Goal: Information Seeking & Learning: Compare options

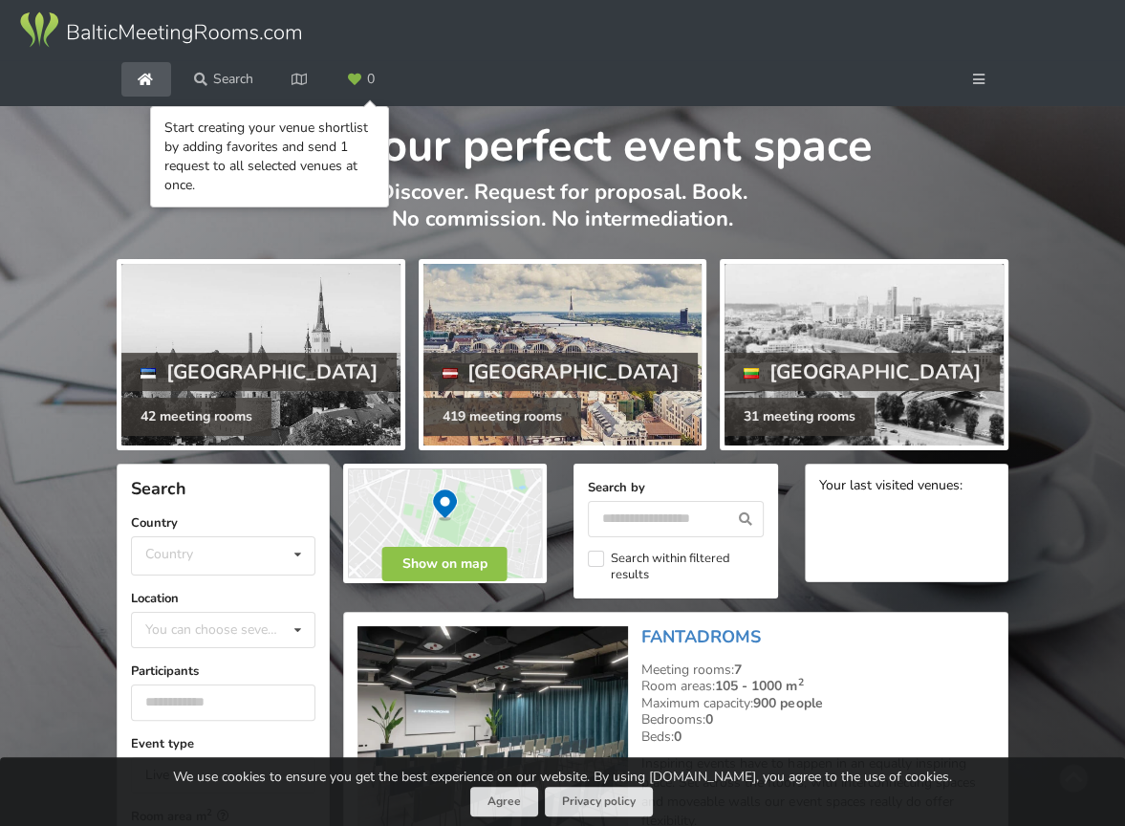
click at [489, 311] on div at bounding box center [562, 355] width 279 height 182
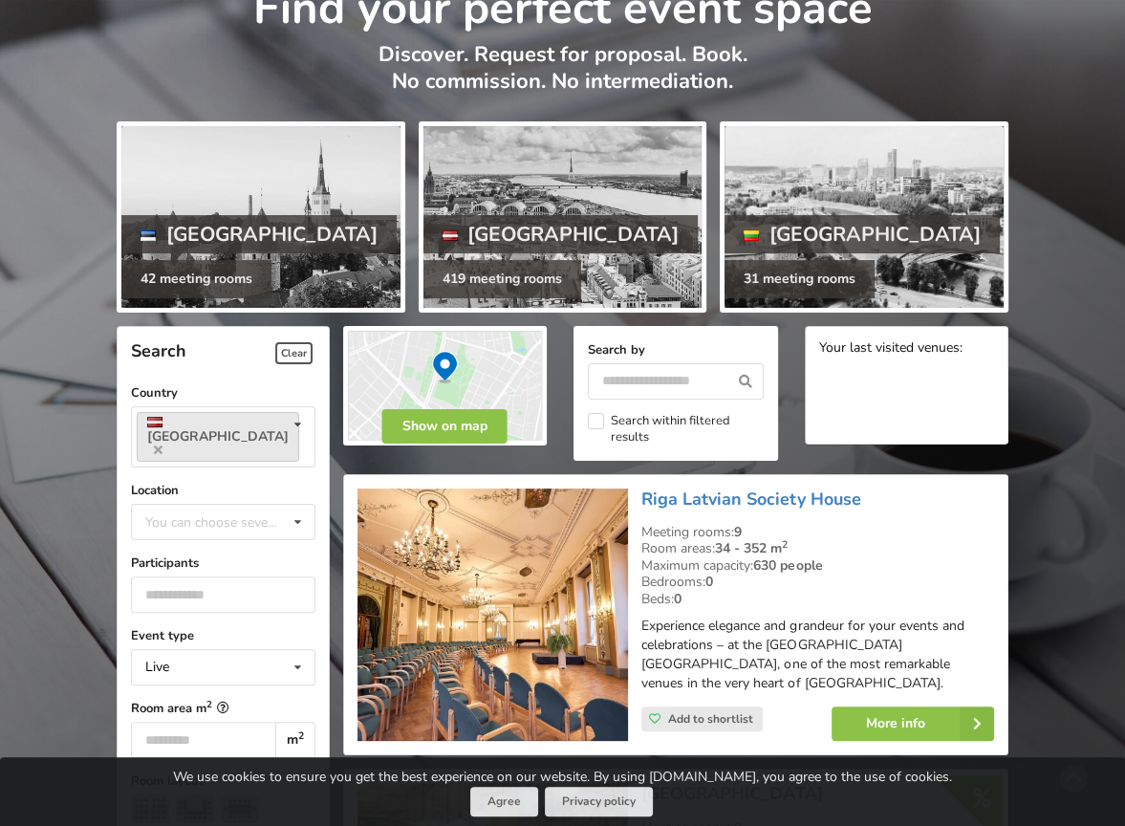
scroll to position [382, 0]
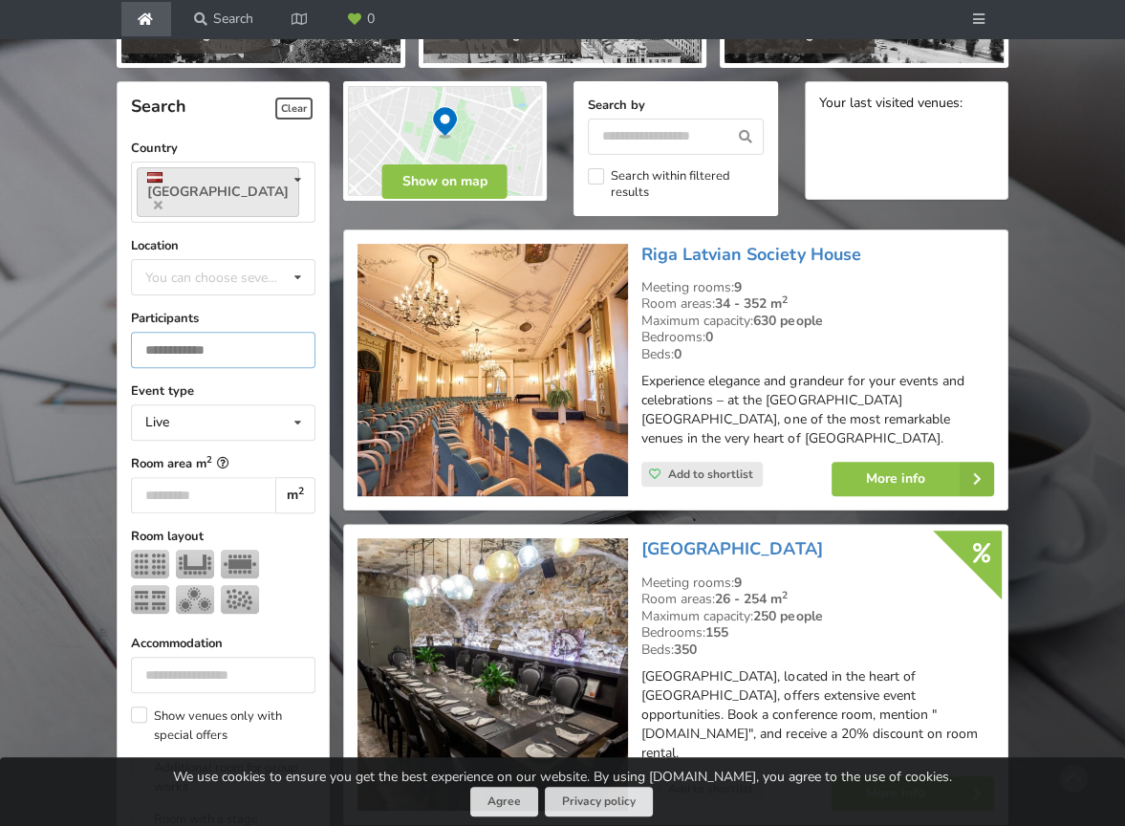
click at [253, 332] on input "number" at bounding box center [223, 350] width 184 height 36
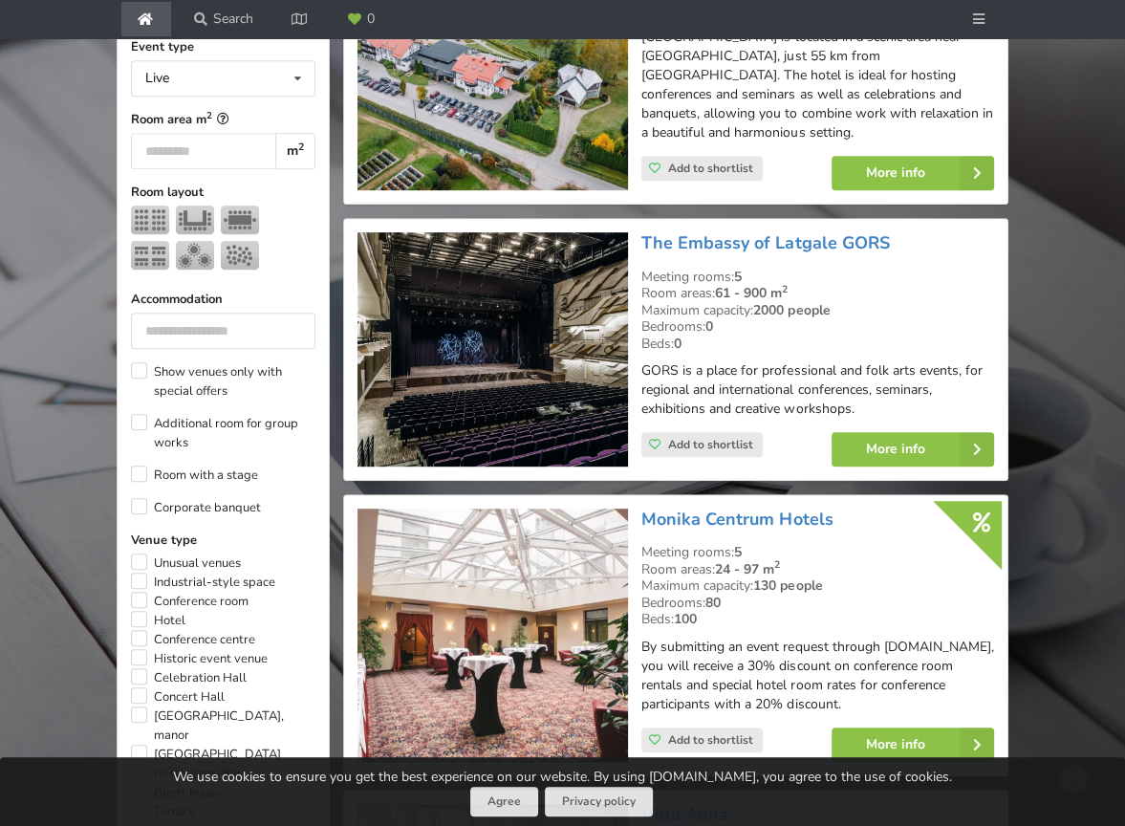
scroll to position [744, 0]
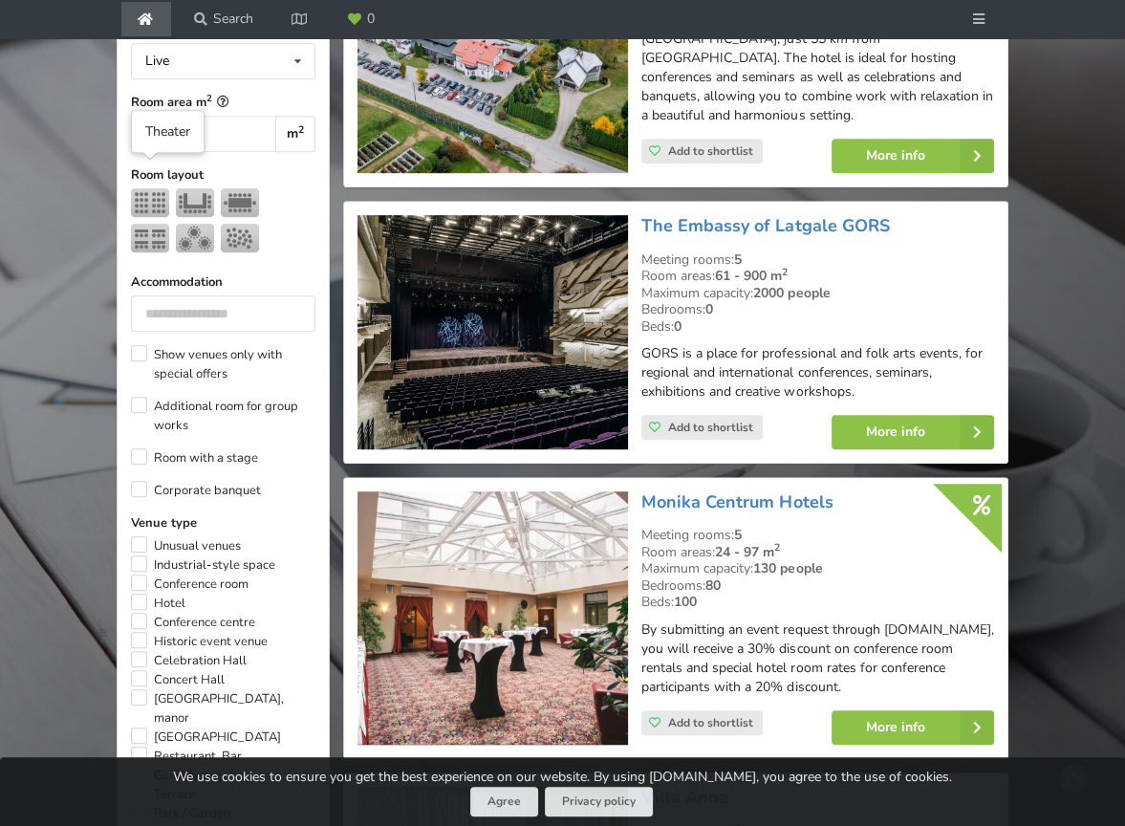
type input "**"
click at [135, 188] on img at bounding box center [150, 202] width 38 height 29
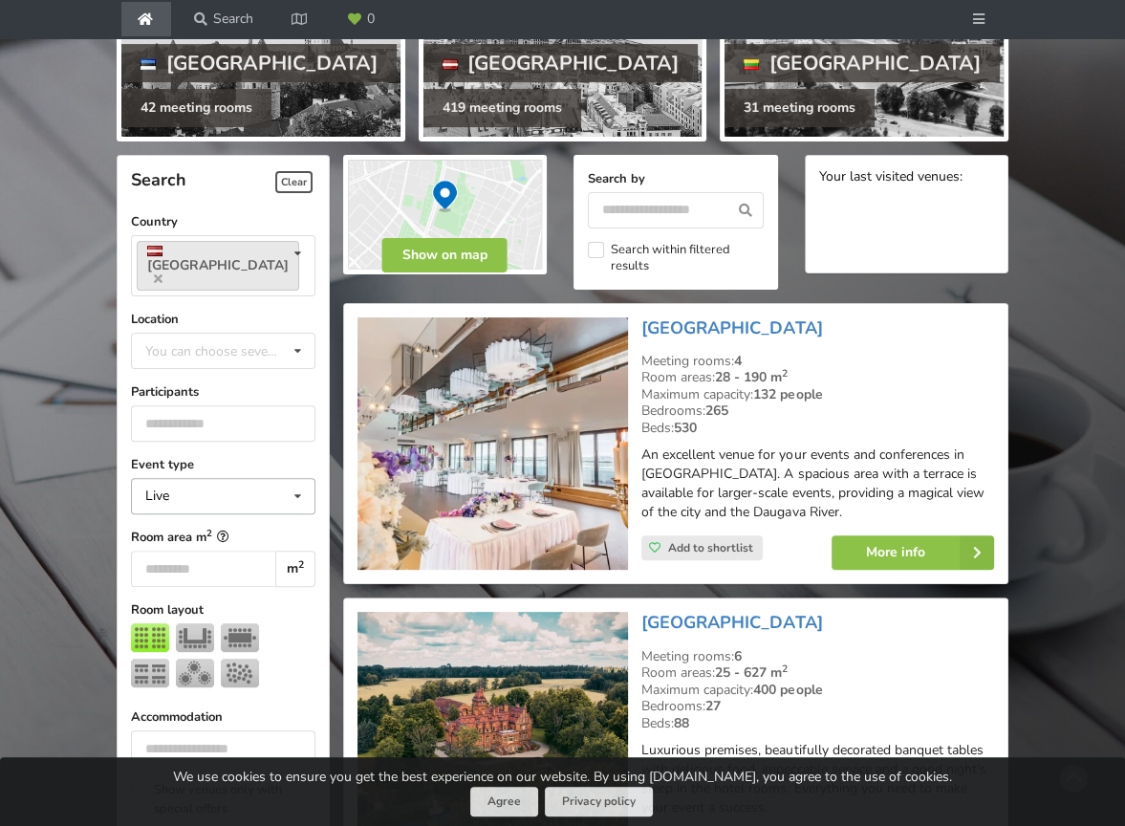
scroll to position [266, 0]
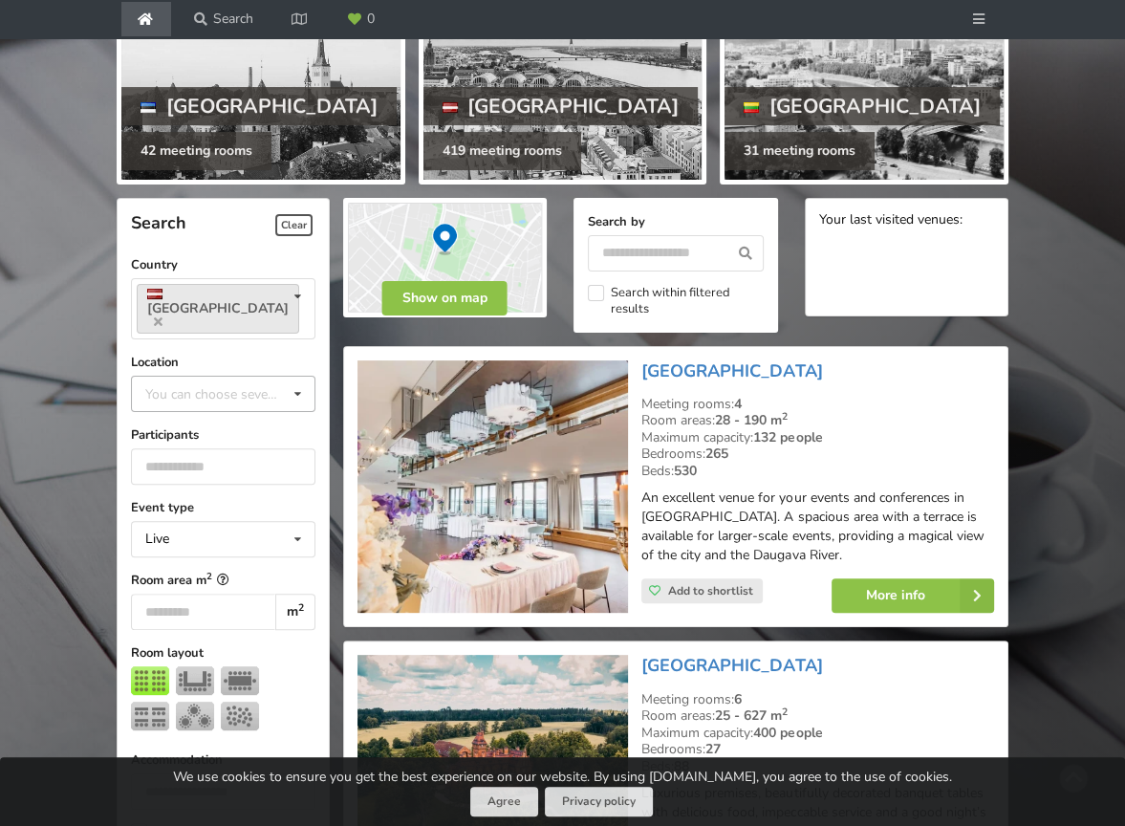
click at [179, 382] on div "You can choose several" at bounding box center [231, 393] width 183 height 22
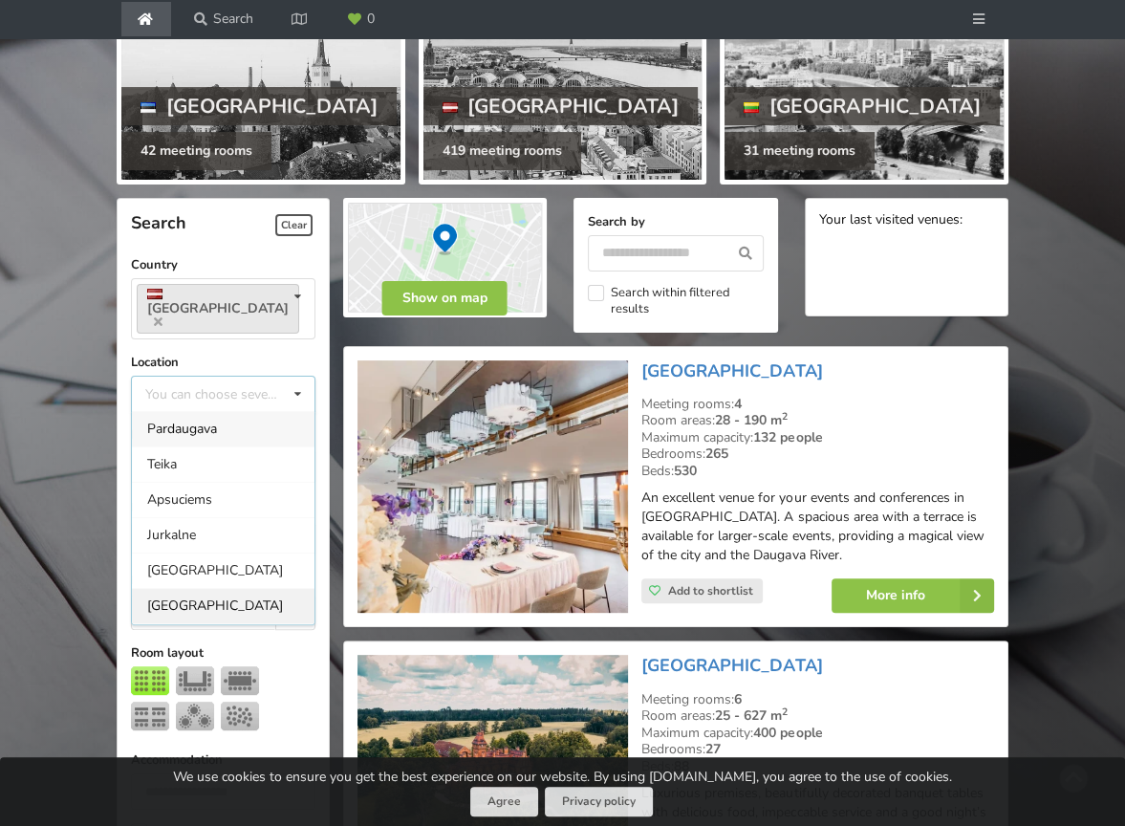
click at [197, 588] on div "Riga" at bounding box center [223, 605] width 183 height 35
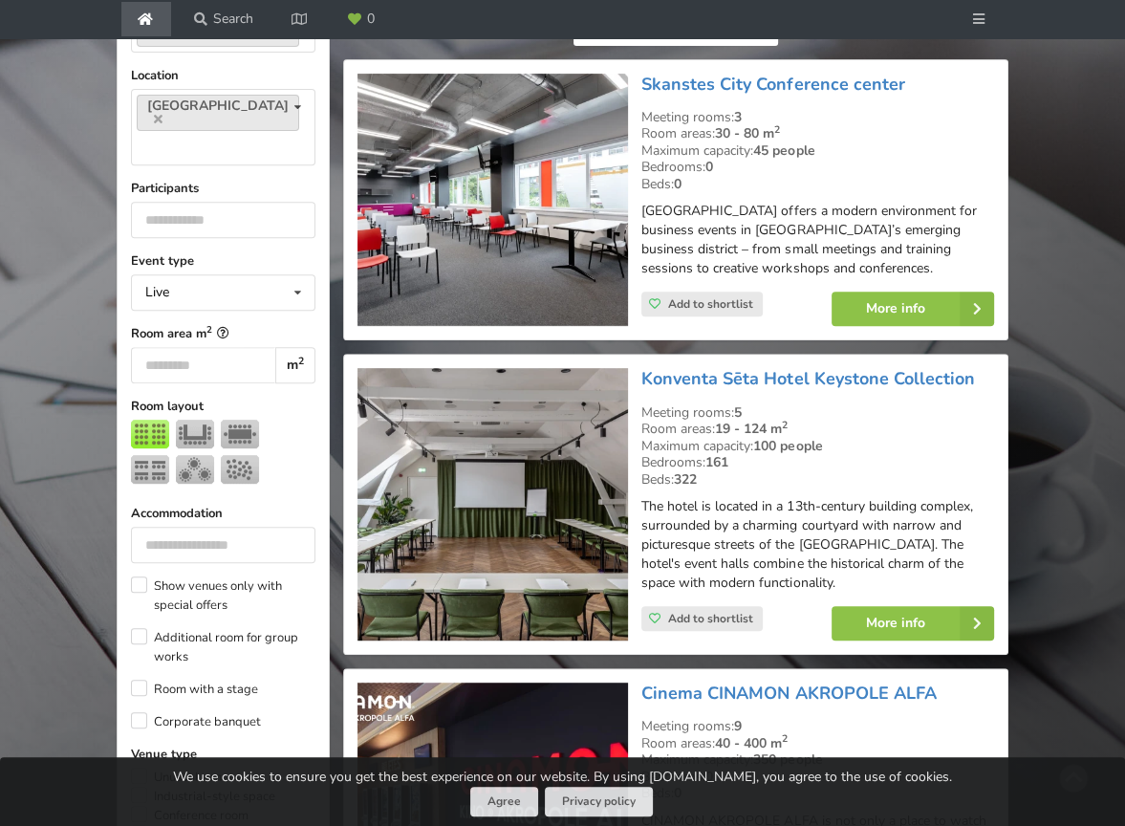
scroll to position [648, 0]
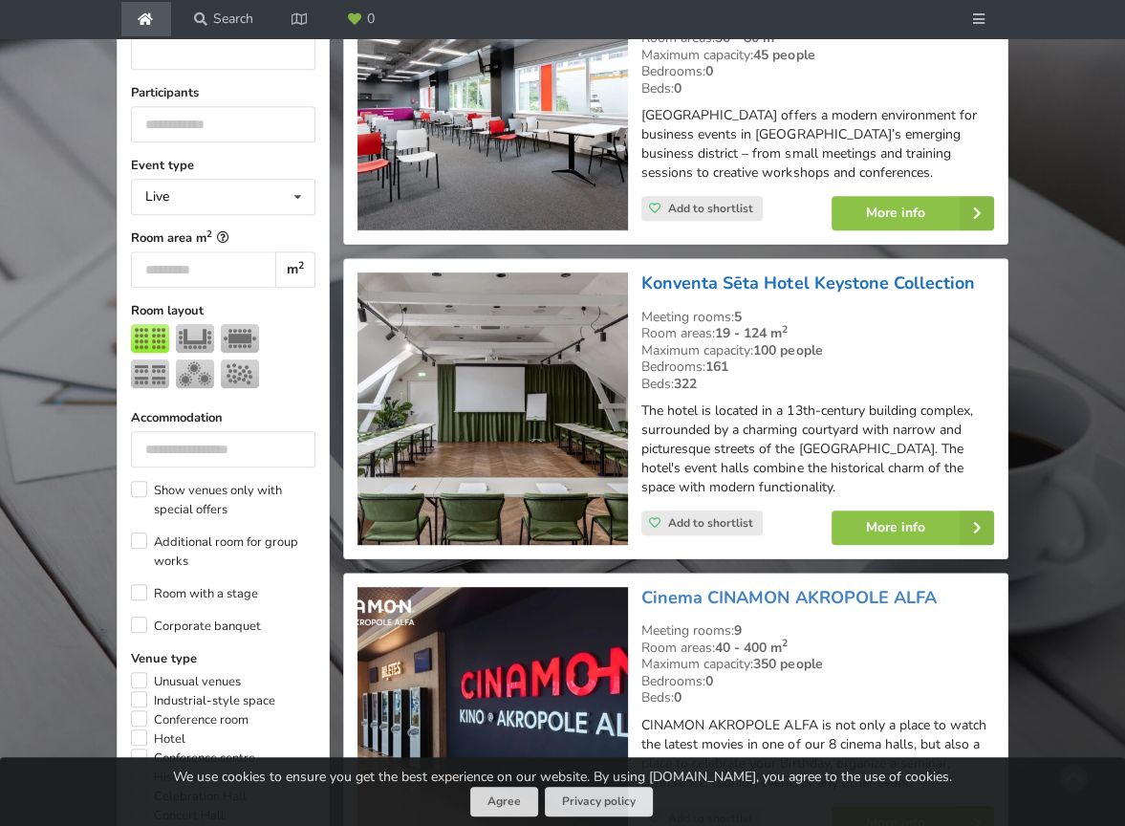
click at [761, 285] on link "Konventa Sēta Hotel Keystone Collection" at bounding box center [807, 282] width 333 height 23
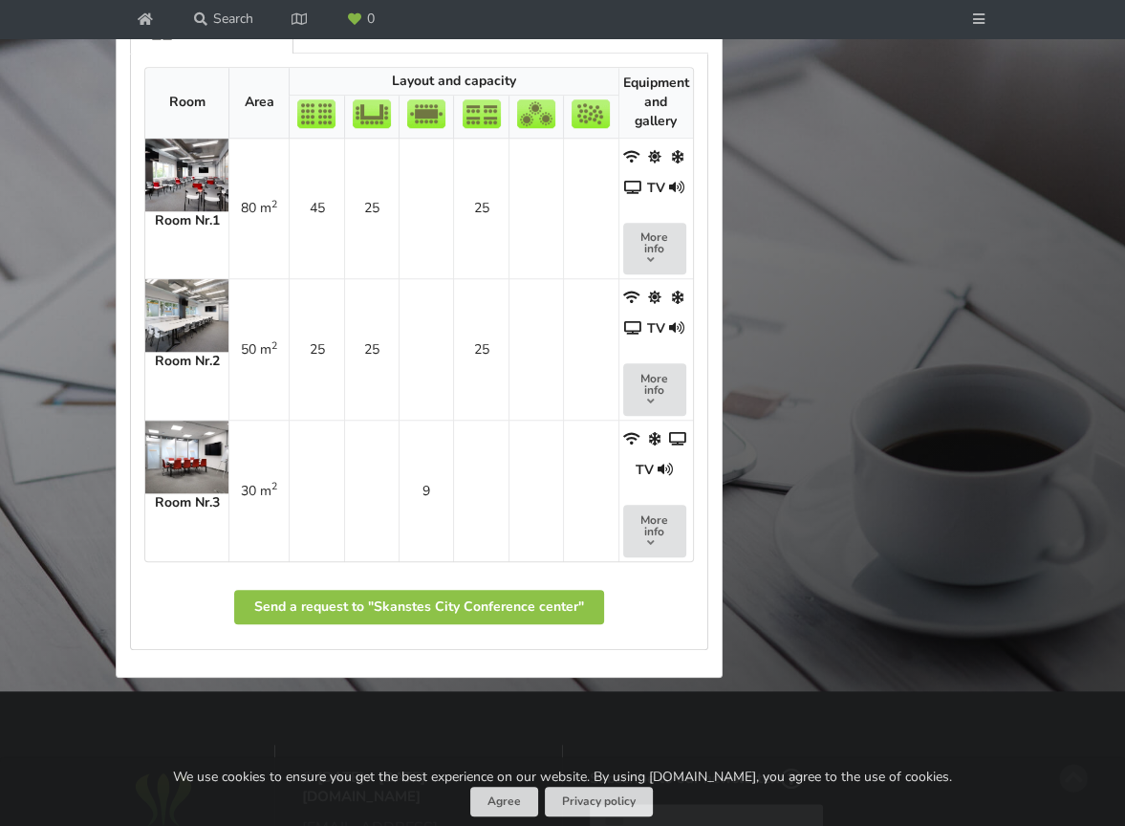
scroll to position [1242, 0]
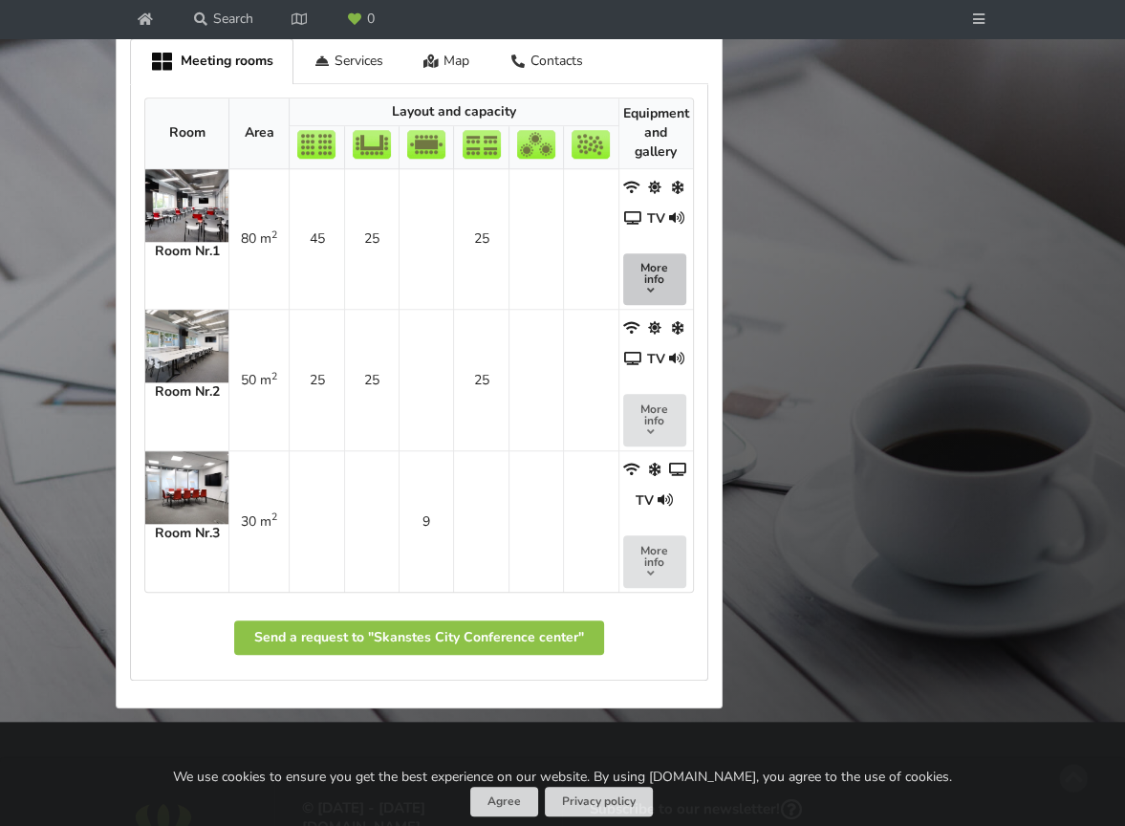
click at [654, 299] on button "More info" at bounding box center [654, 279] width 63 height 53
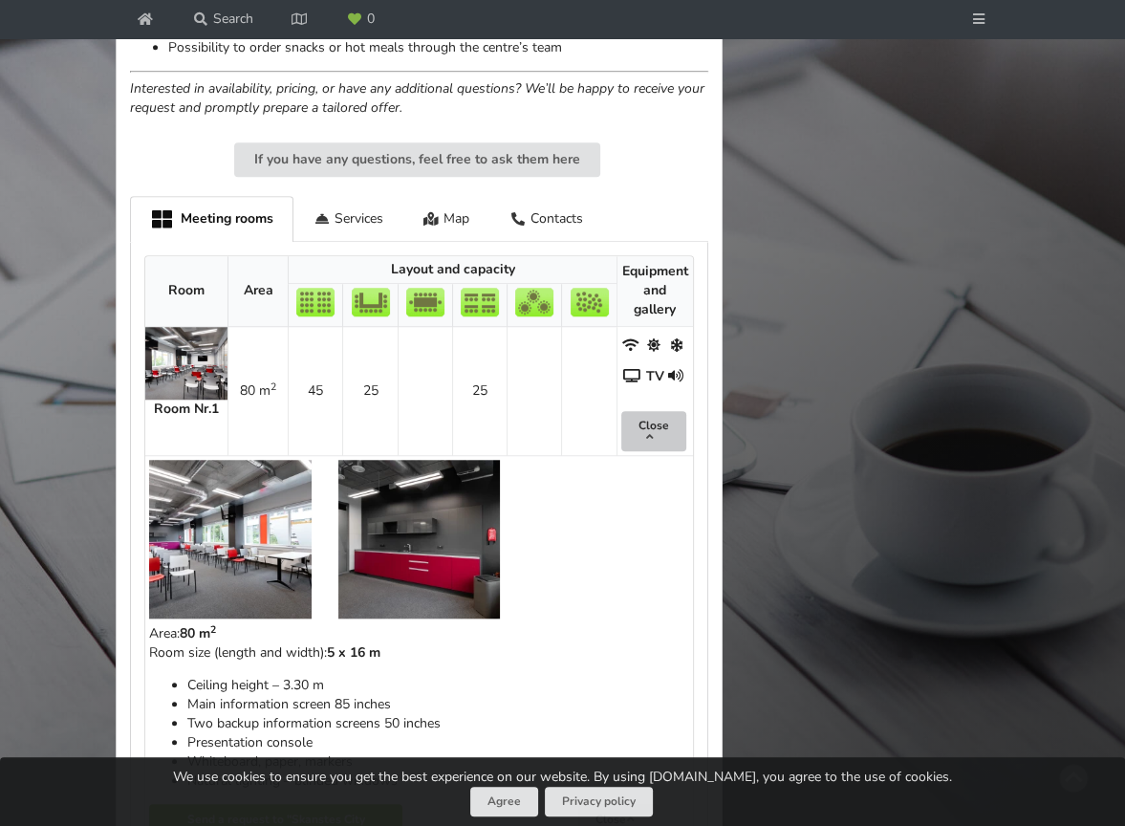
scroll to position [1051, 0]
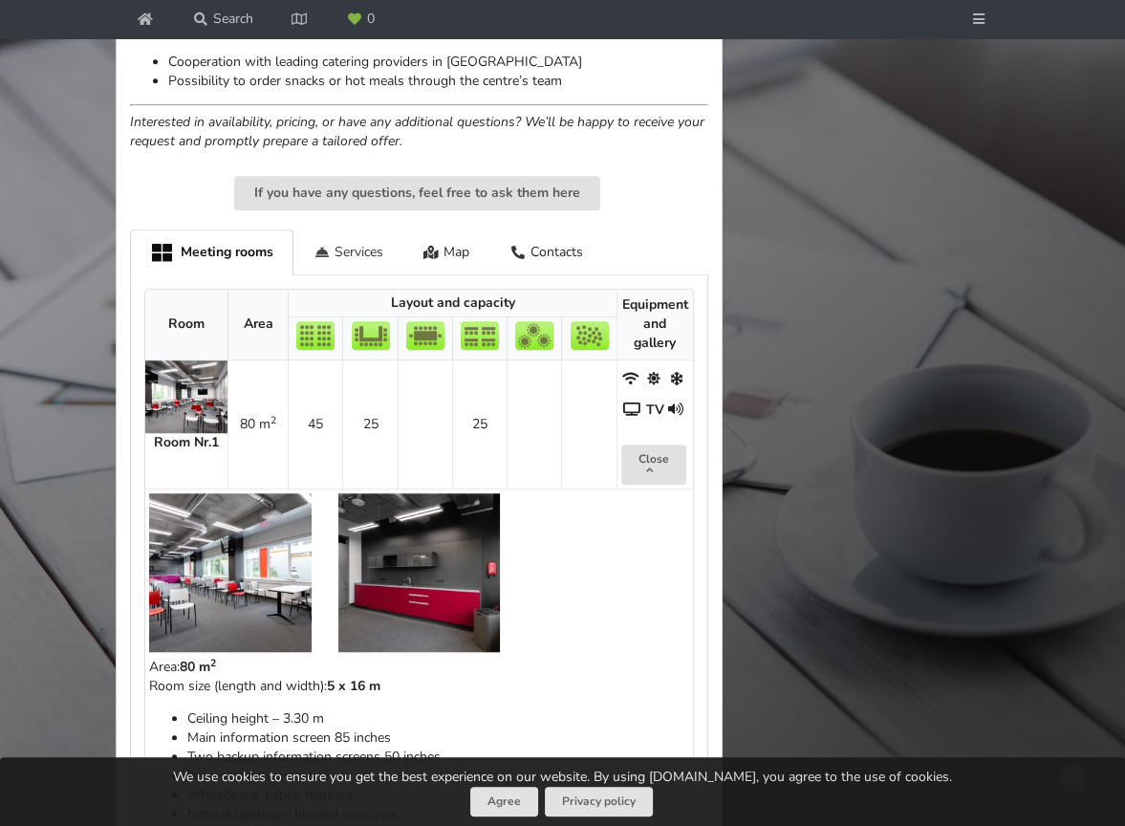
click at [340, 248] on div "Services" at bounding box center [348, 251] width 110 height 45
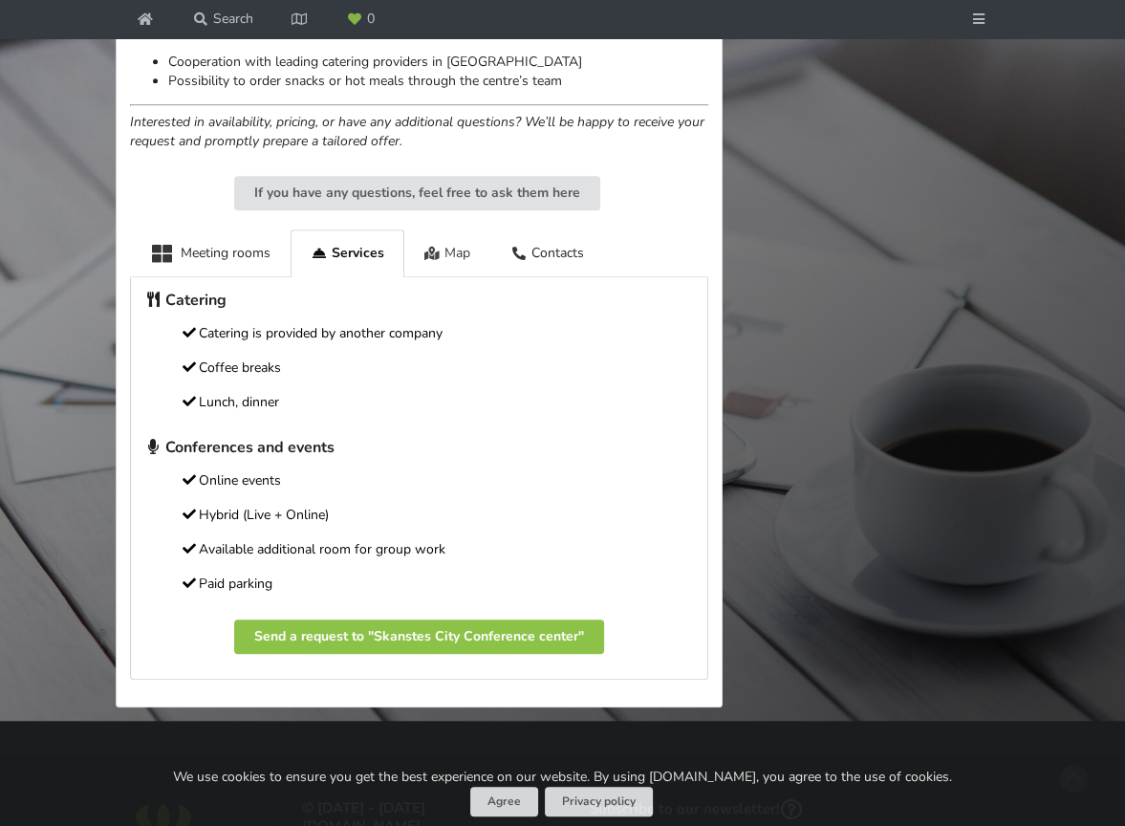
click at [432, 247] on icon at bounding box center [432, 253] width 16 height 13
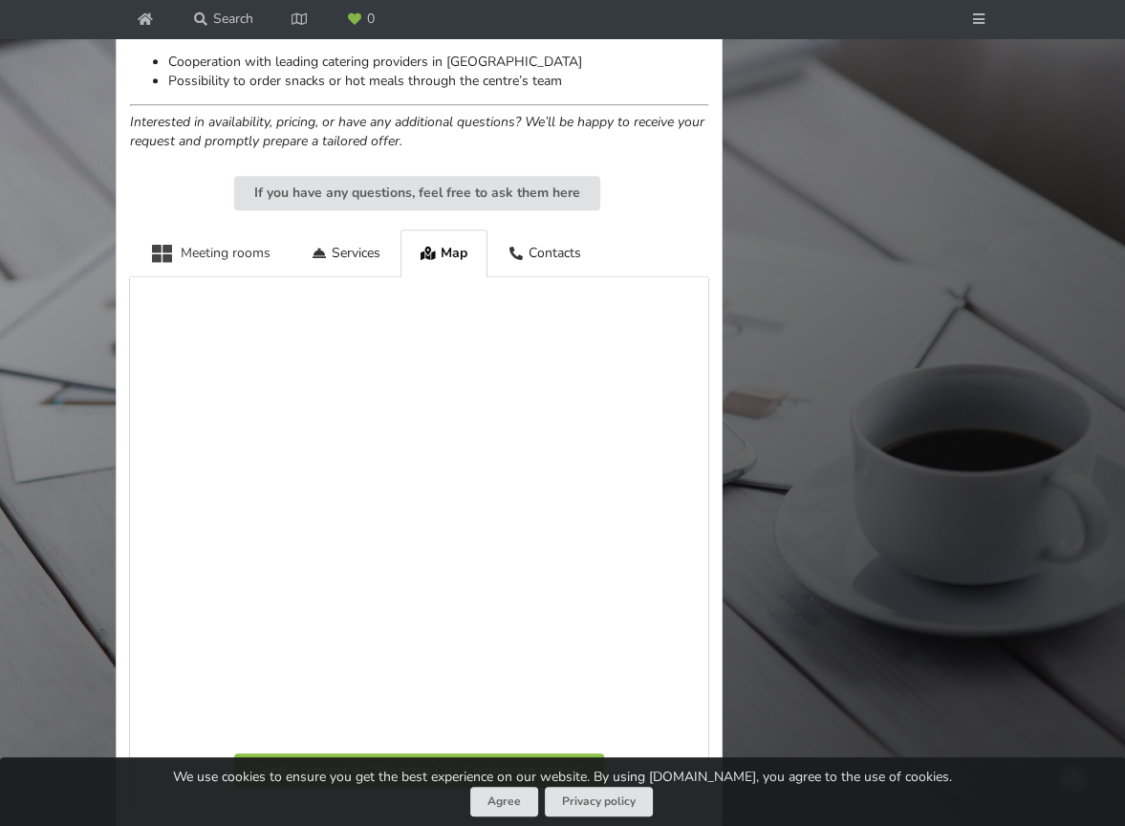
click at [217, 247] on div "Meeting rooms" at bounding box center [210, 252] width 161 height 47
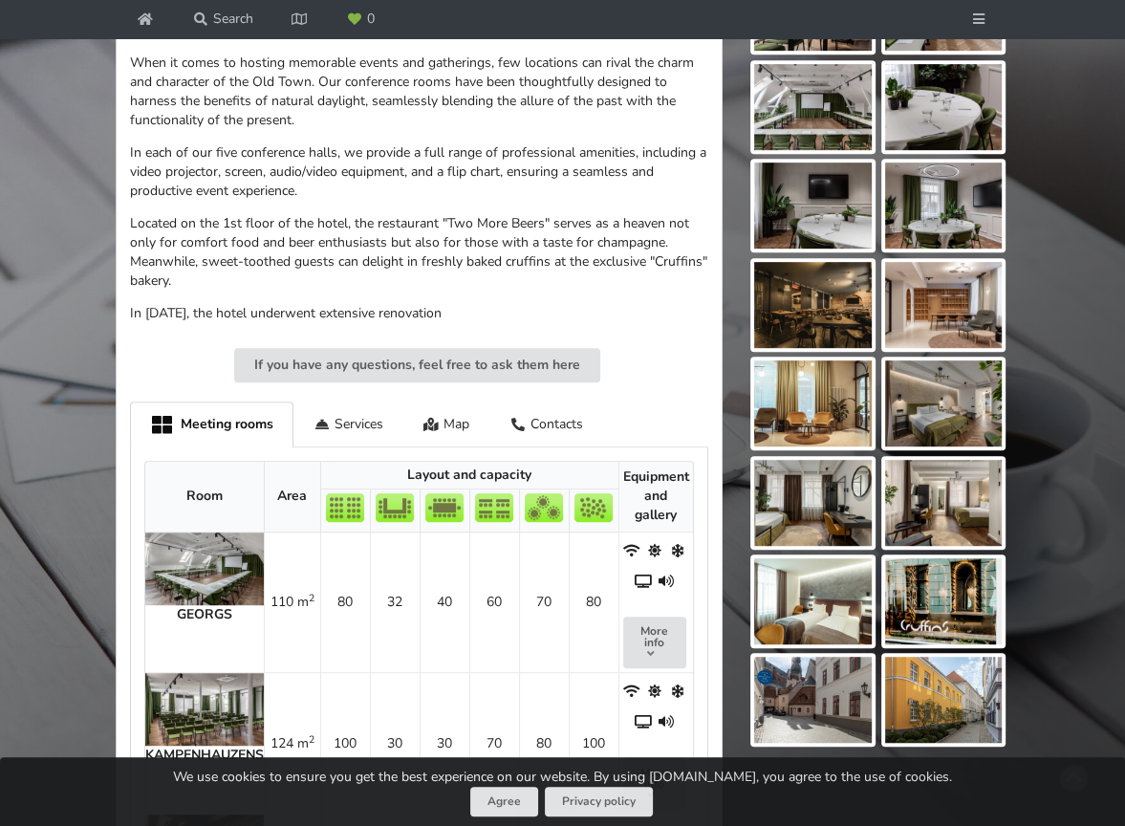
scroll to position [765, 0]
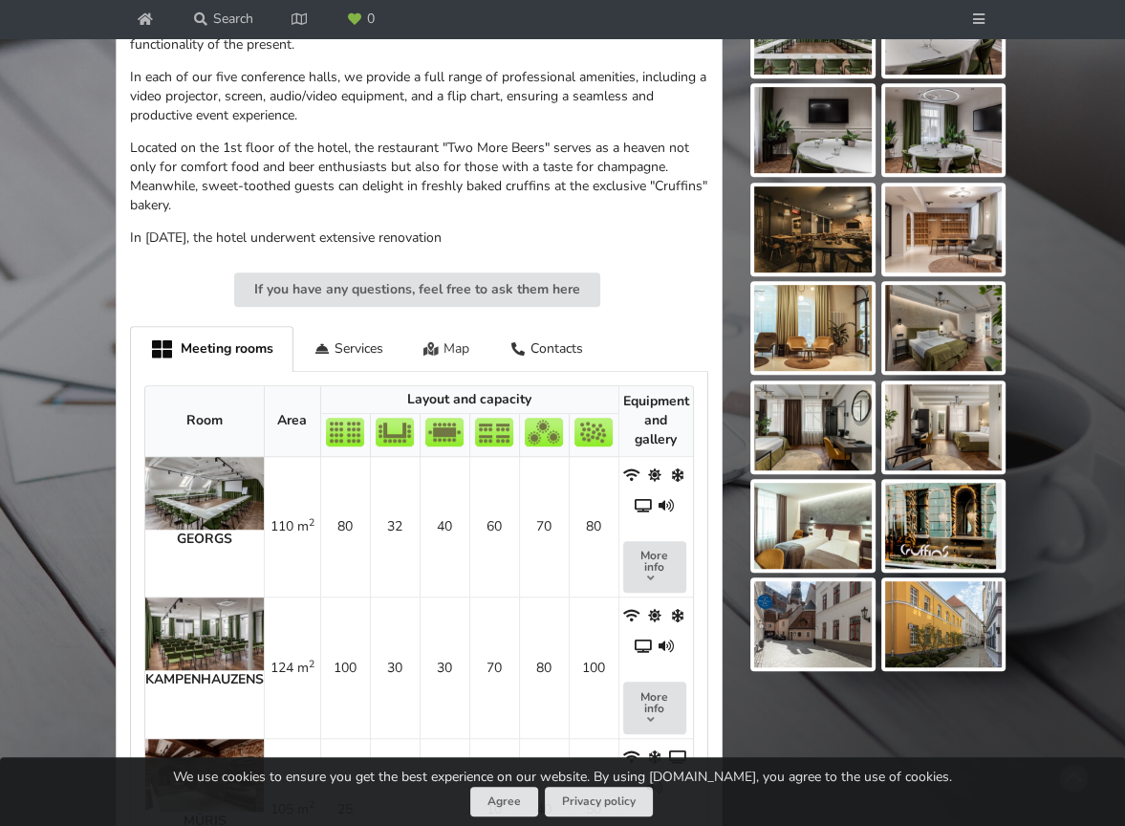
click at [432, 356] on icon at bounding box center [431, 348] width 16 height 13
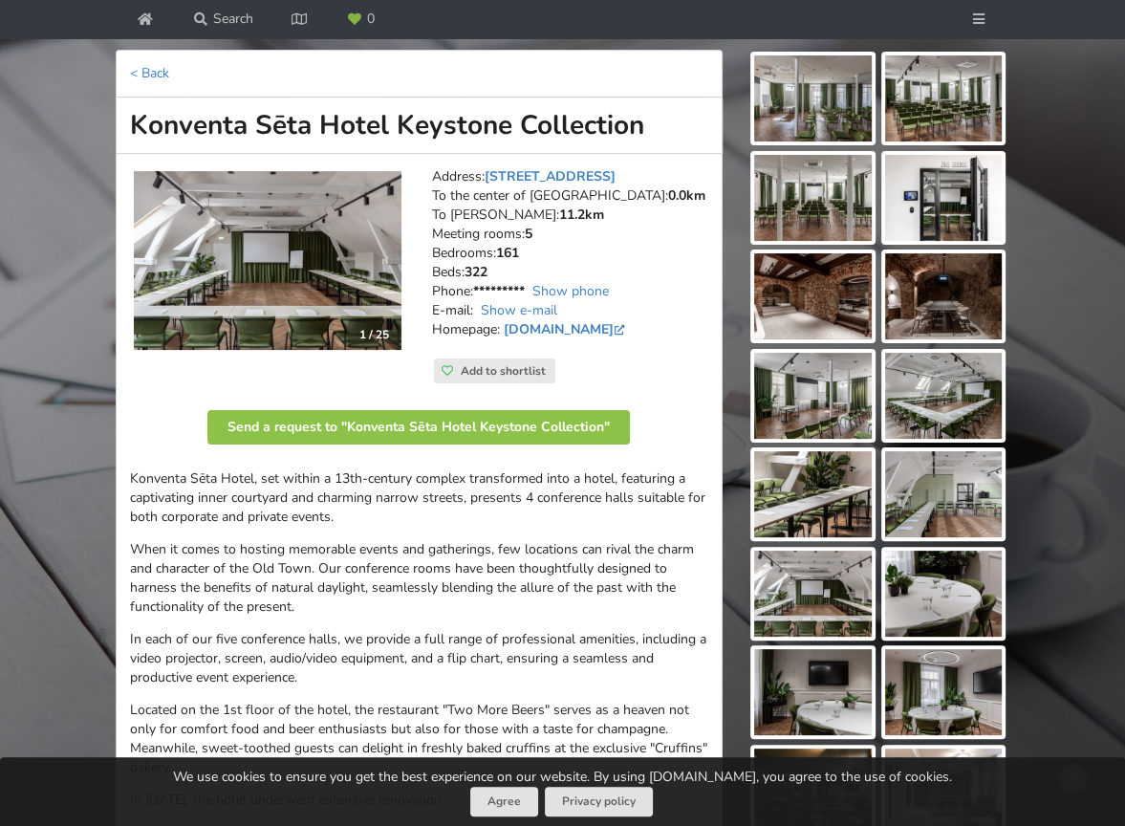
scroll to position [191, 0]
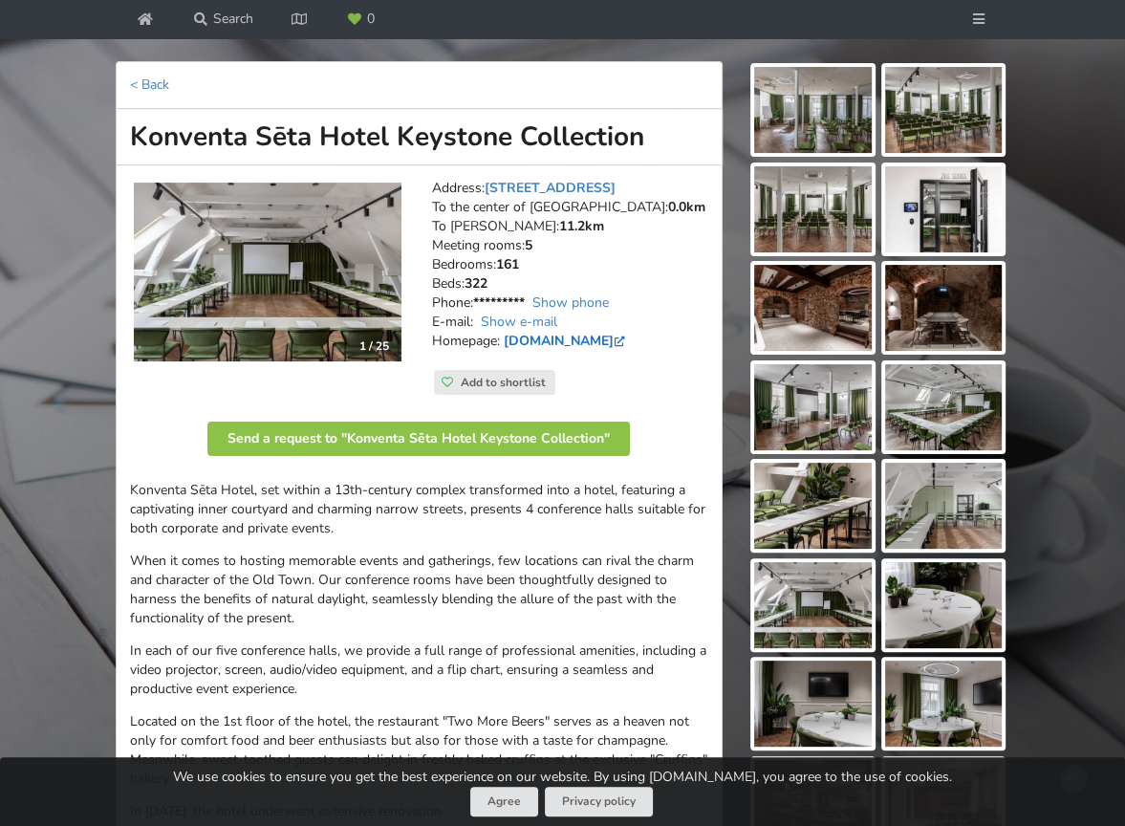
click at [535, 350] on link "konventaseta.keystonecollection.com" at bounding box center [566, 341] width 125 height 18
click at [159, 83] on link "< Back" at bounding box center [149, 84] width 39 height 18
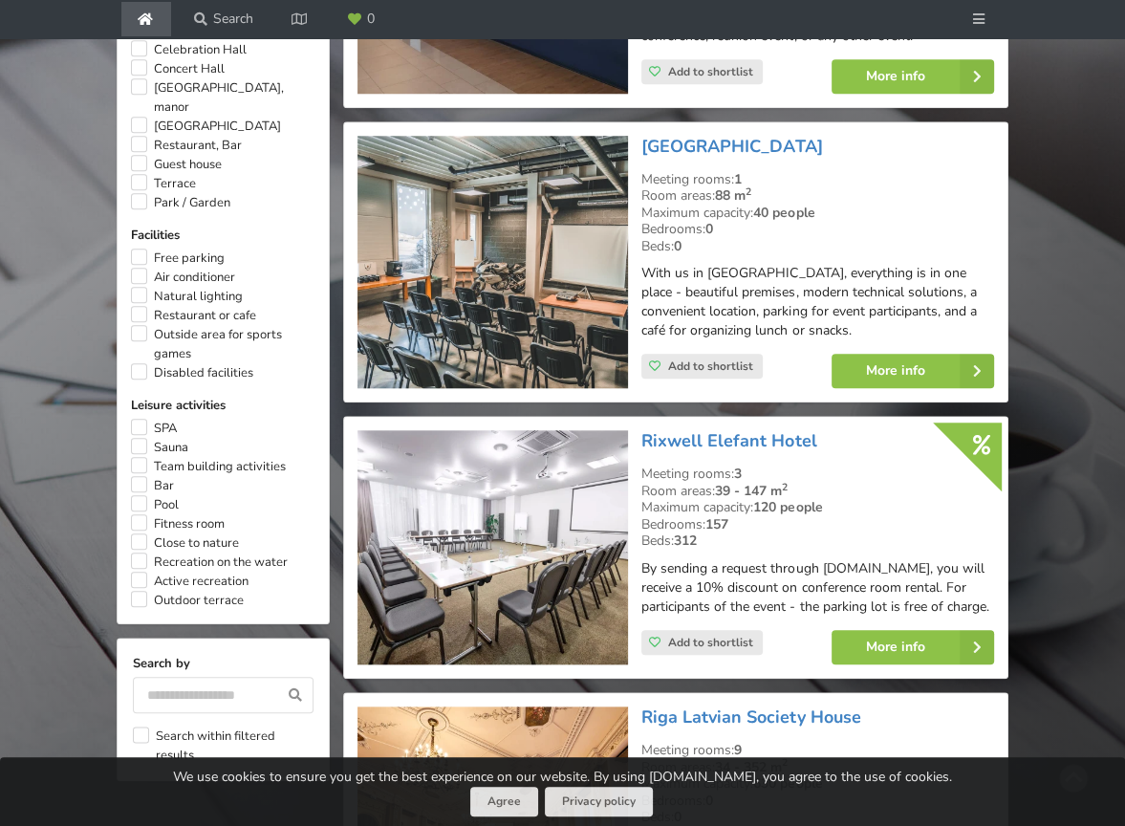
scroll to position [1413, 0]
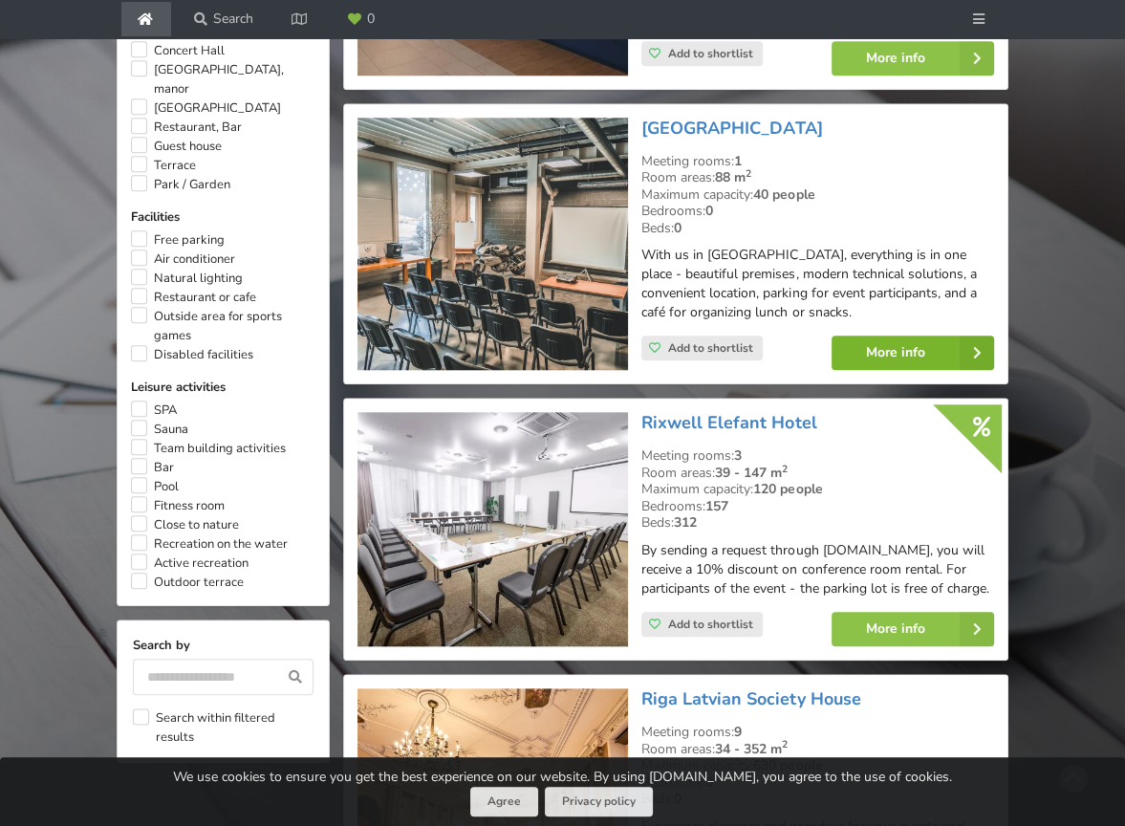
click at [852, 352] on link "More info" at bounding box center [912, 352] width 162 height 34
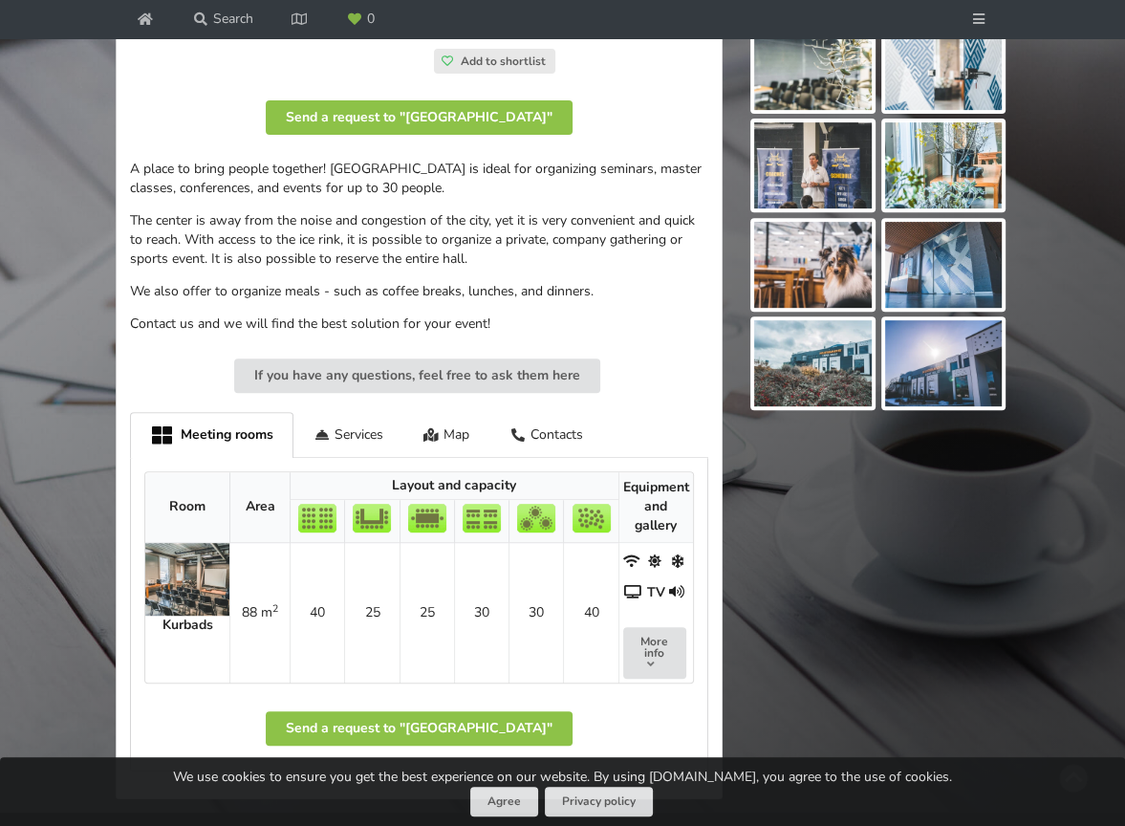
scroll to position [669, 0]
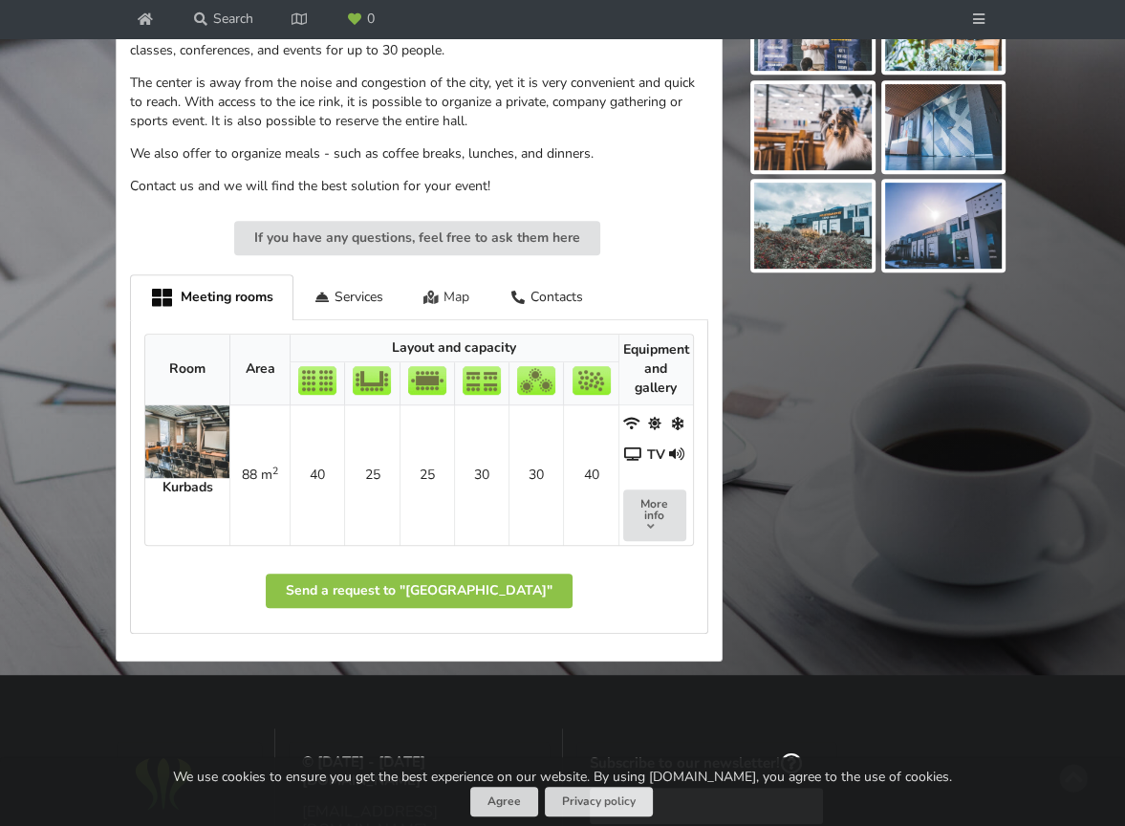
click at [460, 284] on div "Map" at bounding box center [446, 296] width 87 height 45
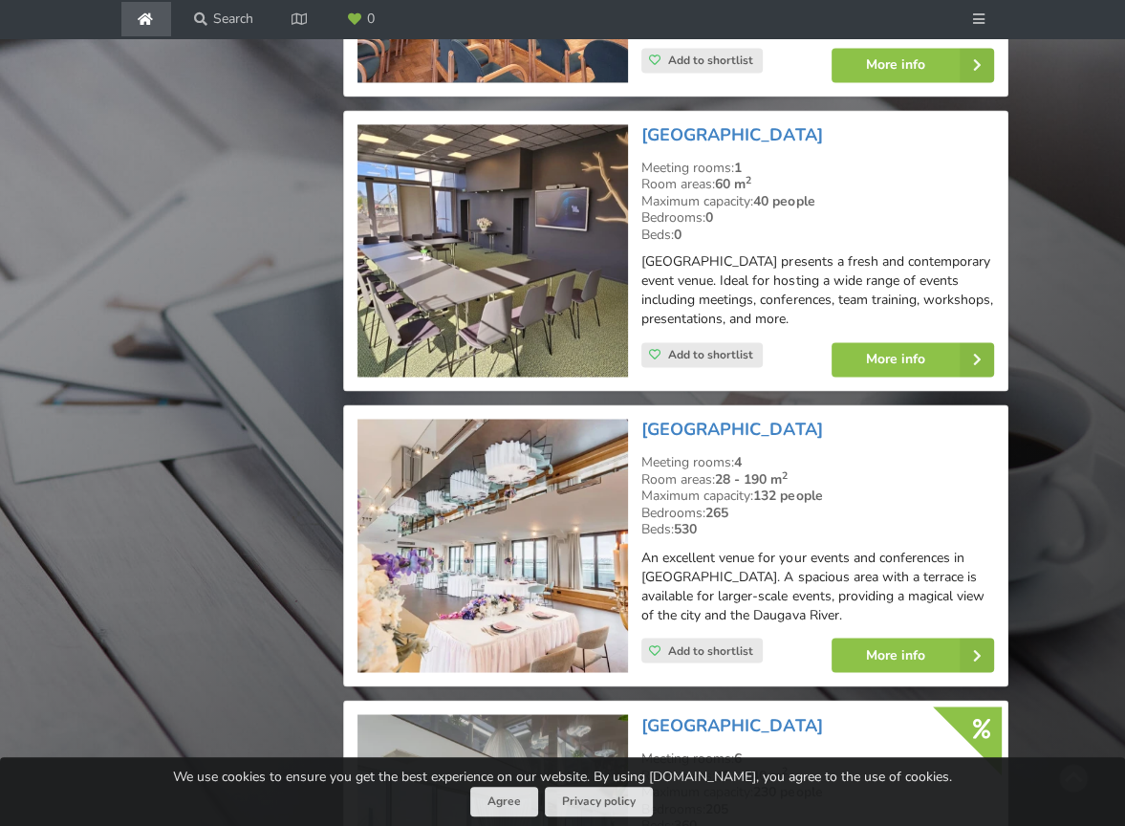
scroll to position [2176, 0]
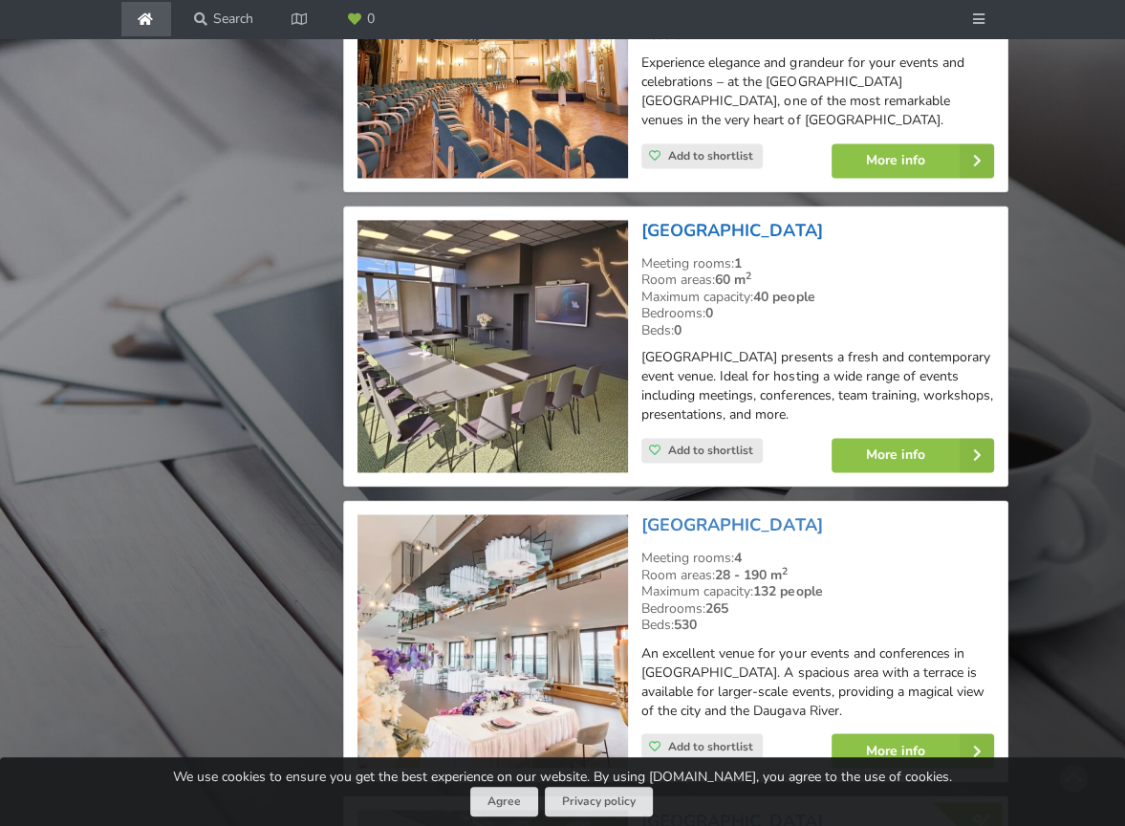
click at [695, 226] on link "[GEOGRAPHIC_DATA]" at bounding box center [731, 230] width 181 height 23
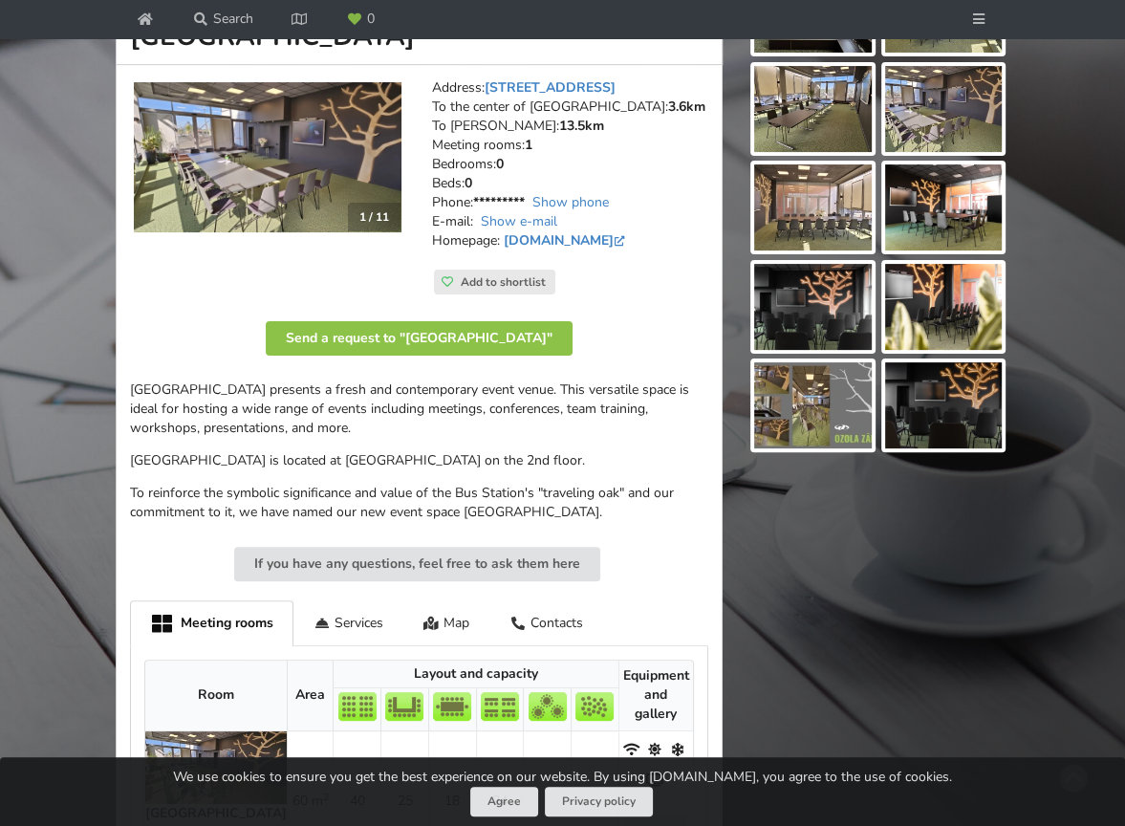
scroll to position [287, 0]
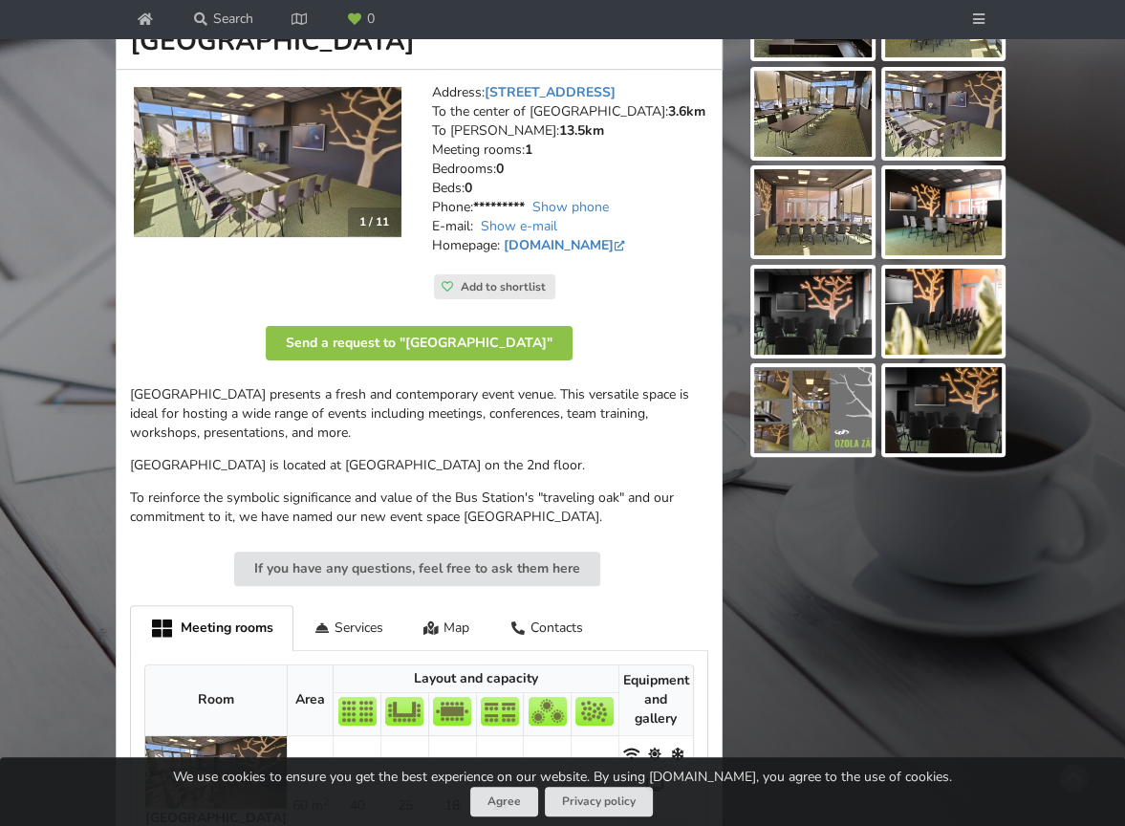
click at [934, 327] on img at bounding box center [944, 312] width 118 height 86
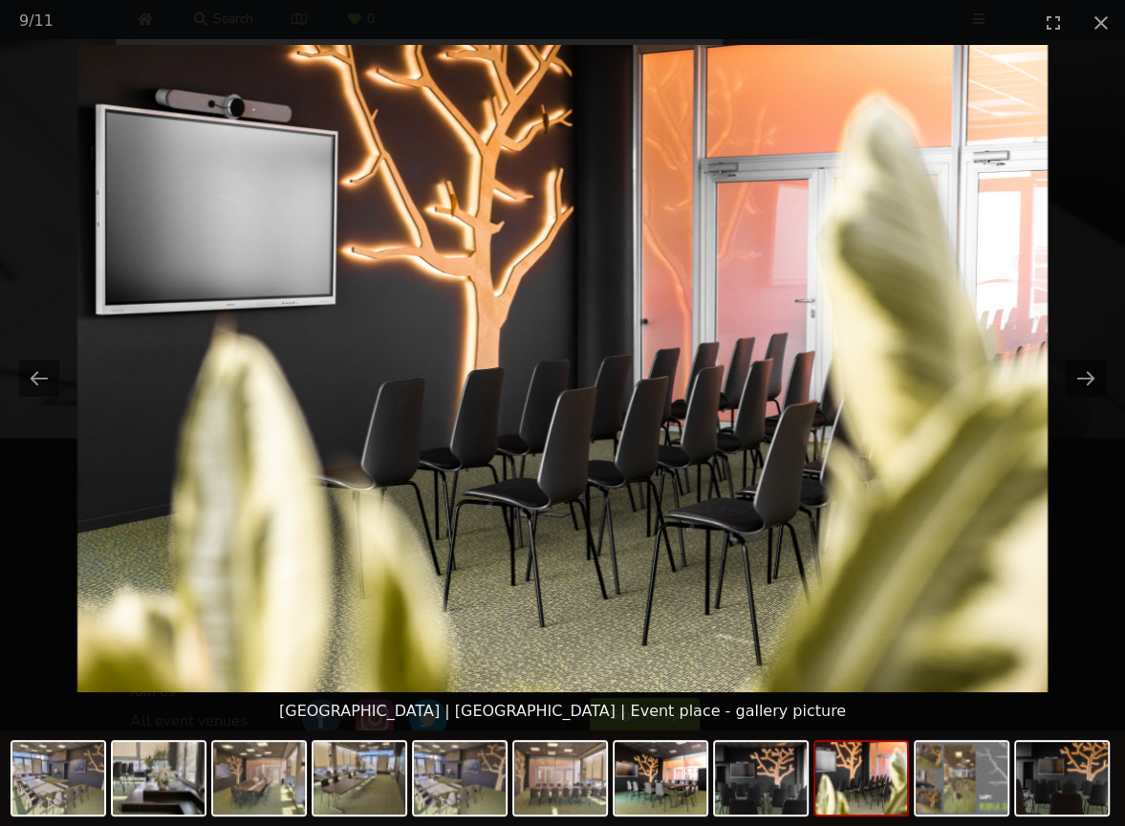
scroll to position [860, 0]
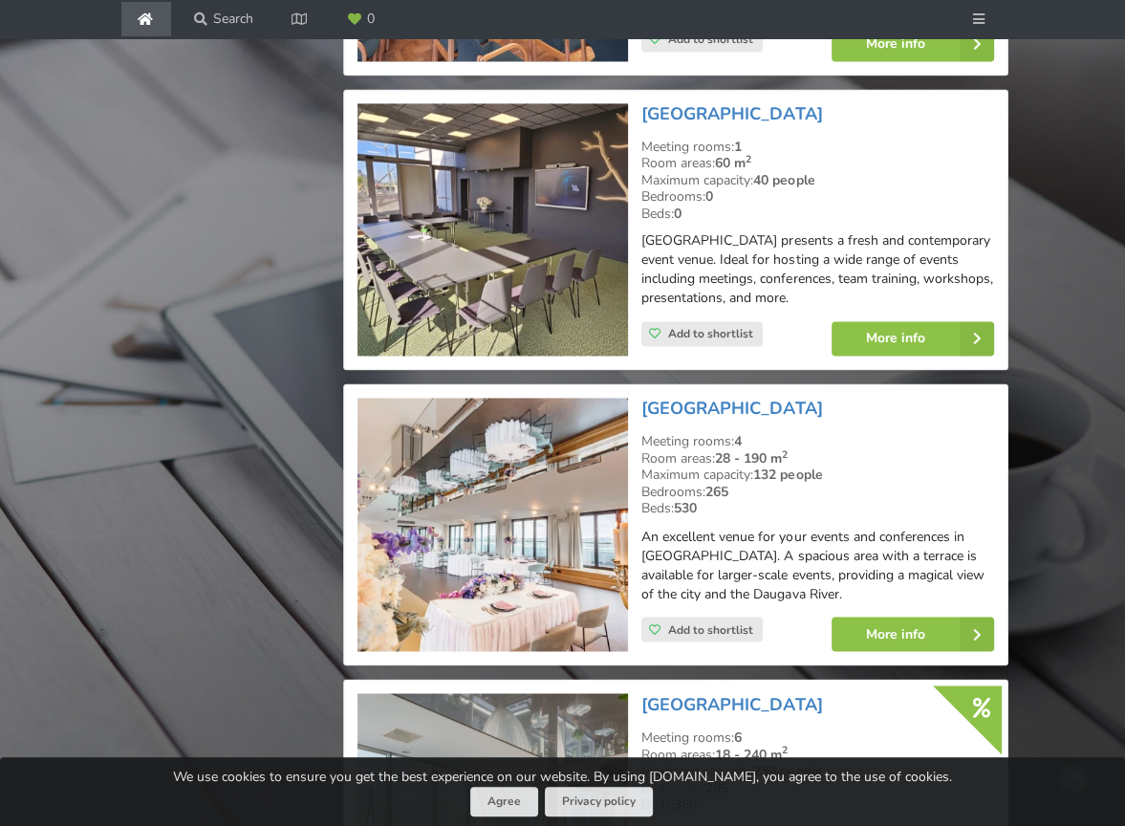
scroll to position [2463, 0]
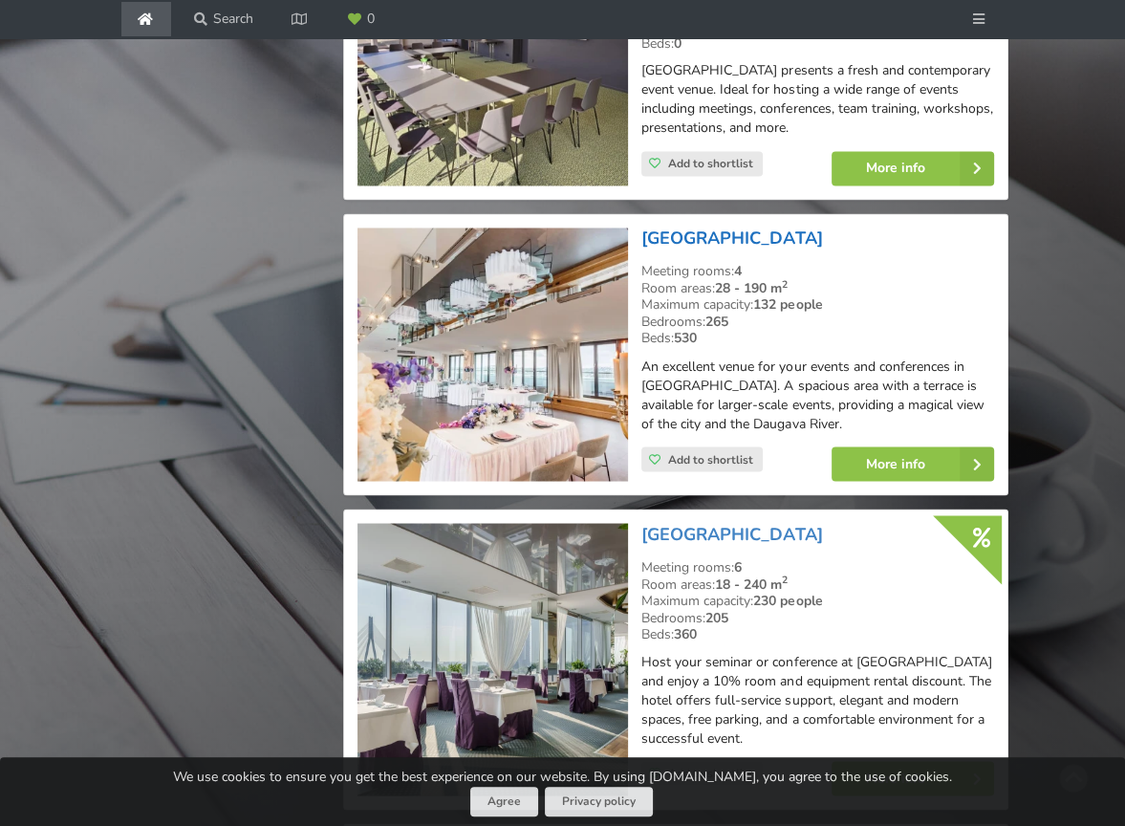
click at [711, 234] on link "[GEOGRAPHIC_DATA]" at bounding box center [731, 237] width 181 height 23
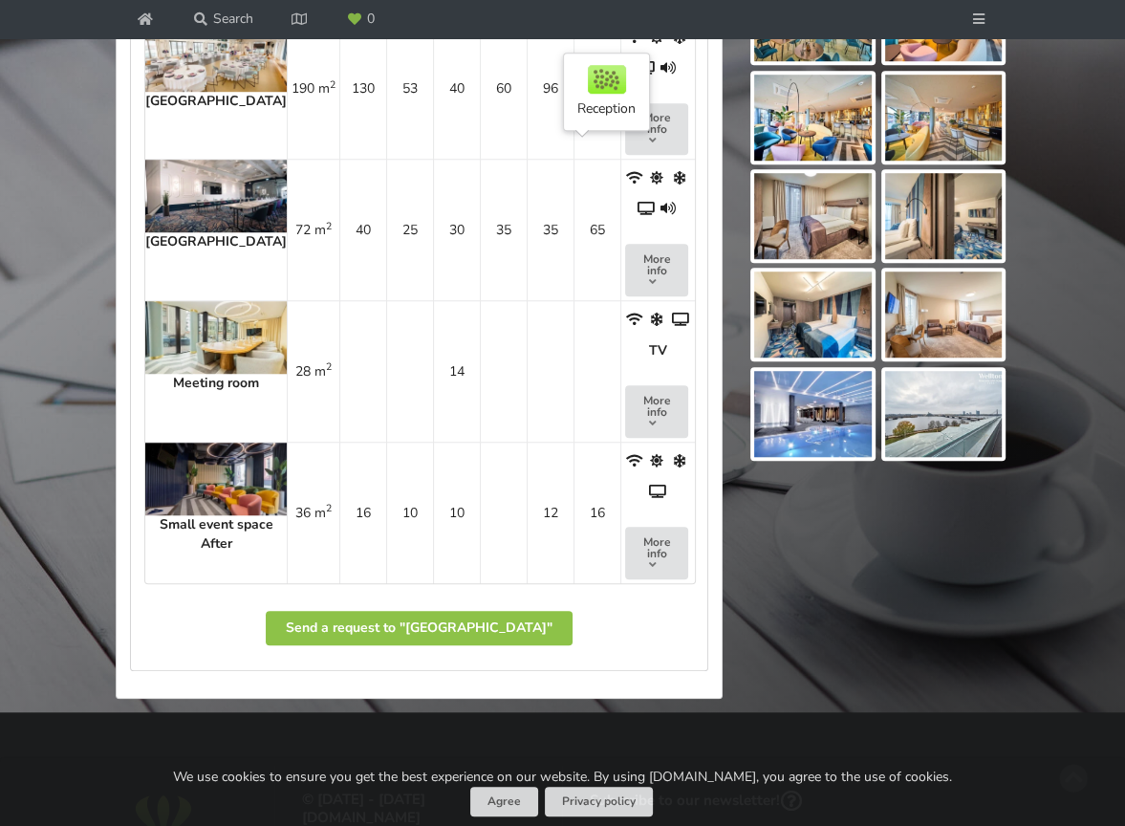
scroll to position [956, 0]
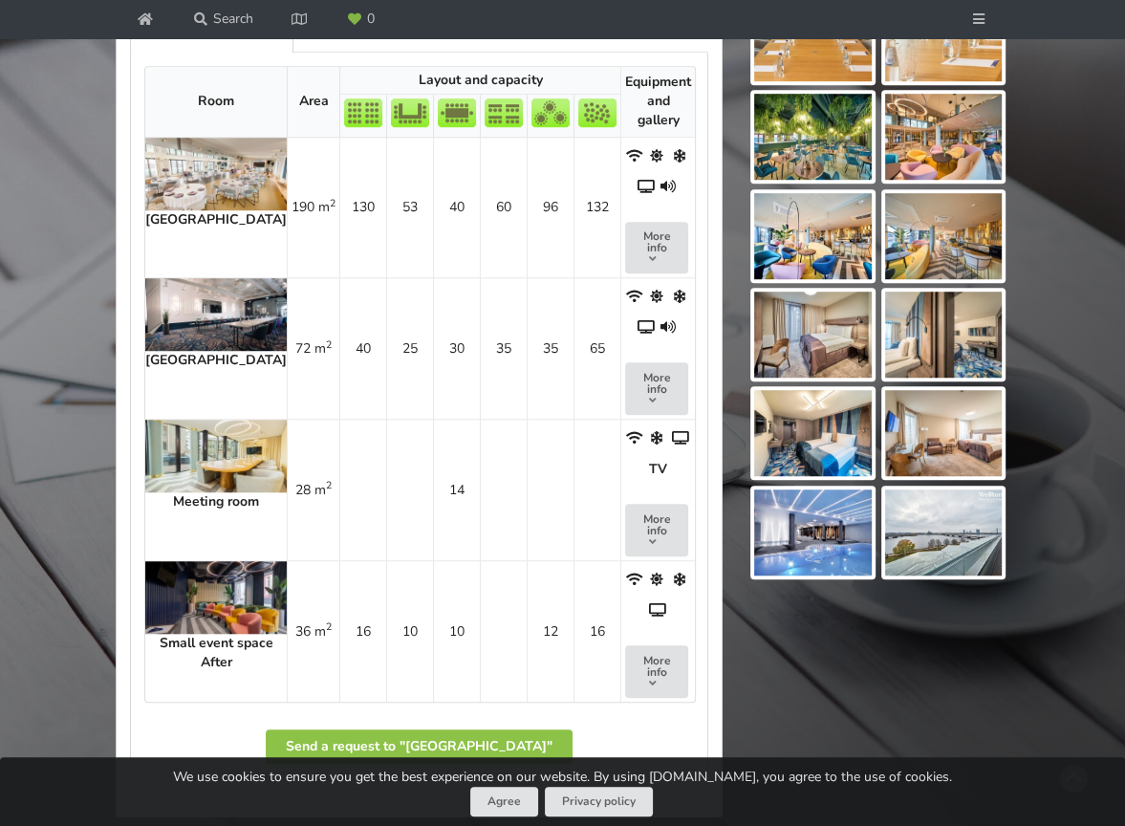
click at [203, 310] on img at bounding box center [215, 314] width 141 height 73
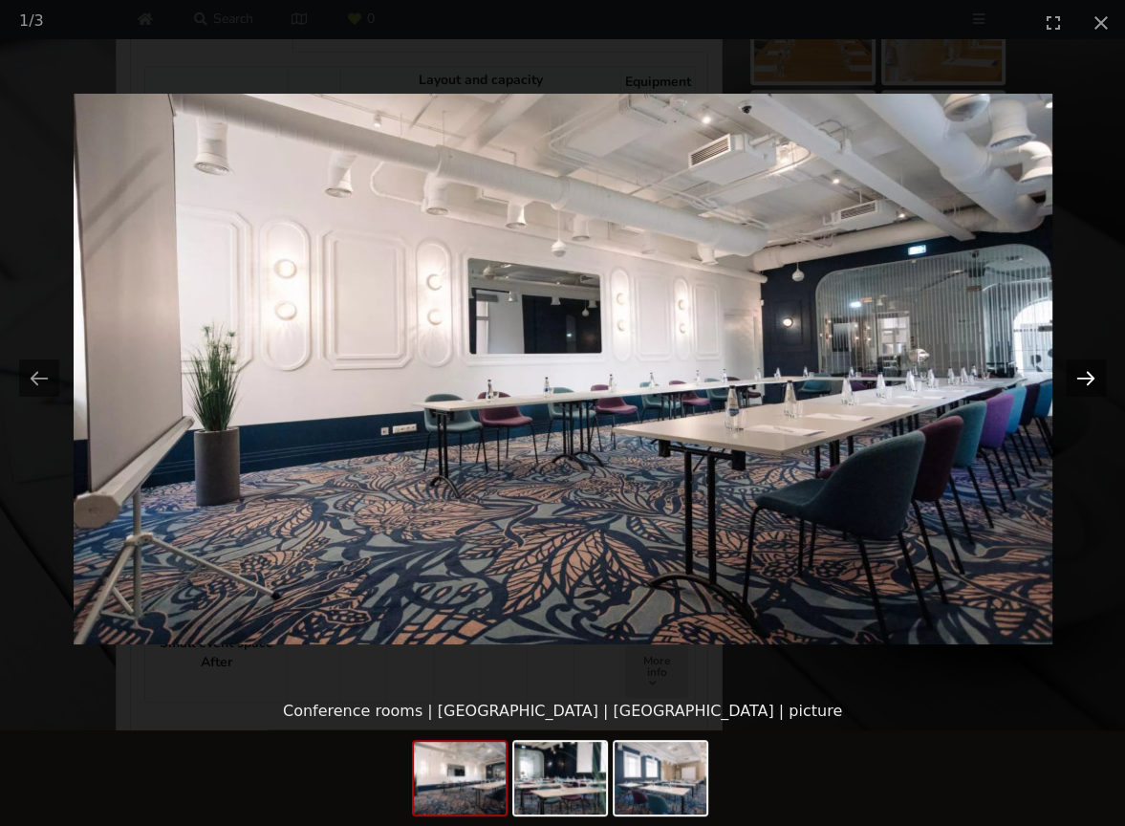
click at [1086, 380] on button "Next slide" at bounding box center [1086, 377] width 40 height 37
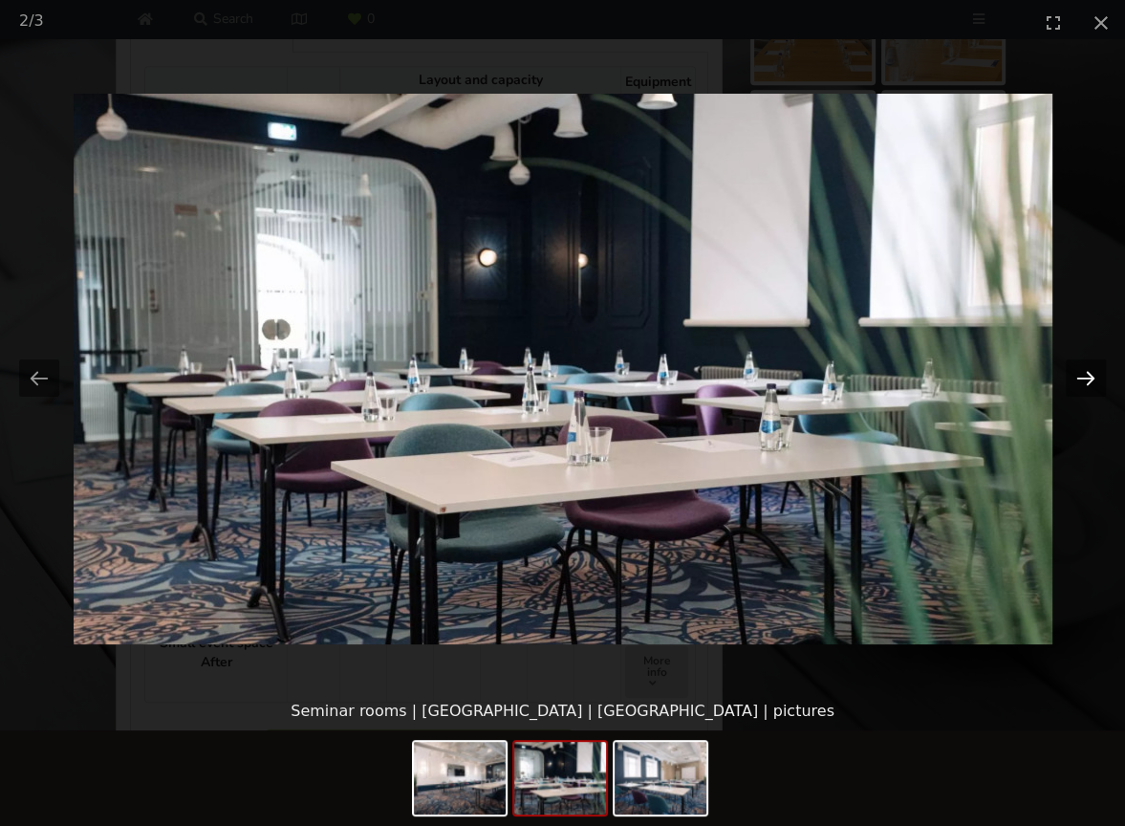
click at [1086, 380] on button "Next slide" at bounding box center [1086, 377] width 40 height 37
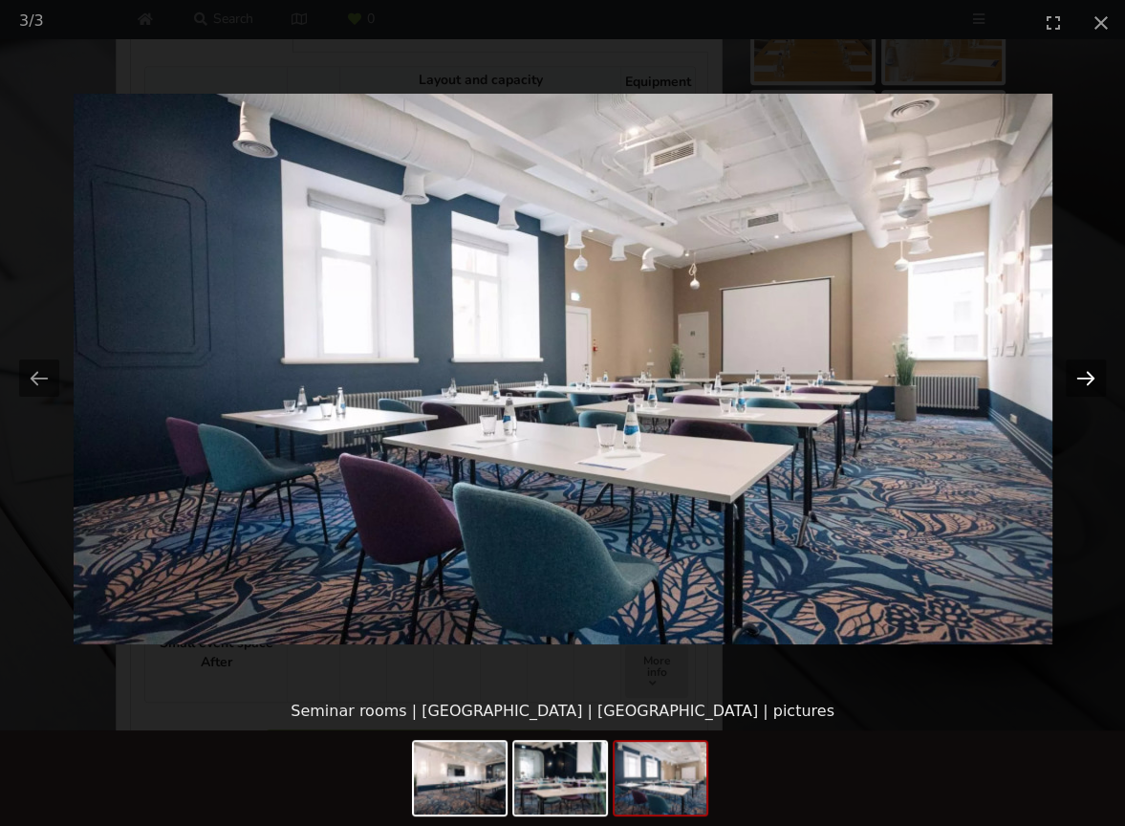
click at [1086, 380] on button "Next slide" at bounding box center [1086, 377] width 40 height 37
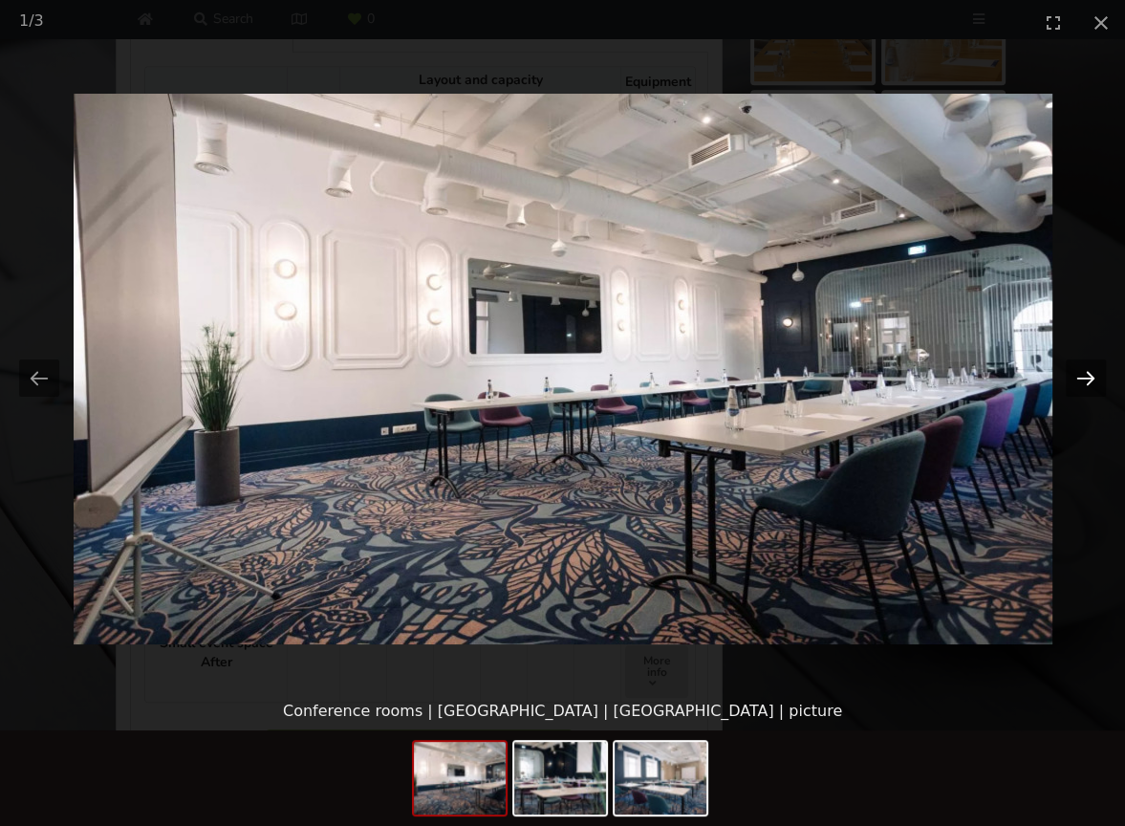
click at [1086, 380] on button "Next slide" at bounding box center [1086, 377] width 40 height 37
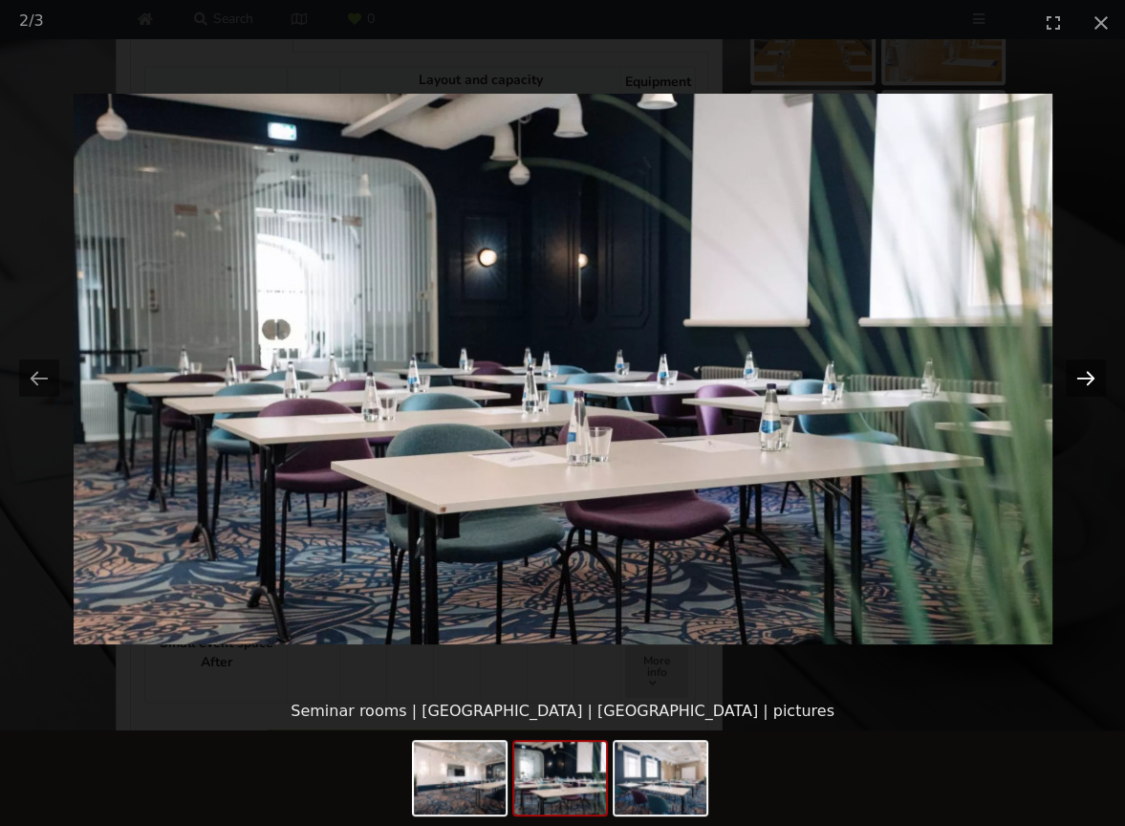
click at [1086, 380] on button "Next slide" at bounding box center [1086, 377] width 40 height 37
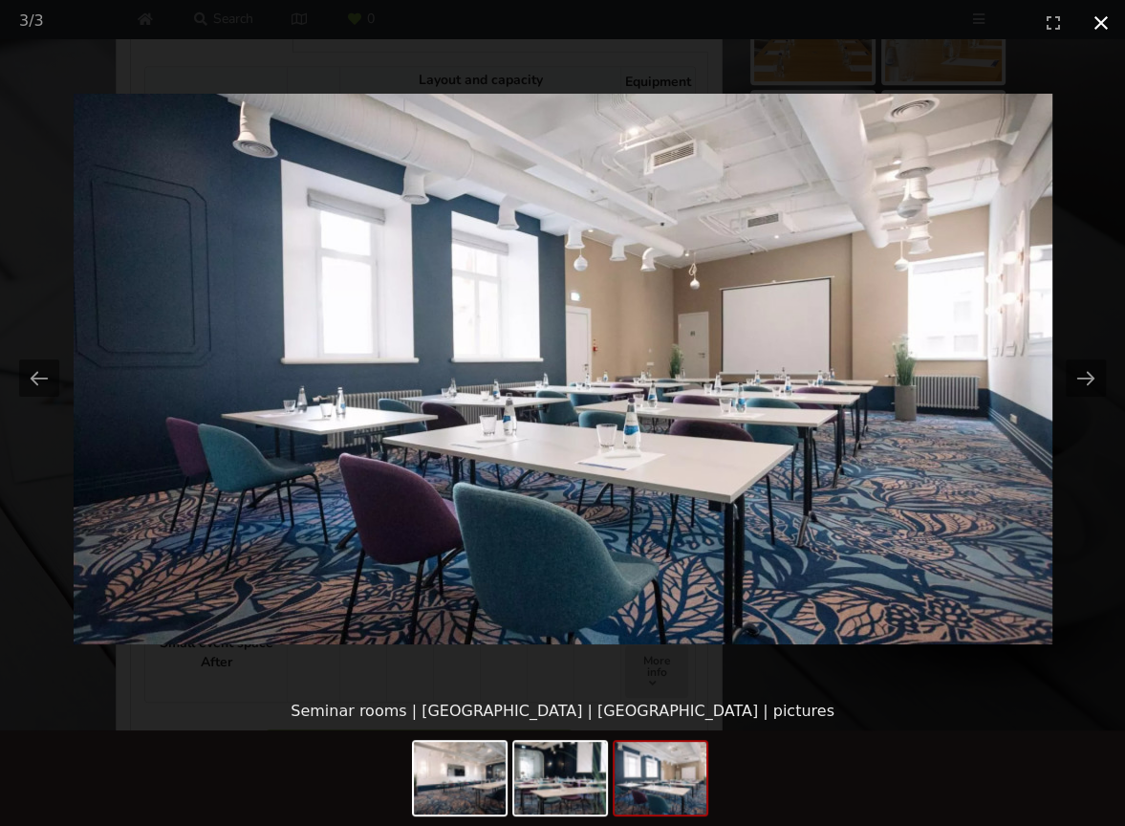
click at [1090, 32] on button "Close gallery" at bounding box center [1101, 22] width 48 height 45
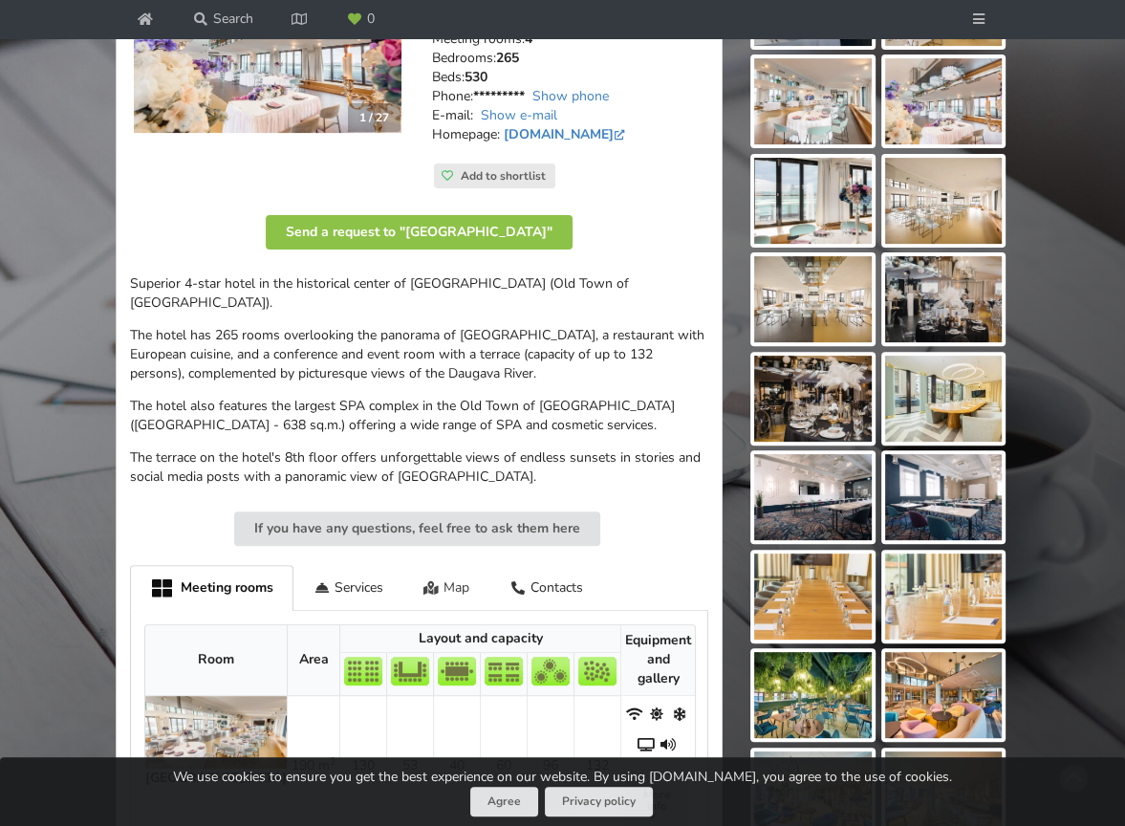
scroll to position [287, 0]
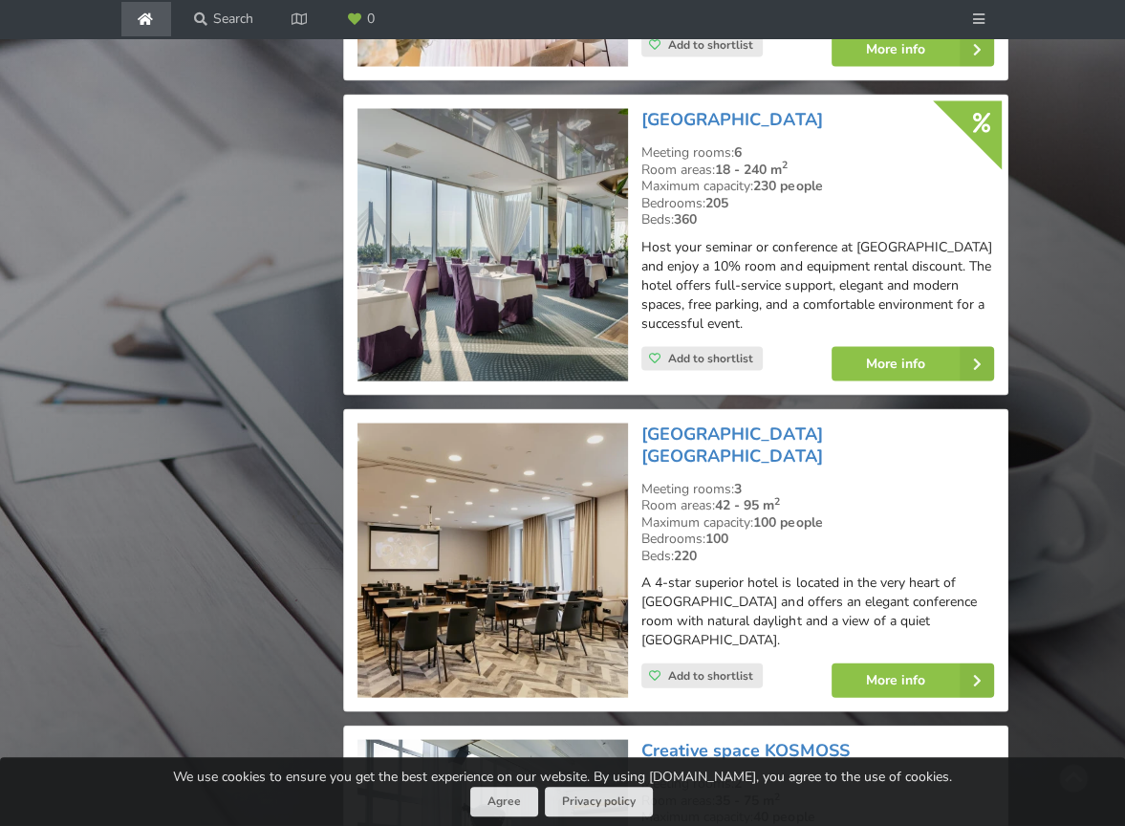
scroll to position [2845, 0]
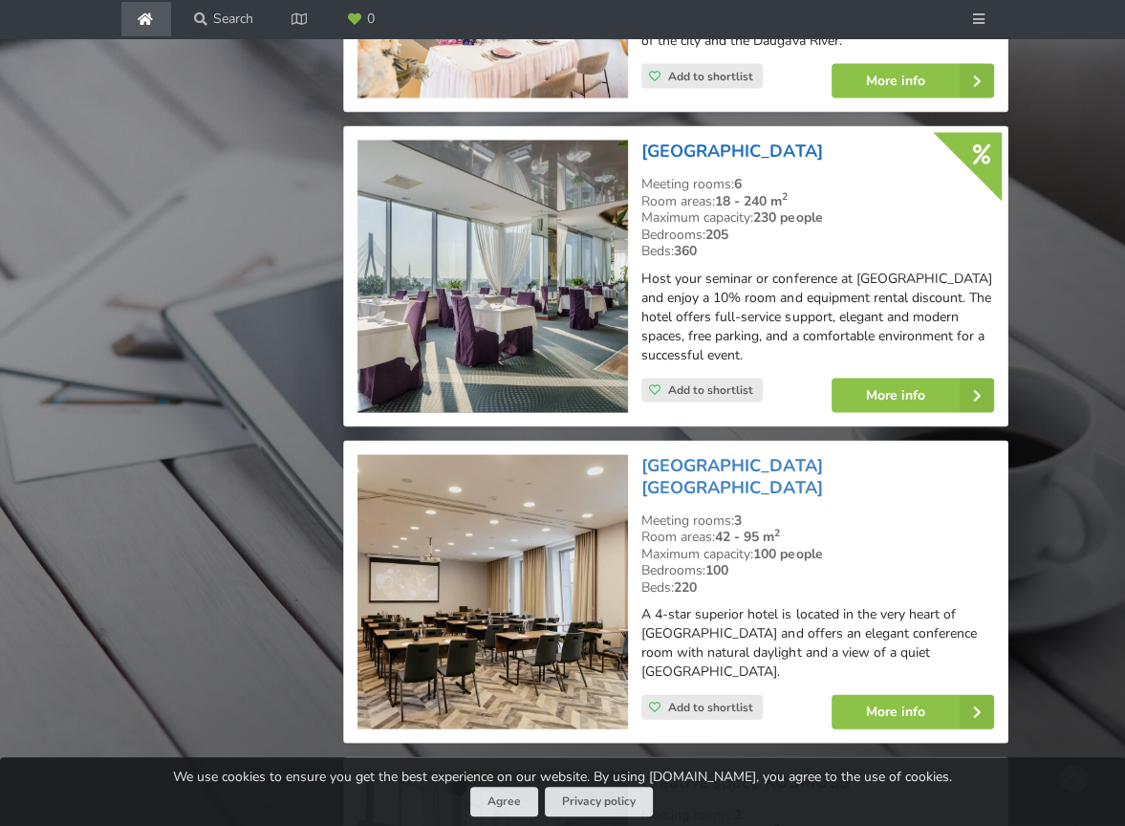
click at [705, 140] on link "[GEOGRAPHIC_DATA]" at bounding box center [731, 151] width 181 height 23
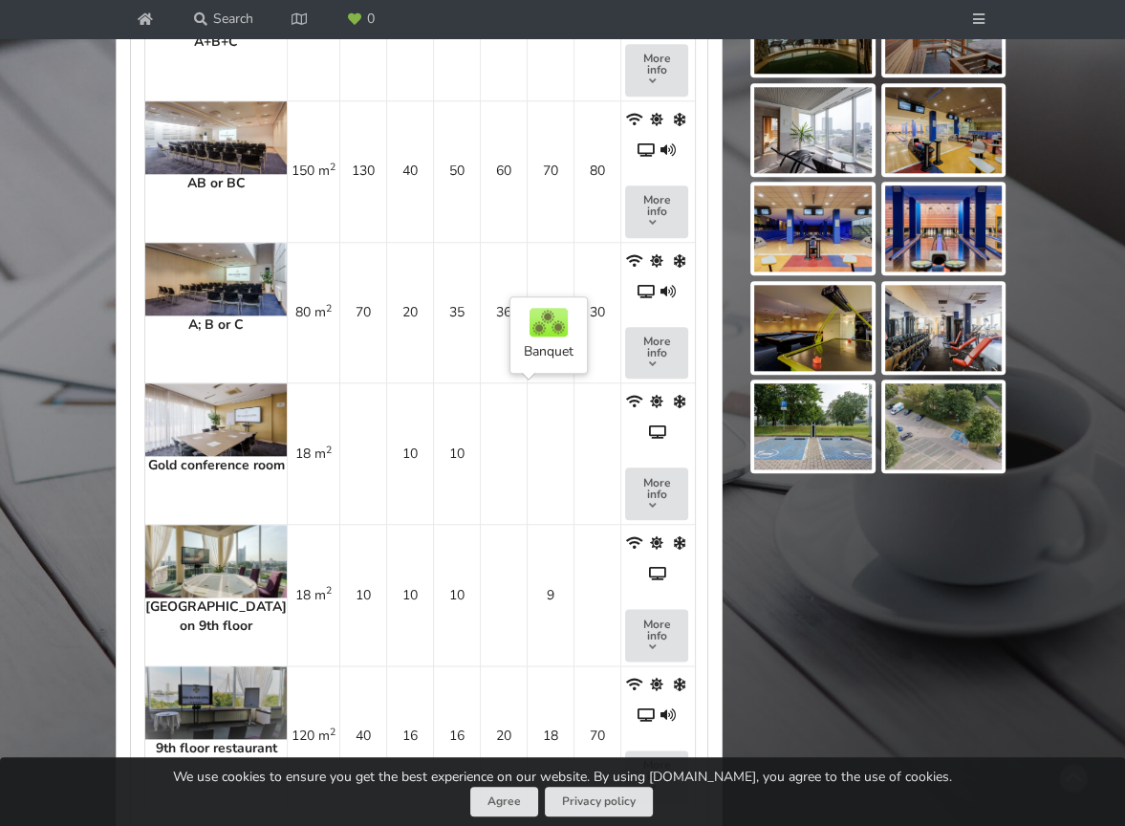
scroll to position [1529, 0]
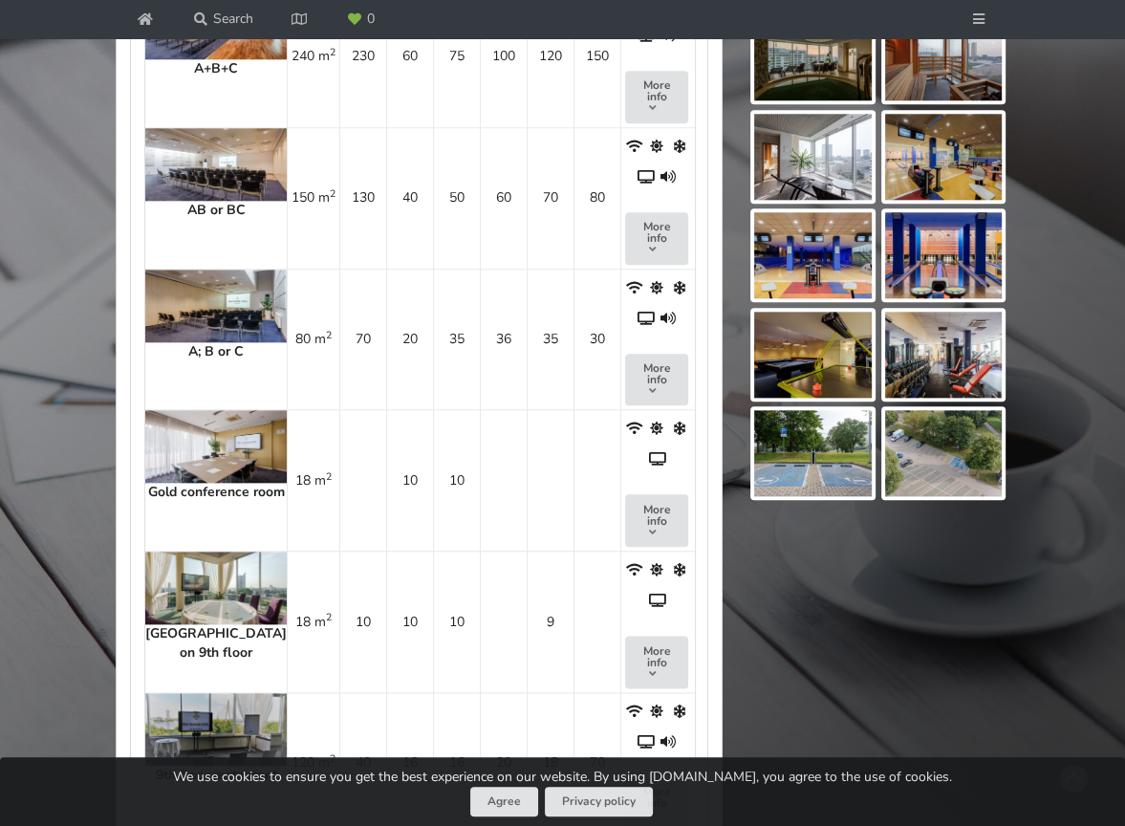
click at [207, 298] on img at bounding box center [215, 306] width 141 height 73
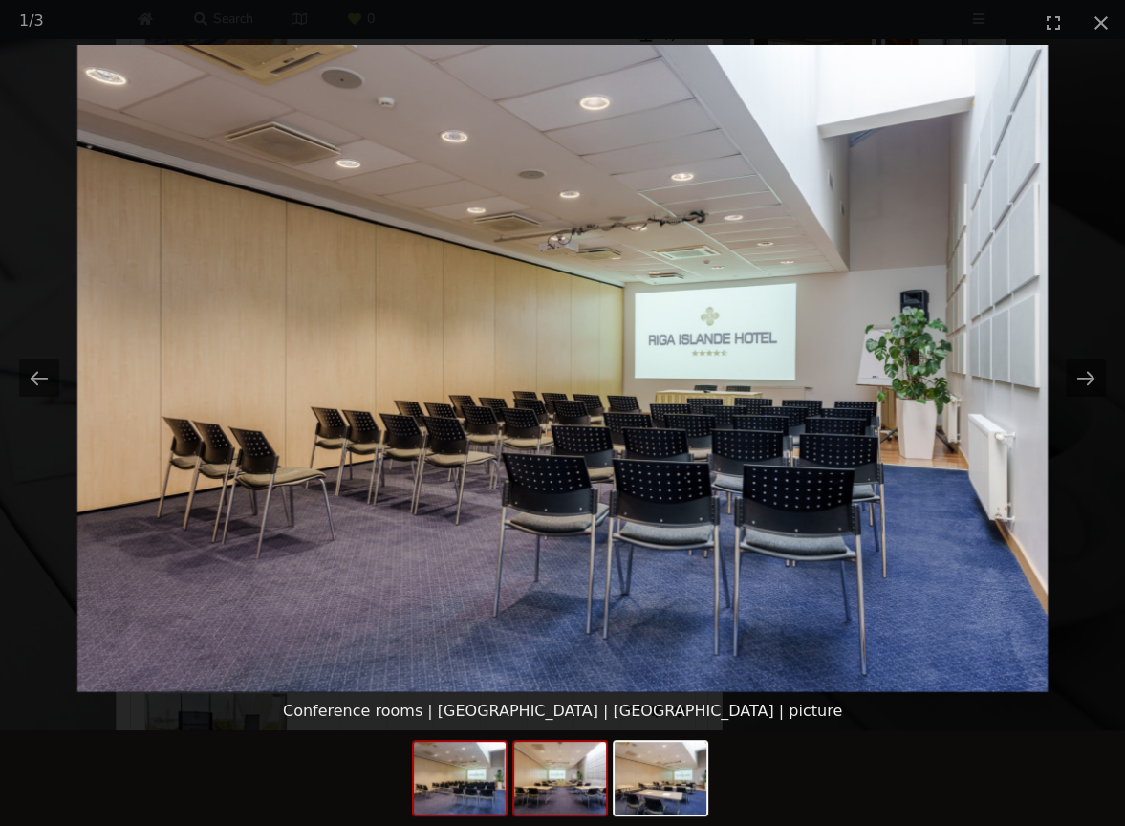
click at [572, 766] on img at bounding box center [560, 778] width 92 height 73
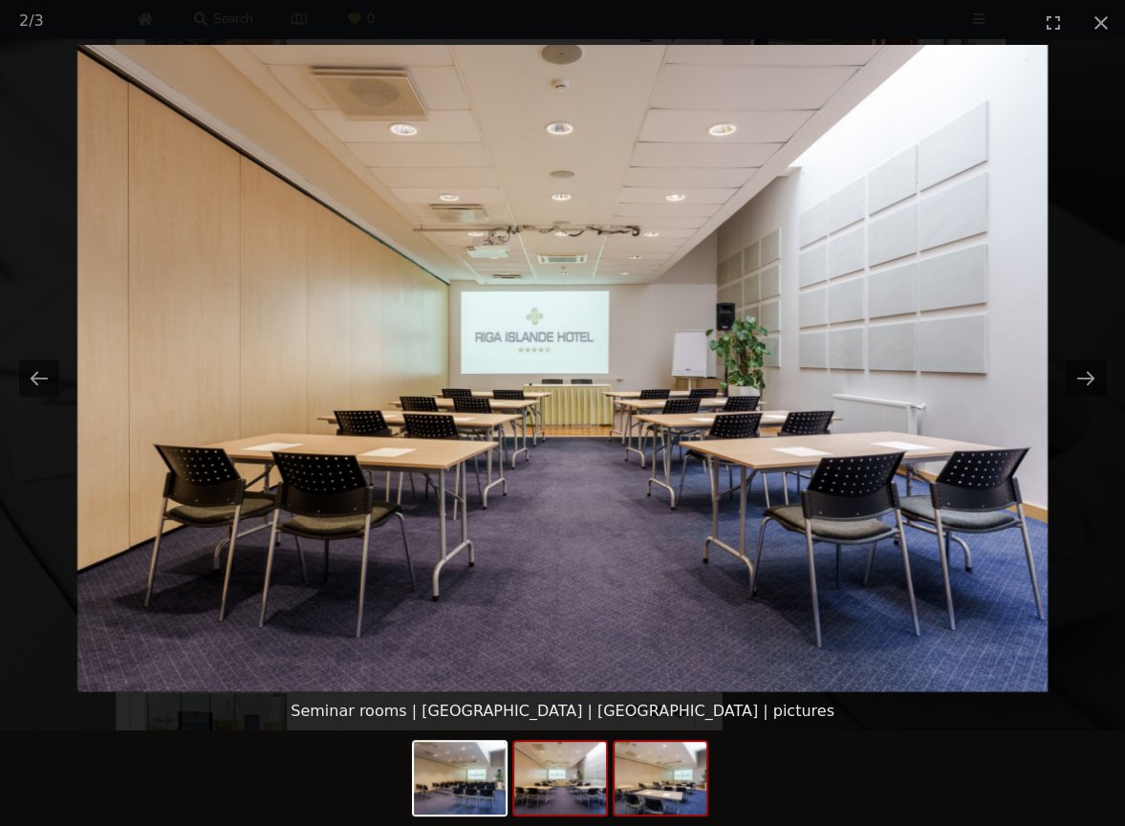
click at [673, 761] on img at bounding box center [661, 778] width 92 height 73
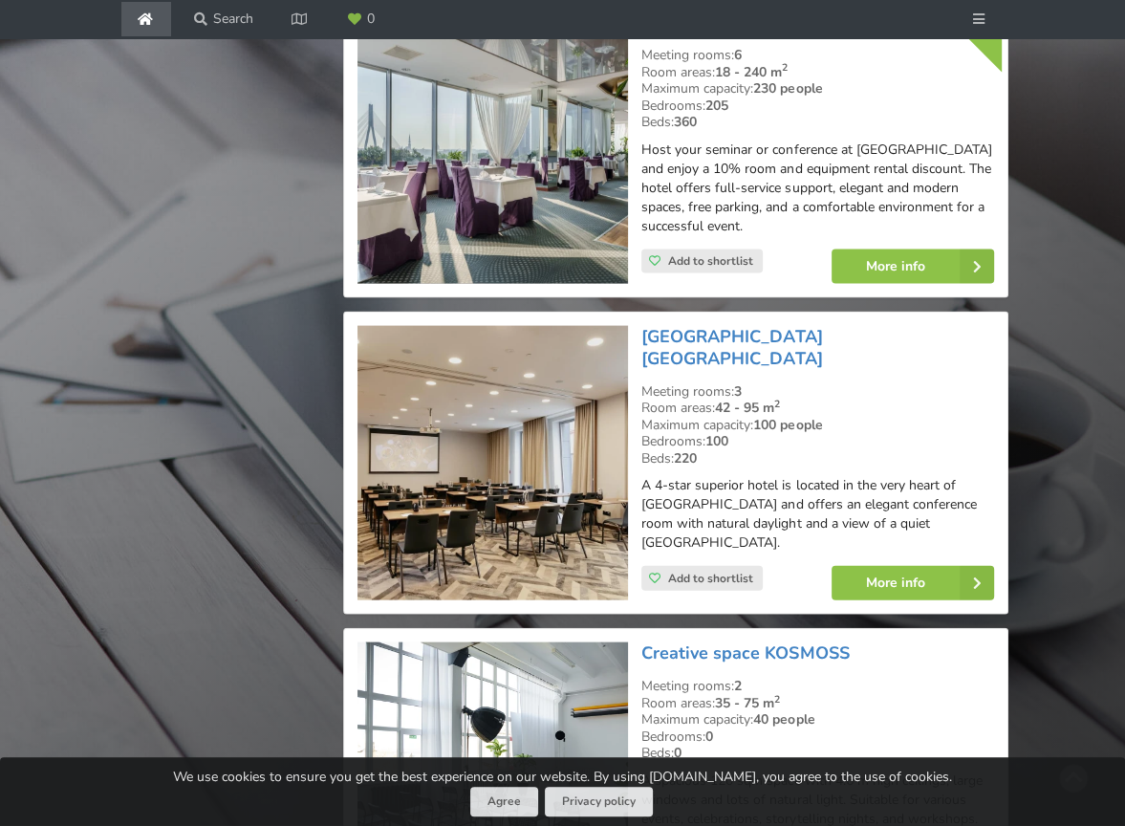
scroll to position [3036, 0]
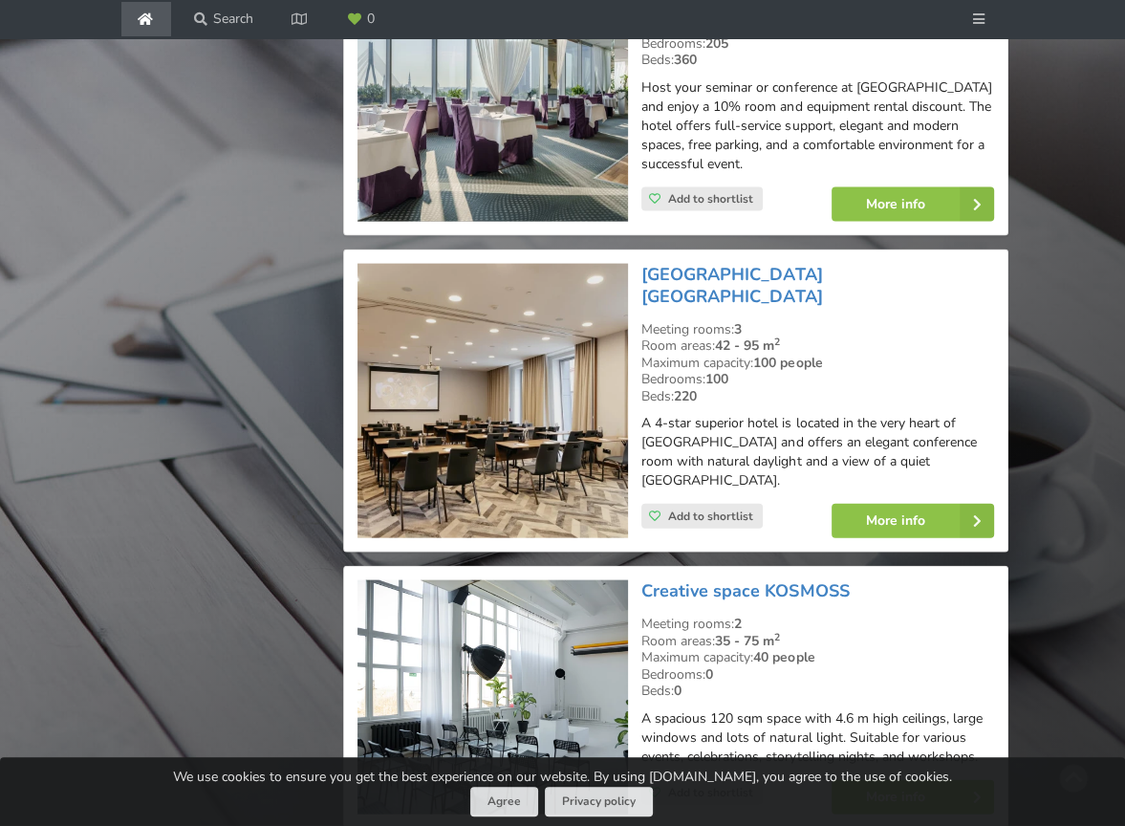
click at [540, 375] on img at bounding box center [492, 401] width 271 height 275
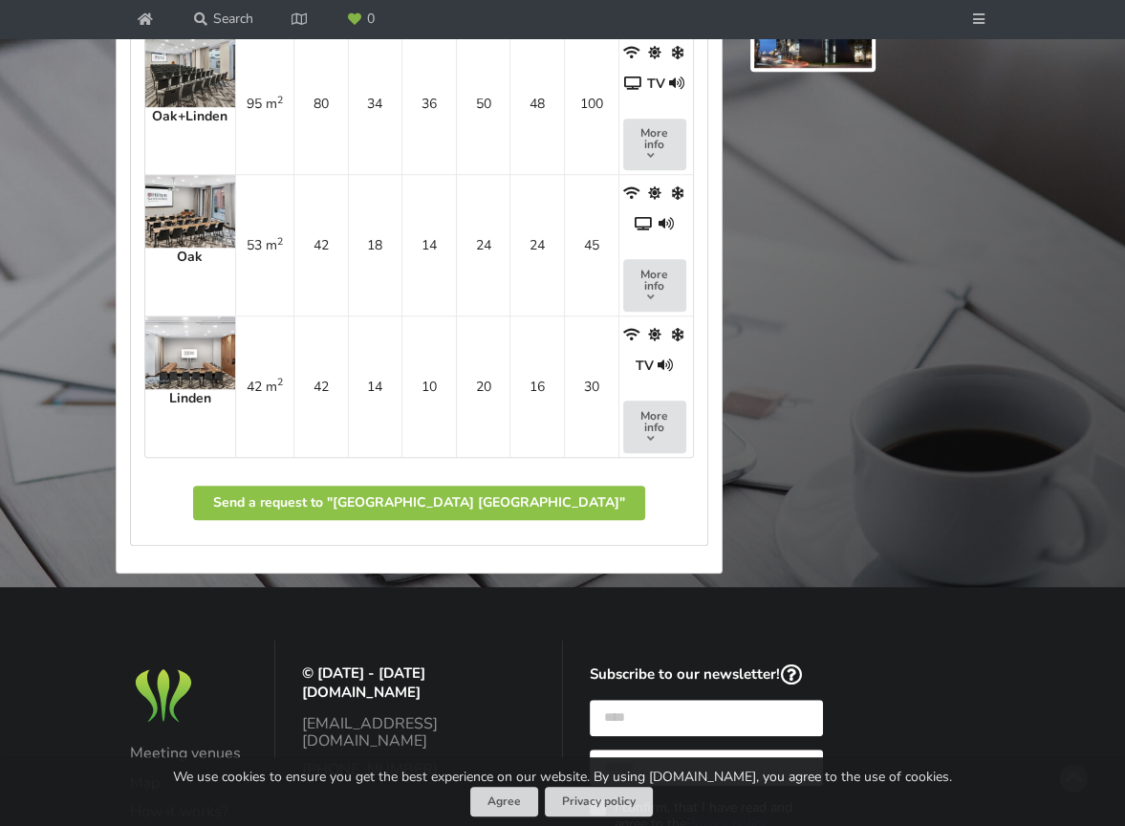
scroll to position [956, 0]
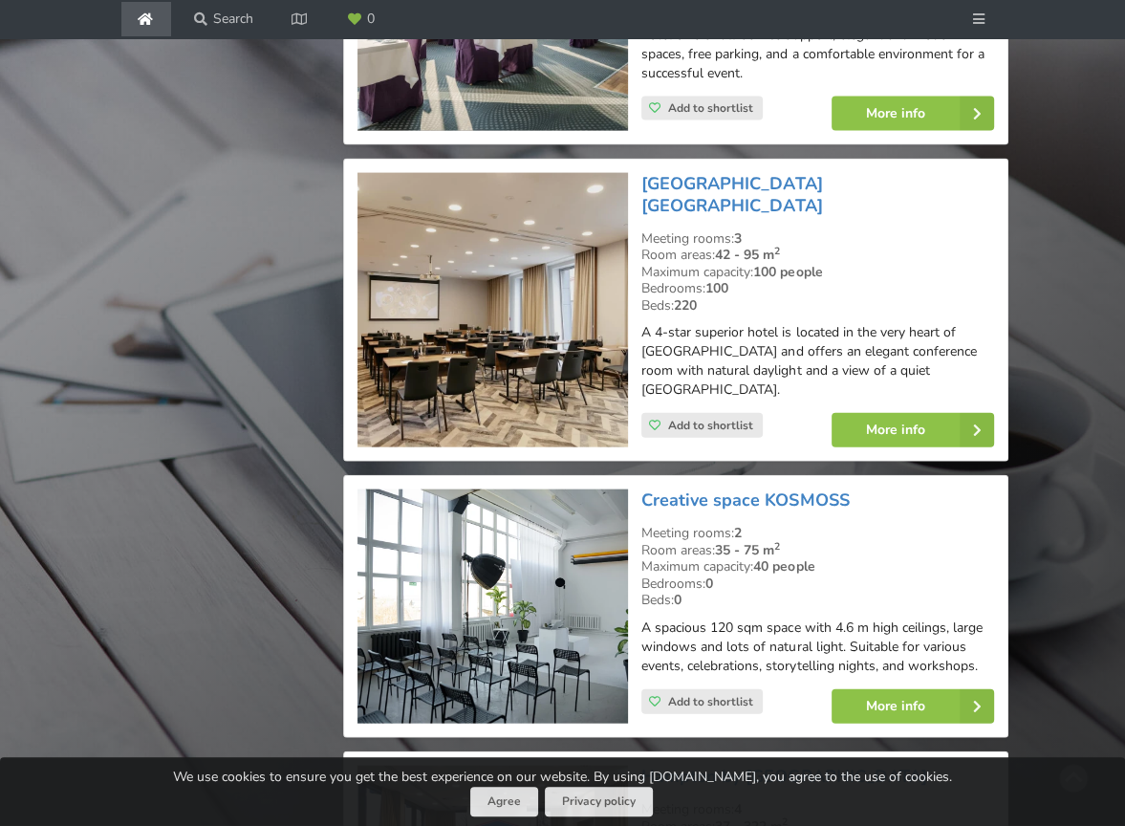
scroll to position [3323, 0]
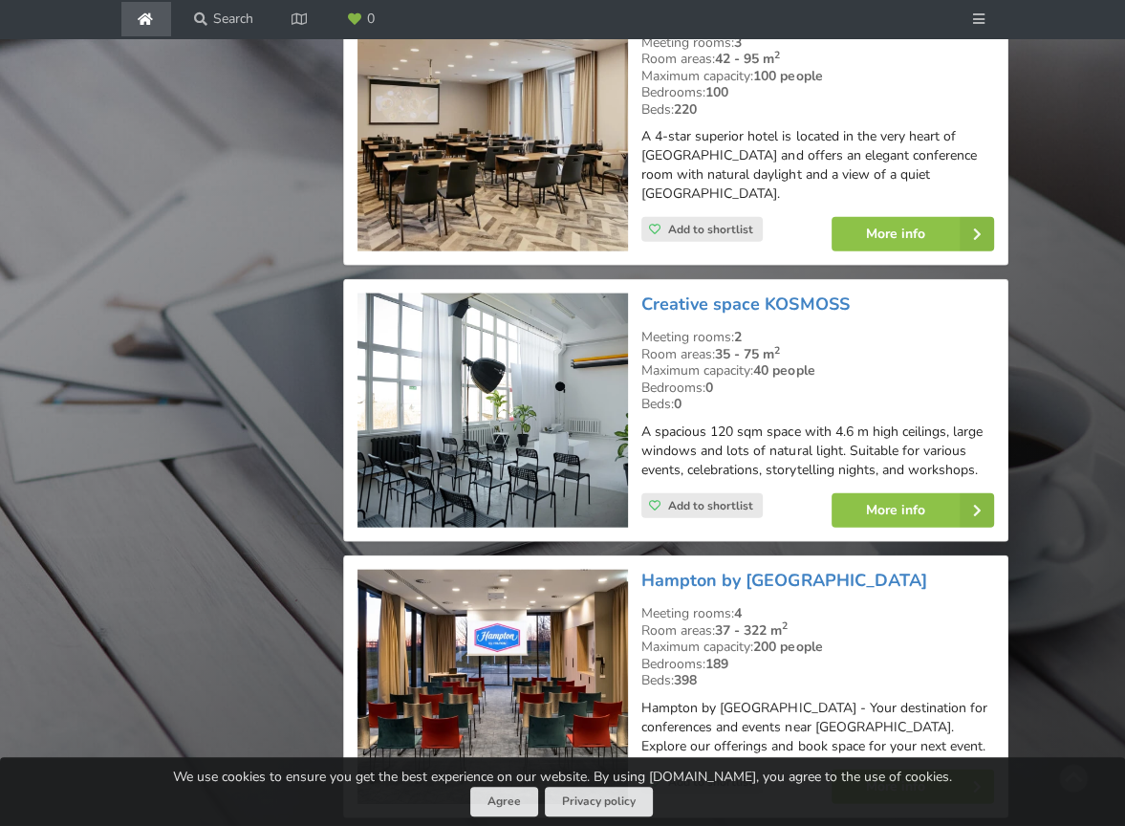
click at [536, 354] on img at bounding box center [492, 410] width 271 height 234
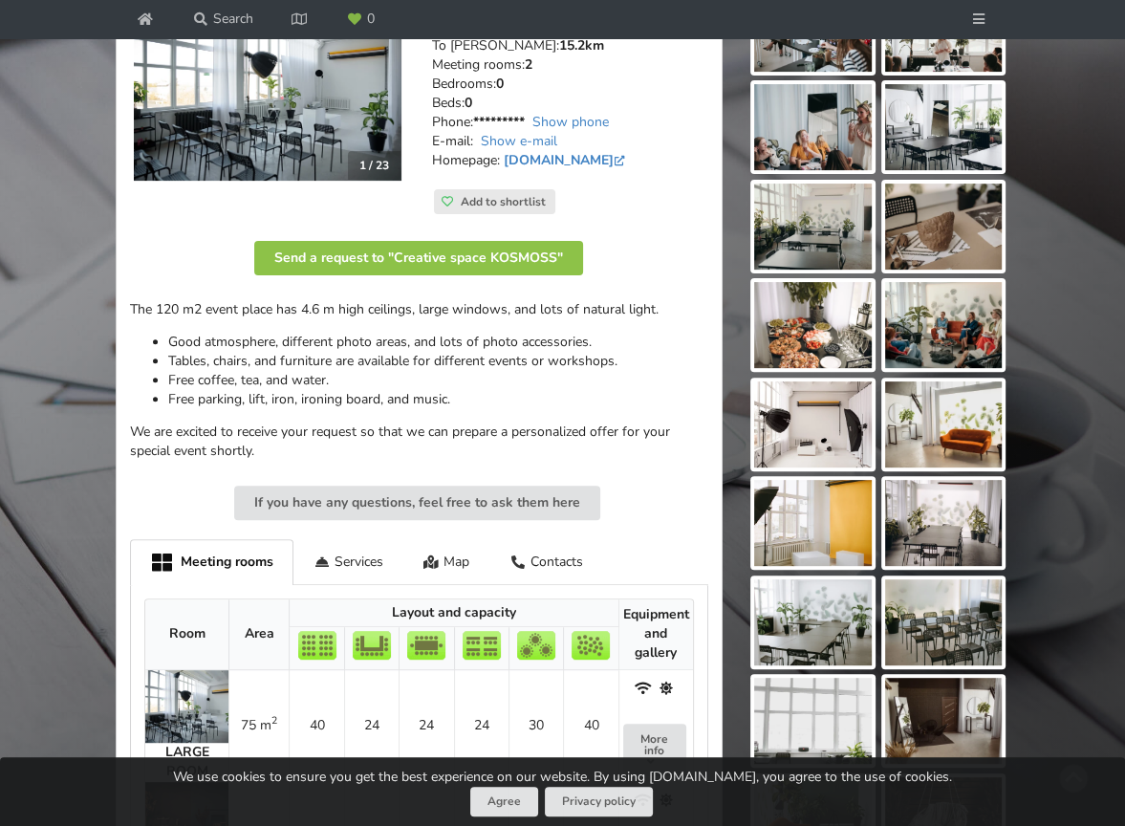
scroll to position [573, 0]
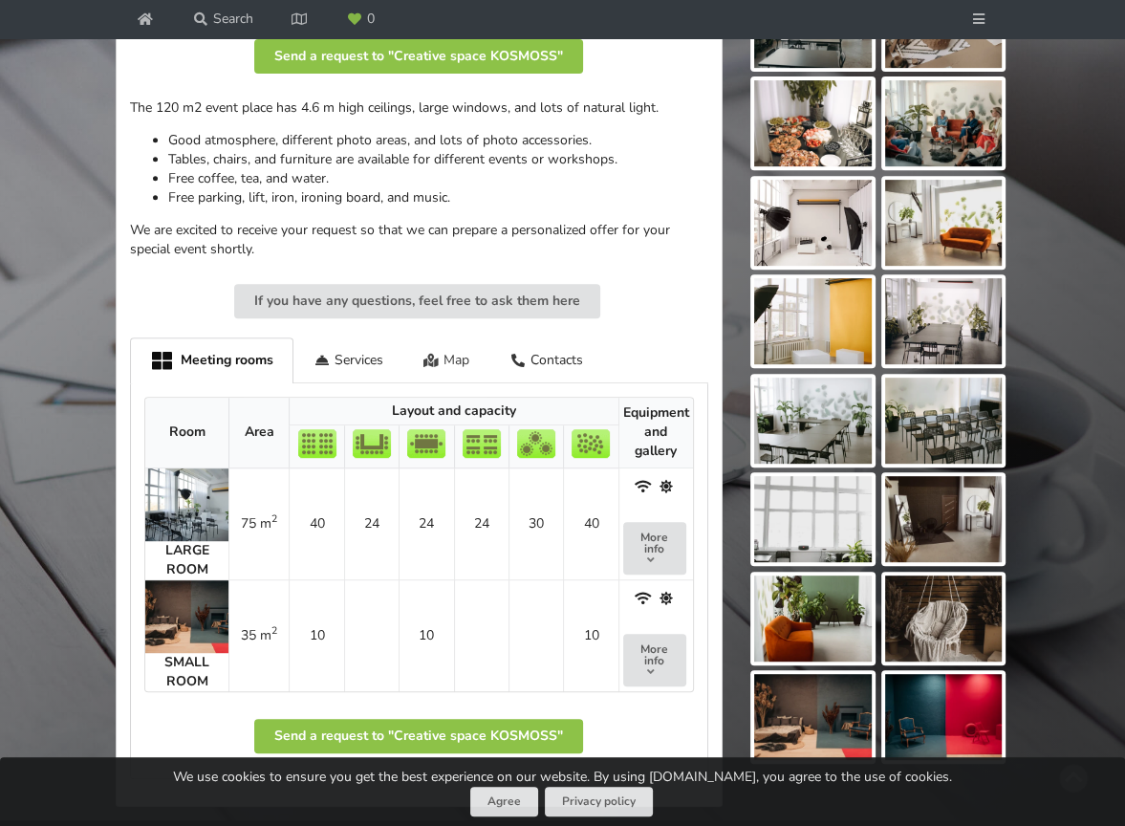
click at [466, 361] on div "Map" at bounding box center [446, 359] width 87 height 45
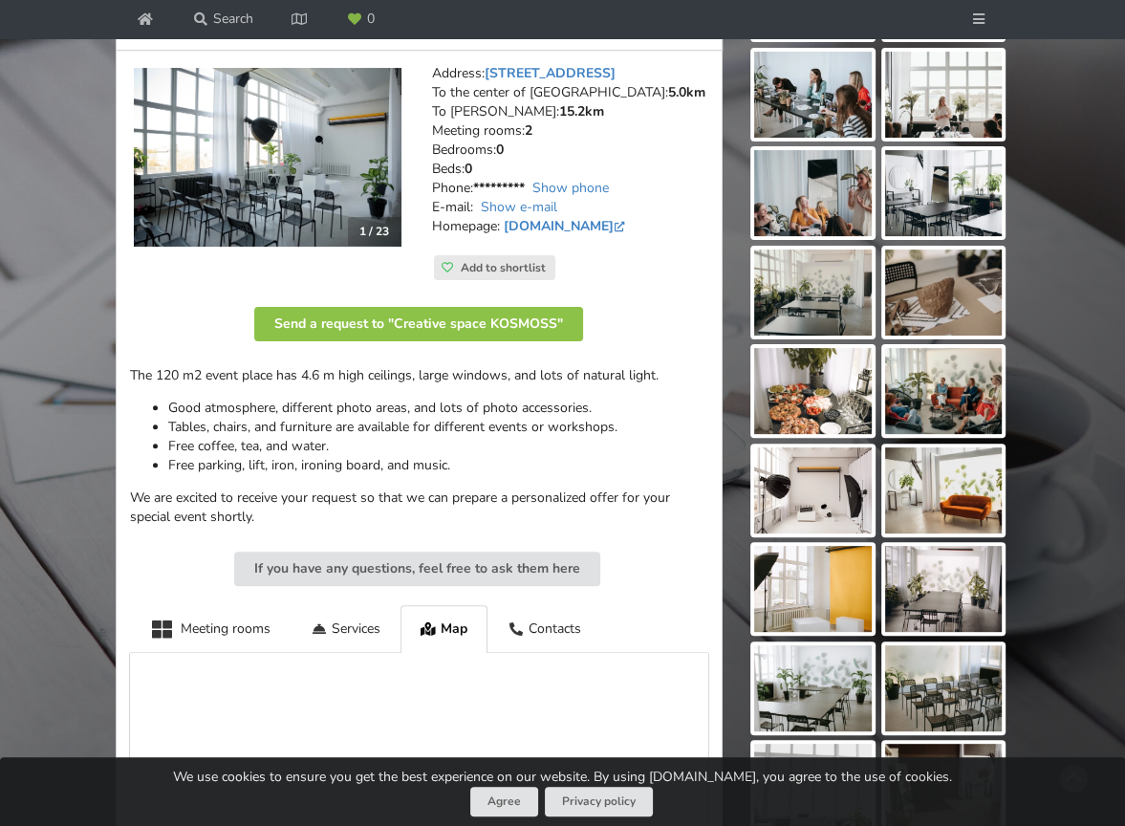
scroll to position [287, 0]
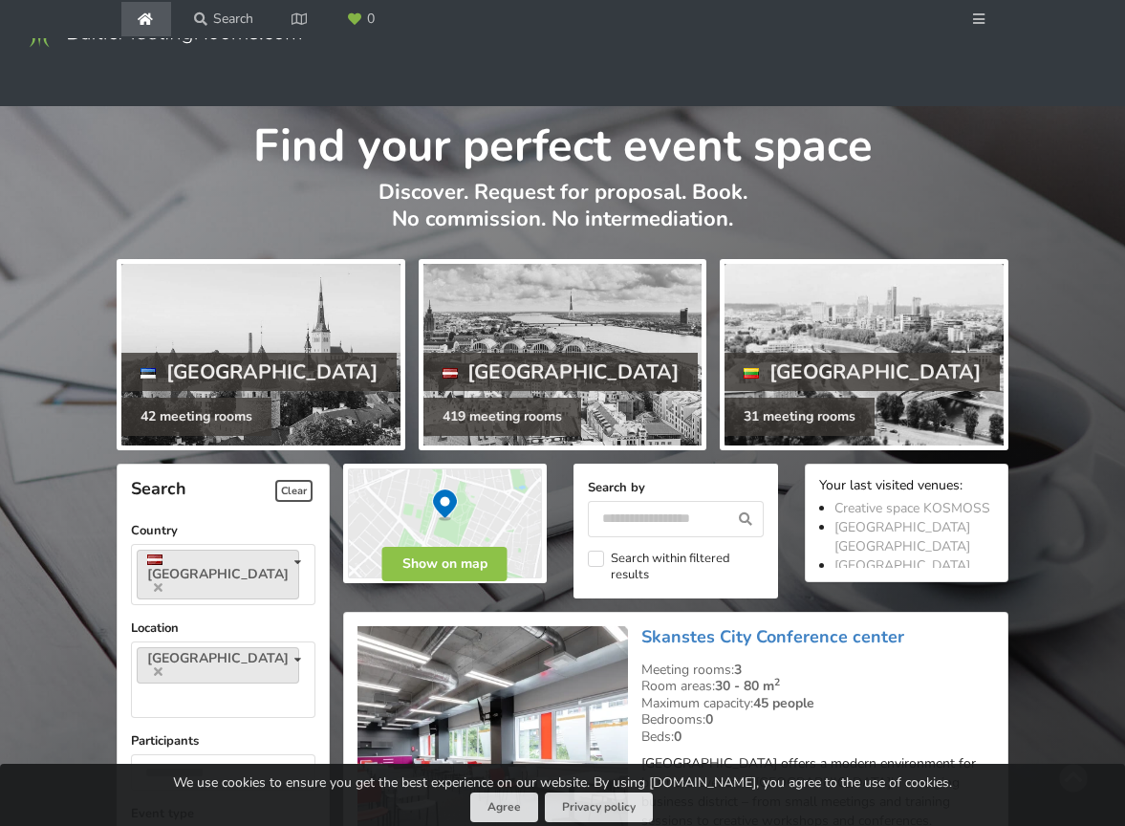
scroll to position [3323, 0]
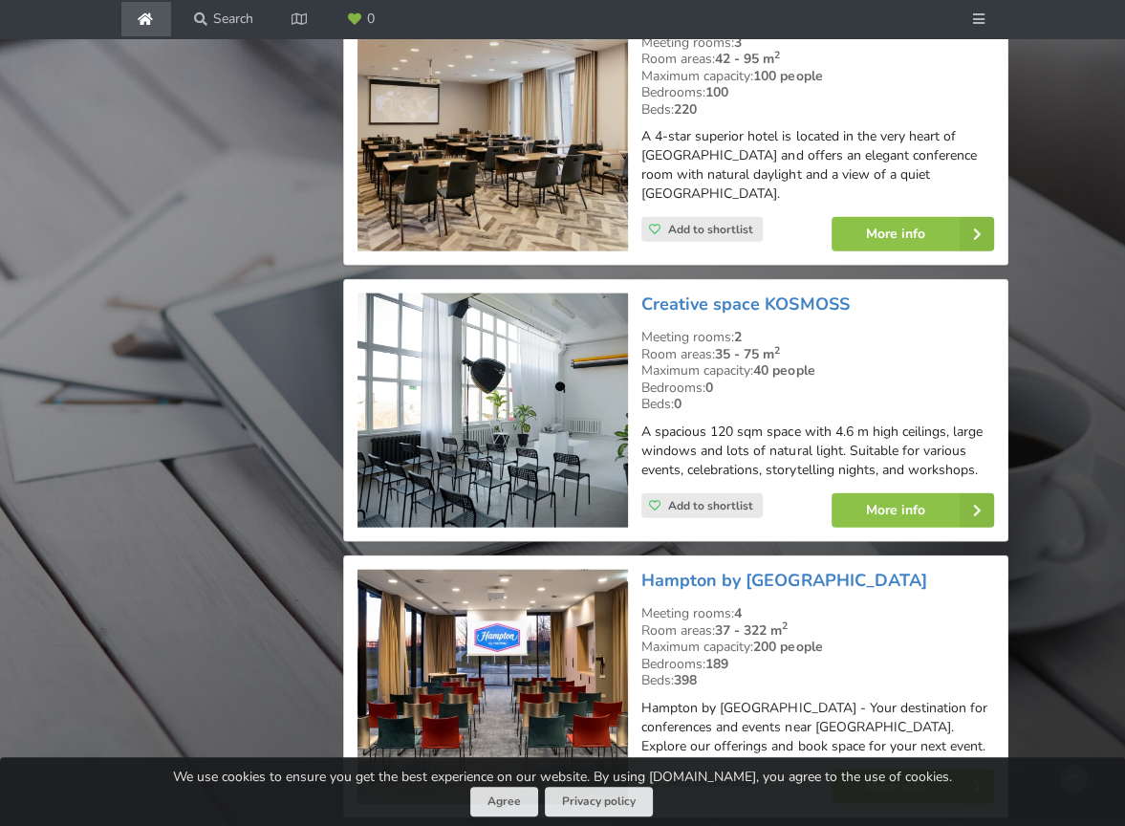
click at [536, 307] on img at bounding box center [492, 410] width 271 height 234
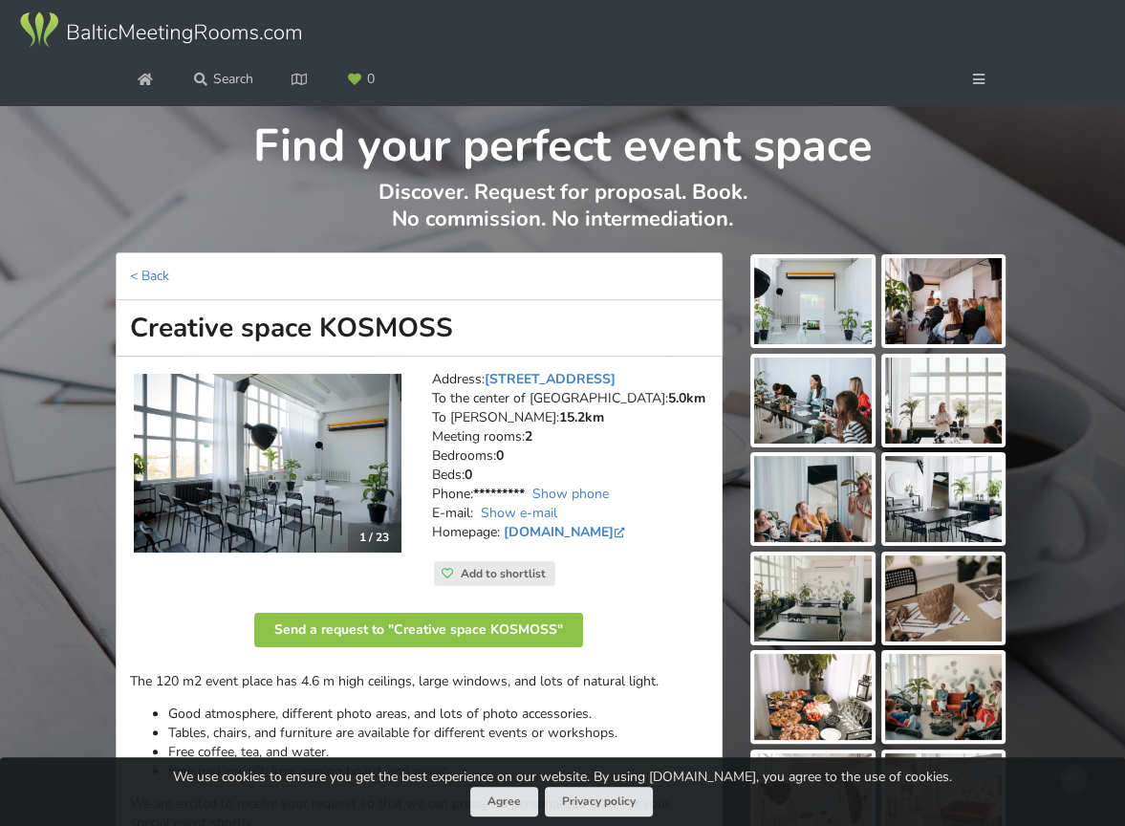
click at [829, 300] on img at bounding box center [813, 301] width 118 height 86
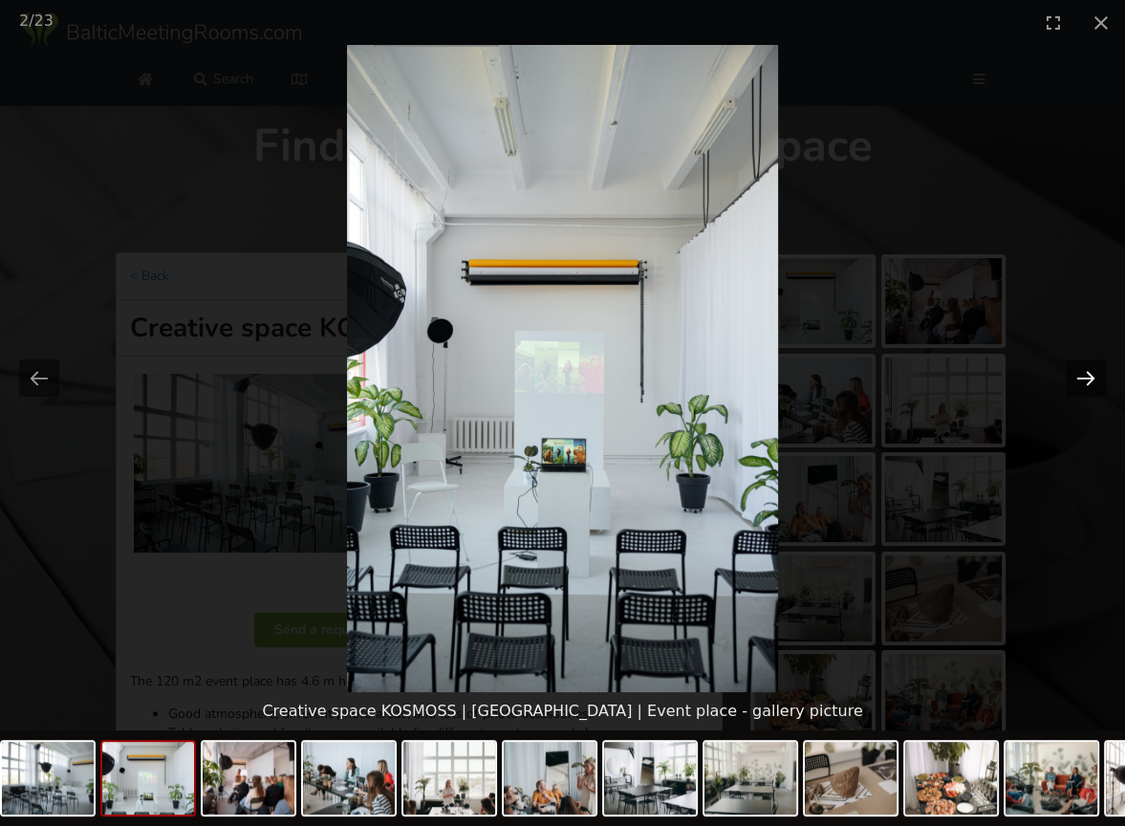
click at [1080, 379] on button "Next slide" at bounding box center [1086, 377] width 40 height 37
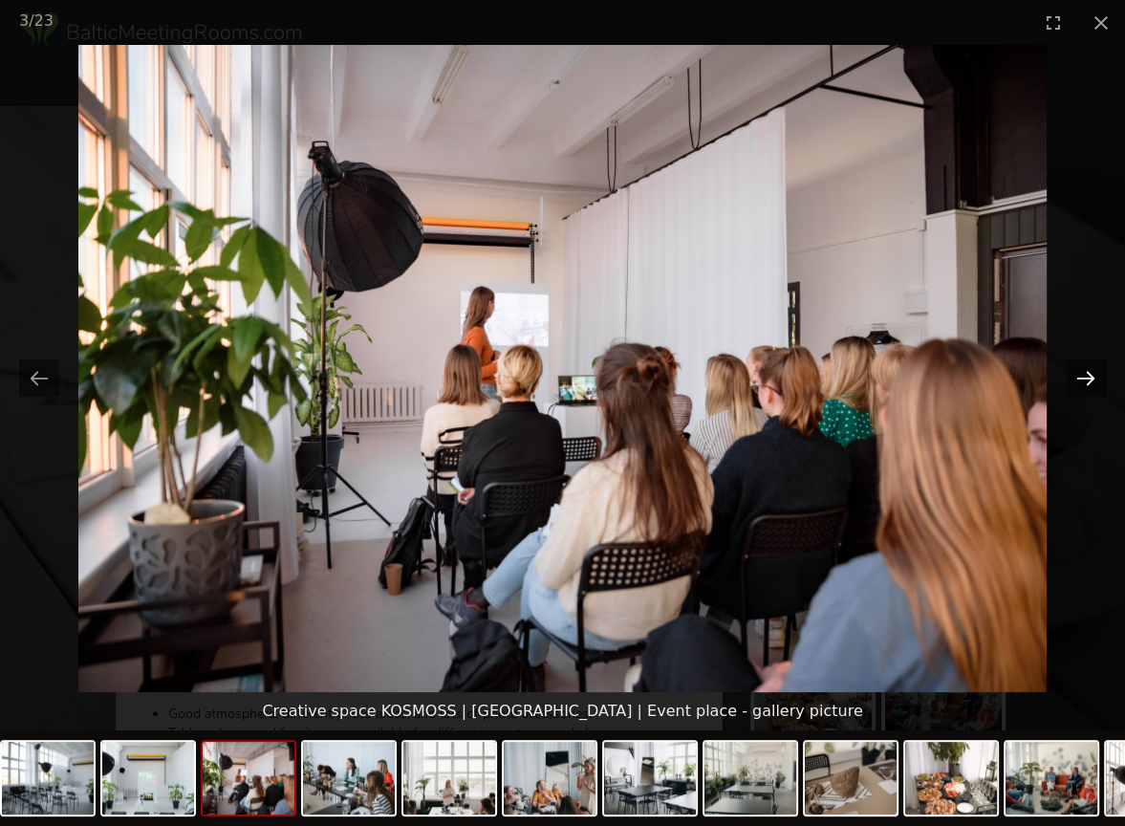
click at [1080, 379] on button "Next slide" at bounding box center [1086, 377] width 40 height 37
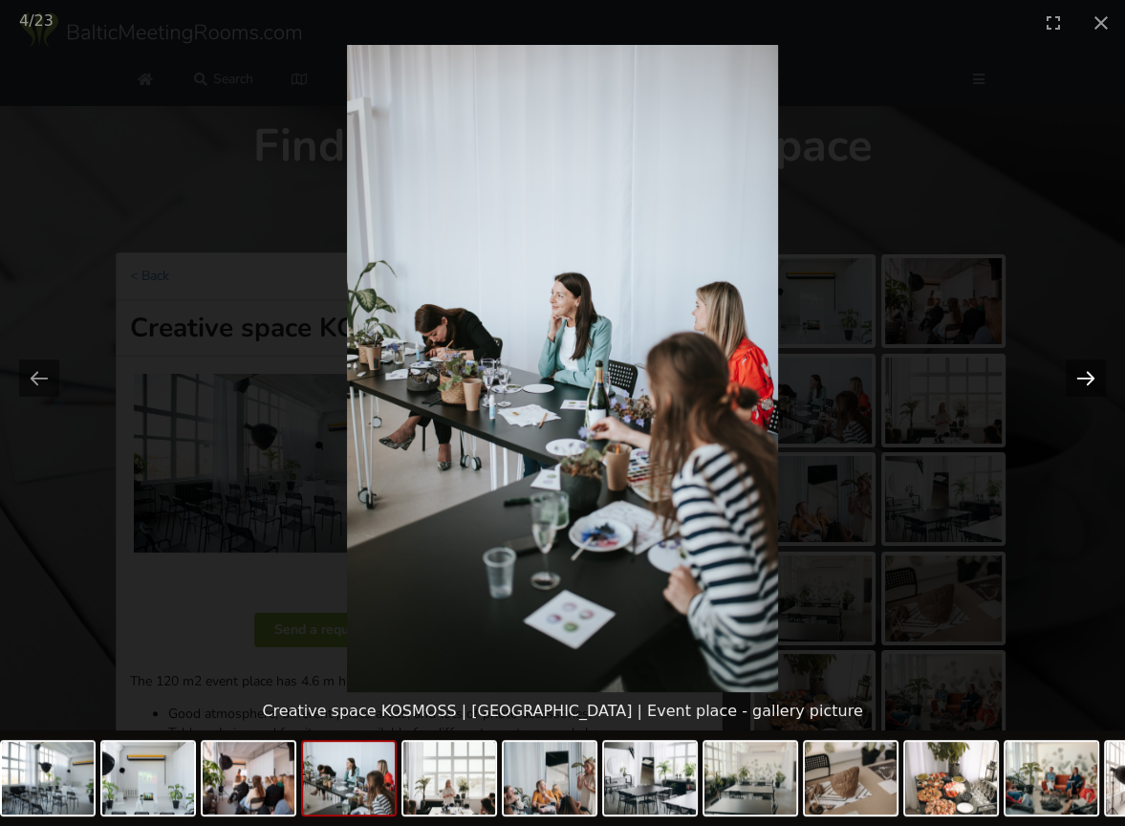
click at [1080, 379] on button "Next slide" at bounding box center [1086, 377] width 40 height 37
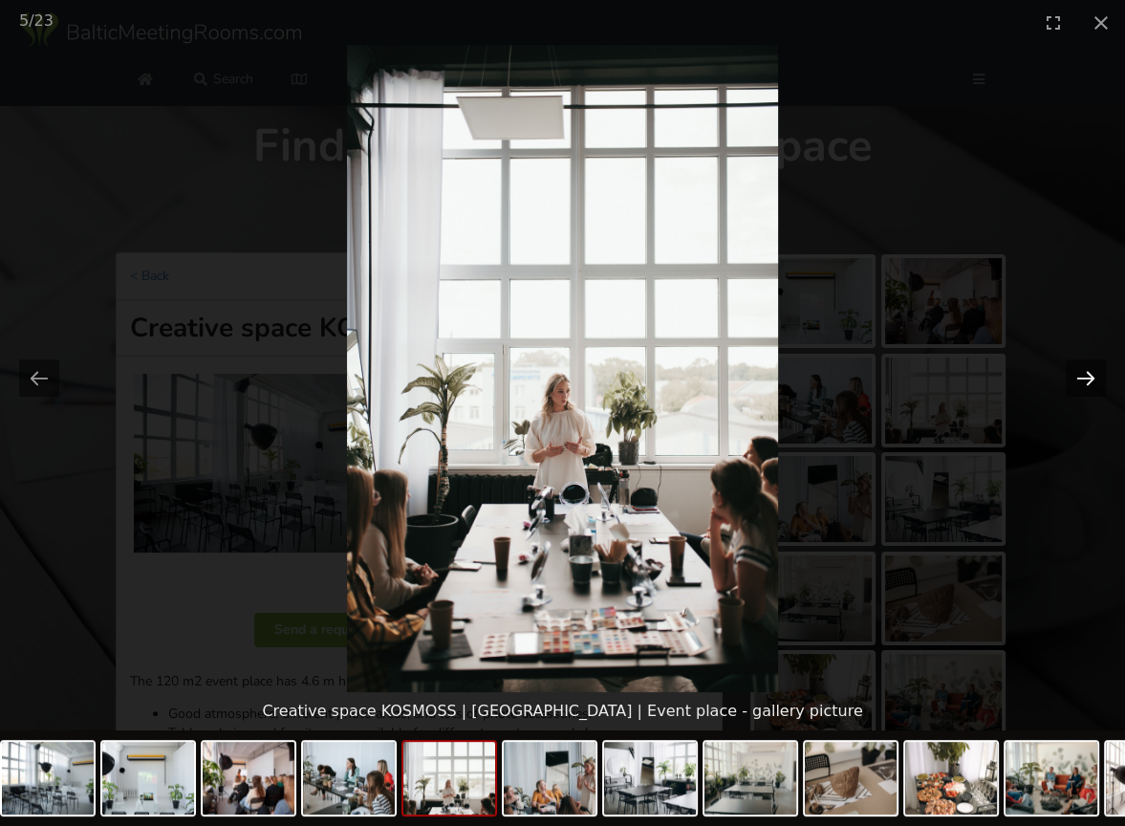
click at [1080, 379] on button "Next slide" at bounding box center [1086, 377] width 40 height 37
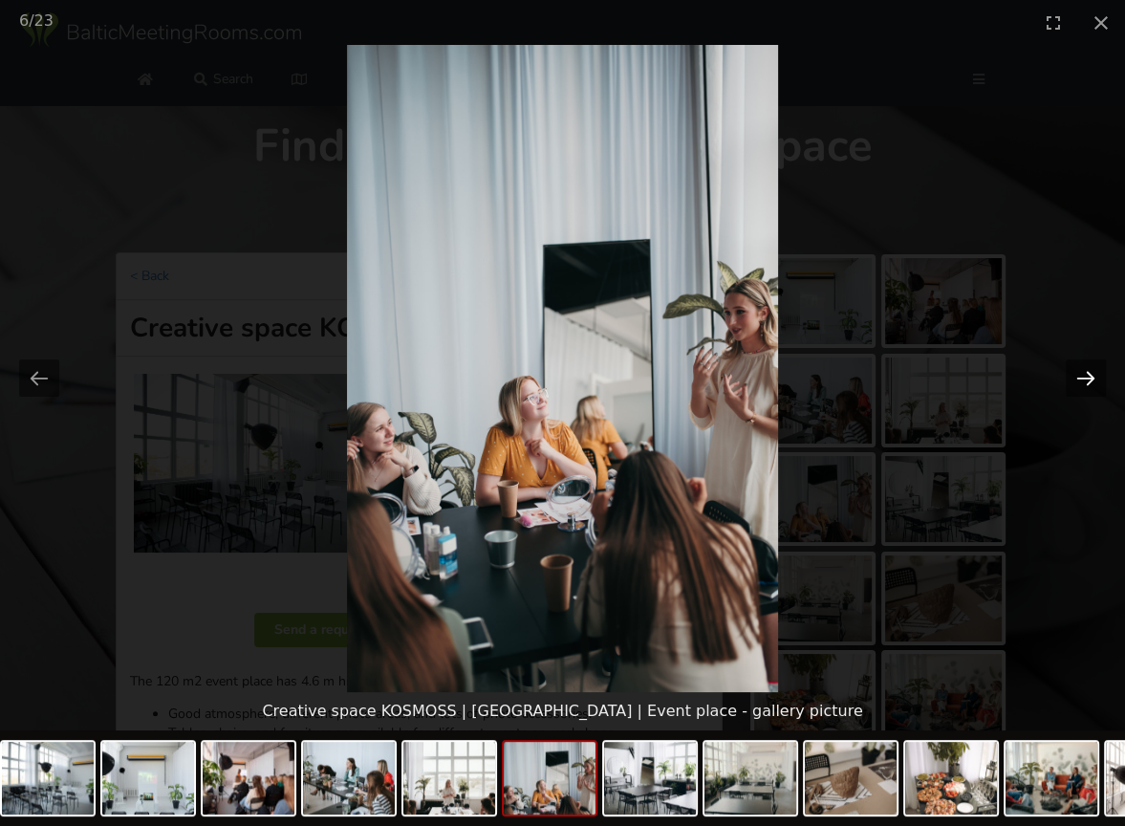
click at [1080, 379] on button "Next slide" at bounding box center [1086, 377] width 40 height 37
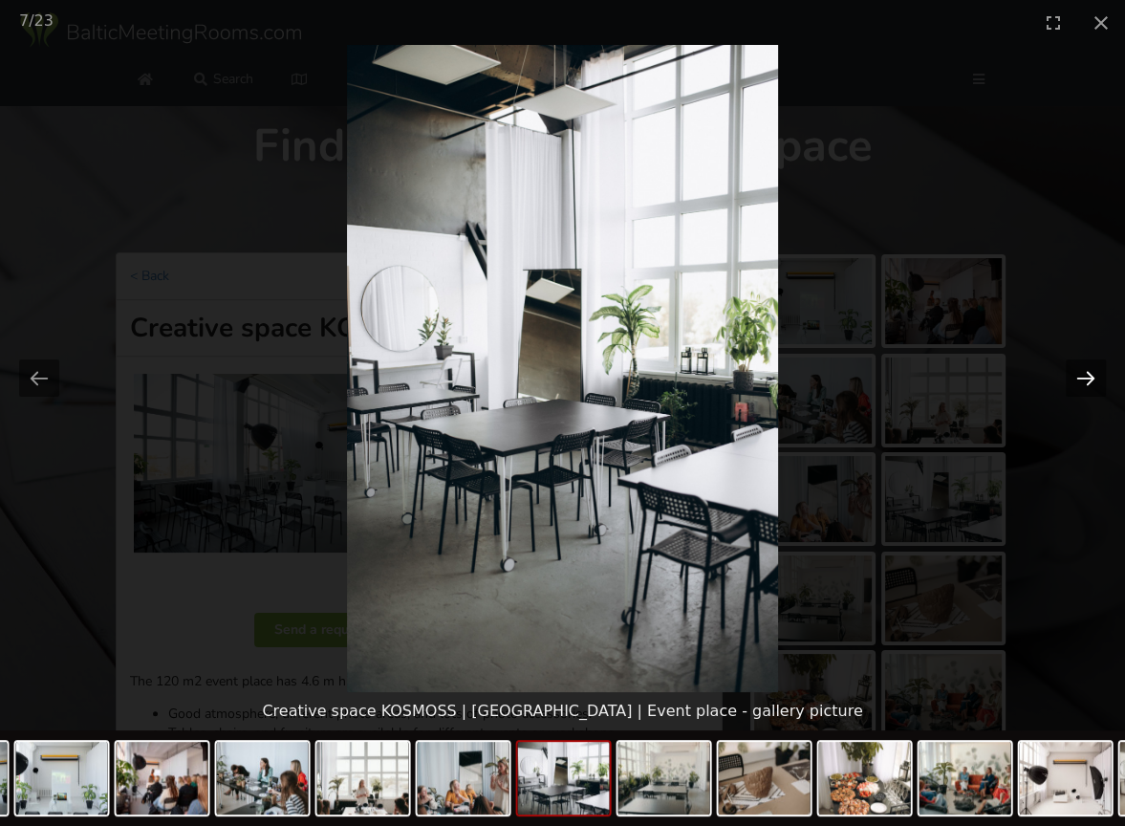
click at [1080, 379] on button "Next slide" at bounding box center [1086, 377] width 40 height 37
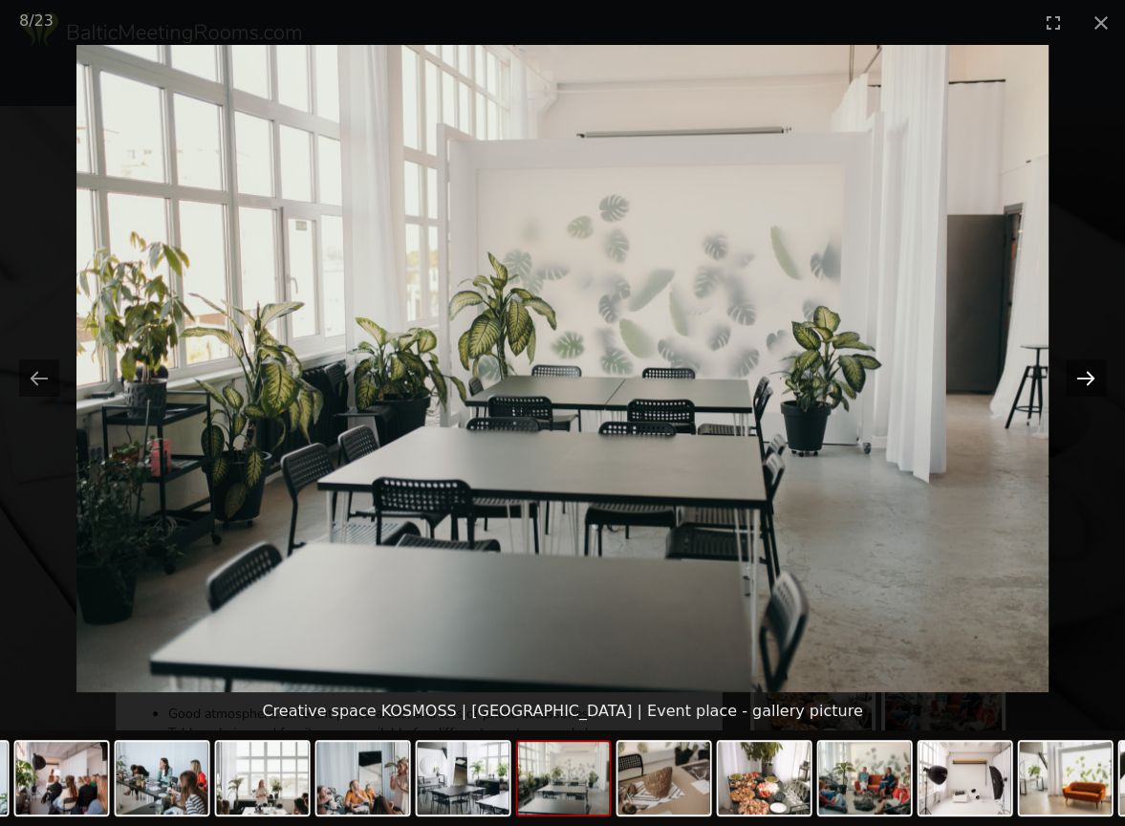
click at [1080, 379] on button "Next slide" at bounding box center [1086, 377] width 40 height 37
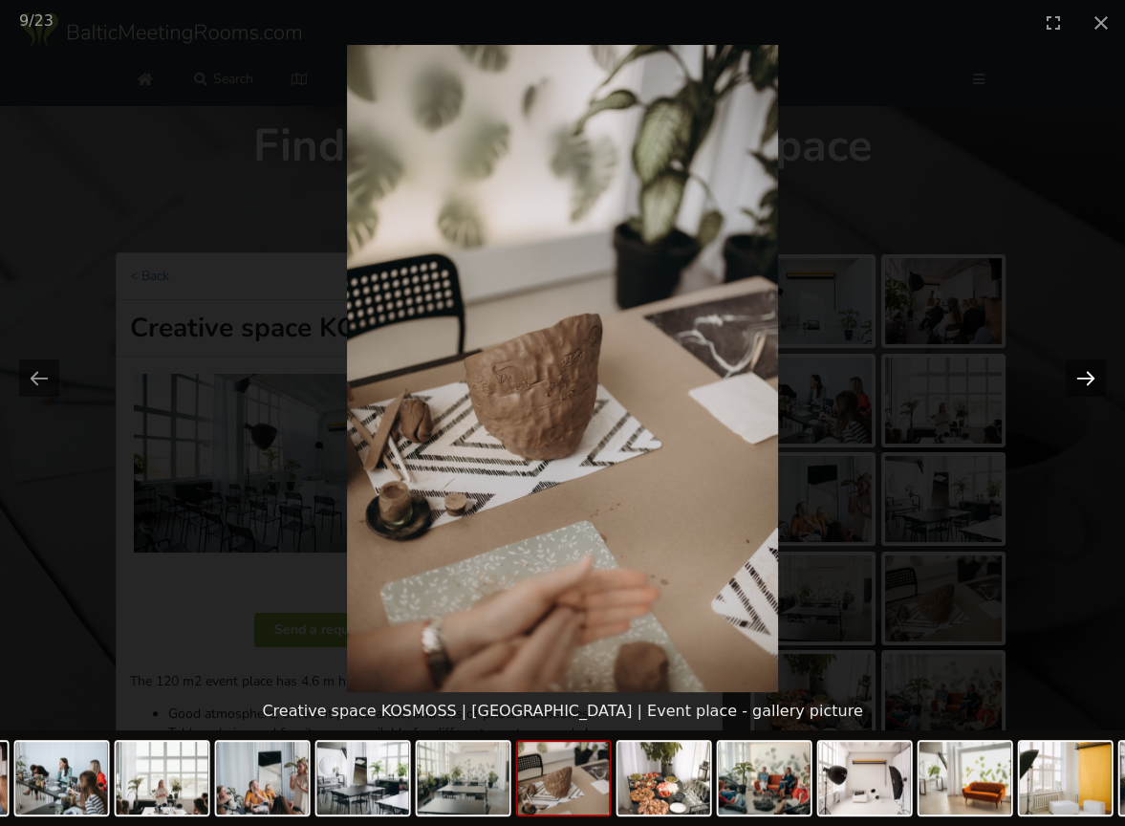
click at [1080, 379] on button "Next slide" at bounding box center [1086, 377] width 40 height 37
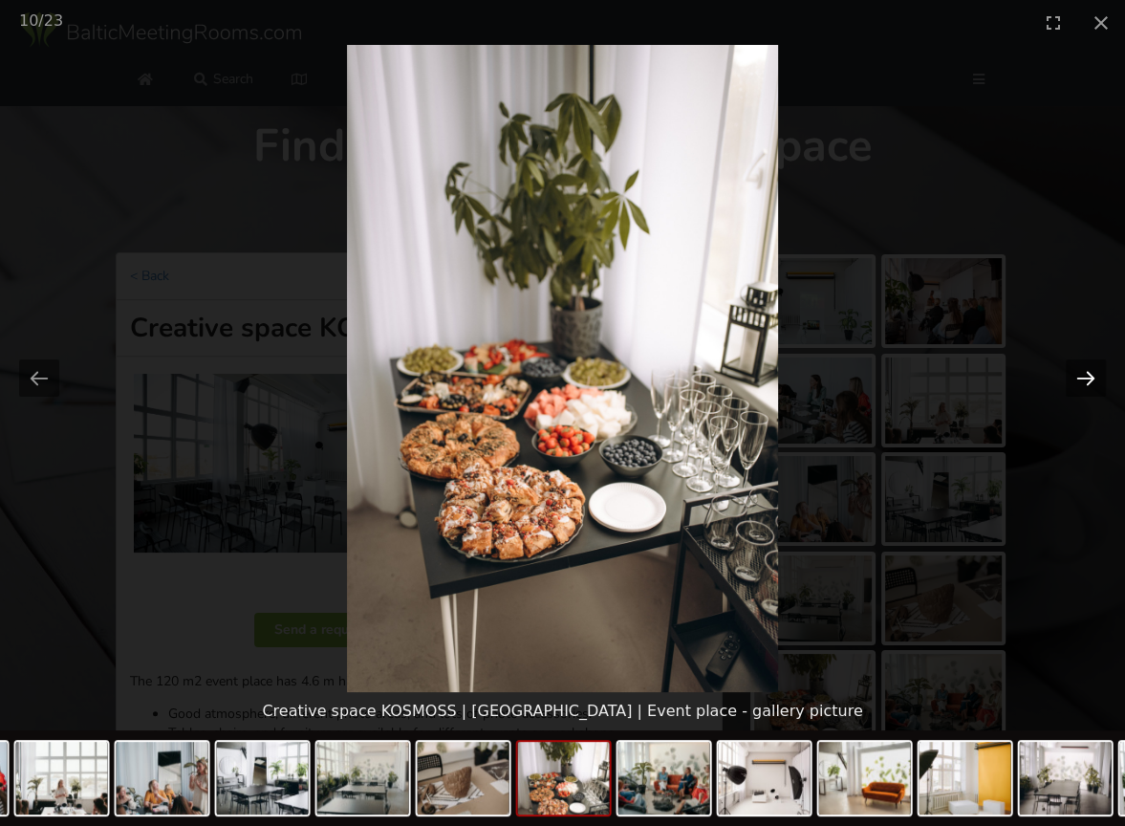
click at [1080, 379] on button "Next slide" at bounding box center [1086, 377] width 40 height 37
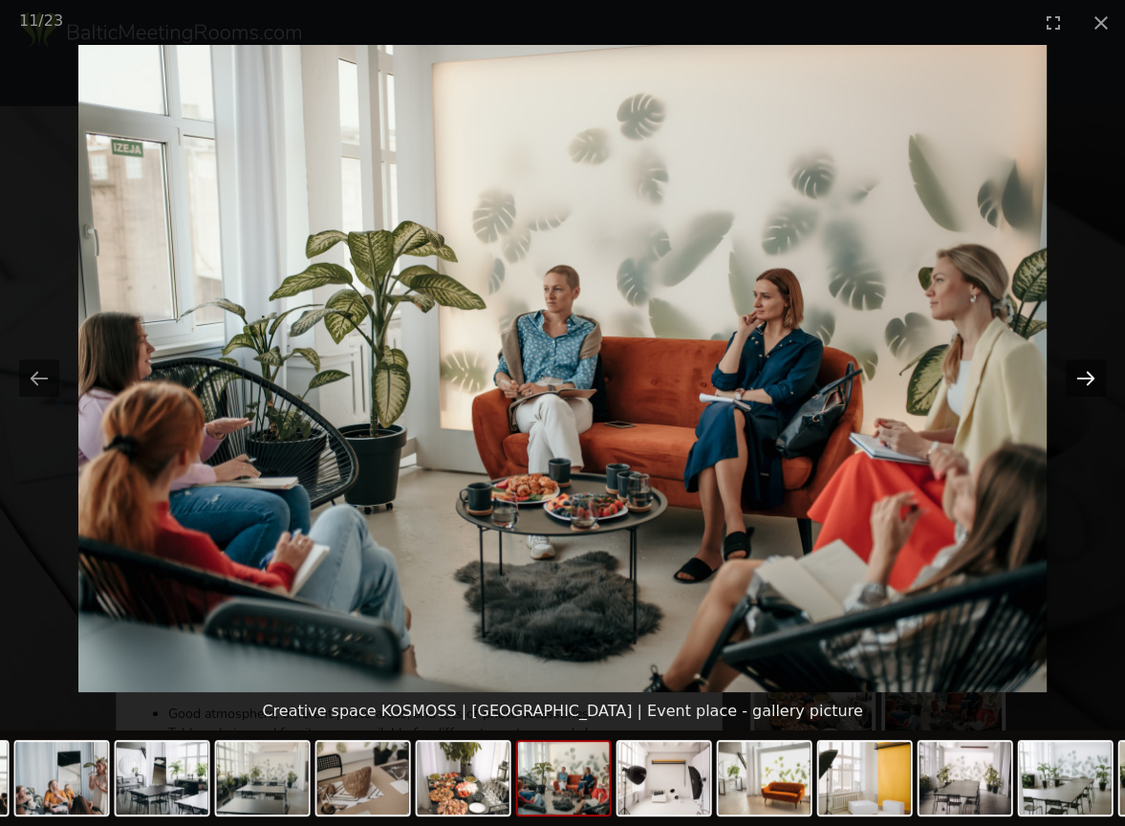
click at [1080, 379] on button "Next slide" at bounding box center [1086, 377] width 40 height 37
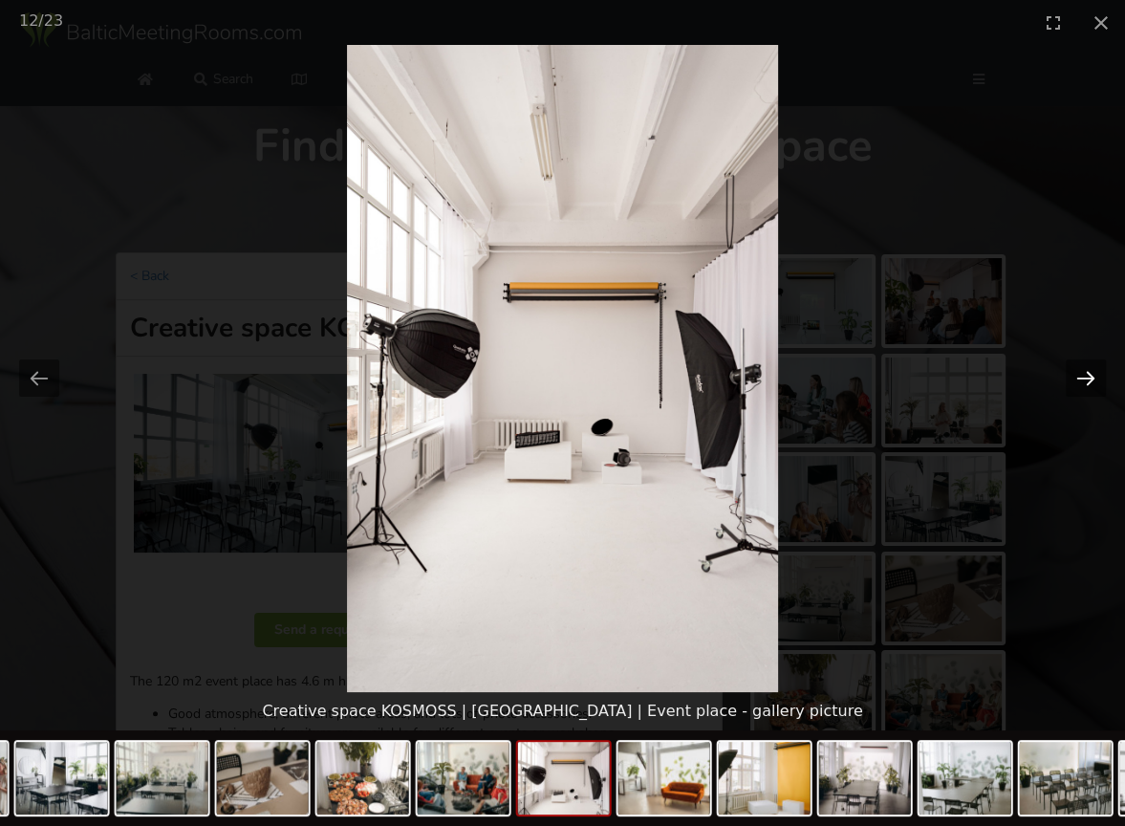
click at [1080, 379] on button "Next slide" at bounding box center [1086, 377] width 40 height 37
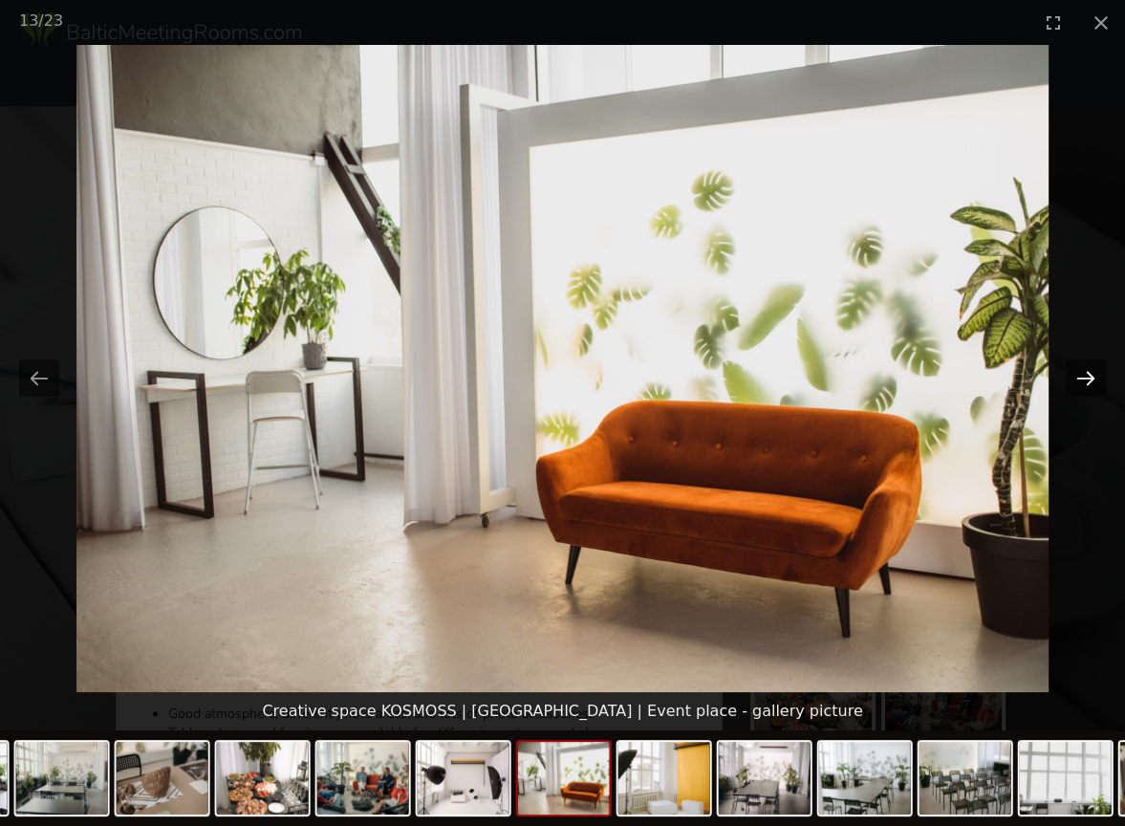
click at [1080, 379] on button "Next slide" at bounding box center [1086, 377] width 40 height 37
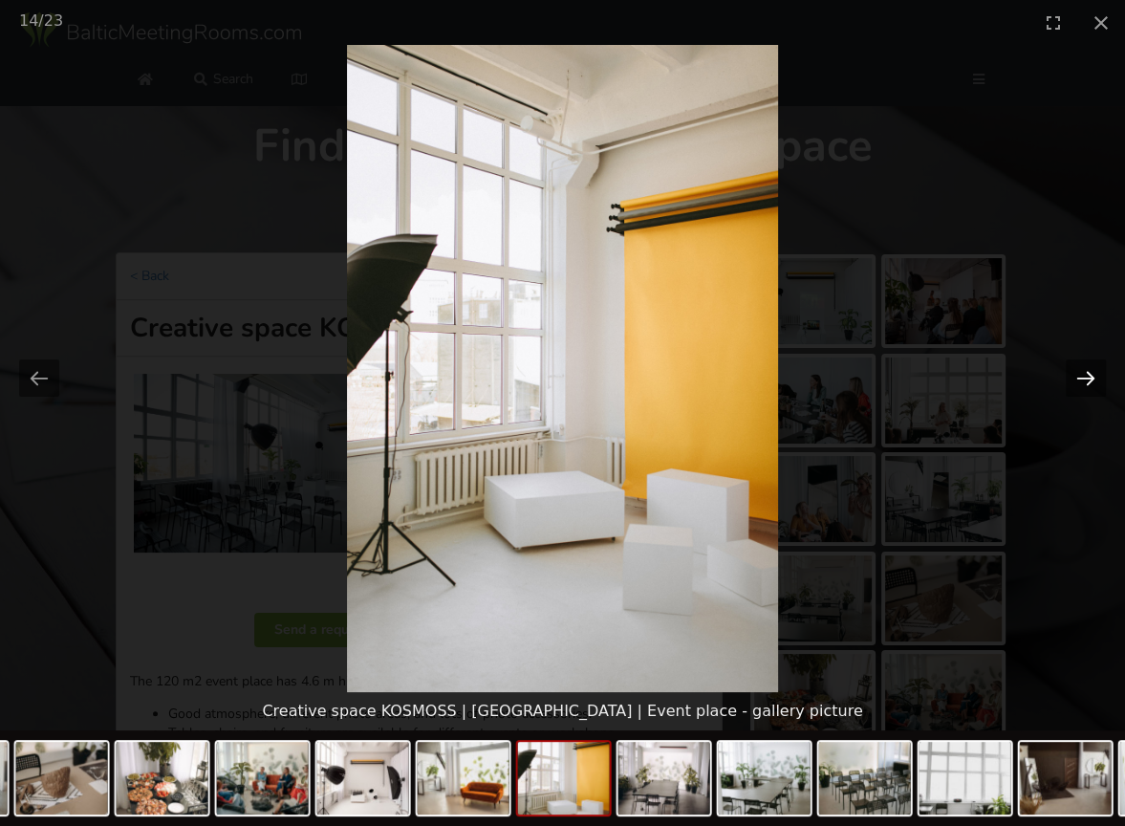
click at [1080, 379] on button "Next slide" at bounding box center [1086, 377] width 40 height 37
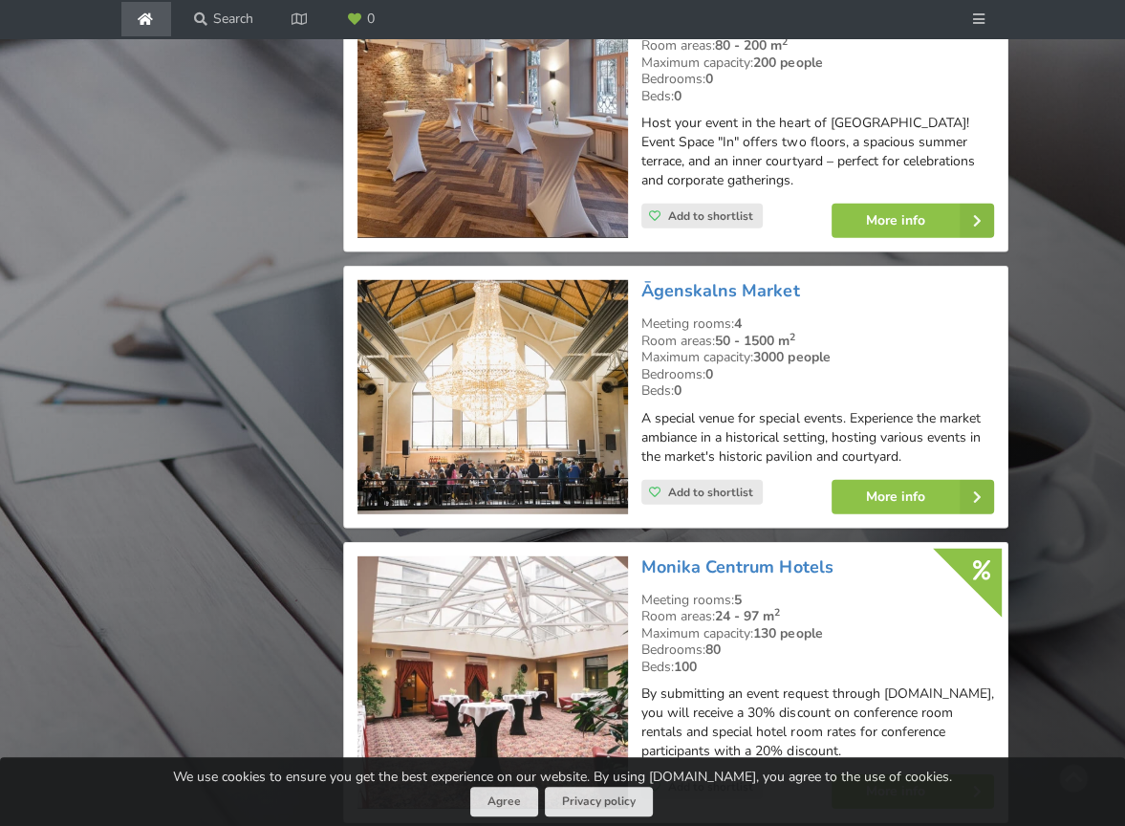
scroll to position [4279, 0]
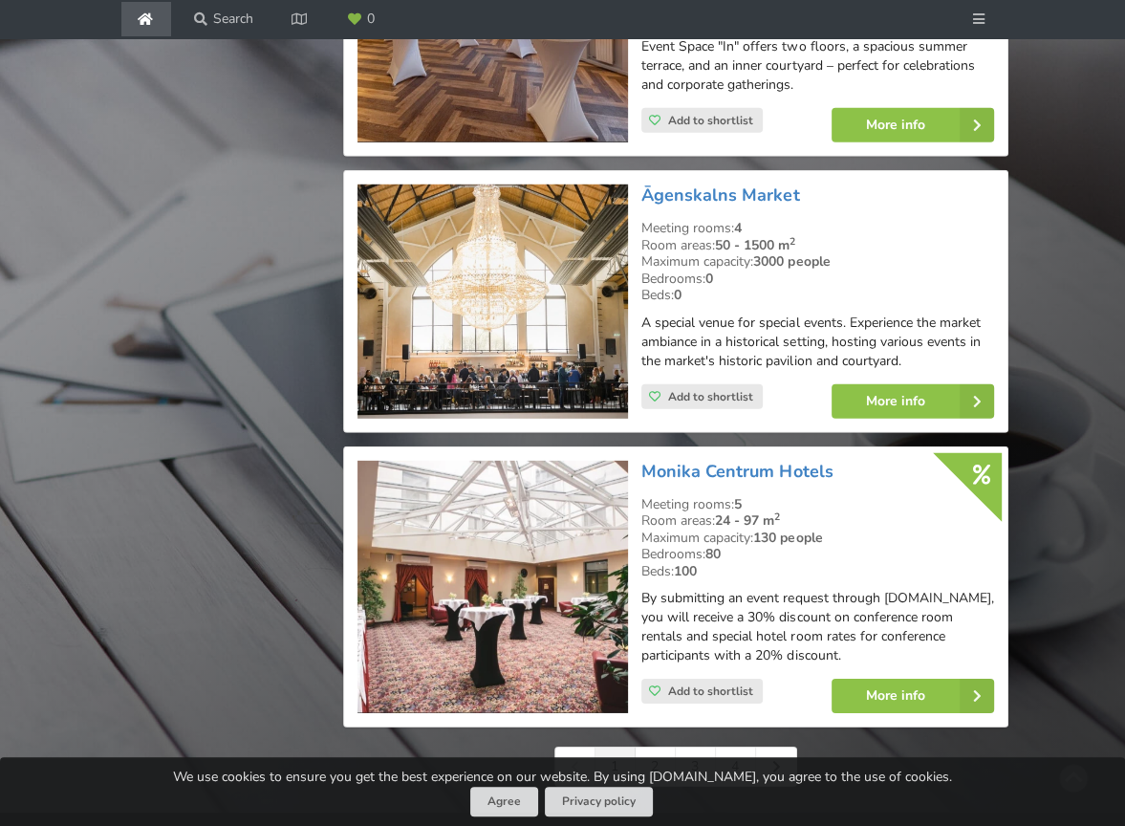
click at [516, 229] on img at bounding box center [492, 301] width 271 height 234
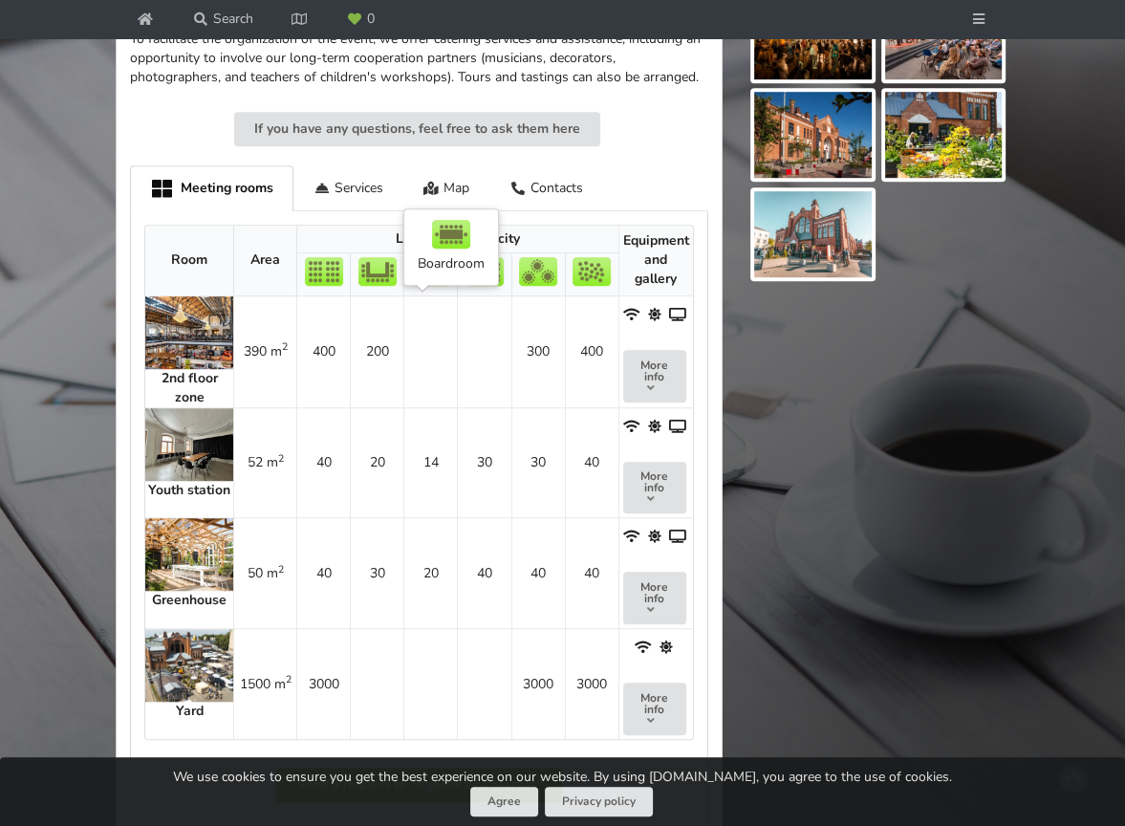
scroll to position [1147, 0]
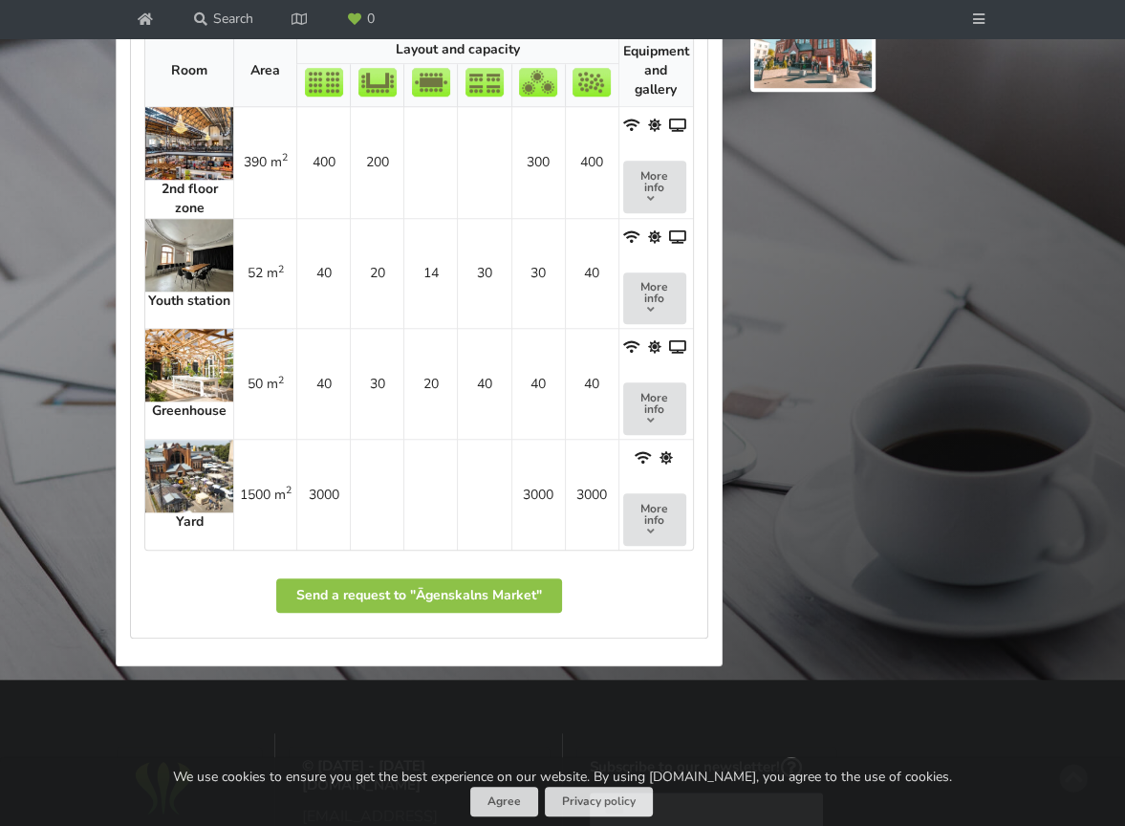
click at [201, 356] on img at bounding box center [189, 365] width 88 height 73
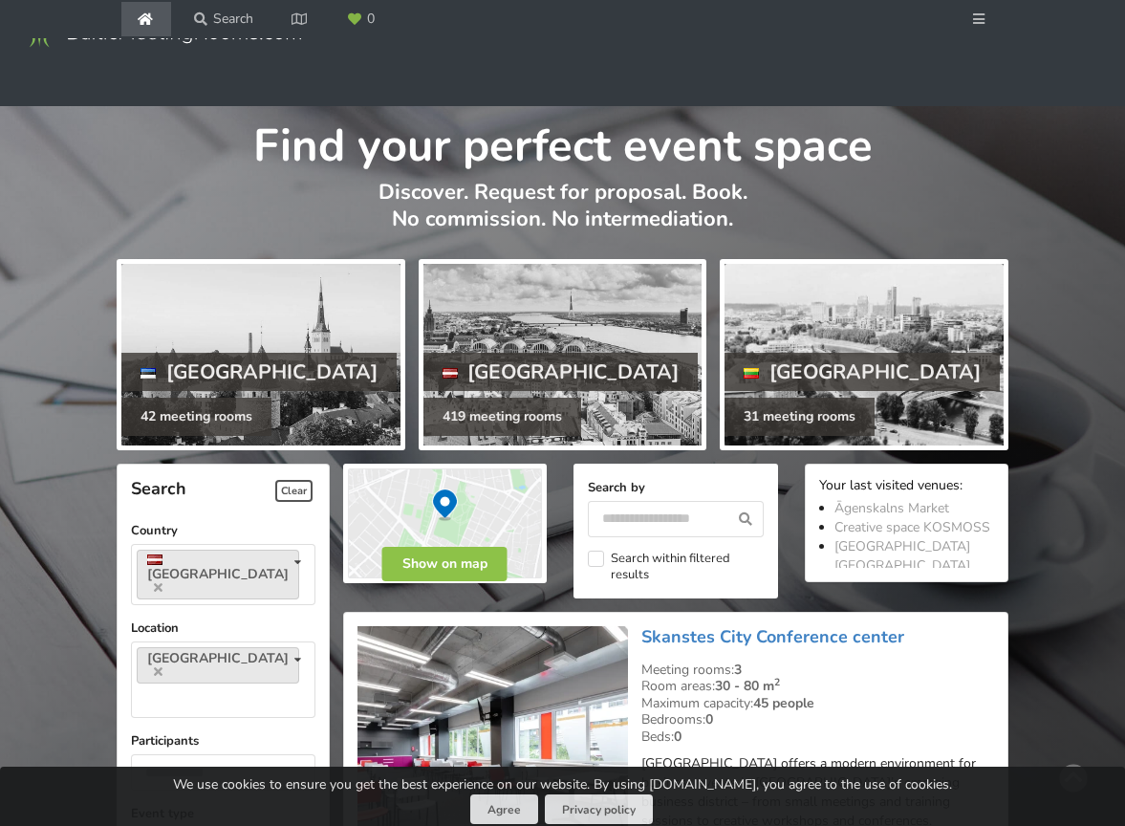
scroll to position [4279, 0]
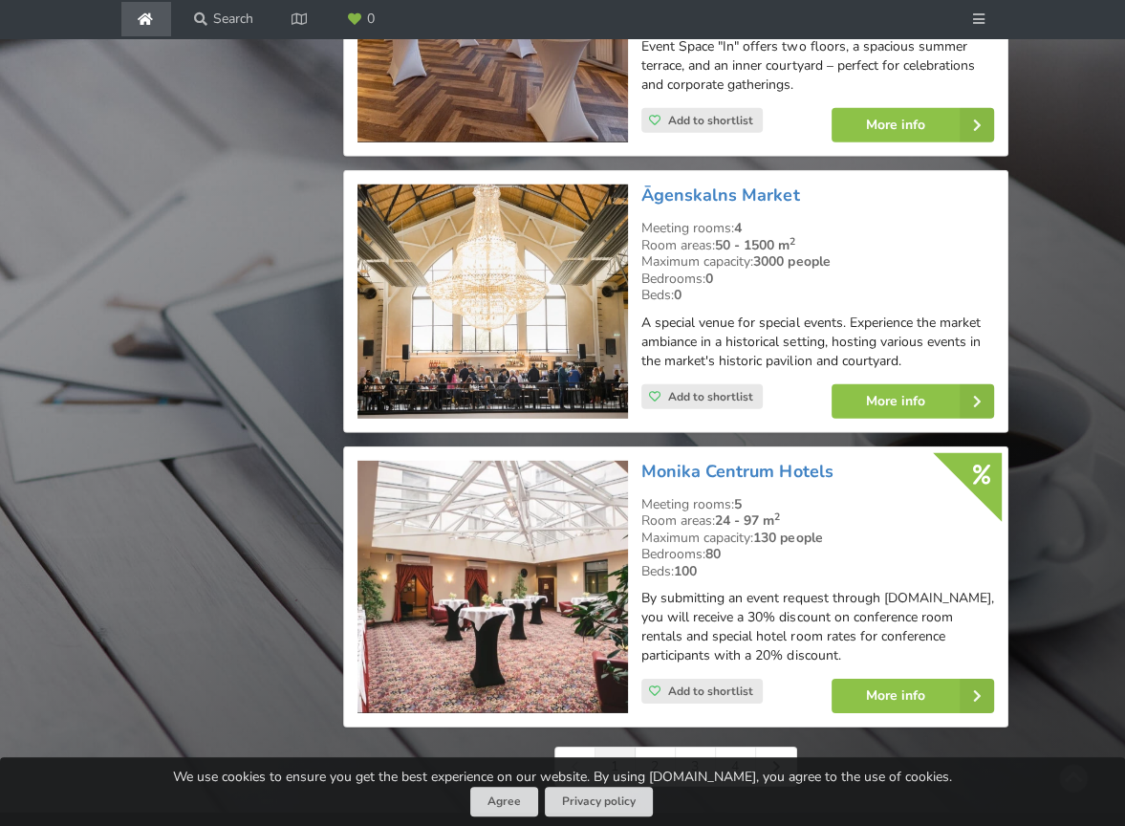
click at [511, 309] on img at bounding box center [492, 301] width 271 height 234
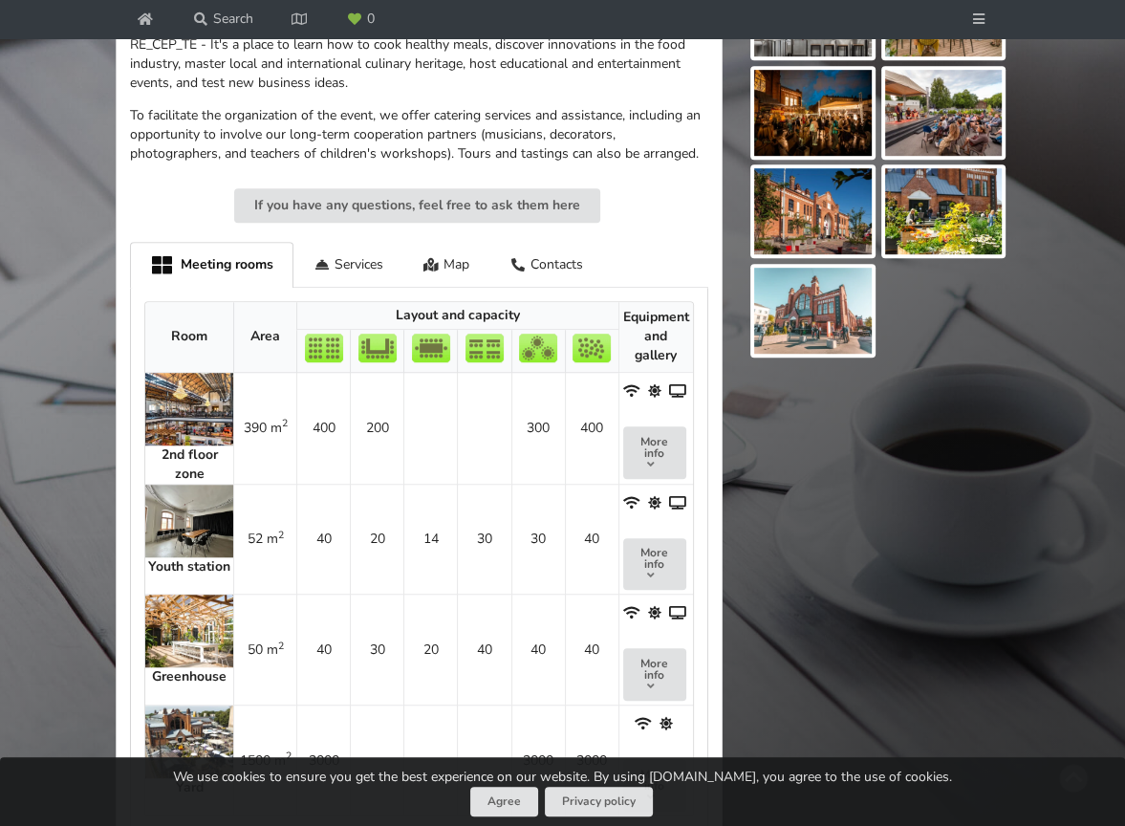
scroll to position [956, 0]
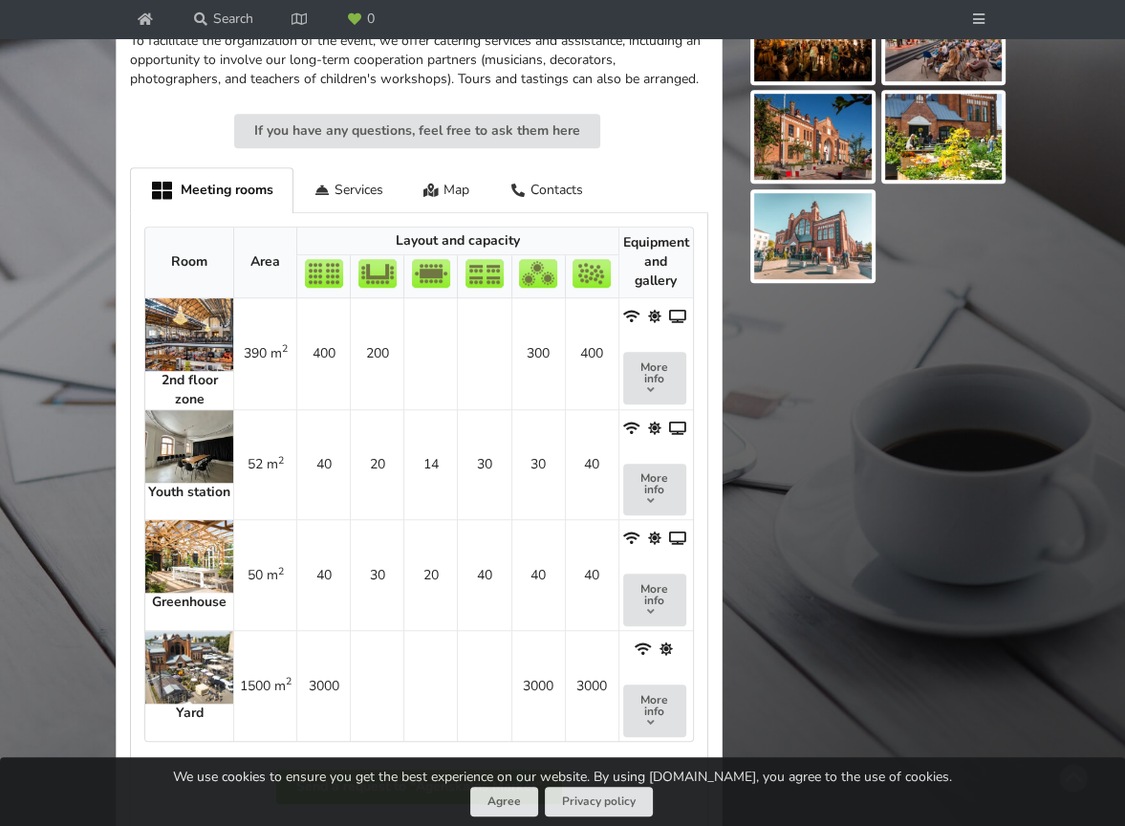
click at [207, 444] on img at bounding box center [189, 446] width 88 height 73
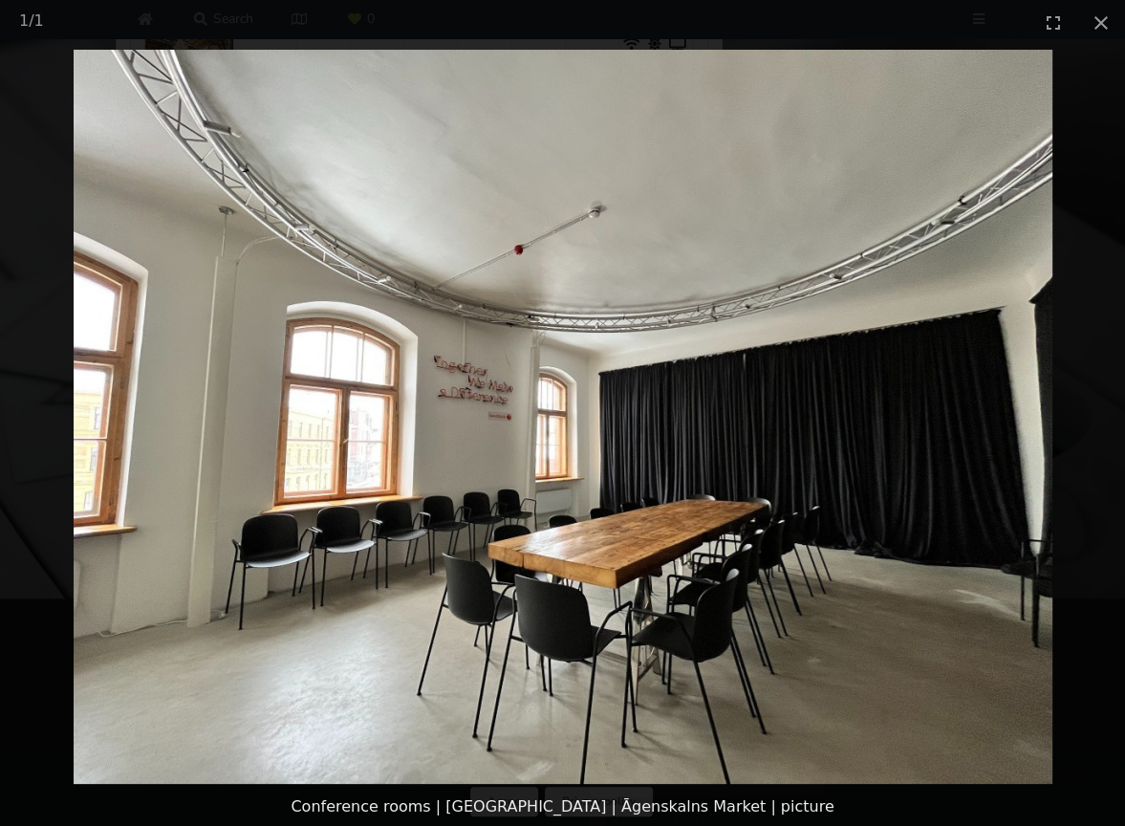
scroll to position [1242, 0]
click at [1099, 26] on button "Close gallery" at bounding box center [1101, 22] width 48 height 45
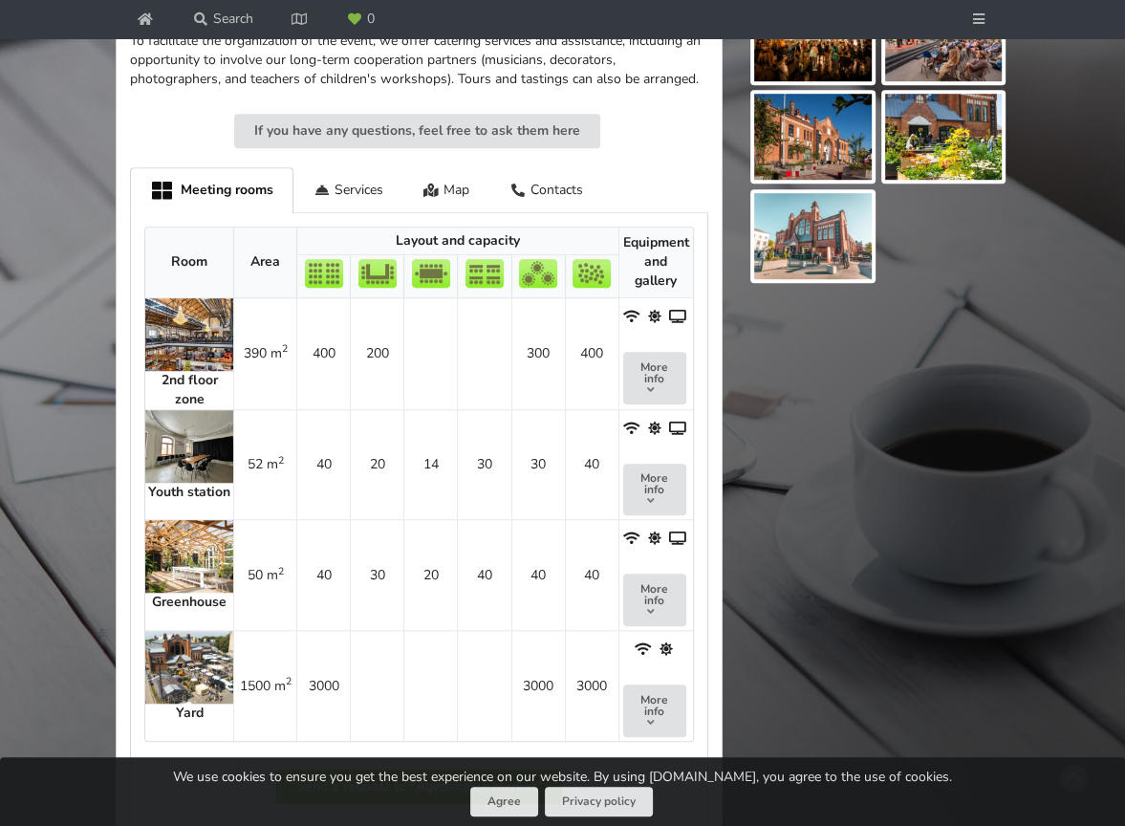
click at [209, 458] on img at bounding box center [189, 446] width 88 height 73
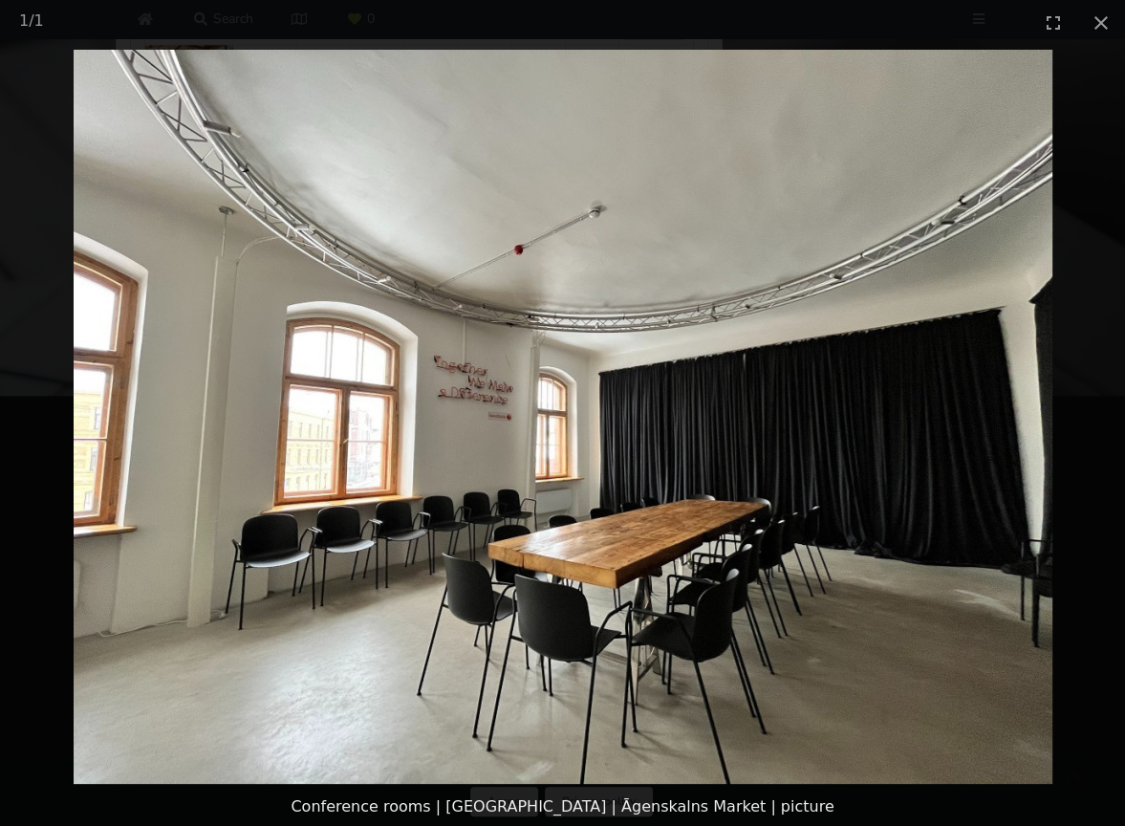
scroll to position [1434, 0]
click at [1093, 26] on button "Close gallery" at bounding box center [1101, 22] width 48 height 45
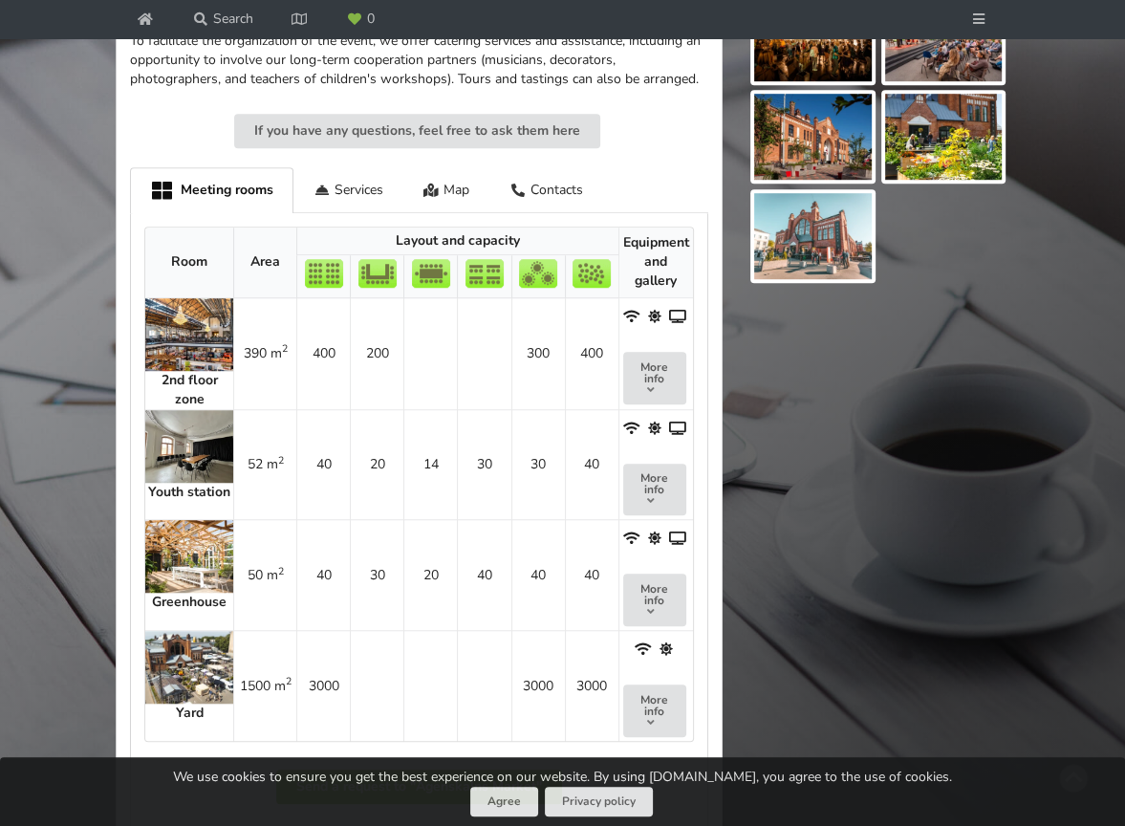
click at [220, 559] on img at bounding box center [189, 556] width 88 height 73
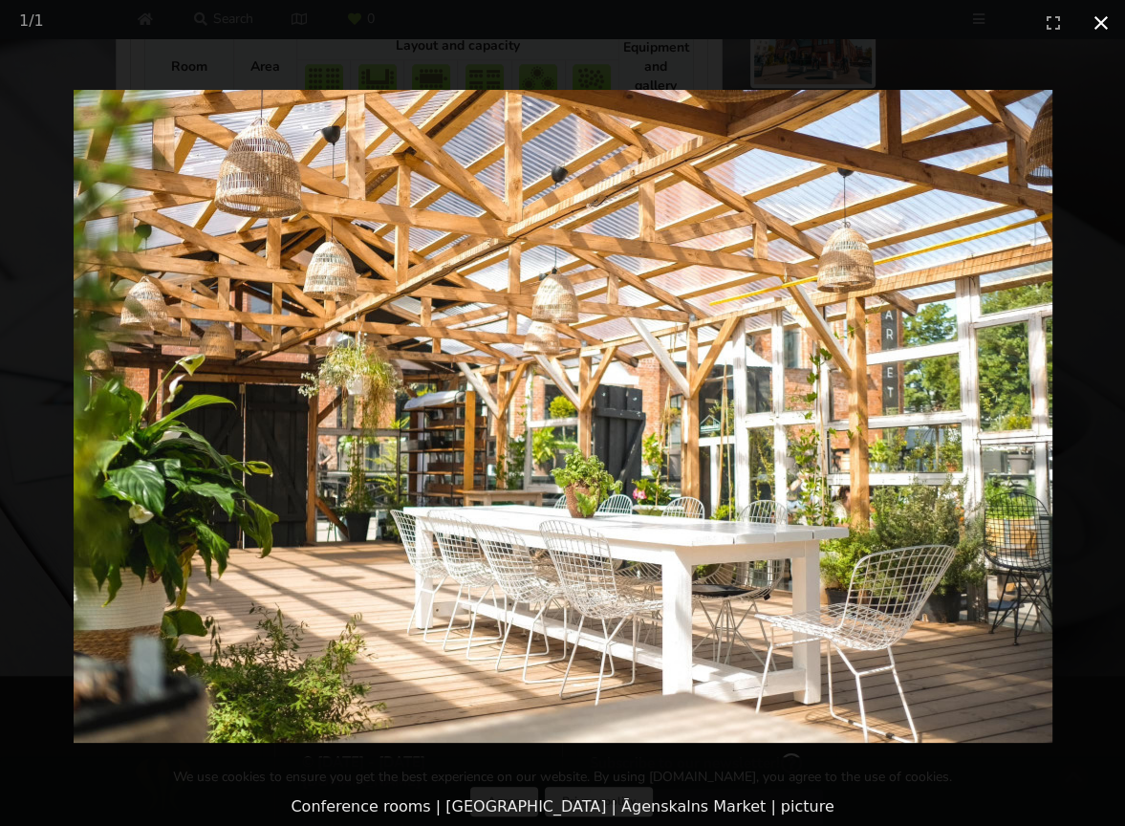
drag, startPoint x: 1093, startPoint y: 27, endPoint x: 1084, endPoint y: 32, distance: 11.1
click at [1094, 27] on button "Close gallery" at bounding box center [1101, 22] width 48 height 45
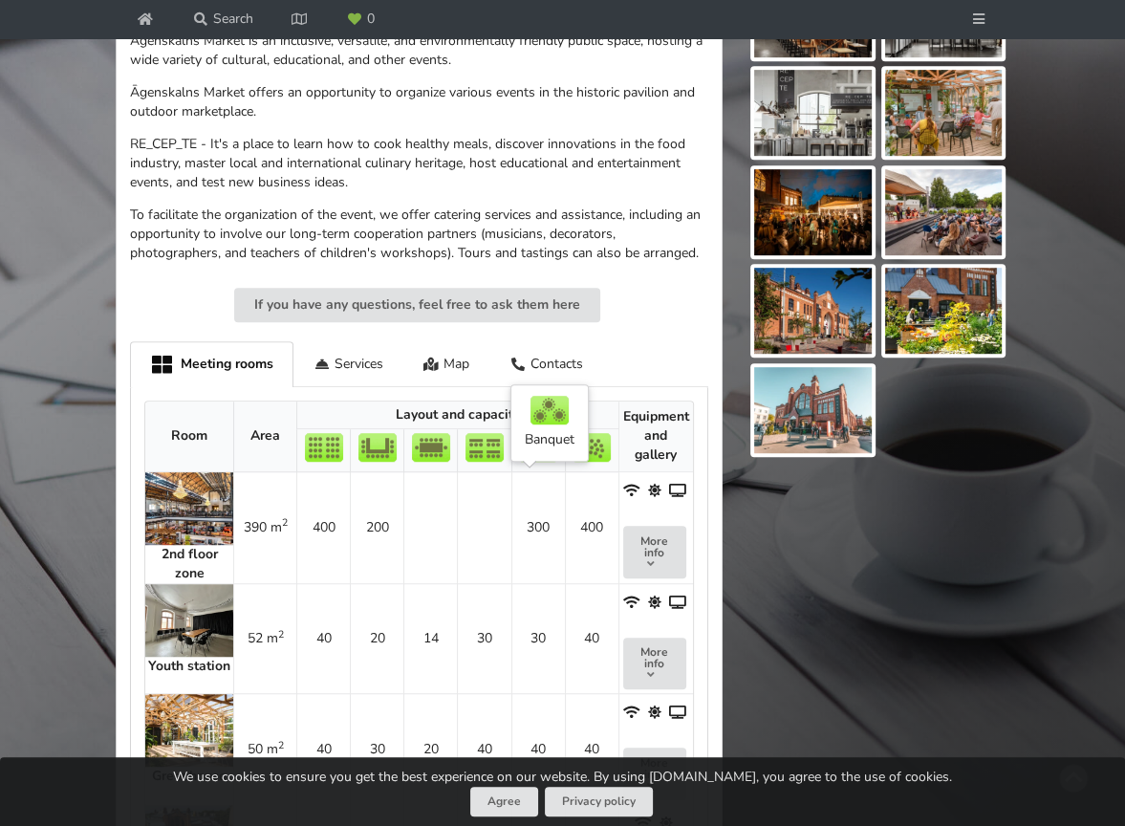
scroll to position [765, 0]
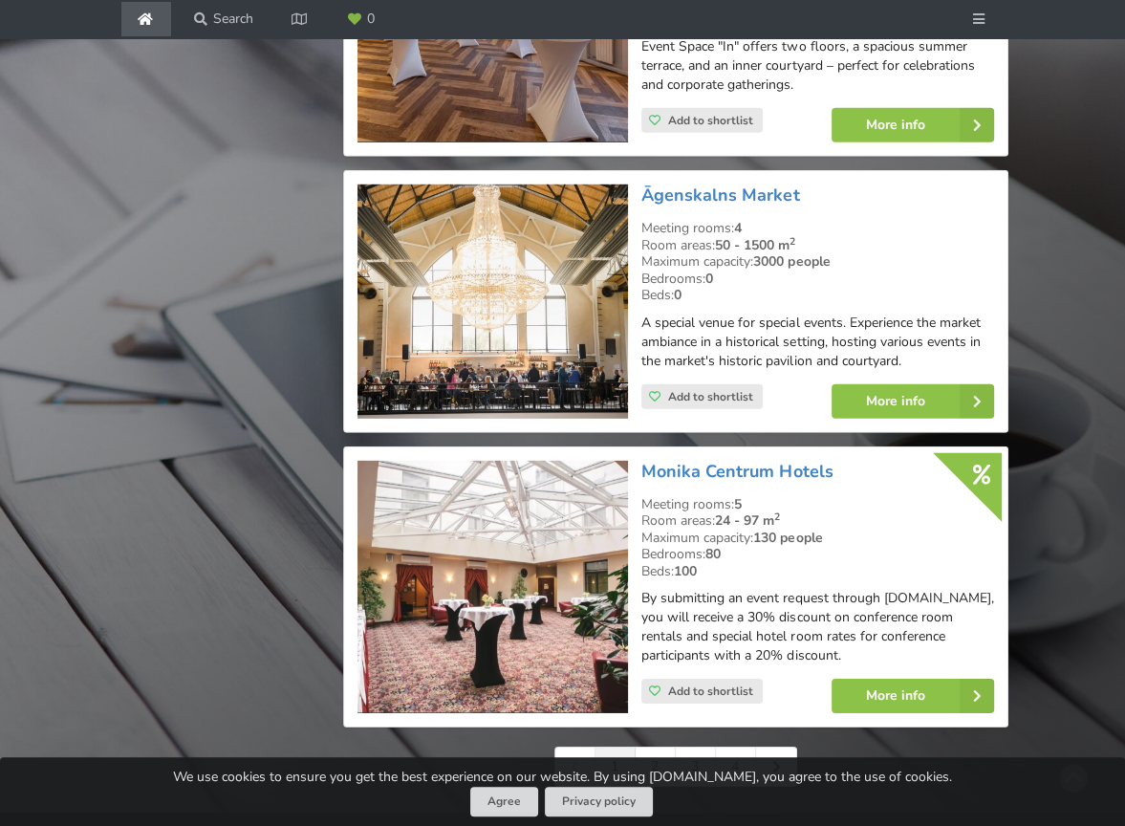
scroll to position [4565, 0]
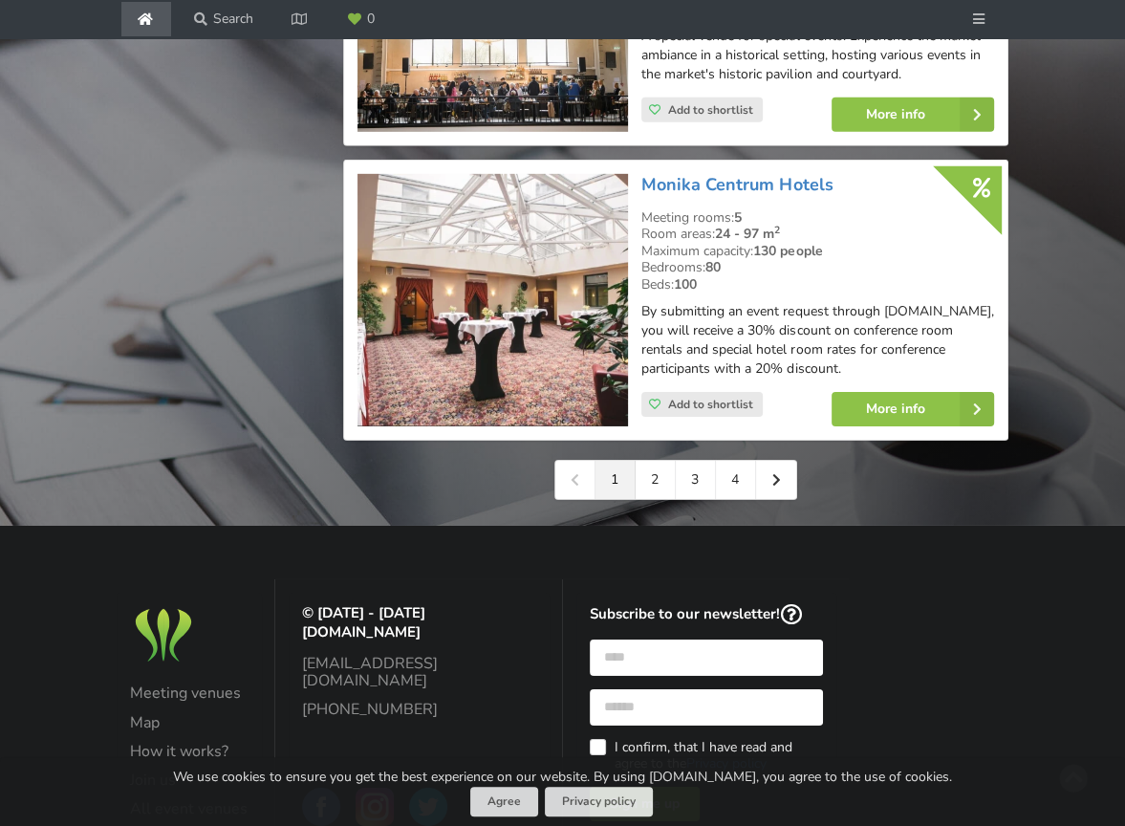
click at [550, 278] on img at bounding box center [492, 300] width 271 height 253
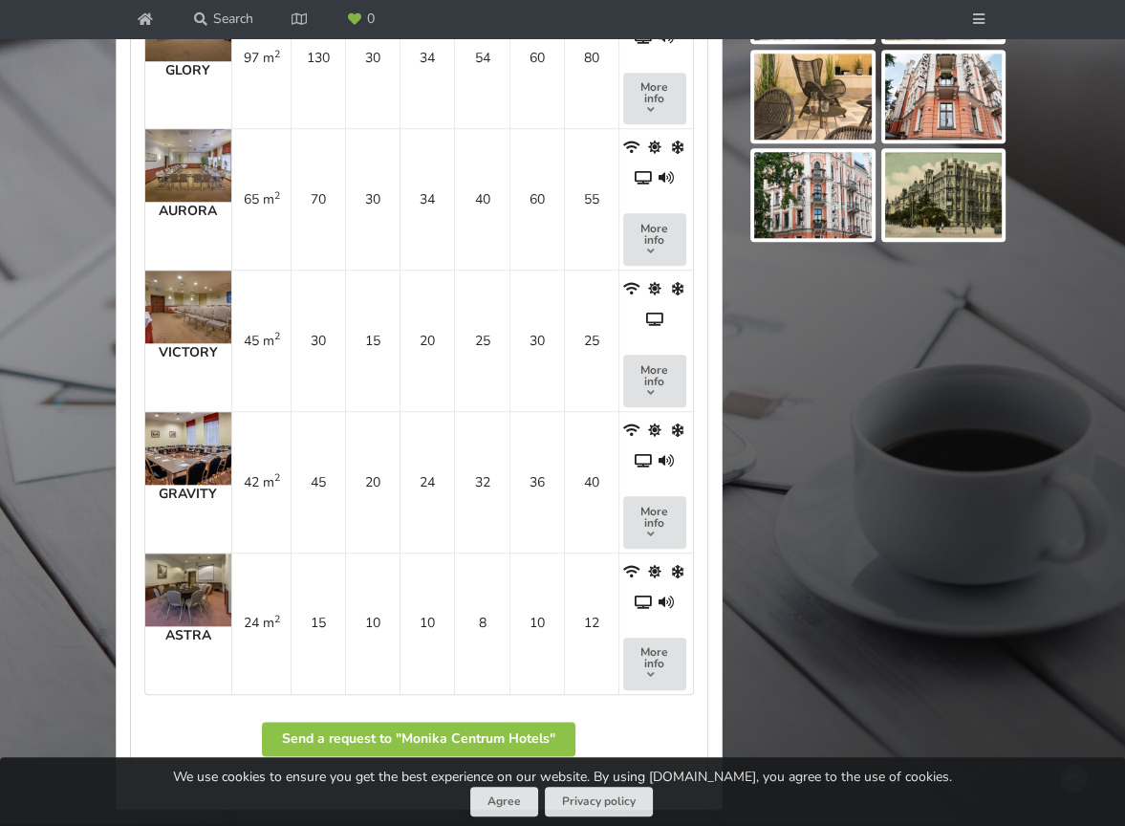
scroll to position [1434, 0]
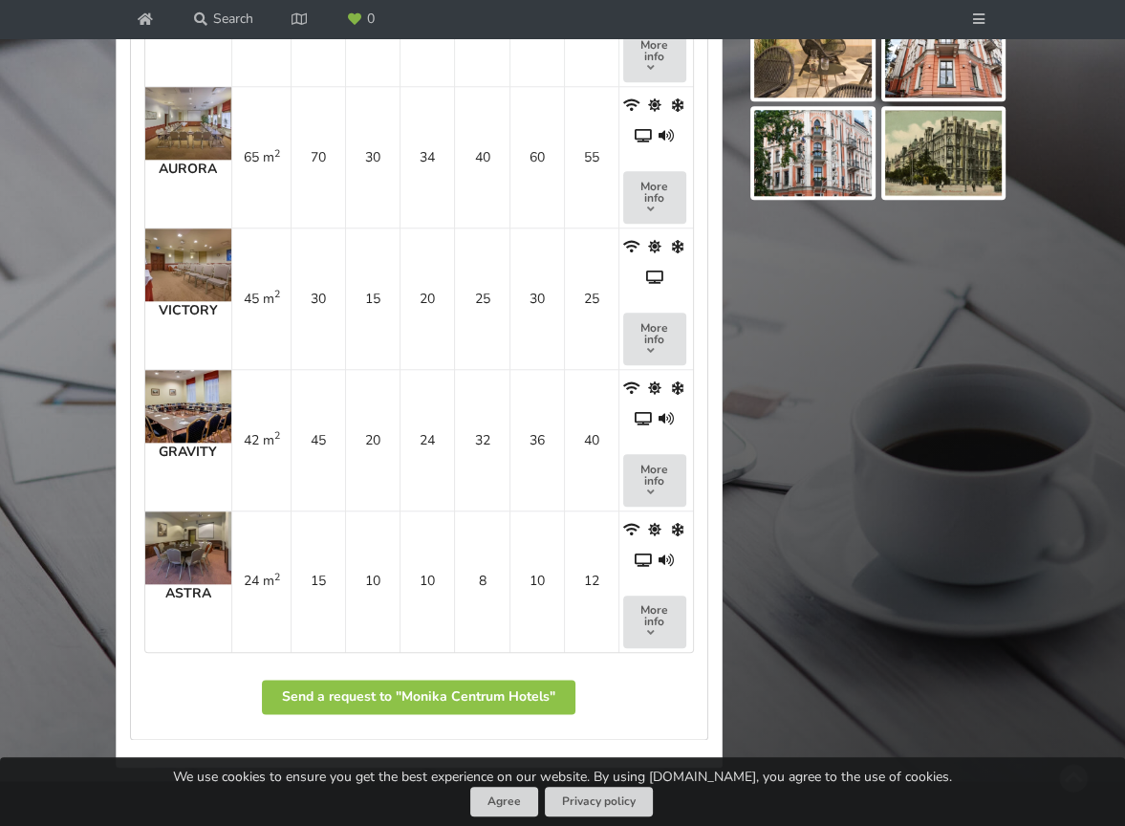
click at [205, 391] on img at bounding box center [188, 406] width 86 height 73
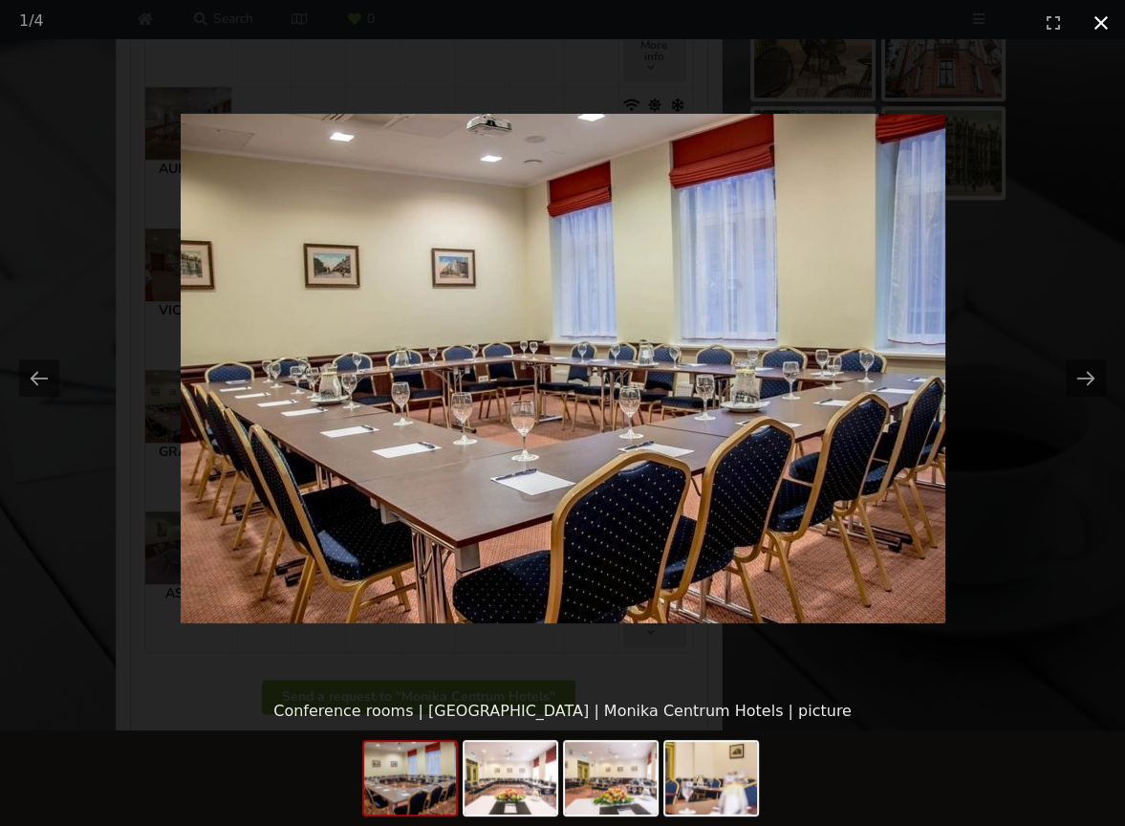
click at [1095, 30] on button "Close gallery" at bounding box center [1101, 22] width 48 height 45
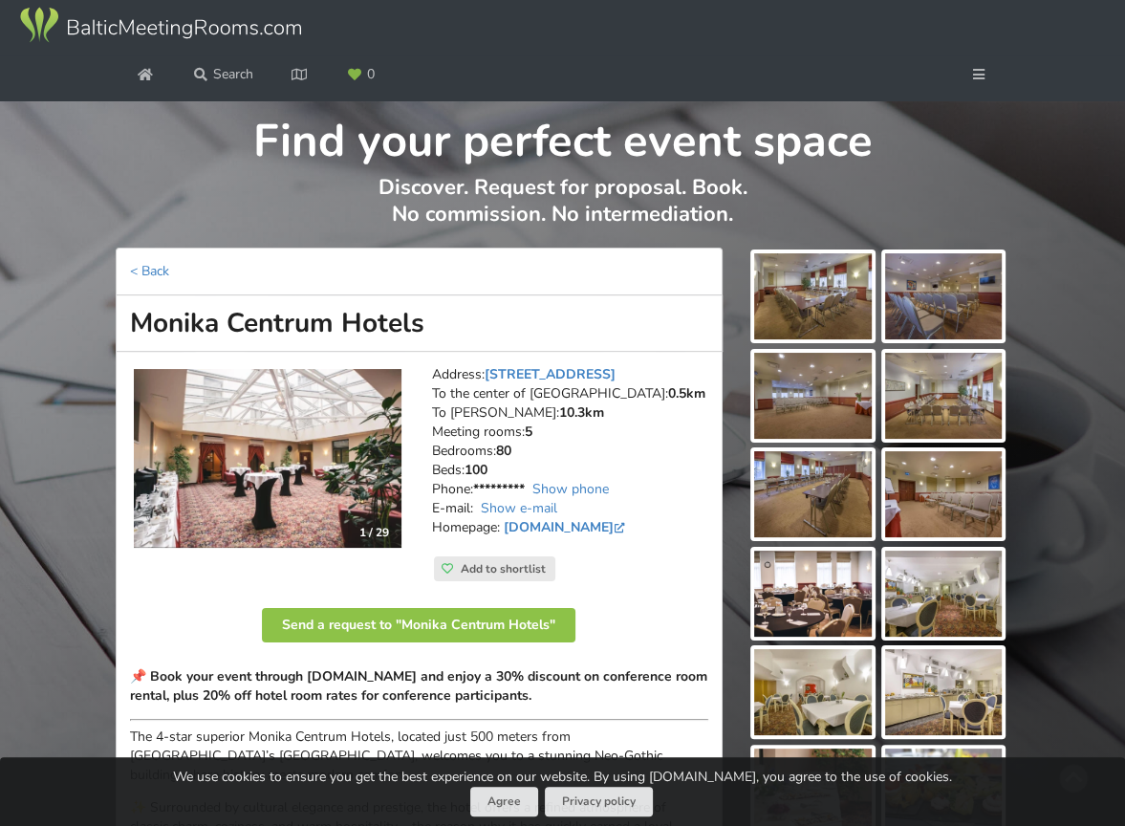
scroll to position [0, 0]
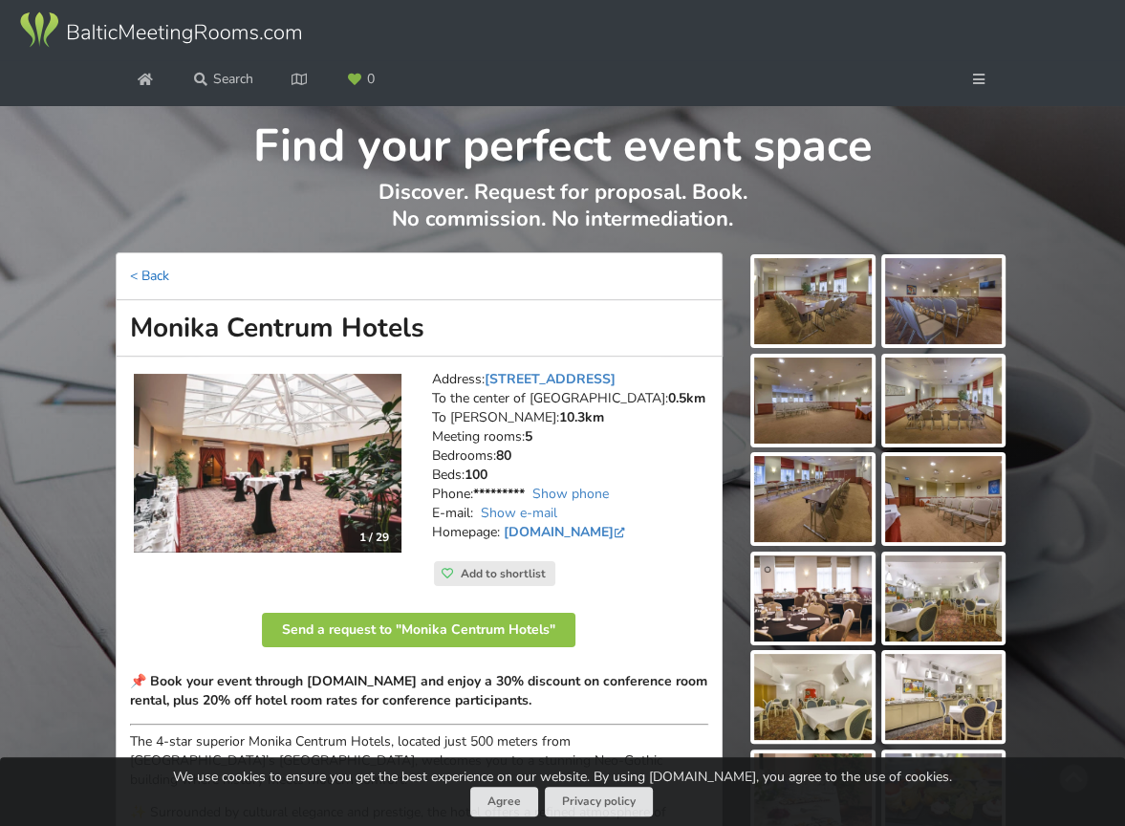
click at [149, 272] on link "< Back" at bounding box center [149, 276] width 39 height 18
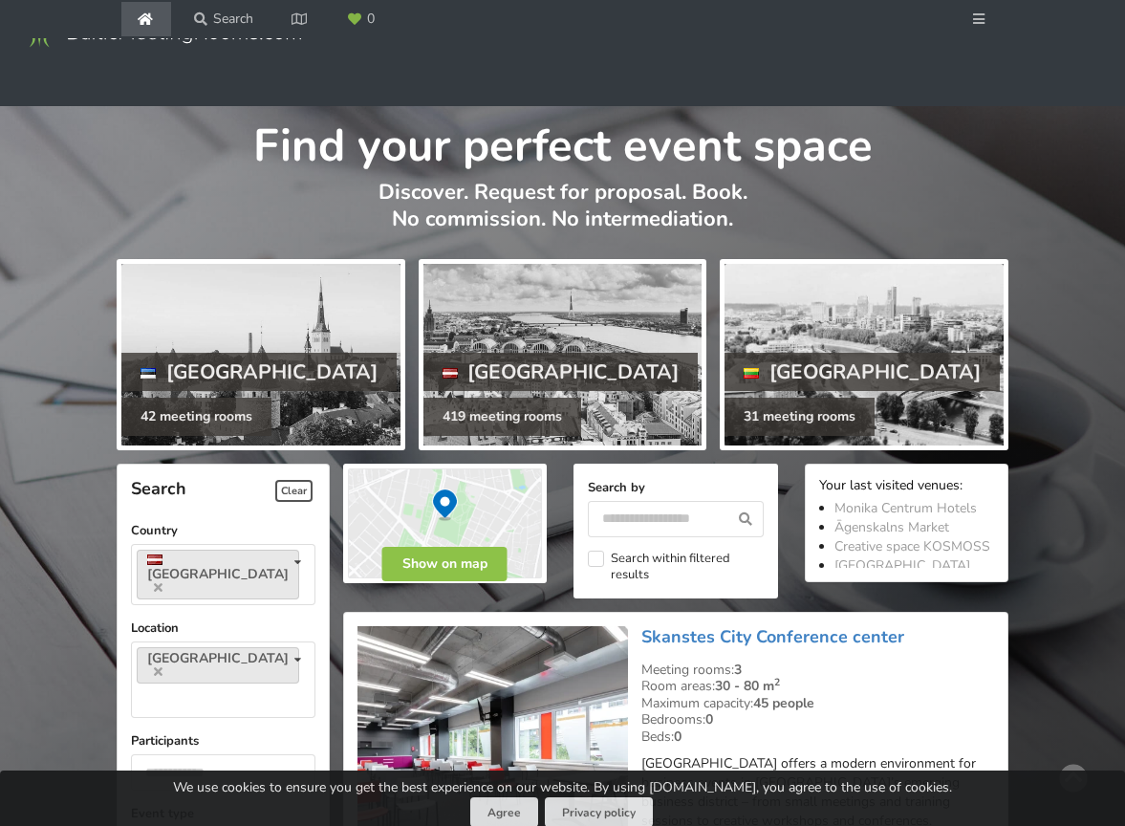
scroll to position [4565, 0]
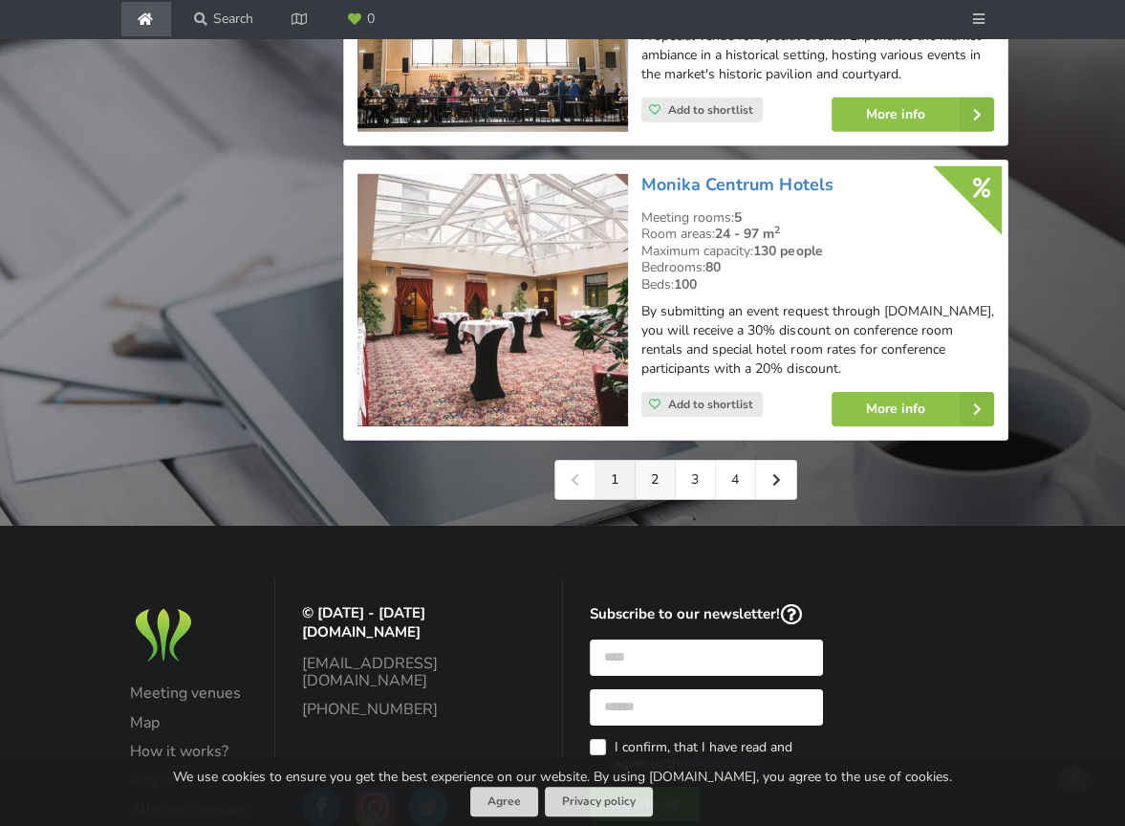
click at [661, 461] on link "2" at bounding box center [656, 480] width 40 height 38
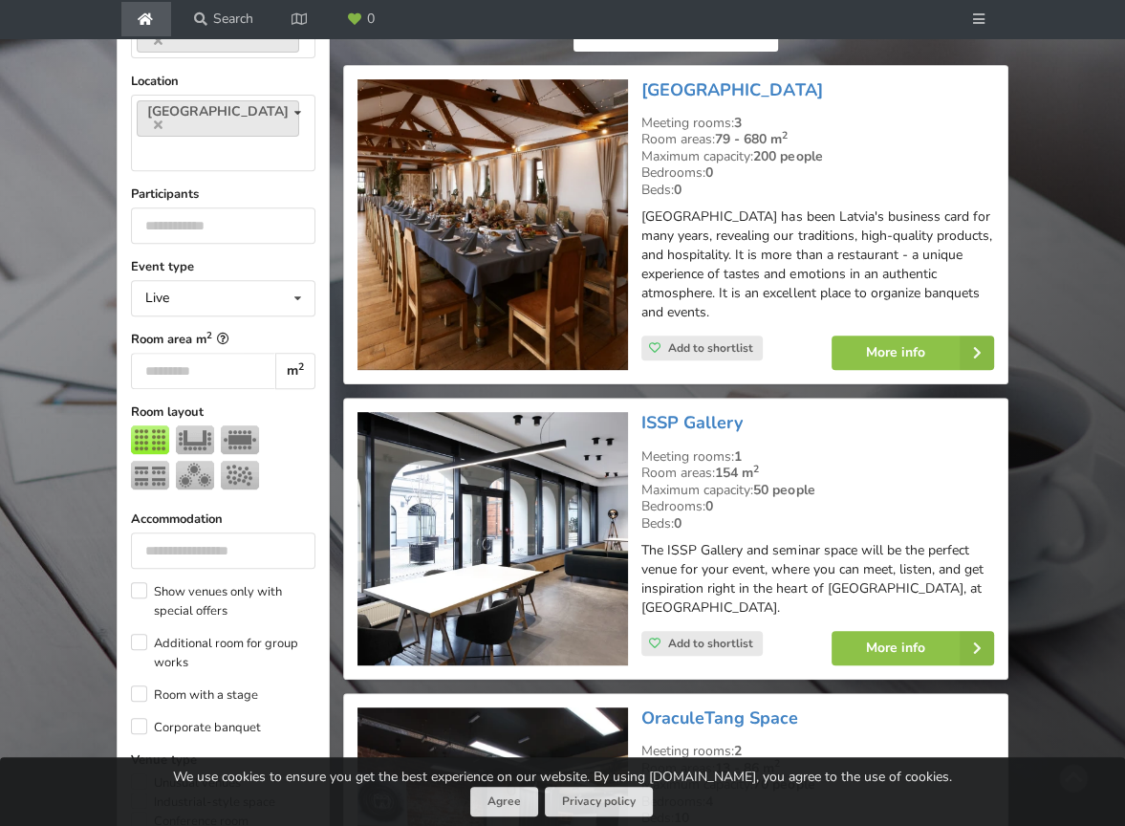
scroll to position [573, 0]
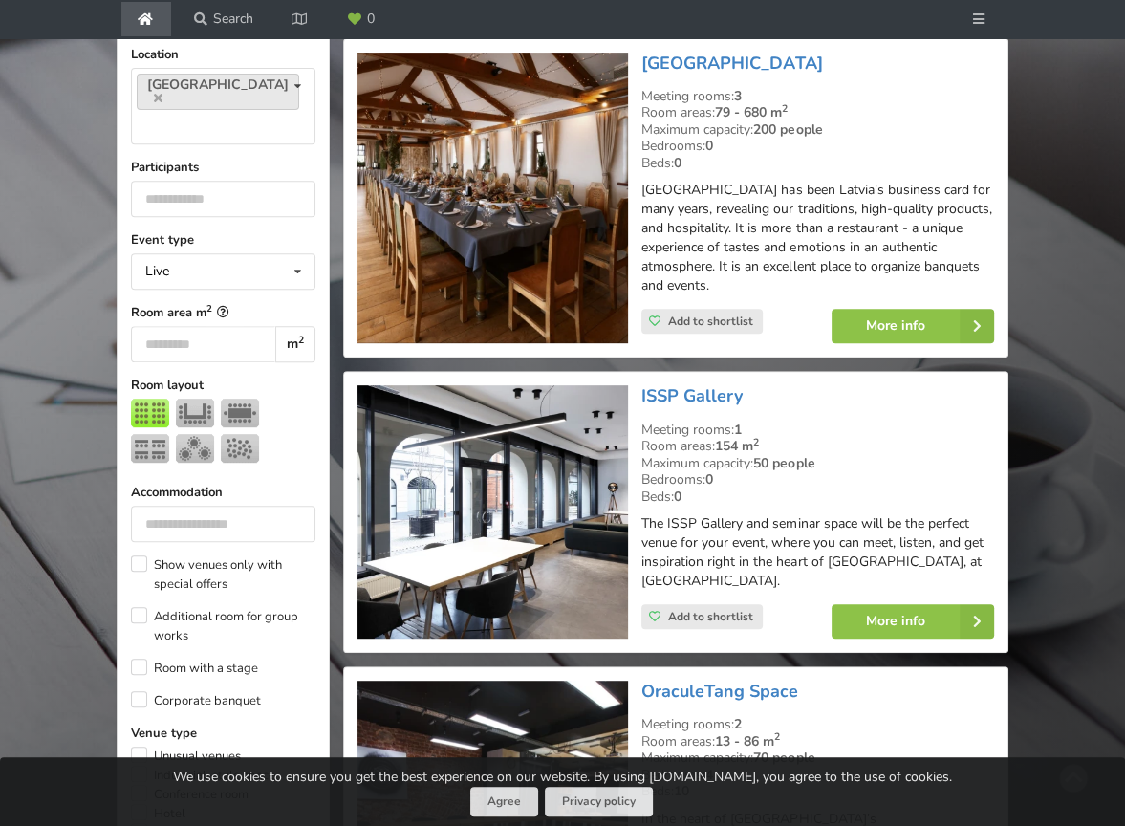
click at [547, 240] on img at bounding box center [492, 198] width 271 height 291
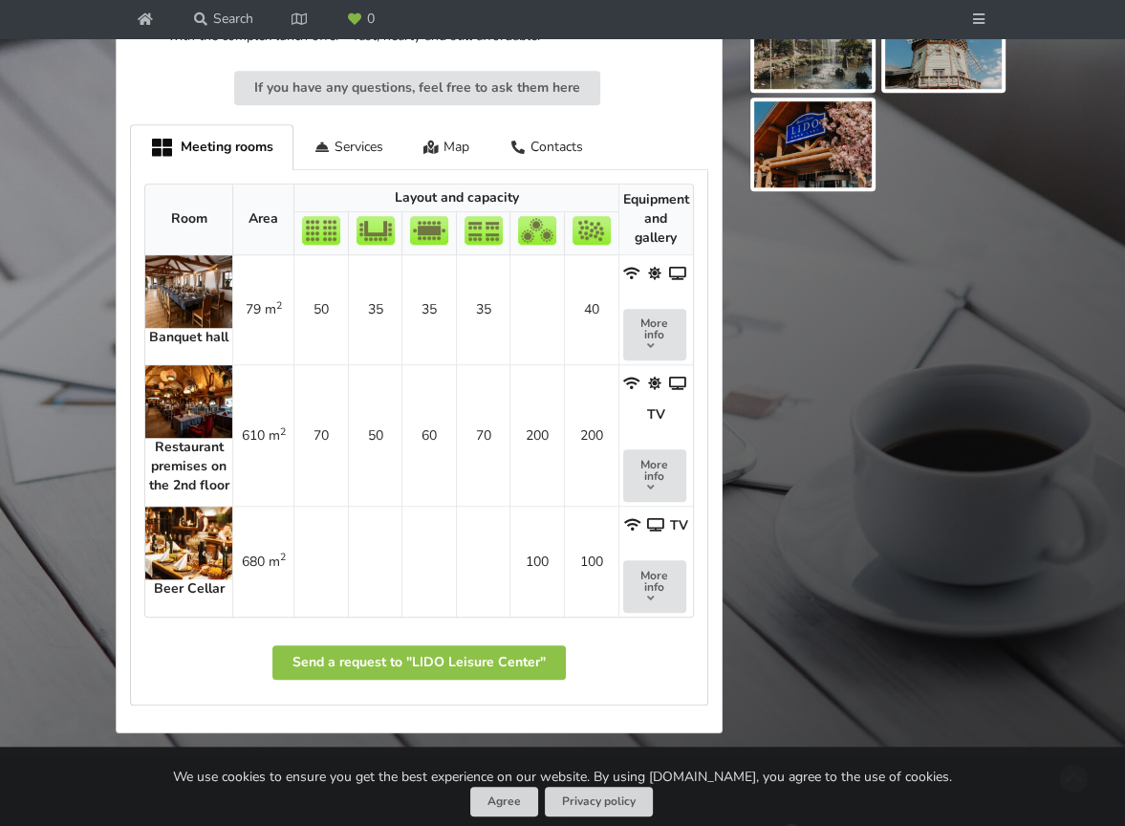
scroll to position [1147, 0]
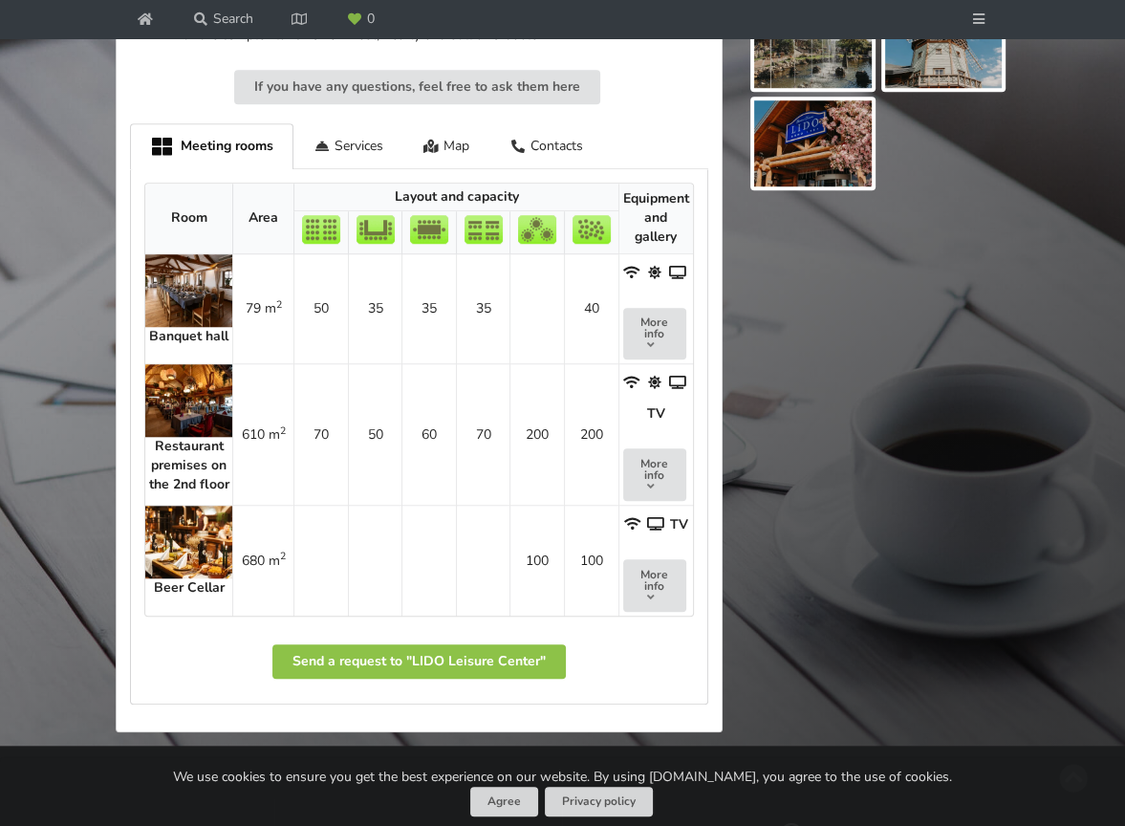
click at [177, 298] on img at bounding box center [188, 290] width 87 height 73
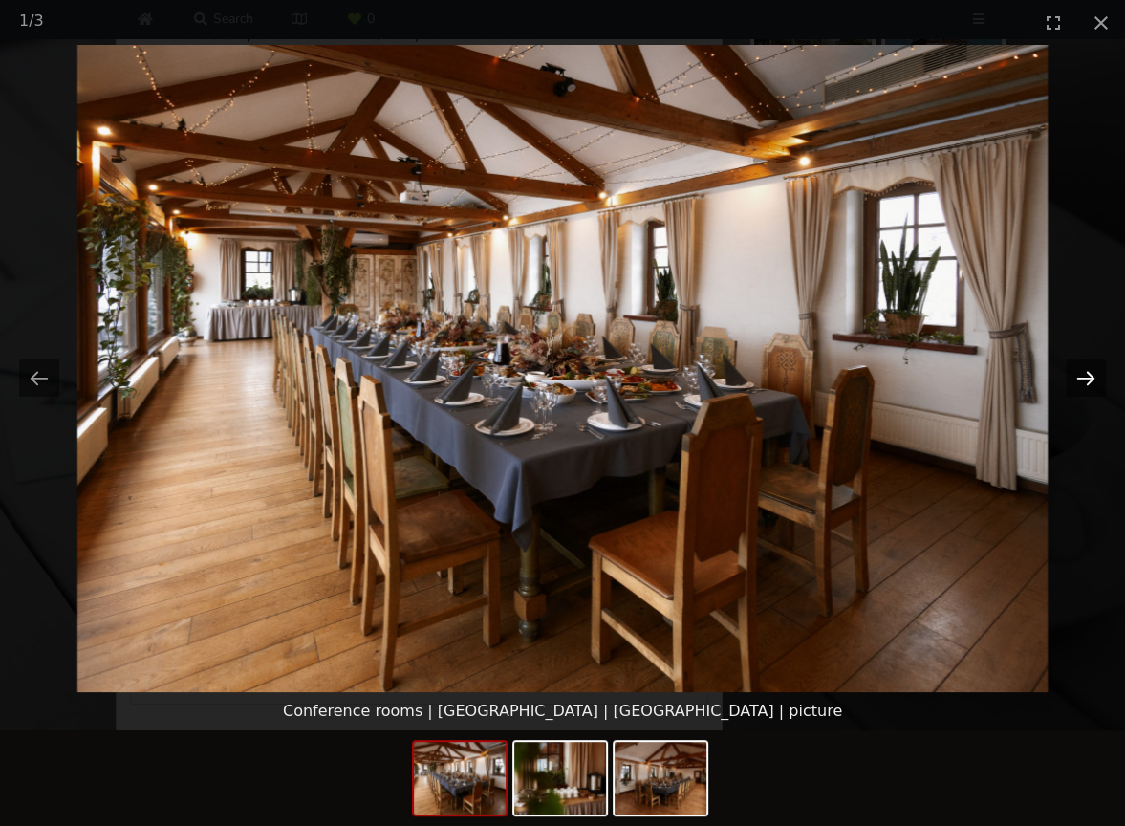
click at [1079, 380] on button "Next slide" at bounding box center [1086, 377] width 40 height 37
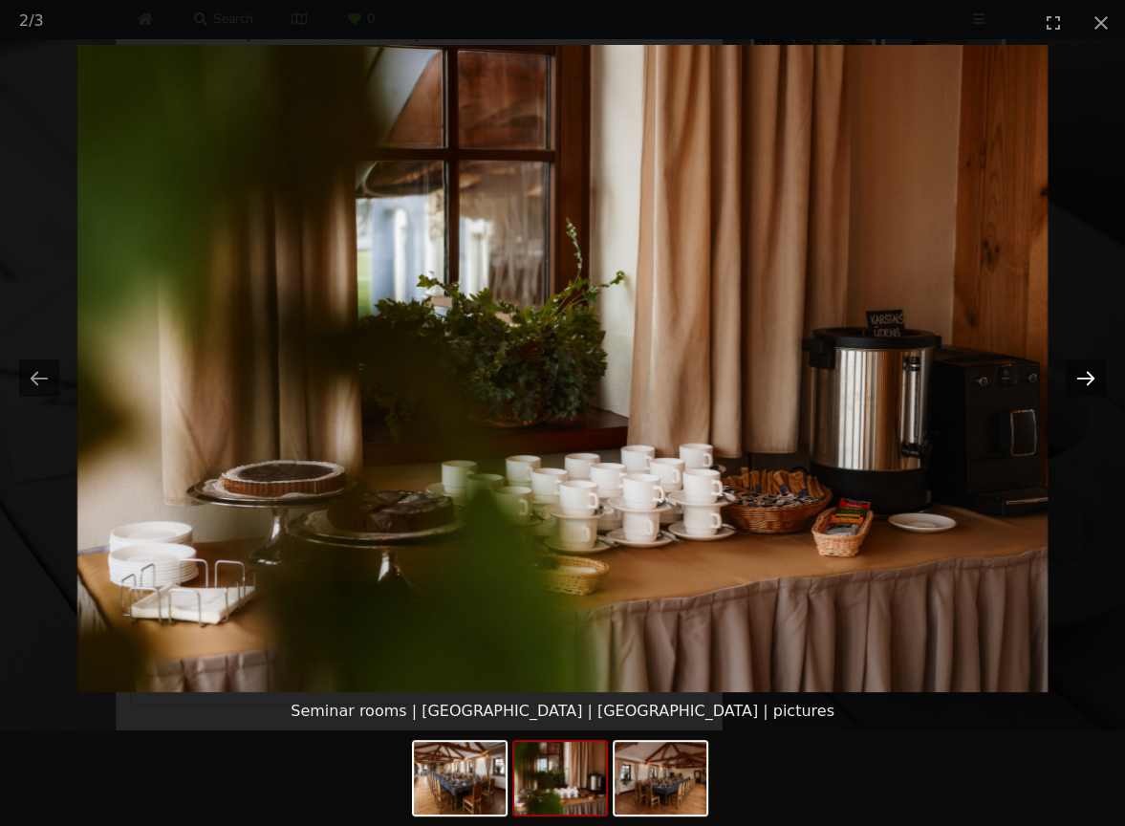
click at [1079, 380] on button "Next slide" at bounding box center [1086, 377] width 40 height 37
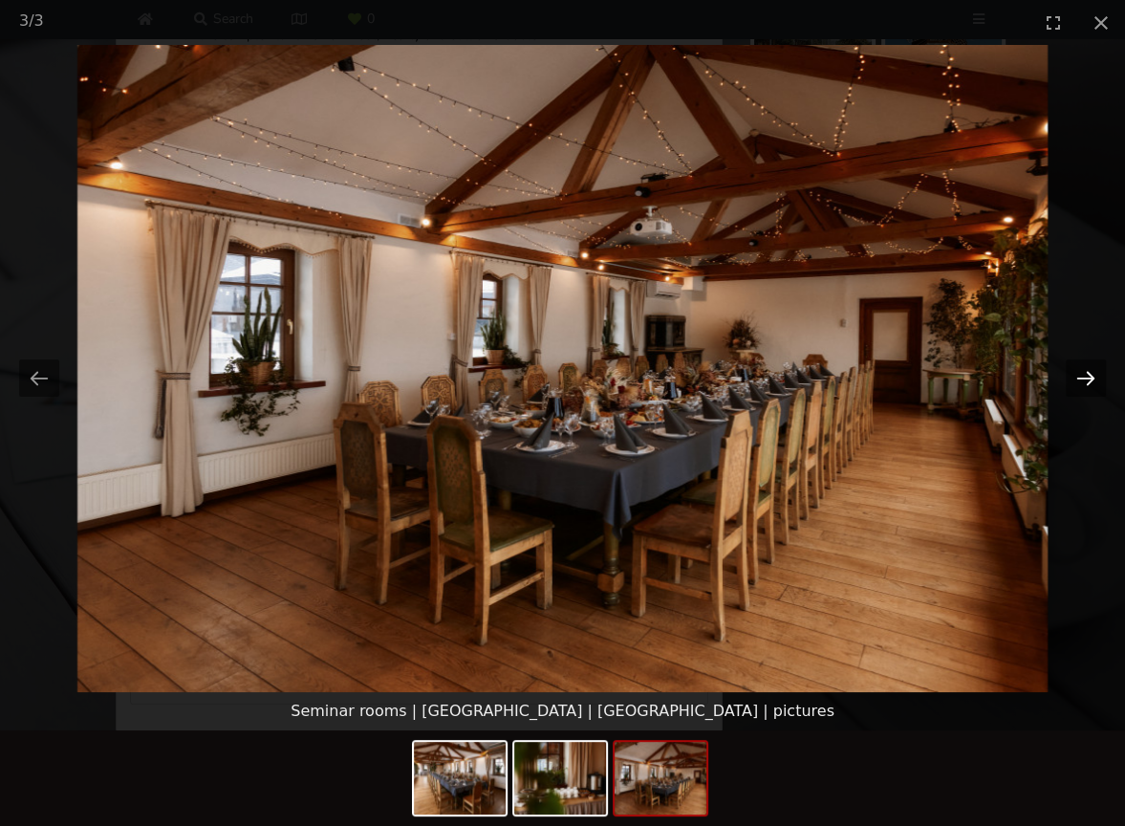
click at [1079, 380] on button "Next slide" at bounding box center [1086, 377] width 40 height 37
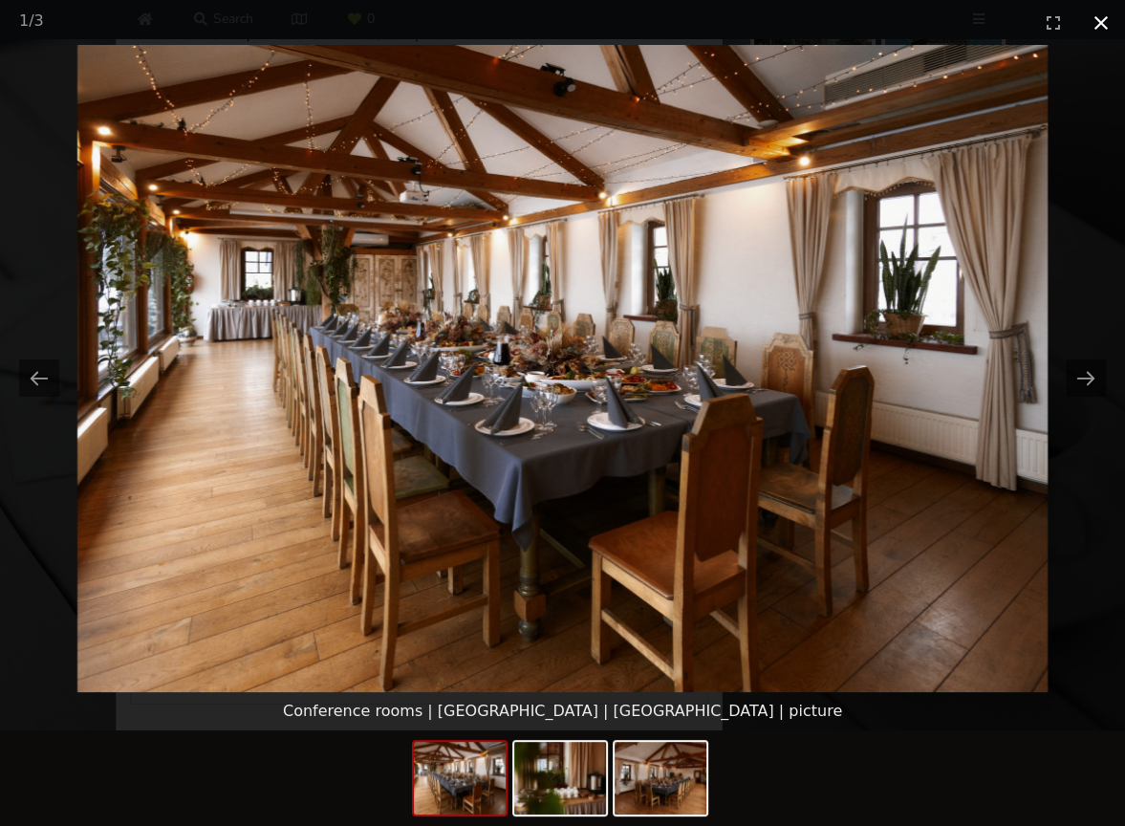
click at [1101, 32] on button "Close gallery" at bounding box center [1101, 22] width 48 height 45
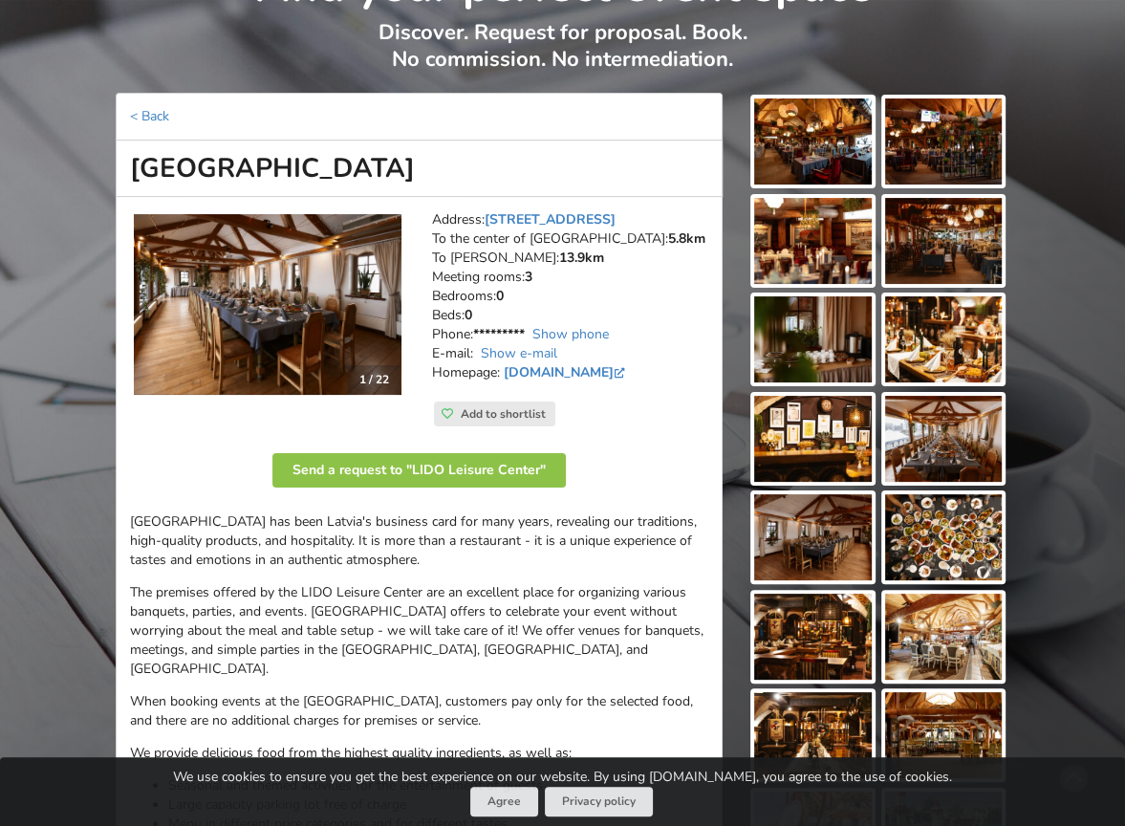
scroll to position [0, 0]
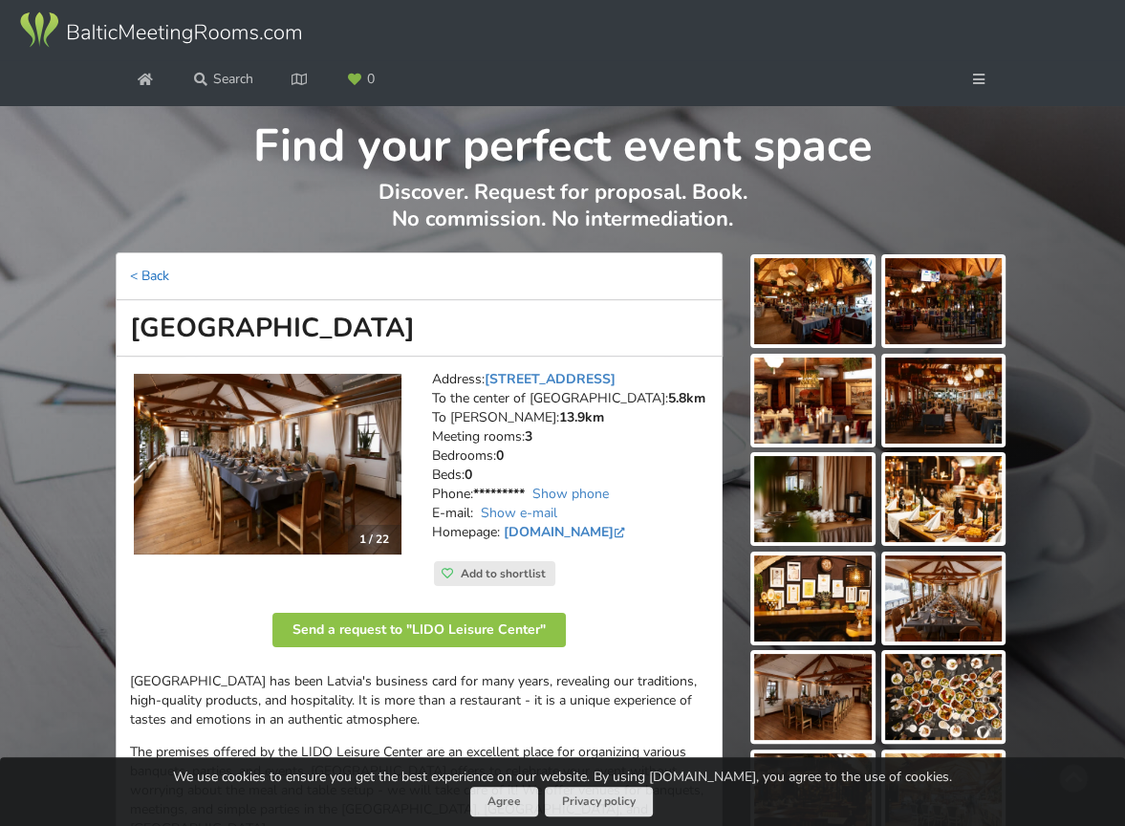
click at [160, 271] on link "< Back" at bounding box center [149, 276] width 39 height 18
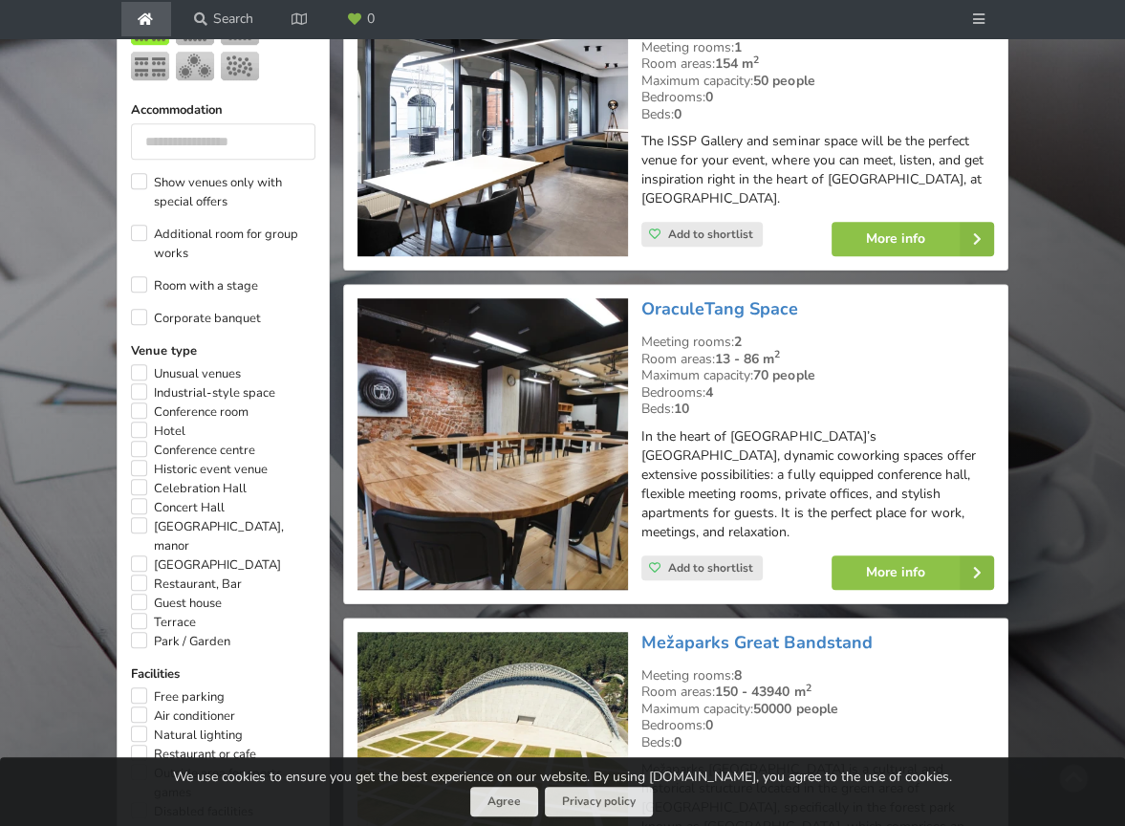
scroll to position [860, 0]
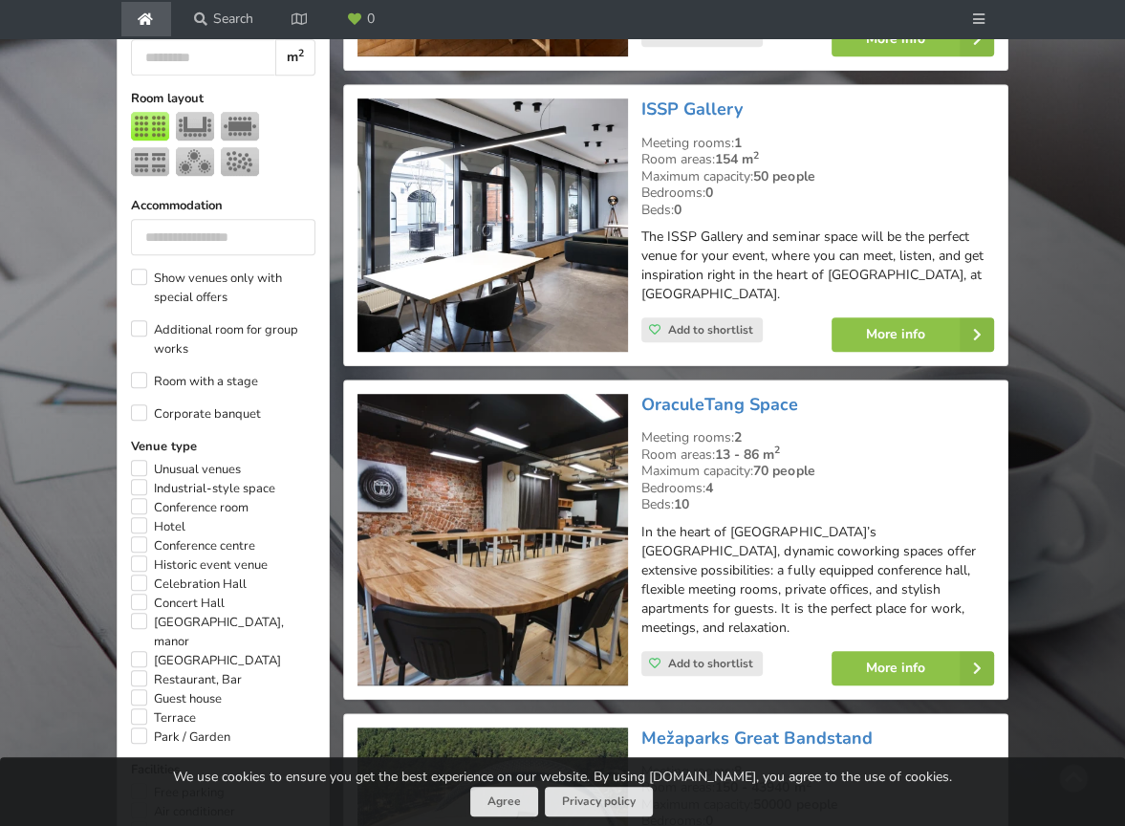
click at [503, 235] on img at bounding box center [492, 224] width 271 height 253
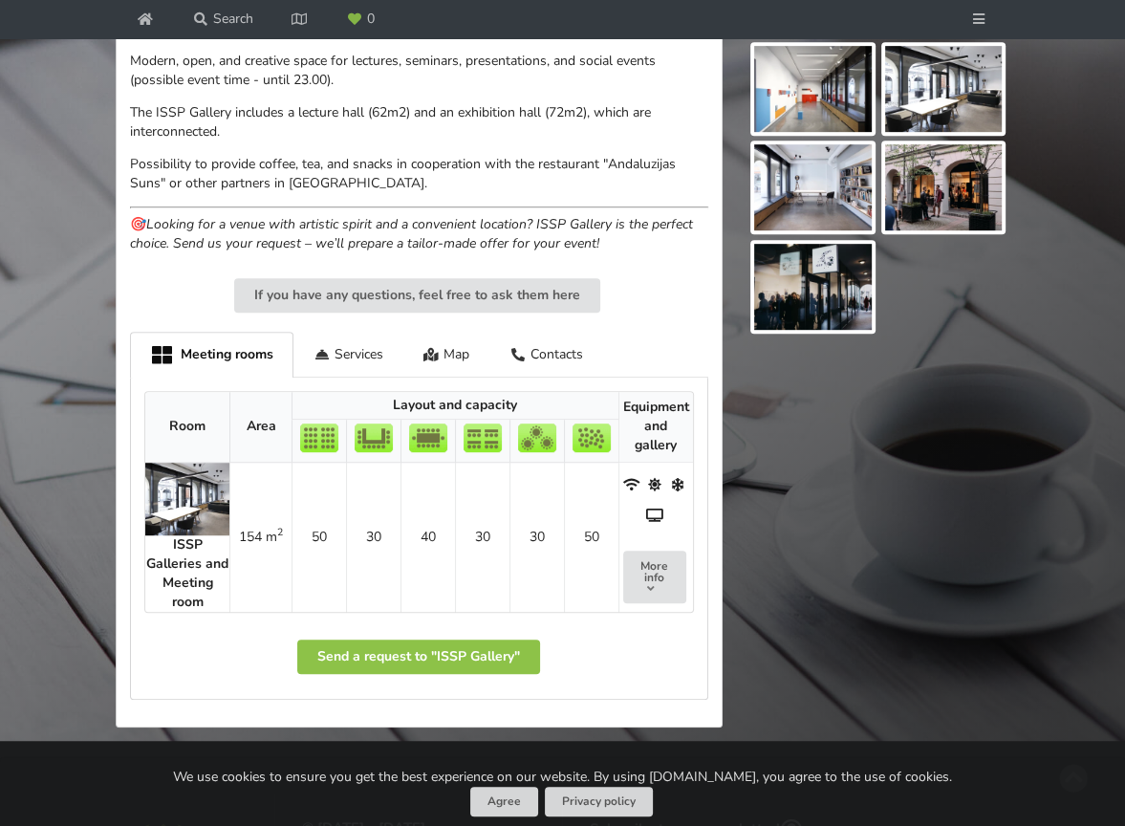
scroll to position [675, 0]
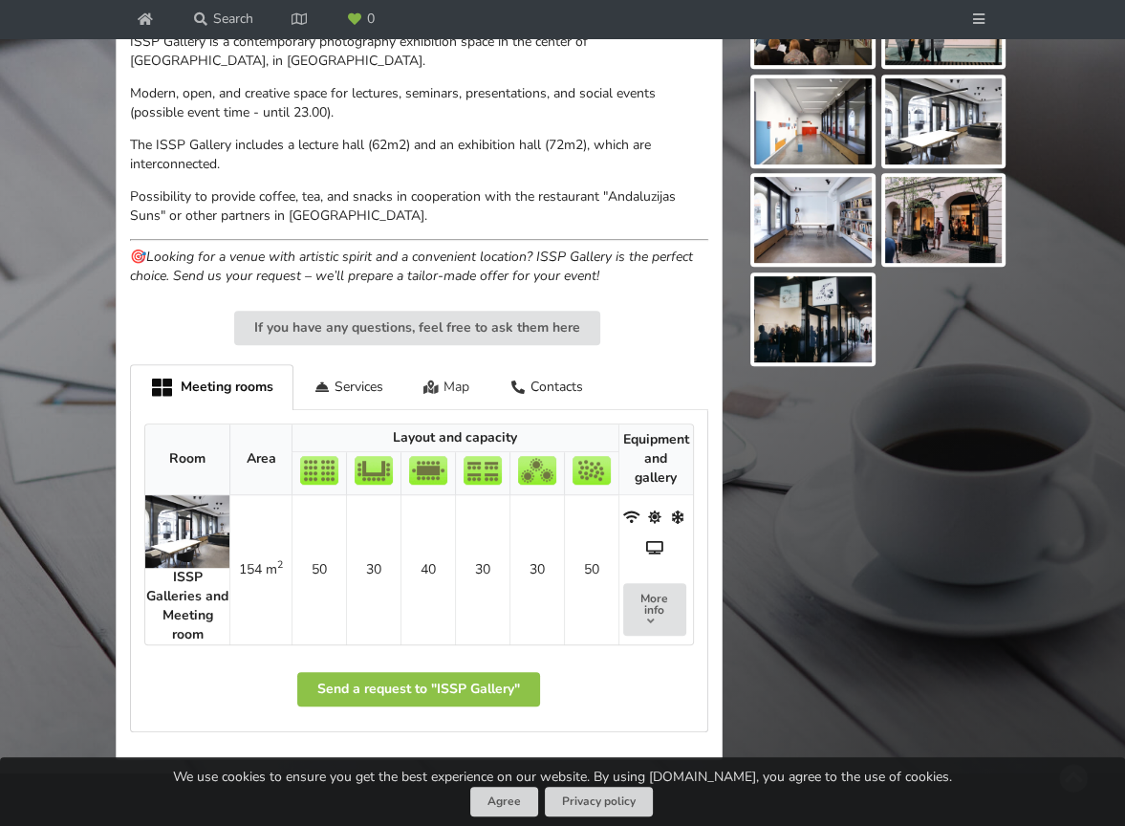
click at [466, 385] on div "Map" at bounding box center [446, 386] width 87 height 45
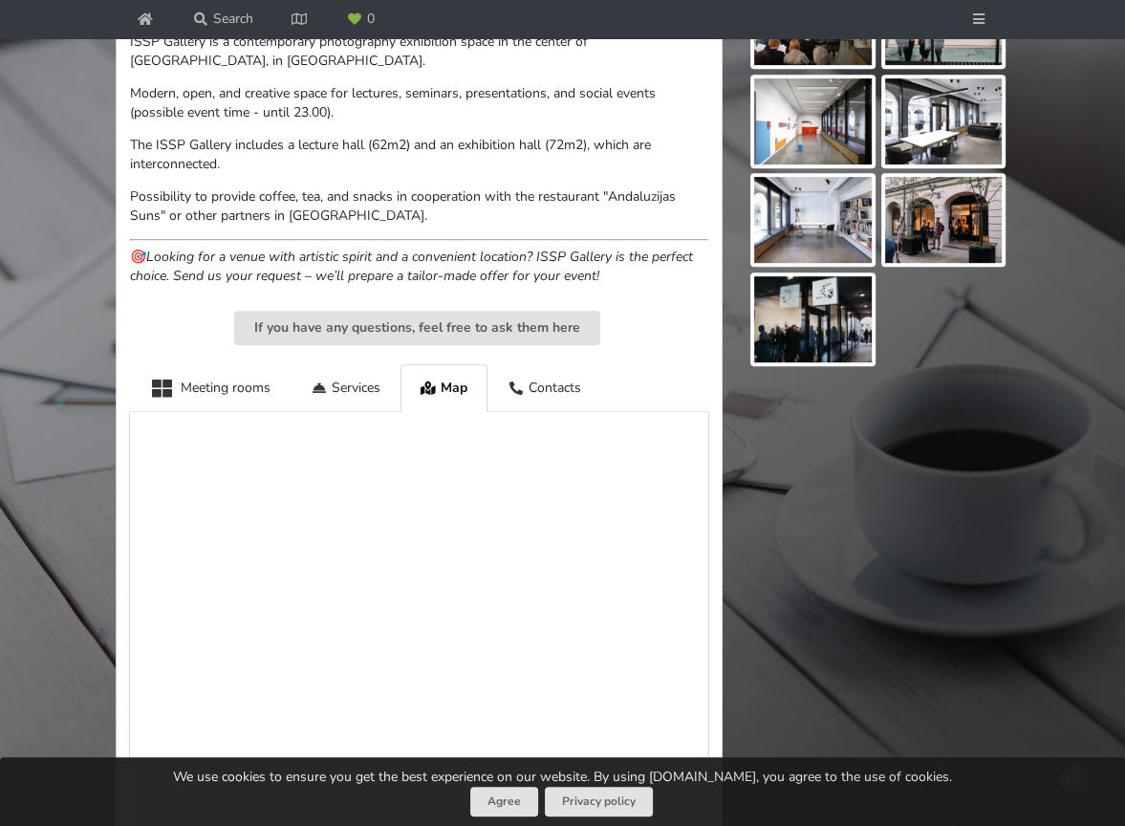
click at [631, 190] on p "Possibility to provide coffee, tea, and snacks in cooperation with the restaura…" at bounding box center [419, 206] width 578 height 38
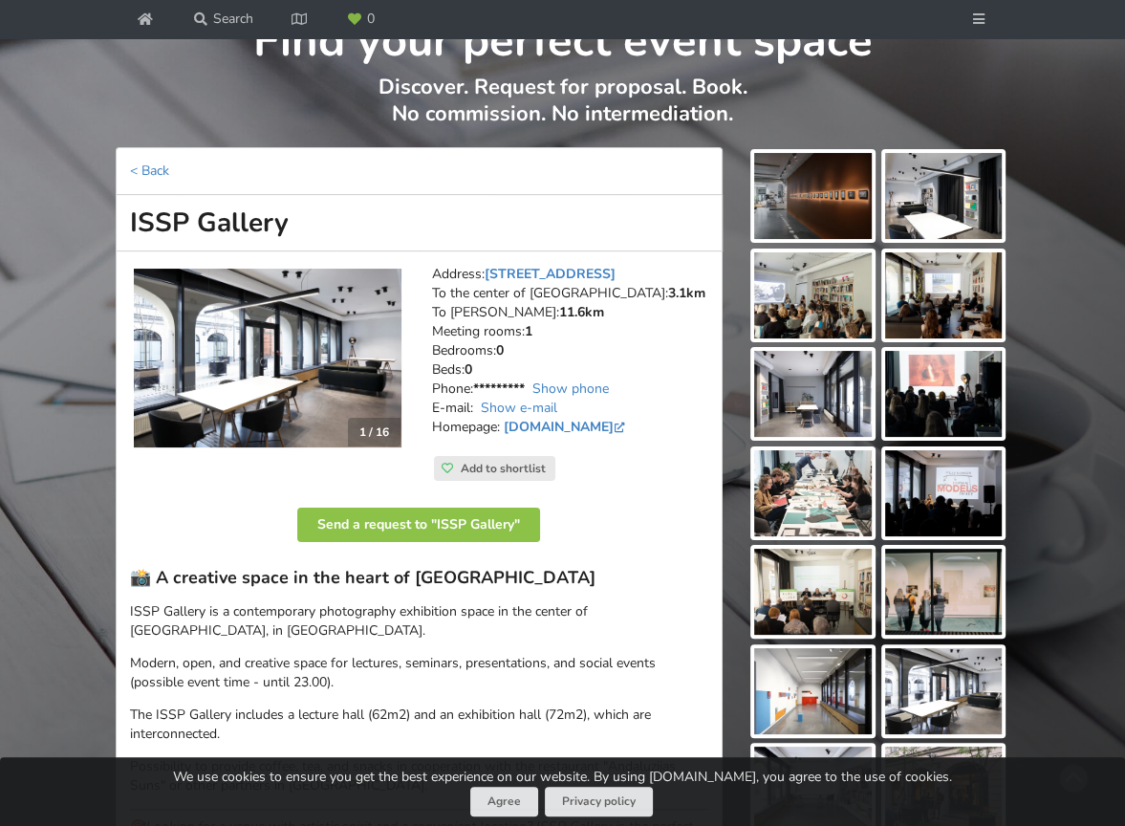
scroll to position [101, 0]
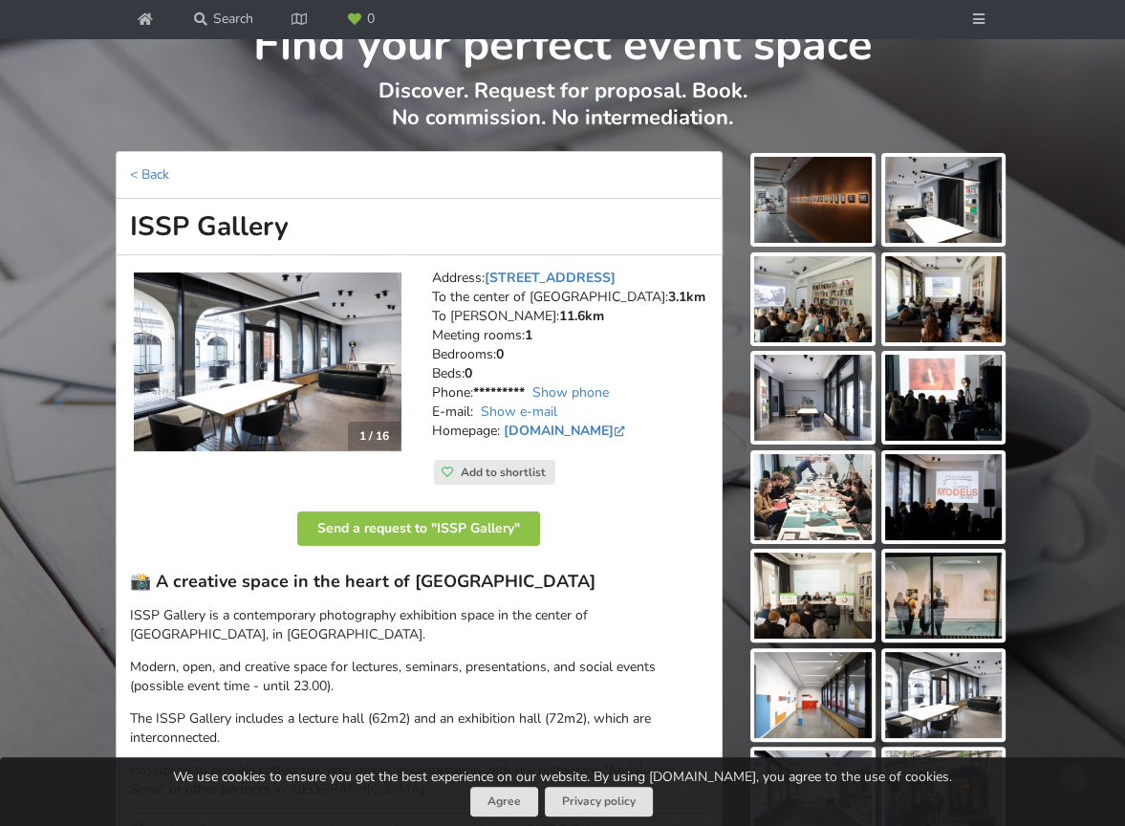
click at [805, 209] on img at bounding box center [813, 200] width 118 height 86
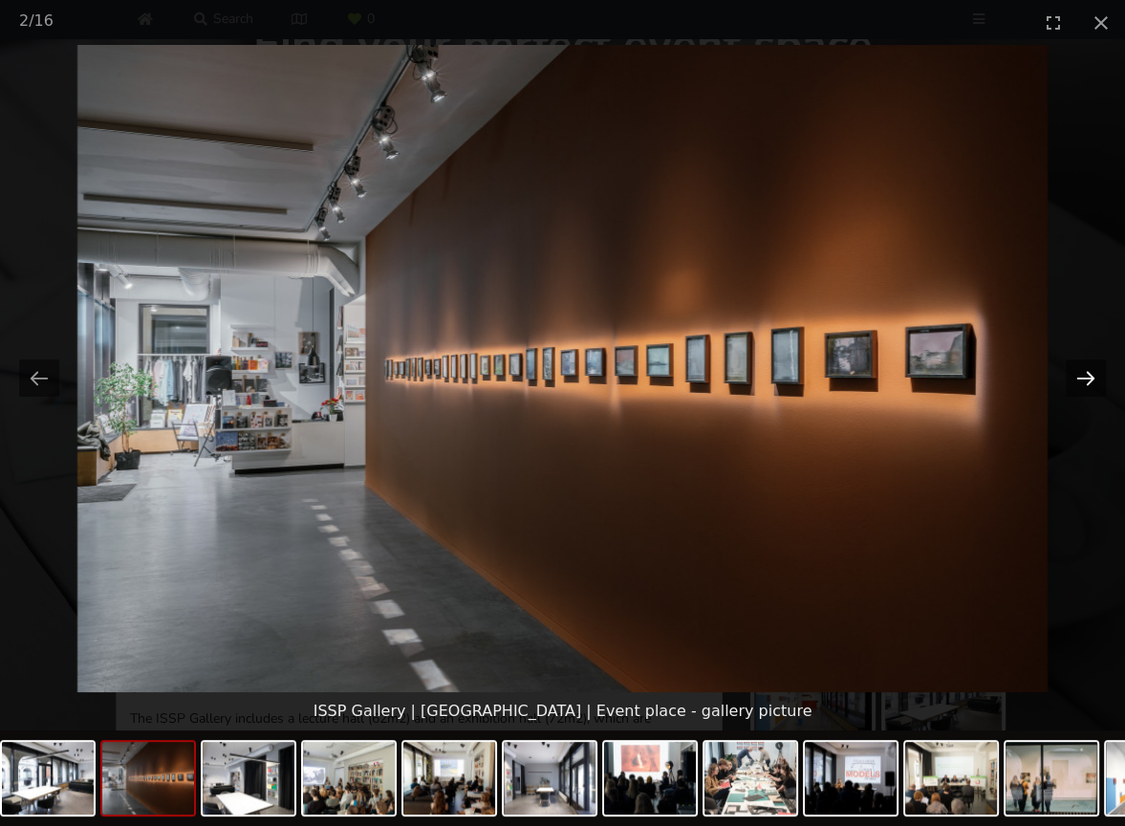
click at [1086, 383] on button "Next slide" at bounding box center [1086, 377] width 40 height 37
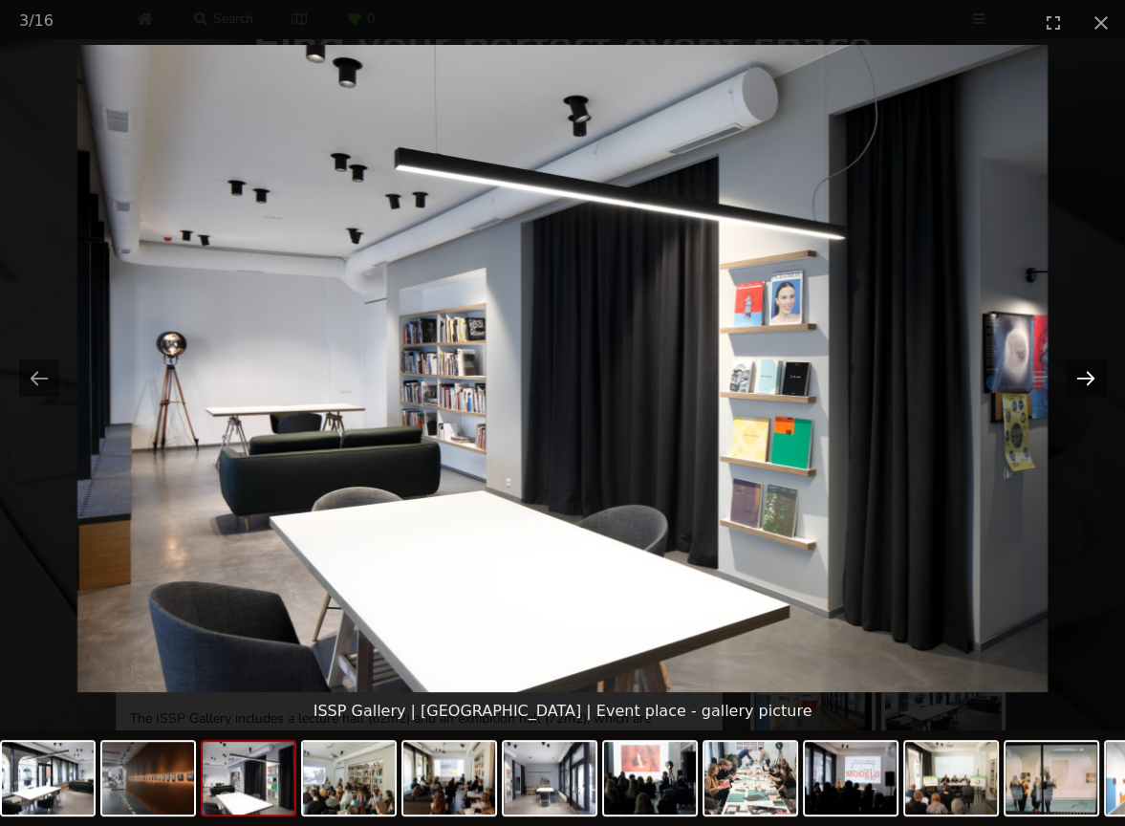
click at [1086, 383] on button "Next slide" at bounding box center [1086, 377] width 40 height 37
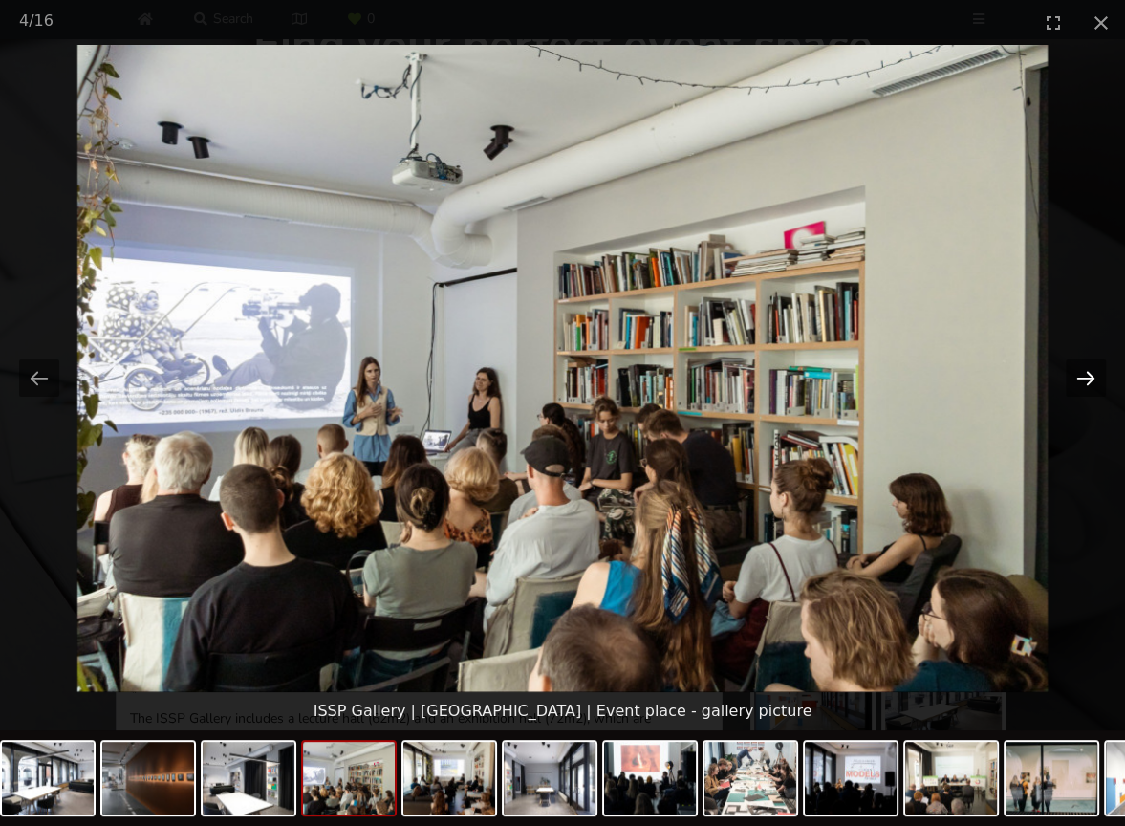
click at [1086, 383] on button "Next slide" at bounding box center [1086, 377] width 40 height 37
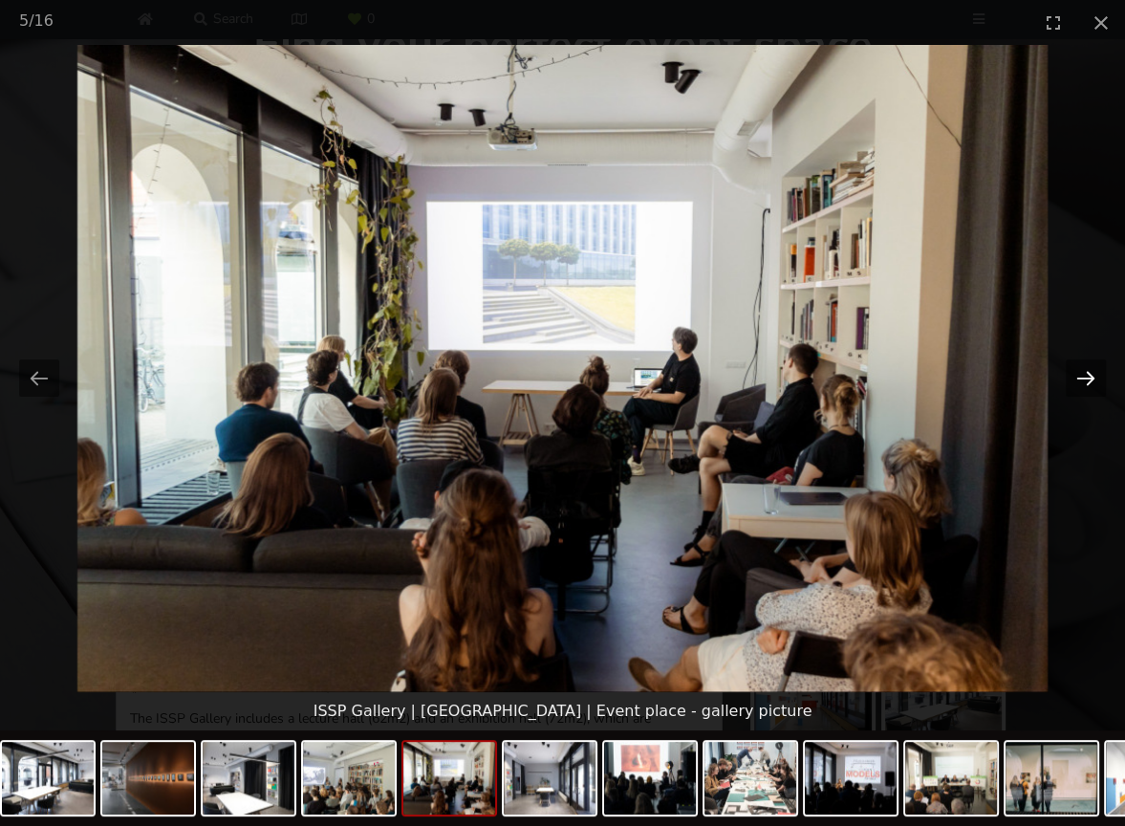
click at [1086, 383] on button "Next slide" at bounding box center [1086, 377] width 40 height 37
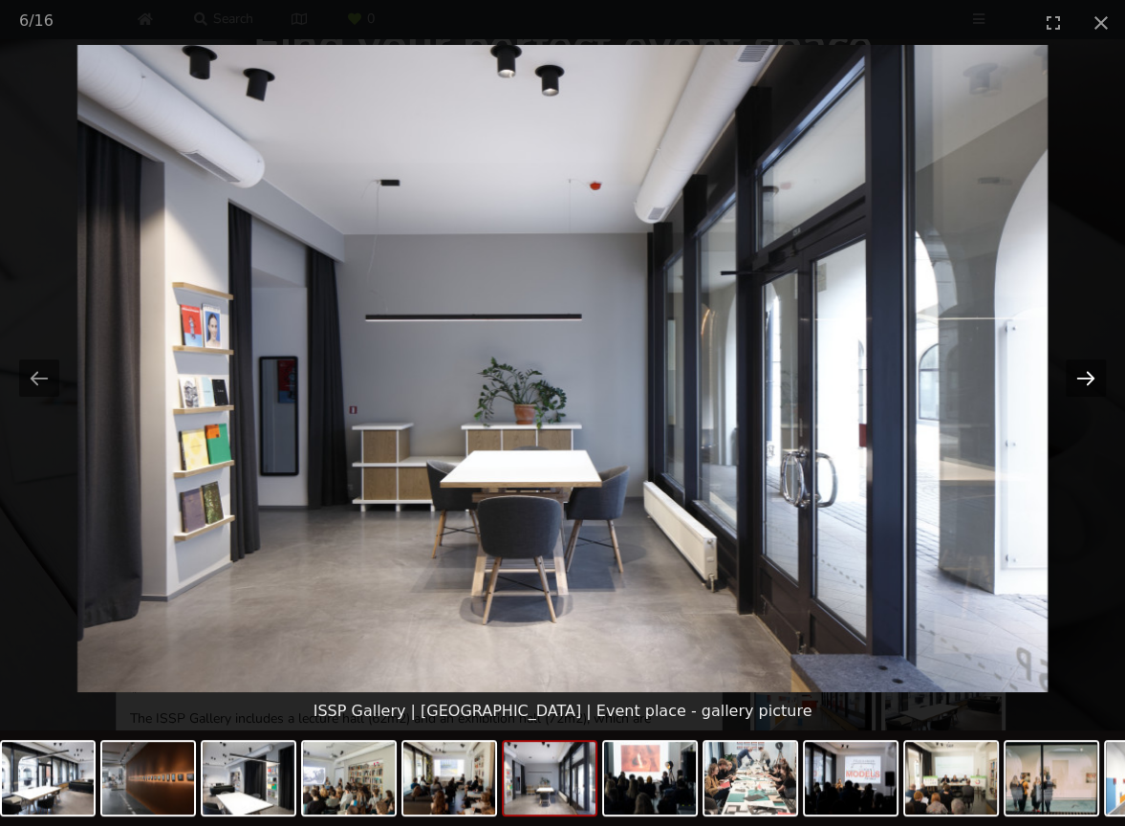
click at [1086, 383] on button "Next slide" at bounding box center [1086, 377] width 40 height 37
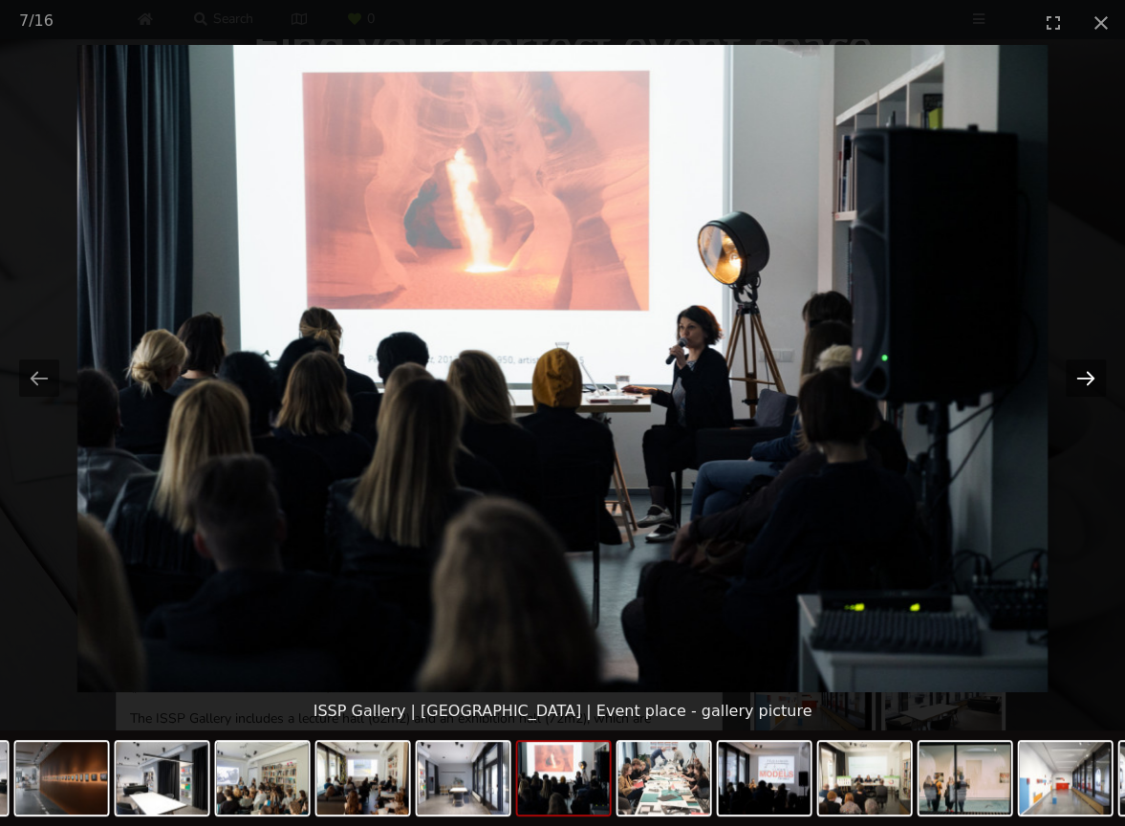
click at [1086, 383] on button "Next slide" at bounding box center [1086, 377] width 40 height 37
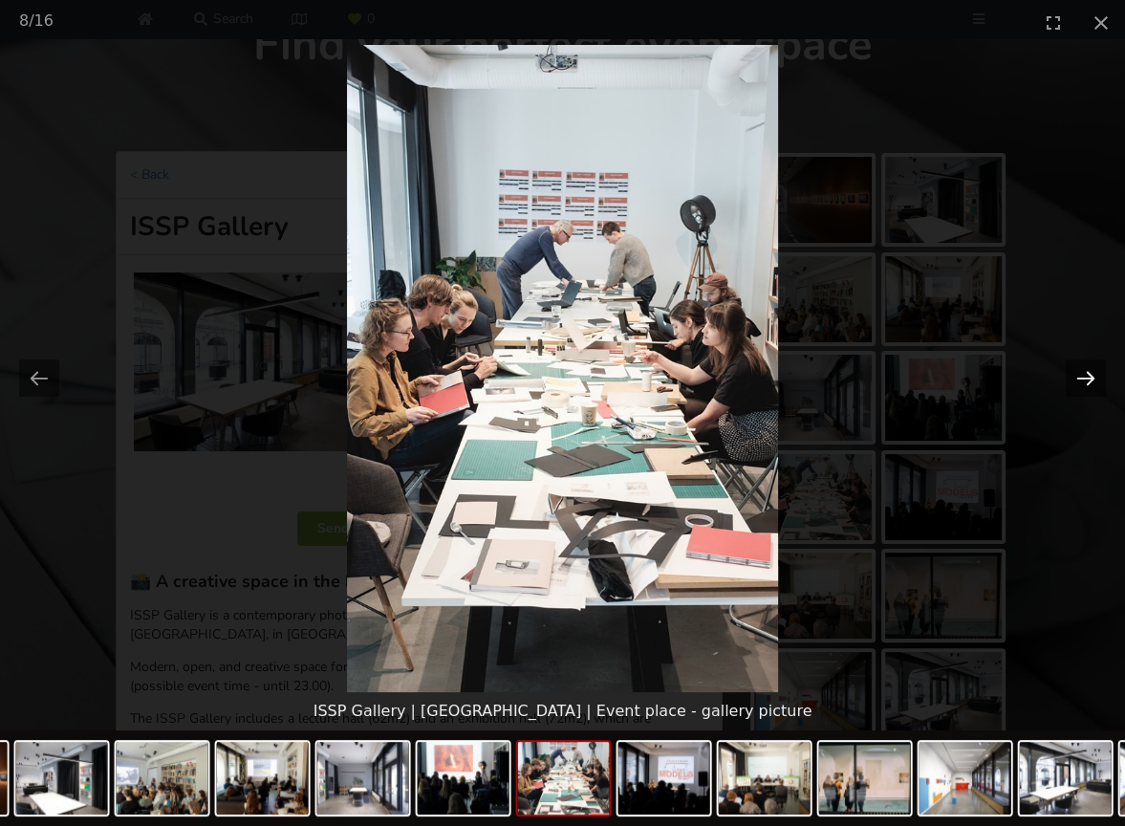
click at [1086, 383] on button "Next slide" at bounding box center [1086, 377] width 40 height 37
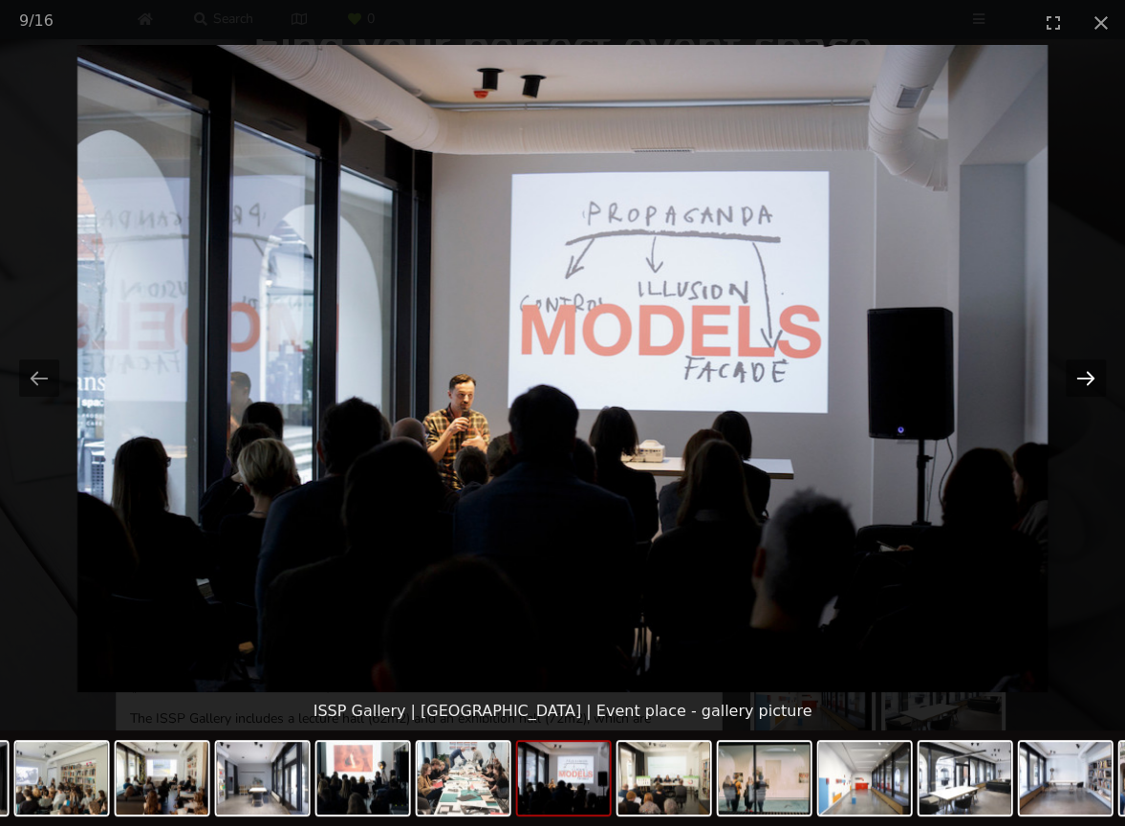
click at [1087, 383] on button "Next slide" at bounding box center [1086, 377] width 40 height 37
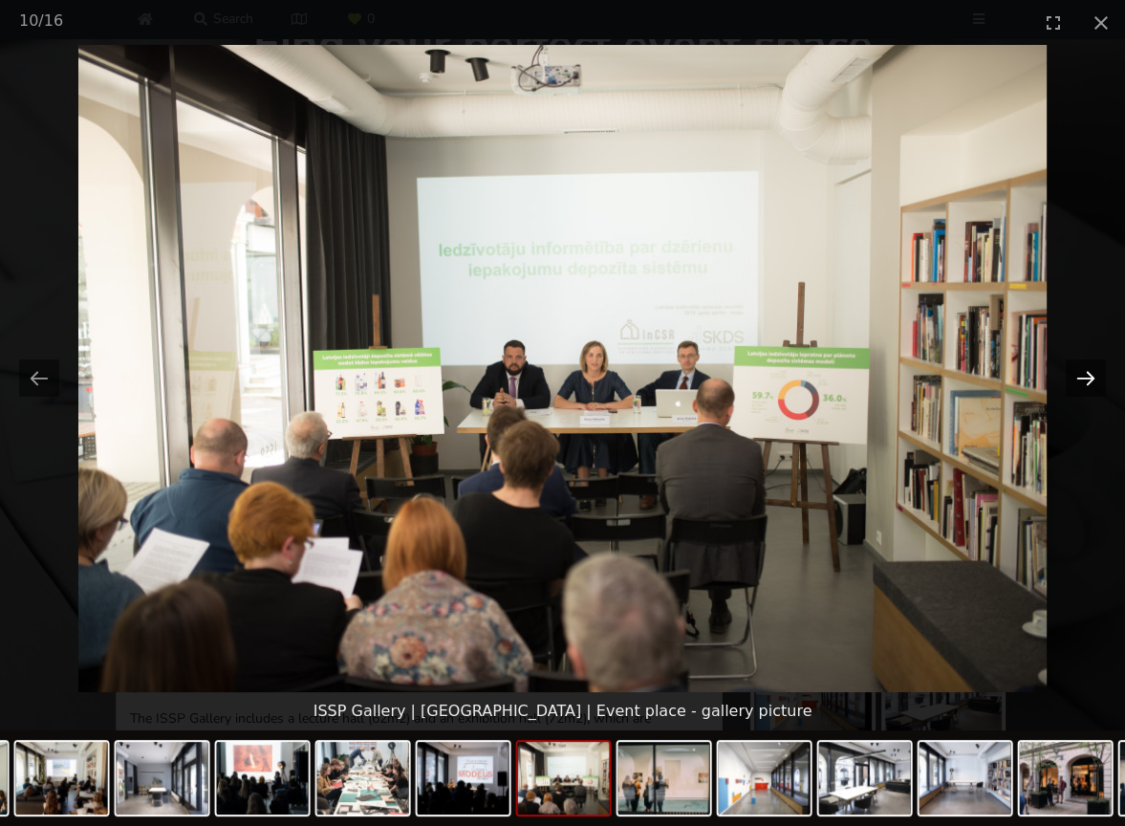
click at [1087, 383] on button "Next slide" at bounding box center [1086, 377] width 40 height 37
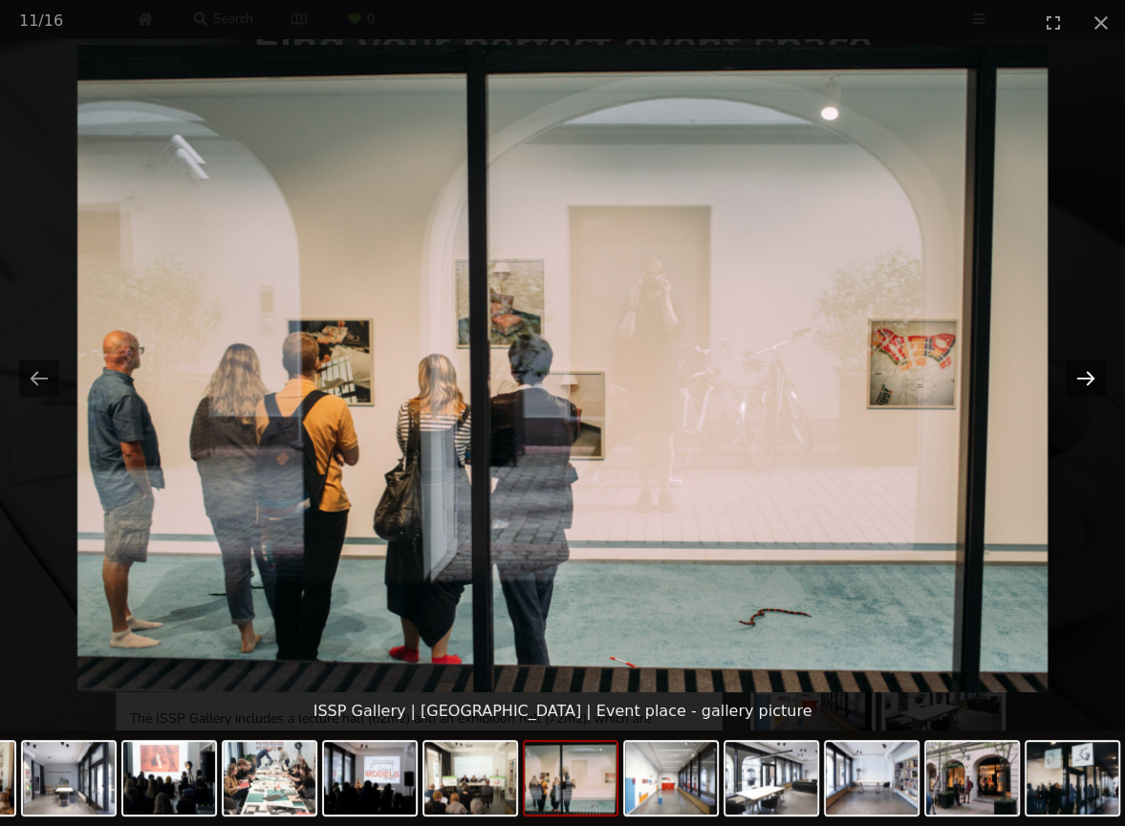
click at [1087, 383] on button "Next slide" at bounding box center [1086, 377] width 40 height 37
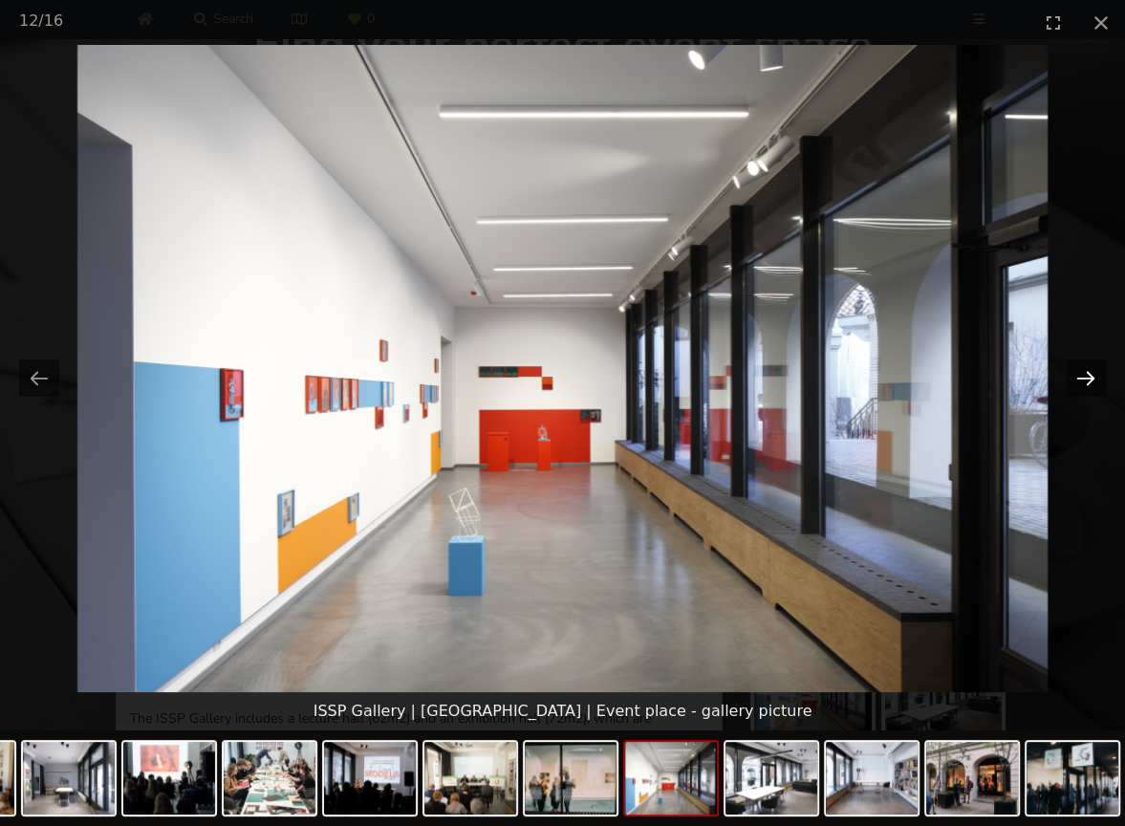
click at [1087, 383] on button "Next slide" at bounding box center [1086, 377] width 40 height 37
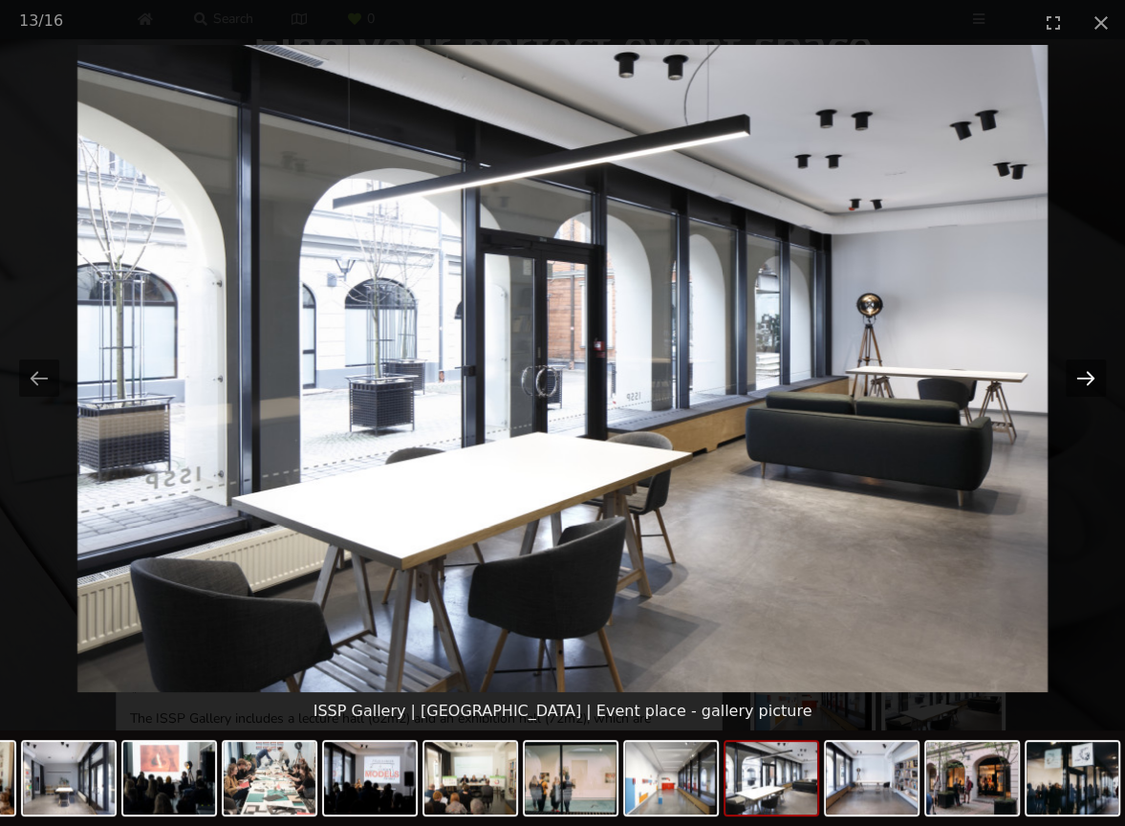
click at [1087, 383] on button "Next slide" at bounding box center [1086, 377] width 40 height 37
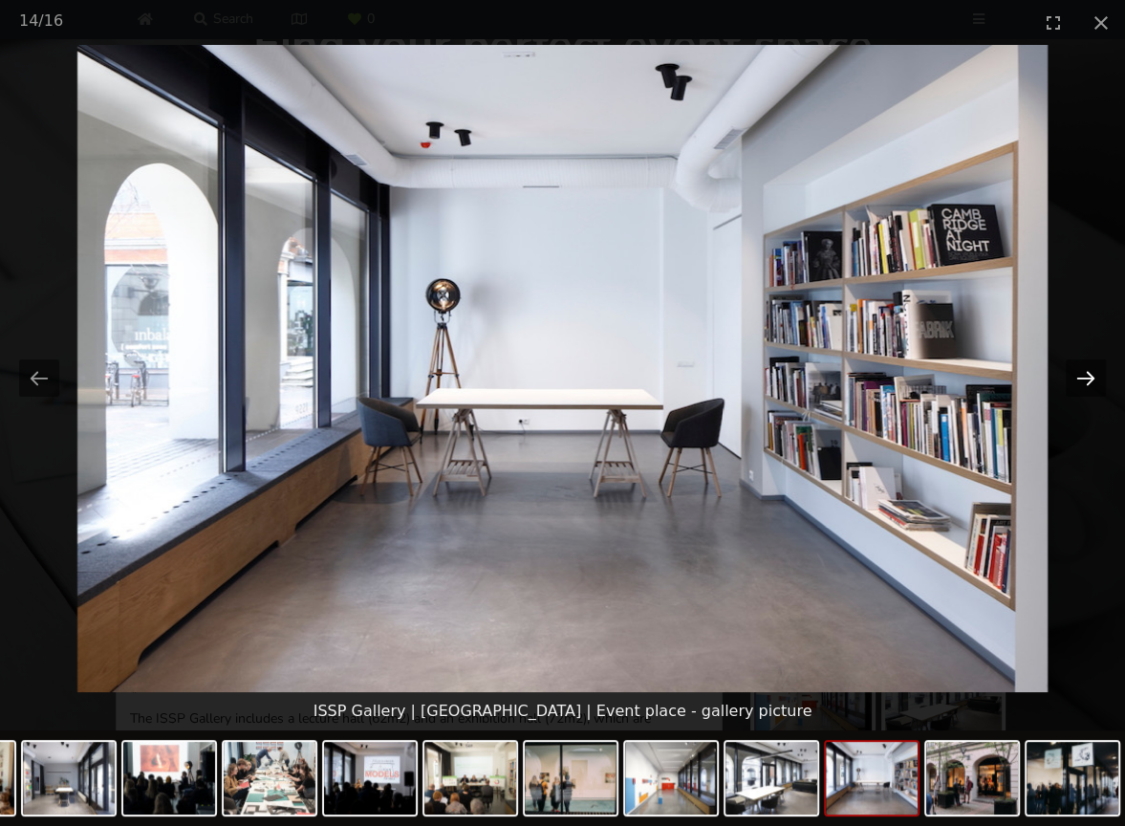
click at [1087, 383] on button "Next slide" at bounding box center [1086, 377] width 40 height 37
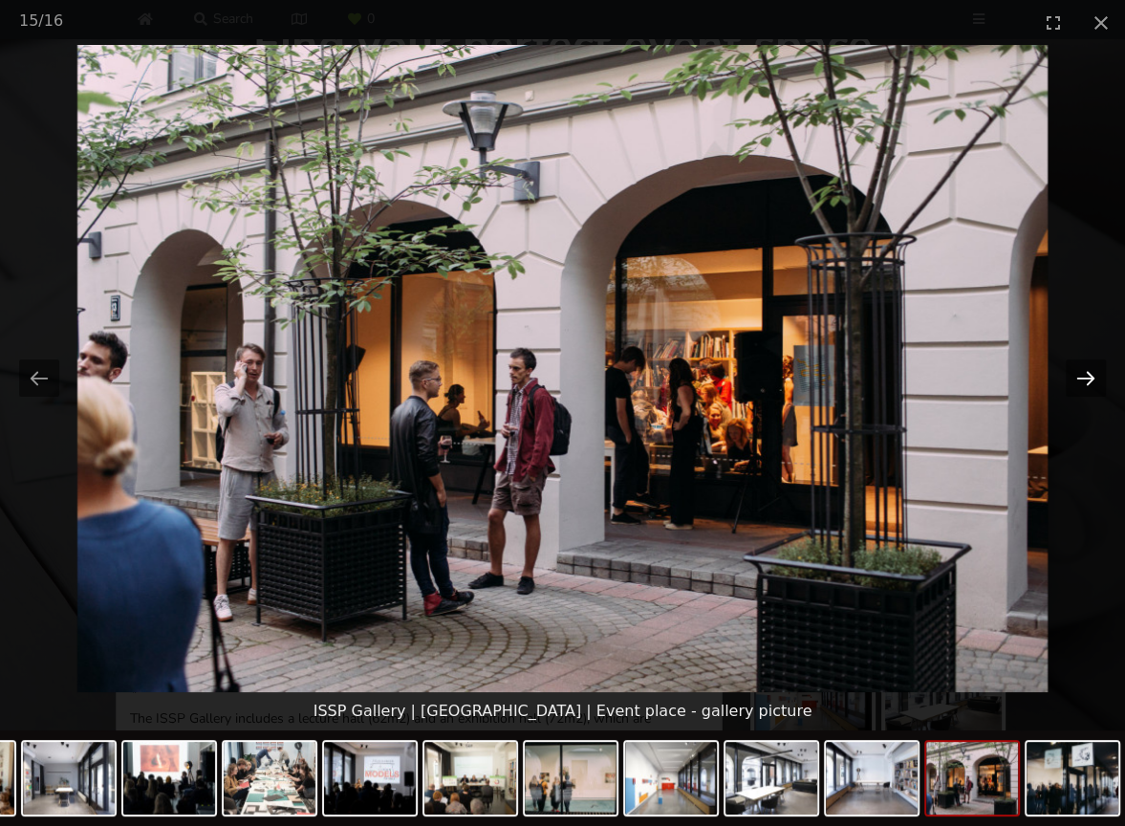
click at [1087, 383] on button "Next slide" at bounding box center [1086, 377] width 40 height 37
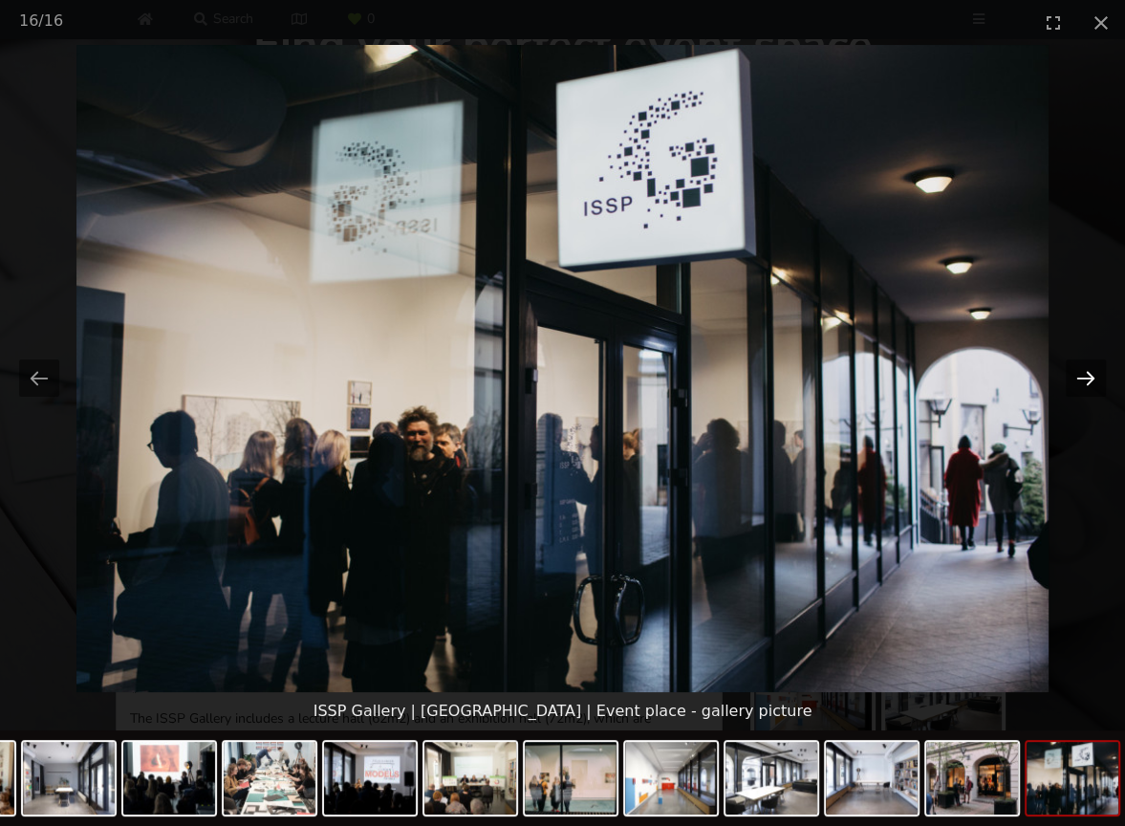
click at [1087, 383] on button "Next slide" at bounding box center [1086, 377] width 40 height 37
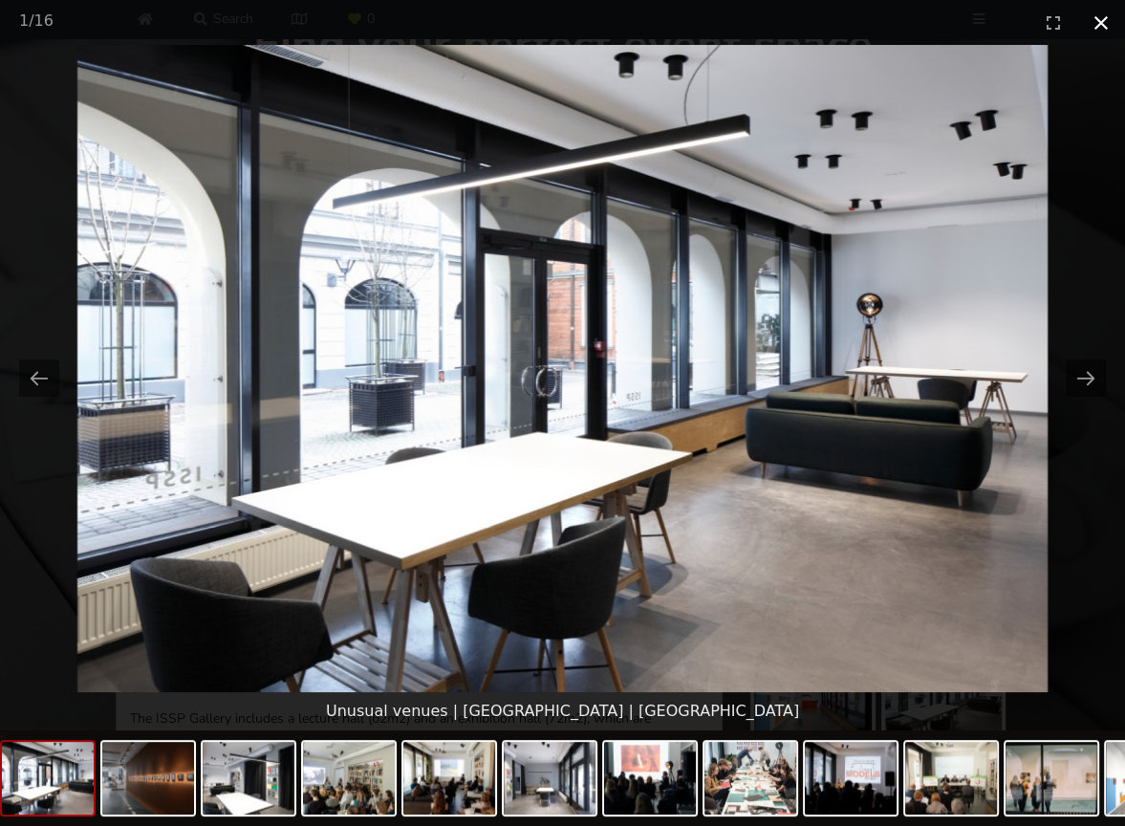
click at [1090, 29] on button "Close gallery" at bounding box center [1101, 22] width 48 height 45
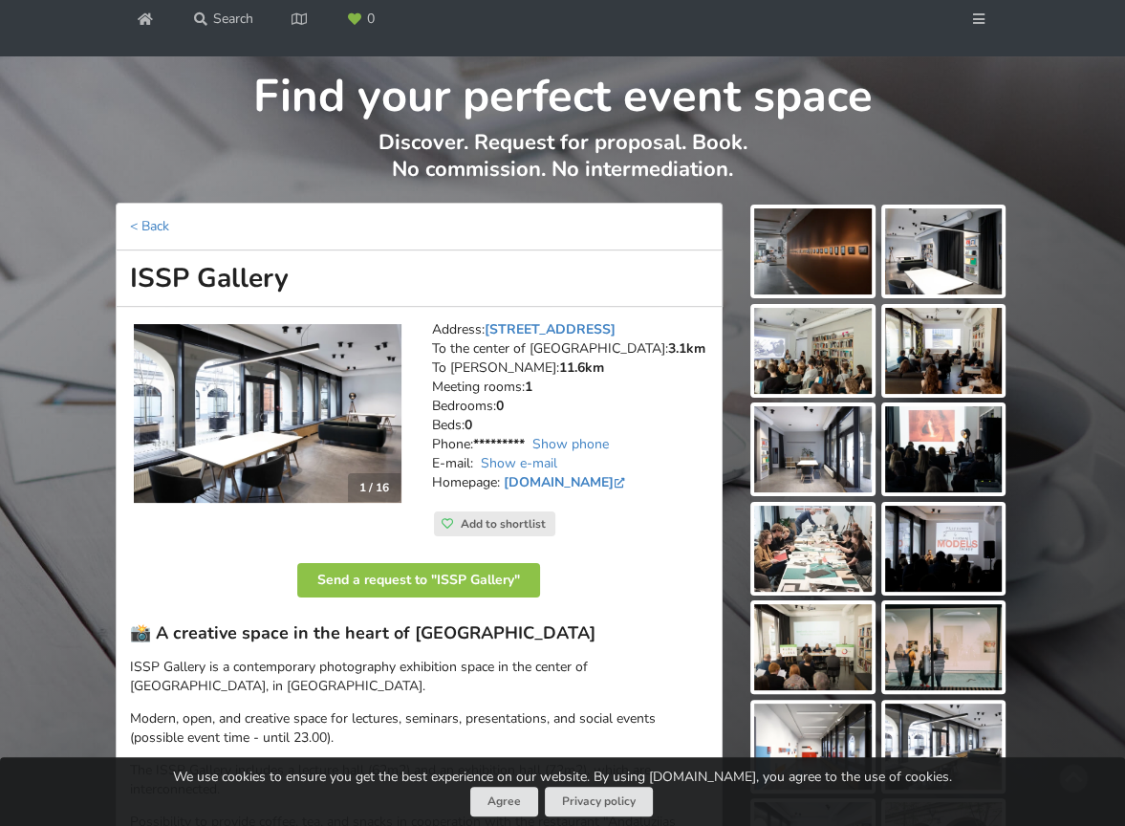
scroll to position [0, 0]
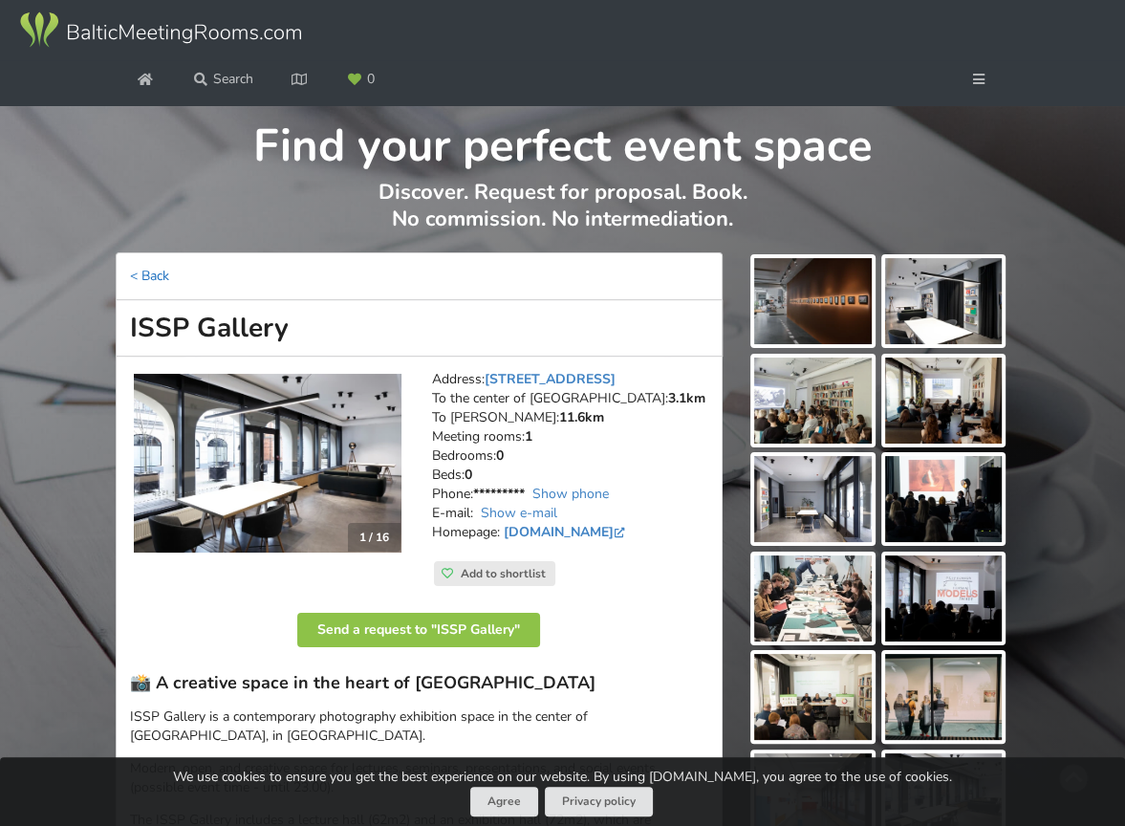
click at [164, 276] on link "< Back" at bounding box center [149, 276] width 39 height 18
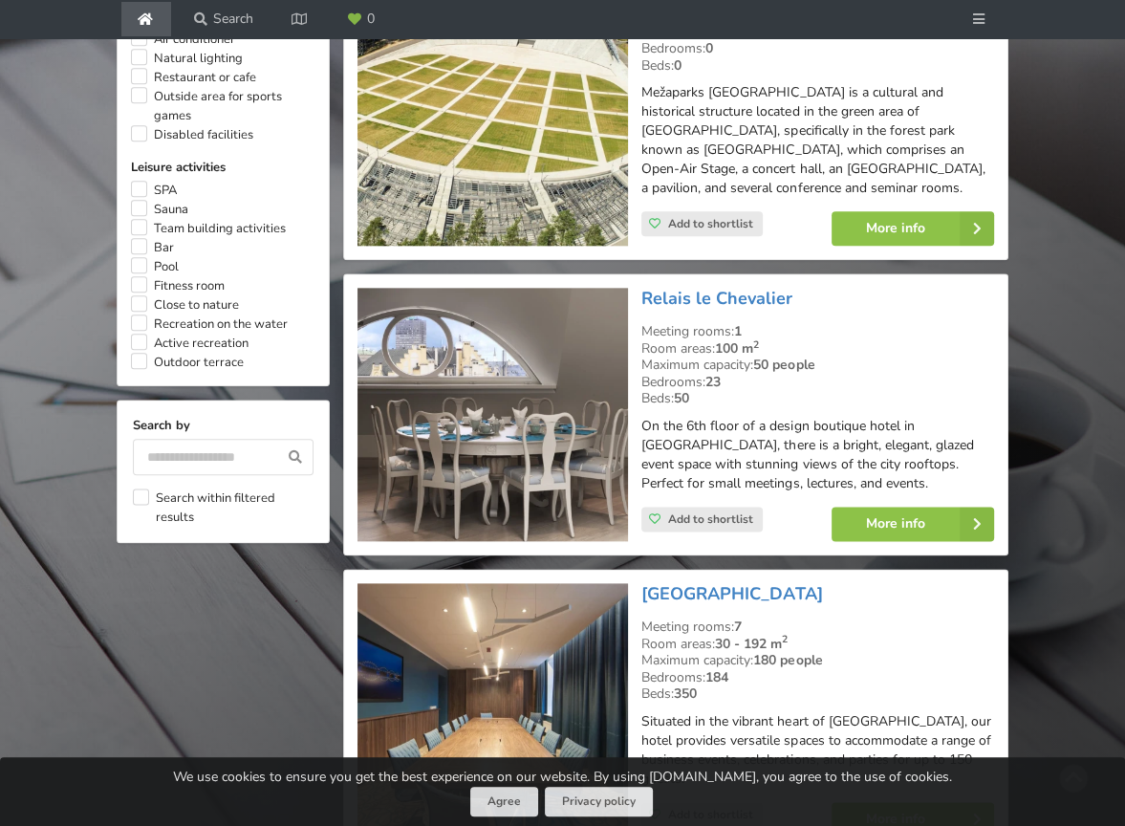
scroll to position [1728, 0]
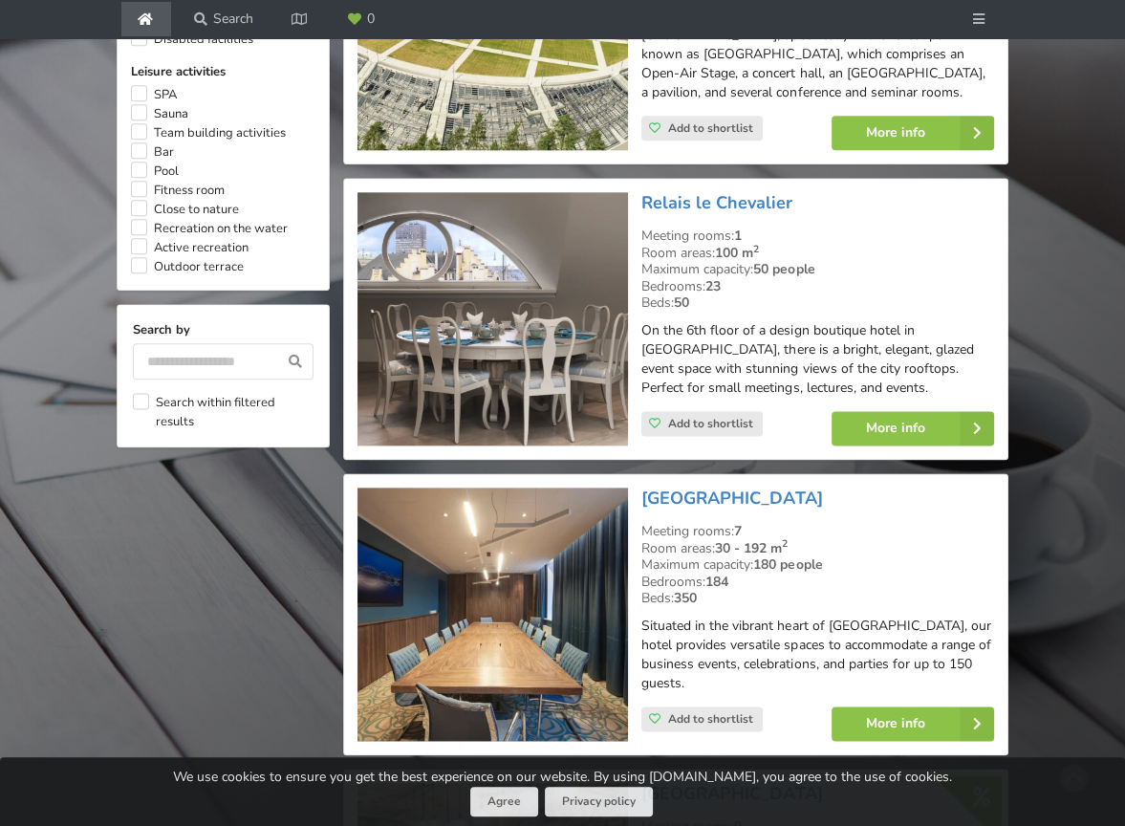
click at [526, 238] on img at bounding box center [492, 318] width 271 height 253
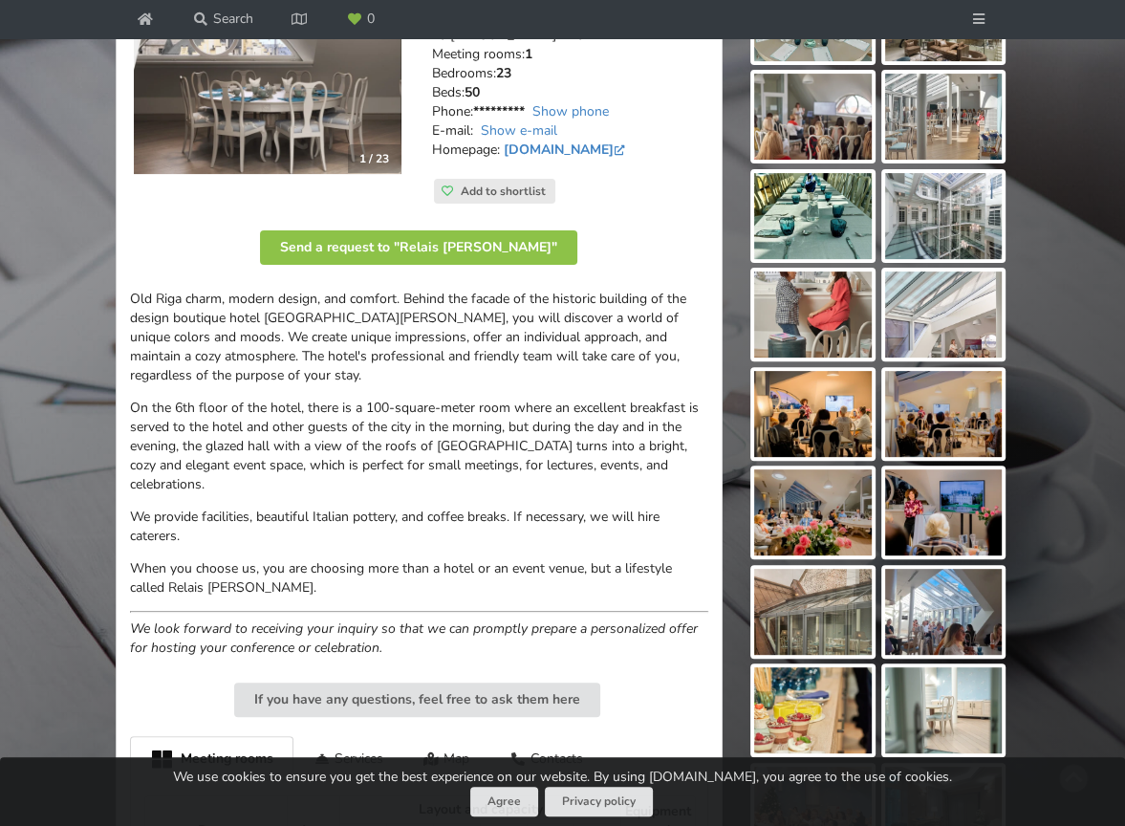
scroll to position [669, 0]
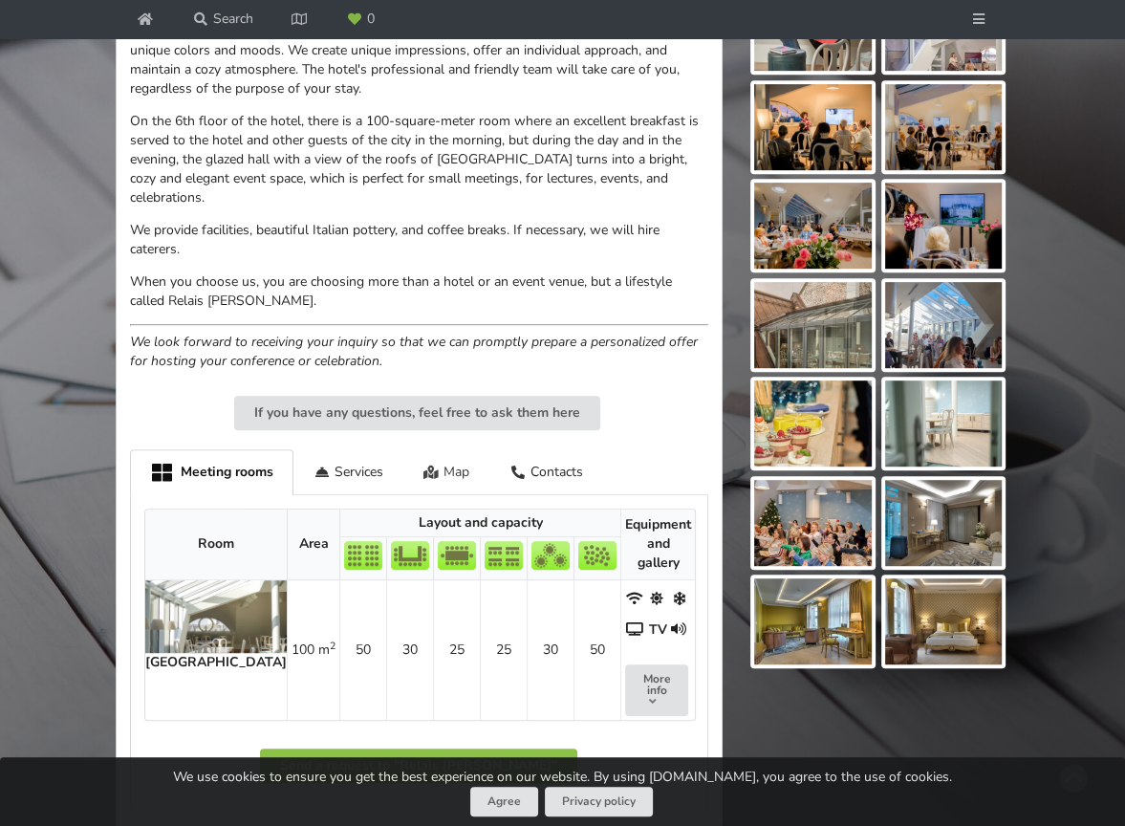
click at [451, 452] on div "Map" at bounding box center [446, 471] width 87 height 45
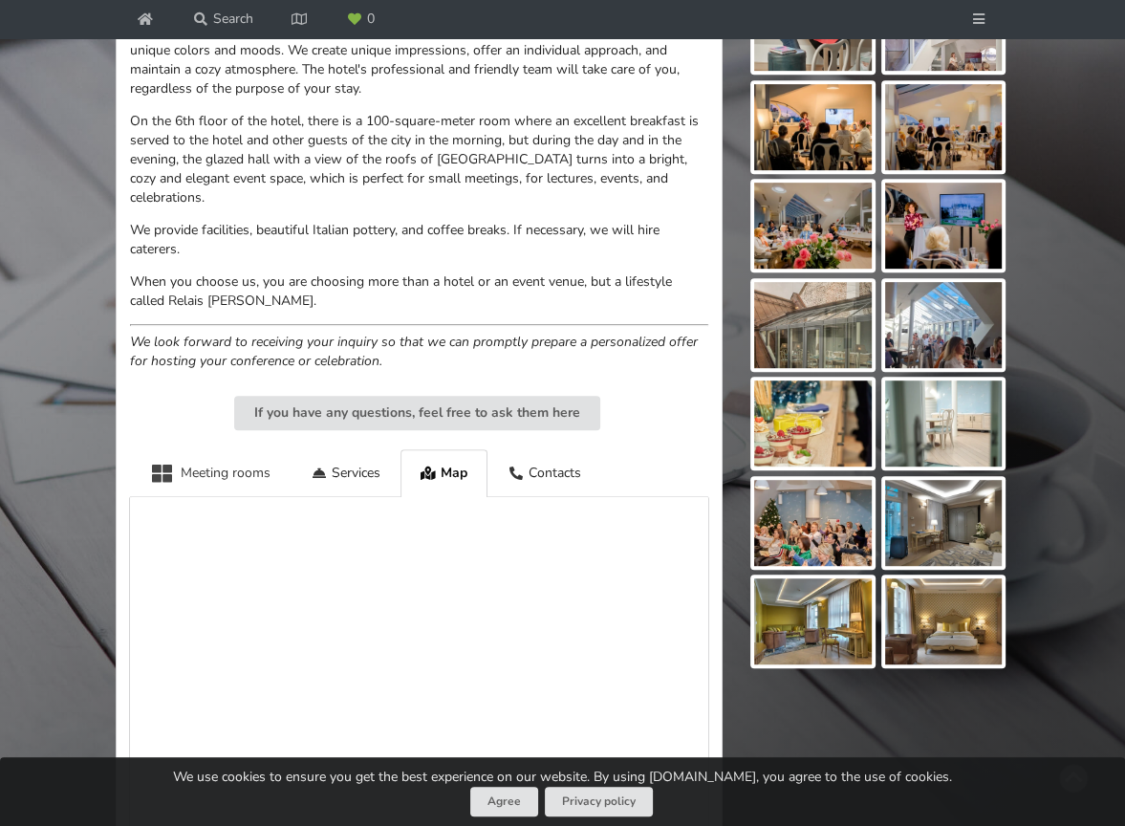
click at [202, 458] on div "Meeting rooms" at bounding box center [210, 472] width 161 height 47
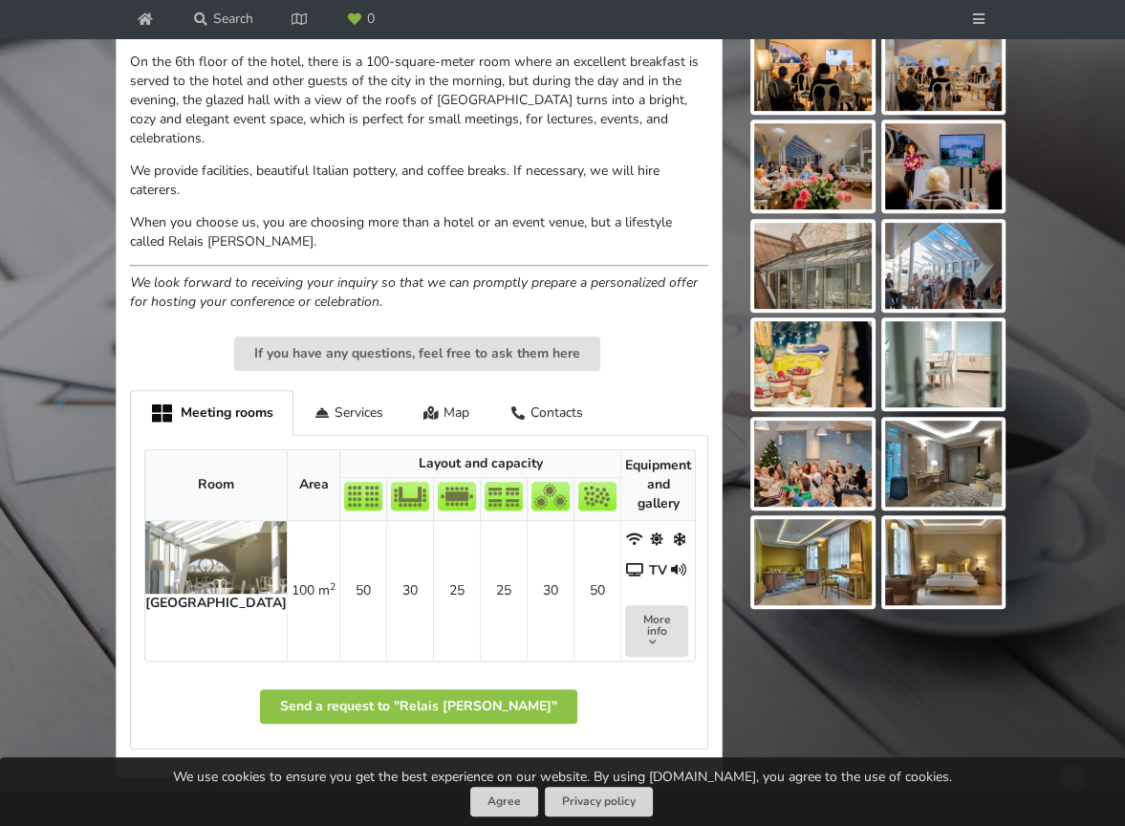
scroll to position [727, 0]
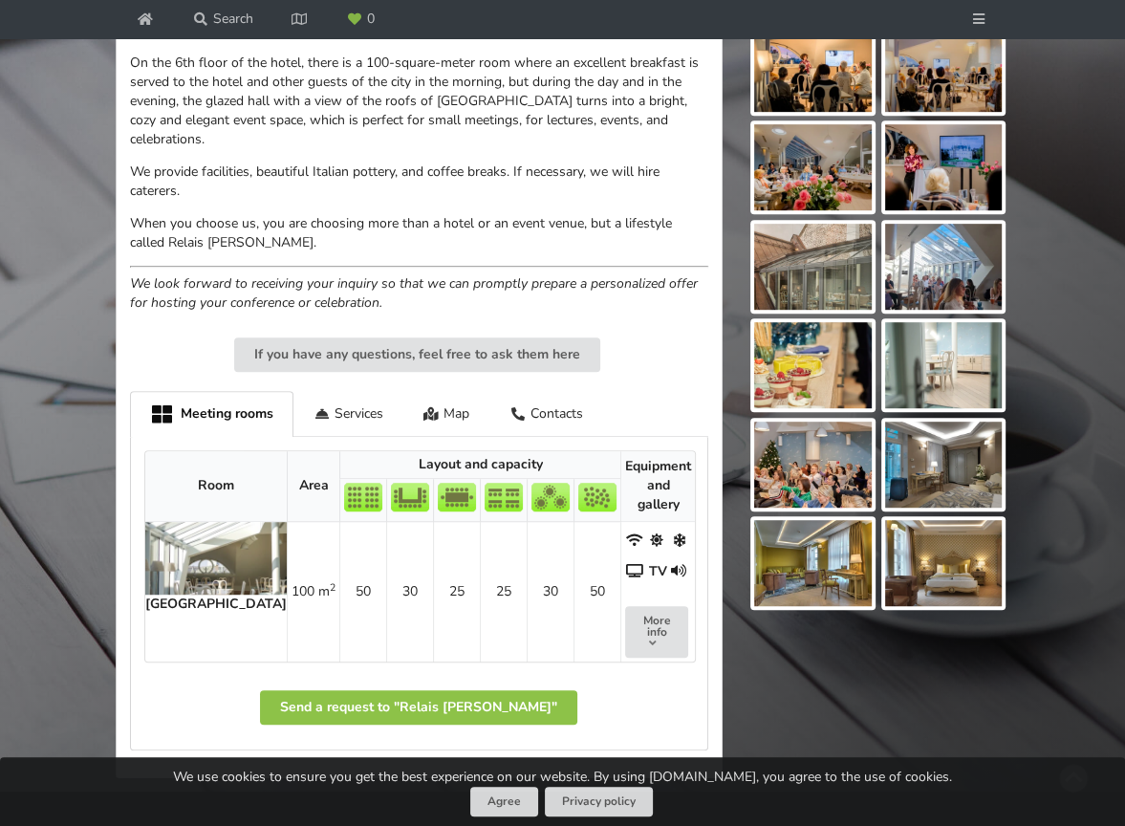
click at [191, 532] on img at bounding box center [215, 558] width 141 height 73
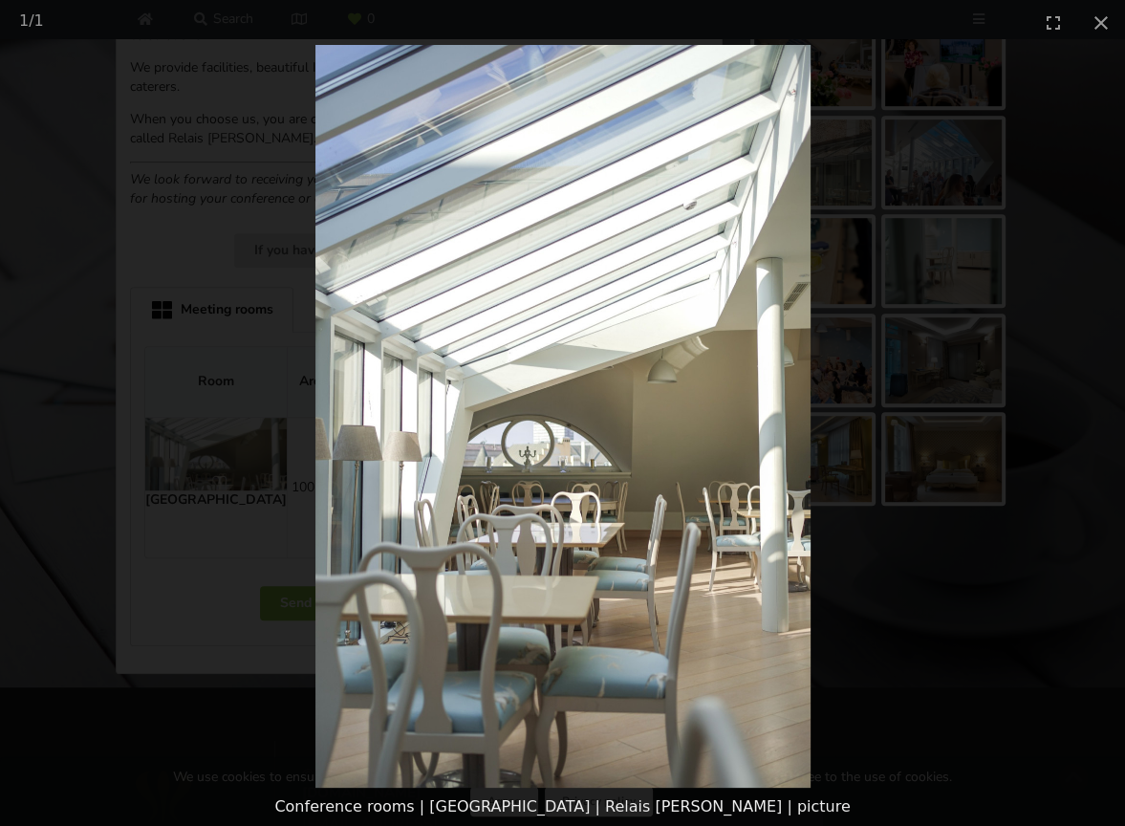
scroll to position [918, 0]
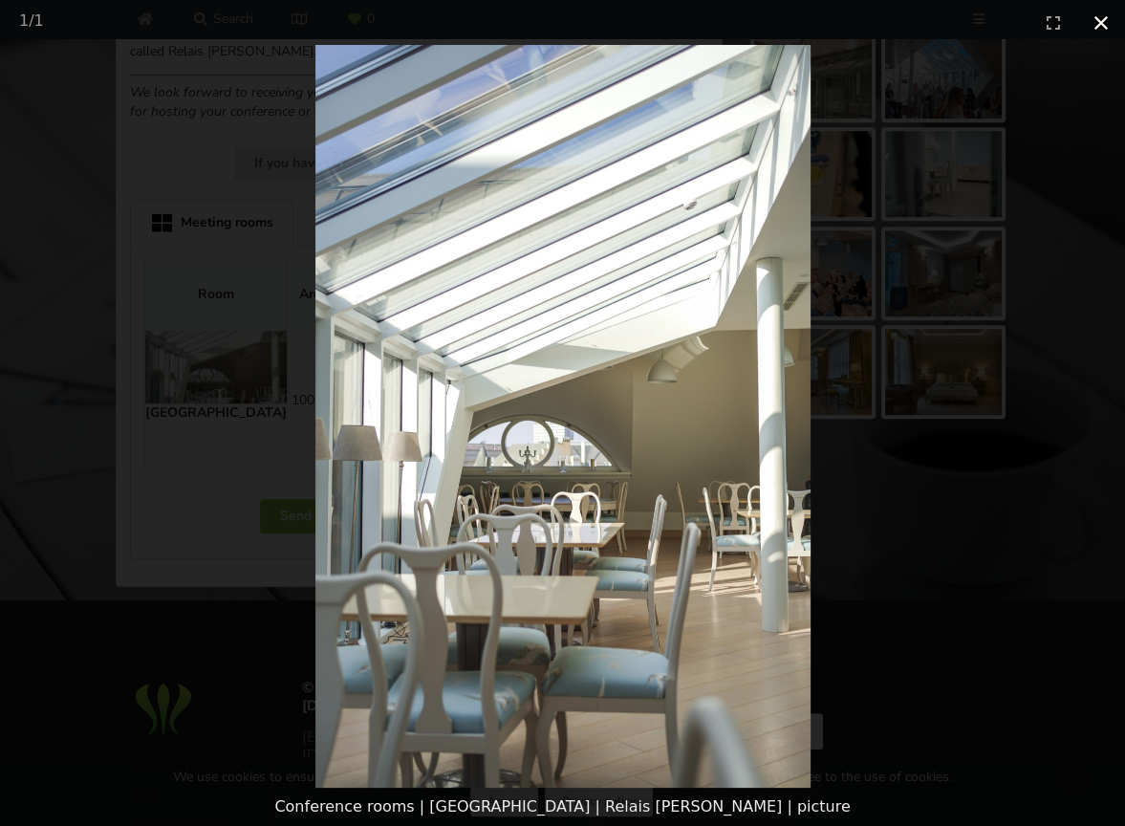
drag, startPoint x: 1090, startPoint y: 23, endPoint x: 1082, endPoint y: 39, distance: 18.4
click at [1092, 23] on button "Close gallery" at bounding box center [1101, 22] width 48 height 45
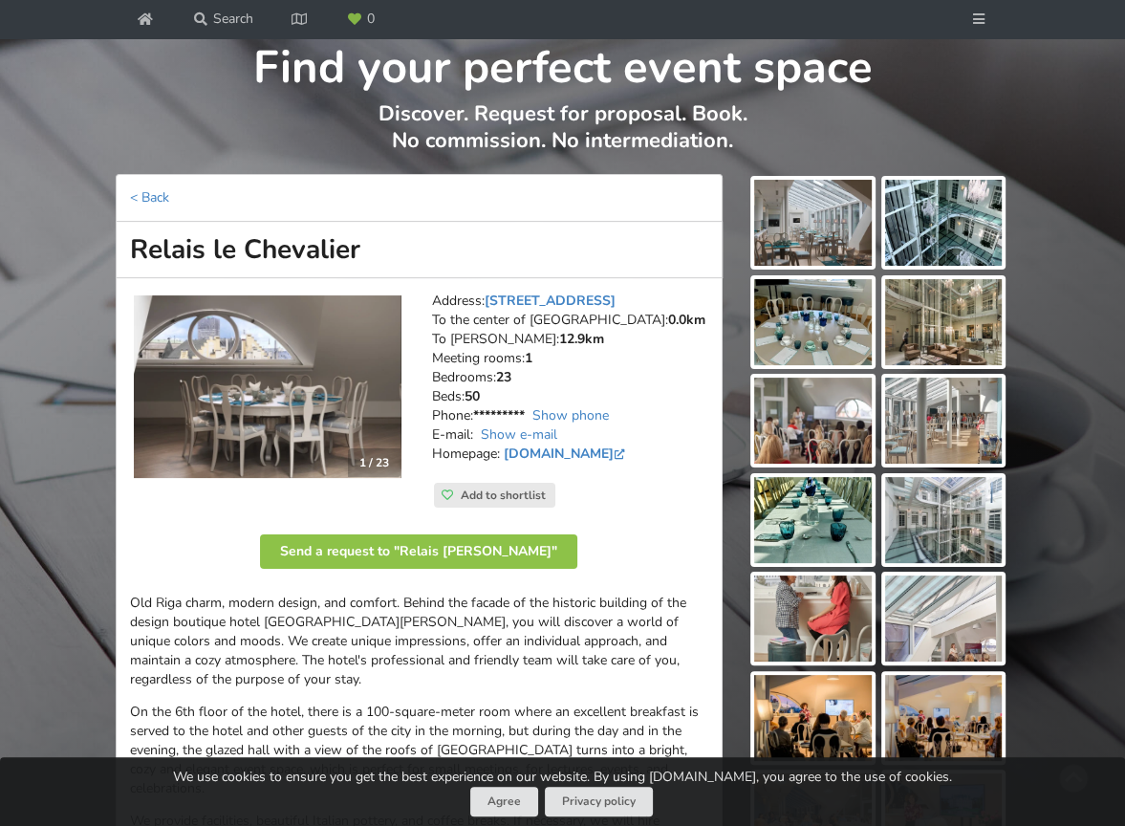
scroll to position [58, 0]
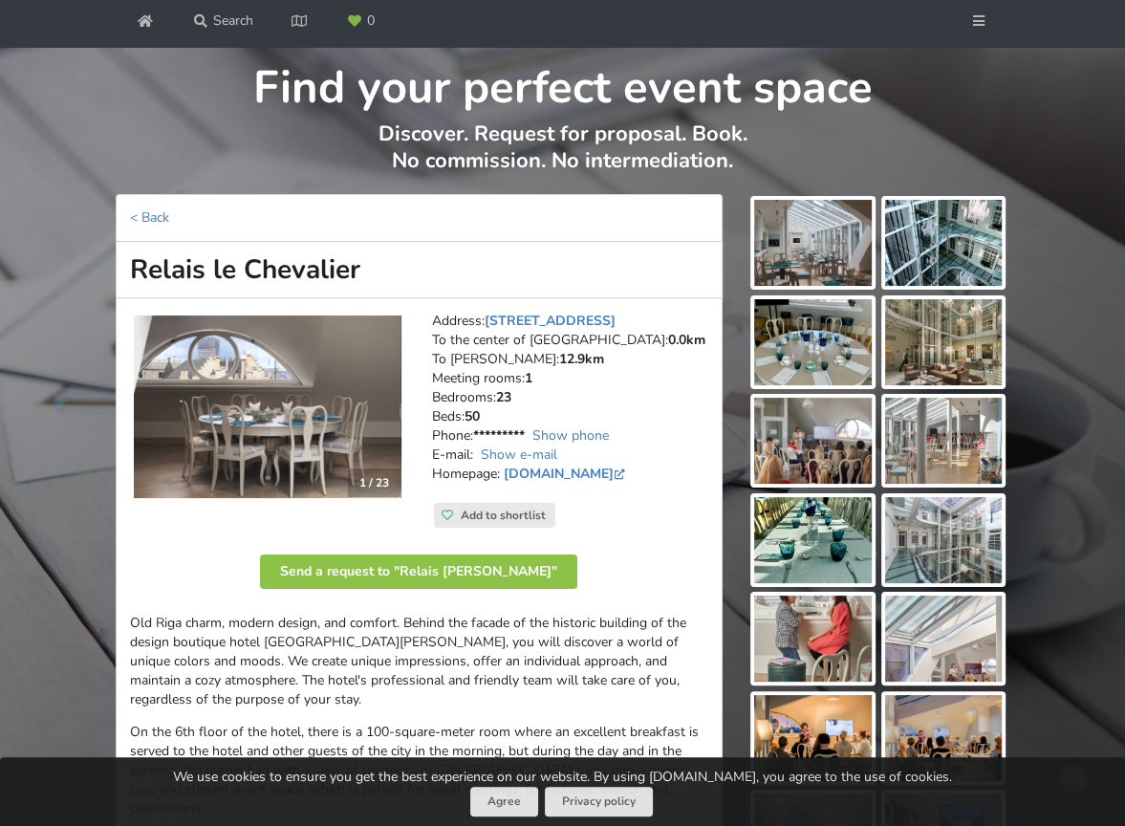
click at [835, 236] on img at bounding box center [813, 243] width 118 height 86
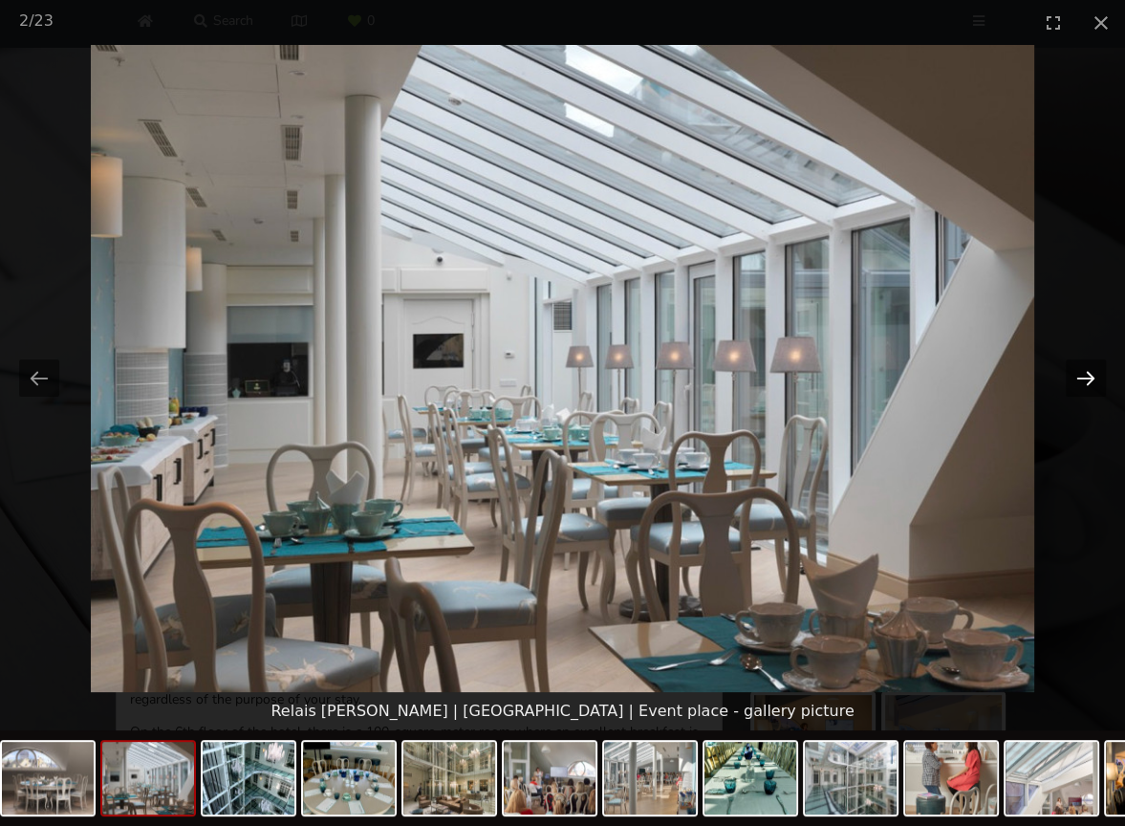
click at [1078, 372] on button "Next slide" at bounding box center [1086, 377] width 40 height 37
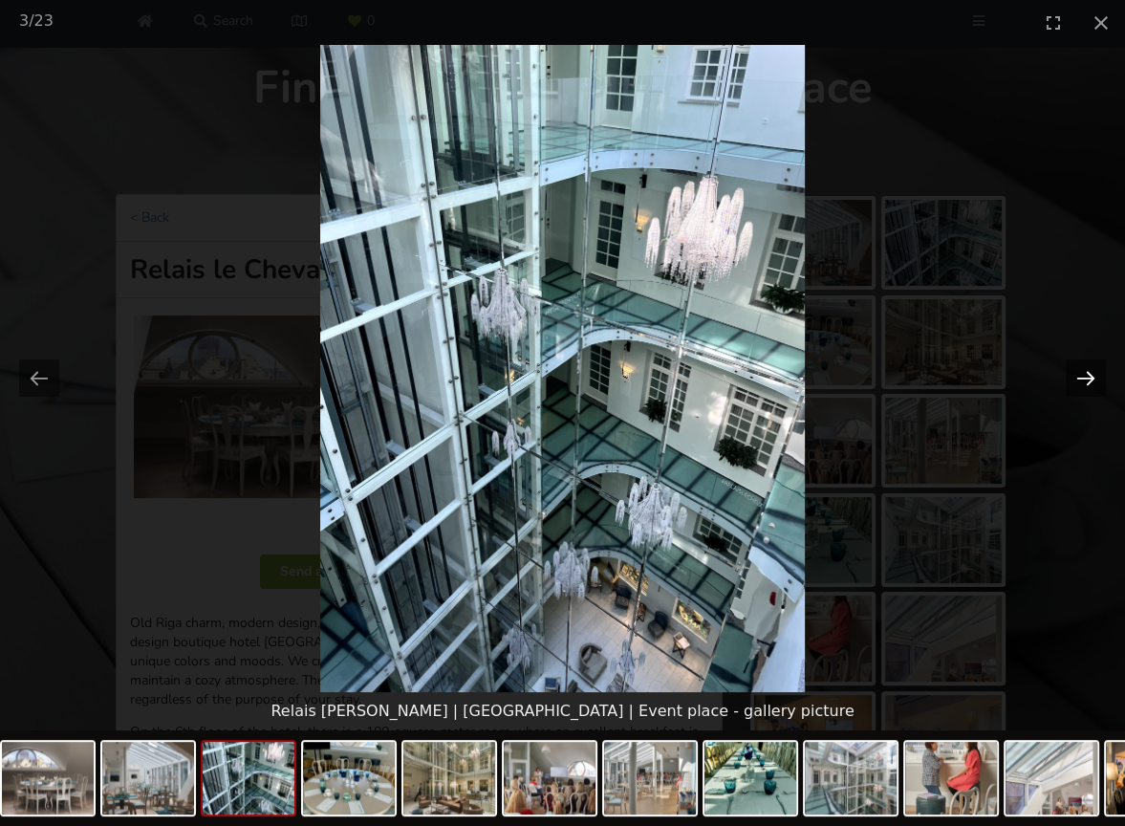
click at [1088, 374] on button "Next slide" at bounding box center [1086, 377] width 40 height 37
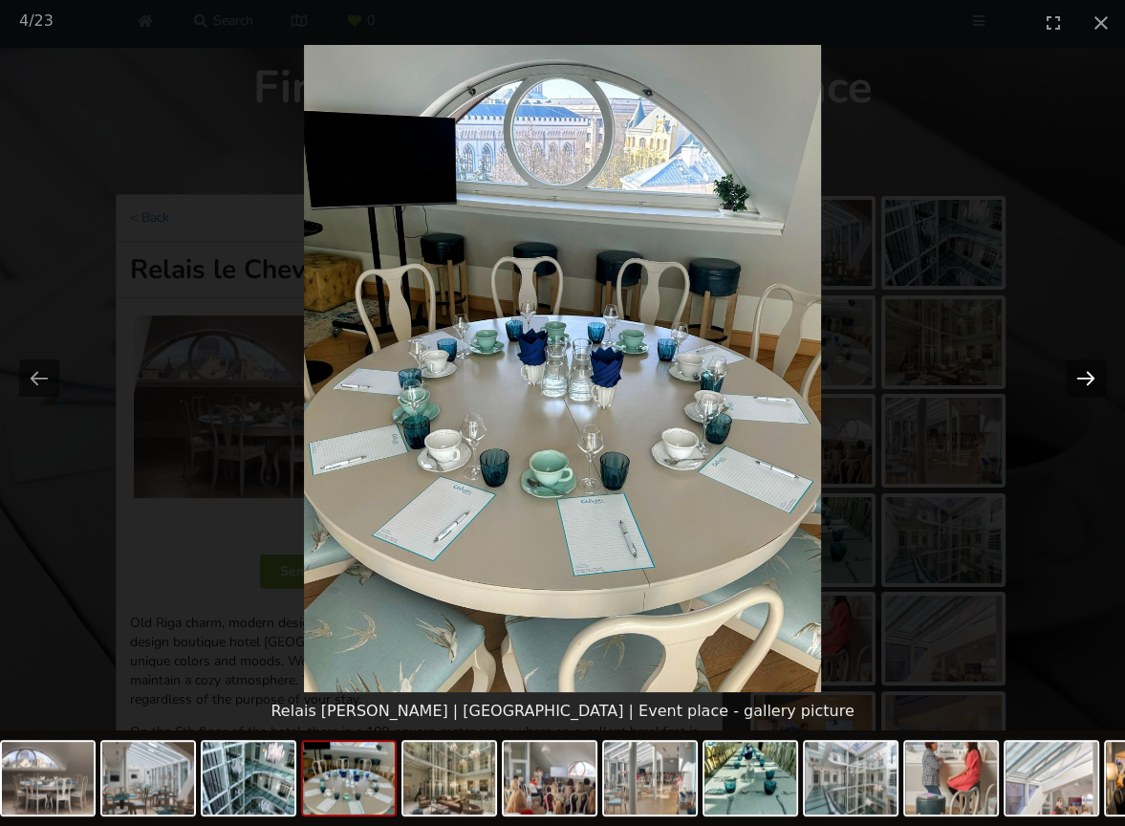
click at [1088, 374] on button "Next slide" at bounding box center [1086, 377] width 40 height 37
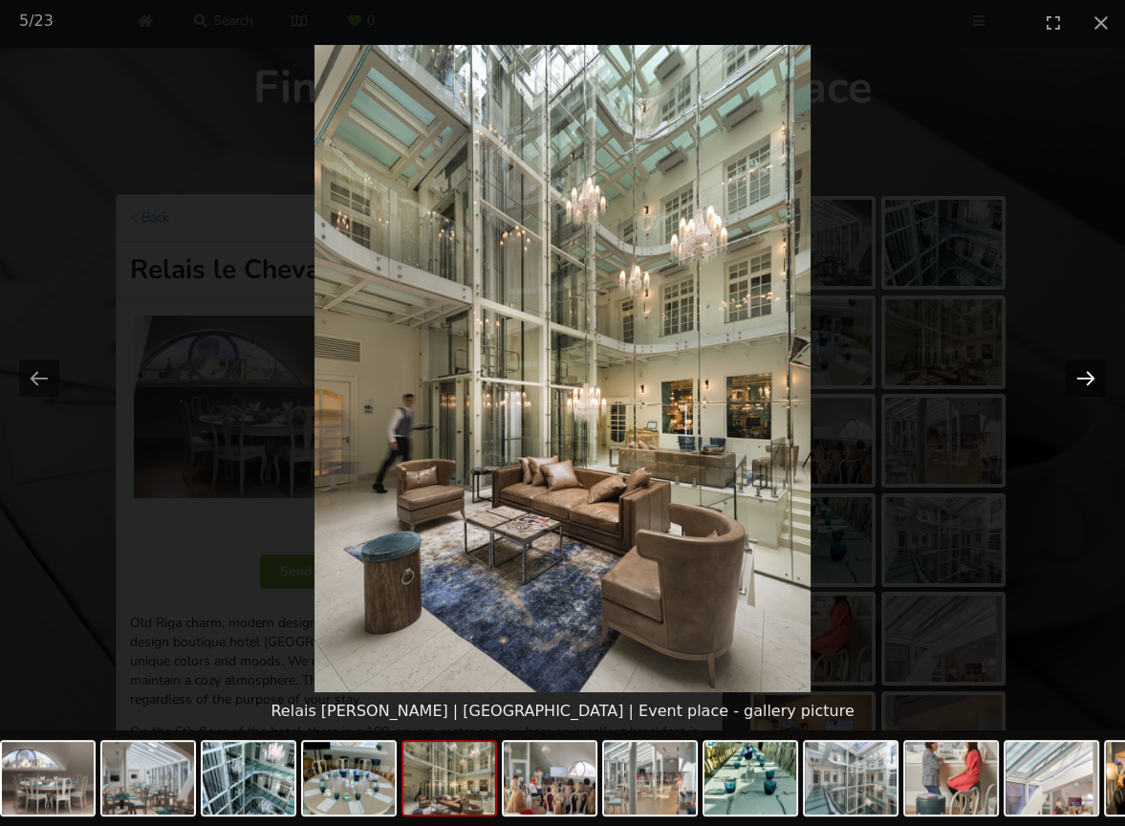
click at [1088, 374] on button "Next slide" at bounding box center [1086, 377] width 40 height 37
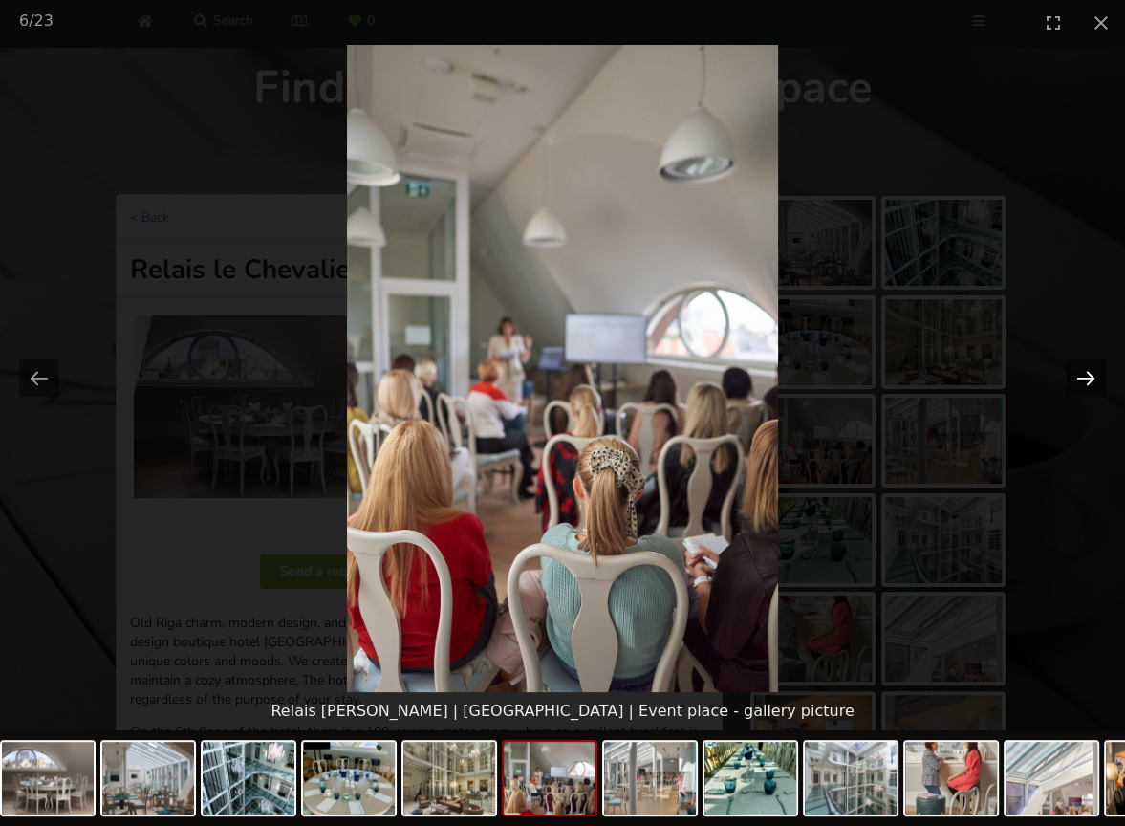
click at [1088, 374] on button "Next slide" at bounding box center [1086, 377] width 40 height 37
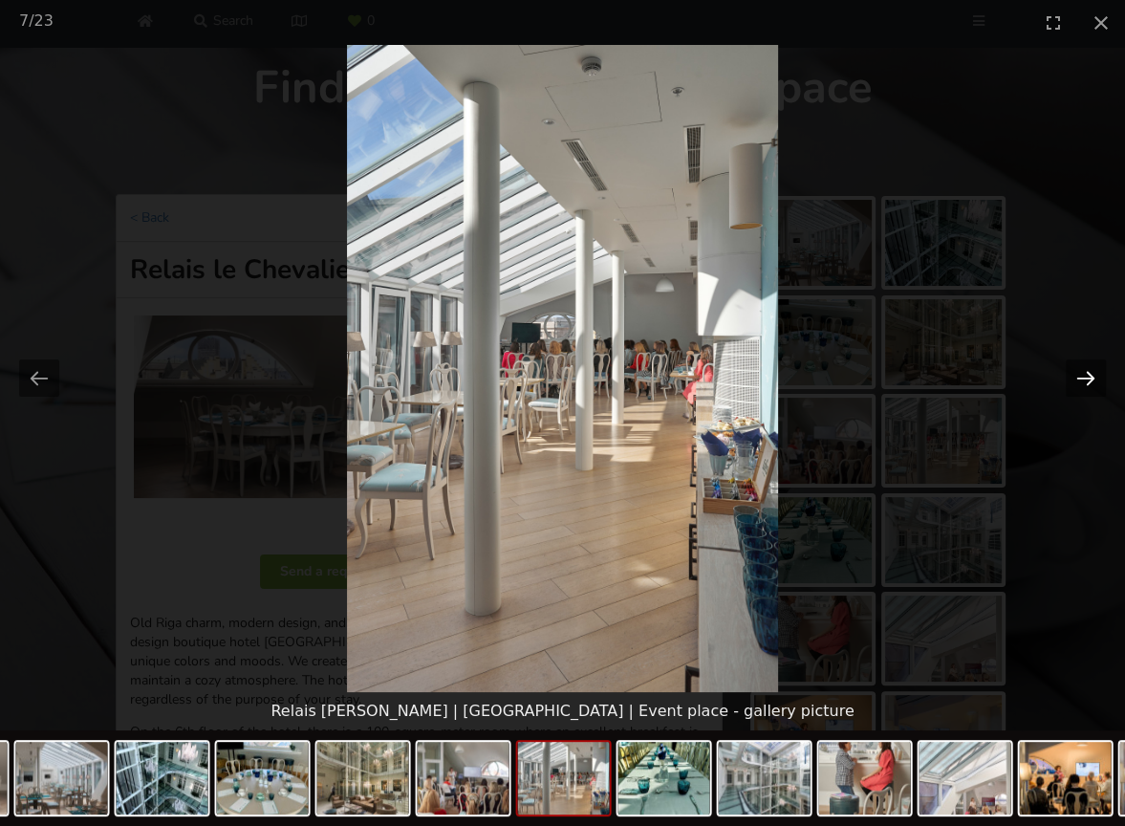
click at [1088, 374] on button "Next slide" at bounding box center [1086, 377] width 40 height 37
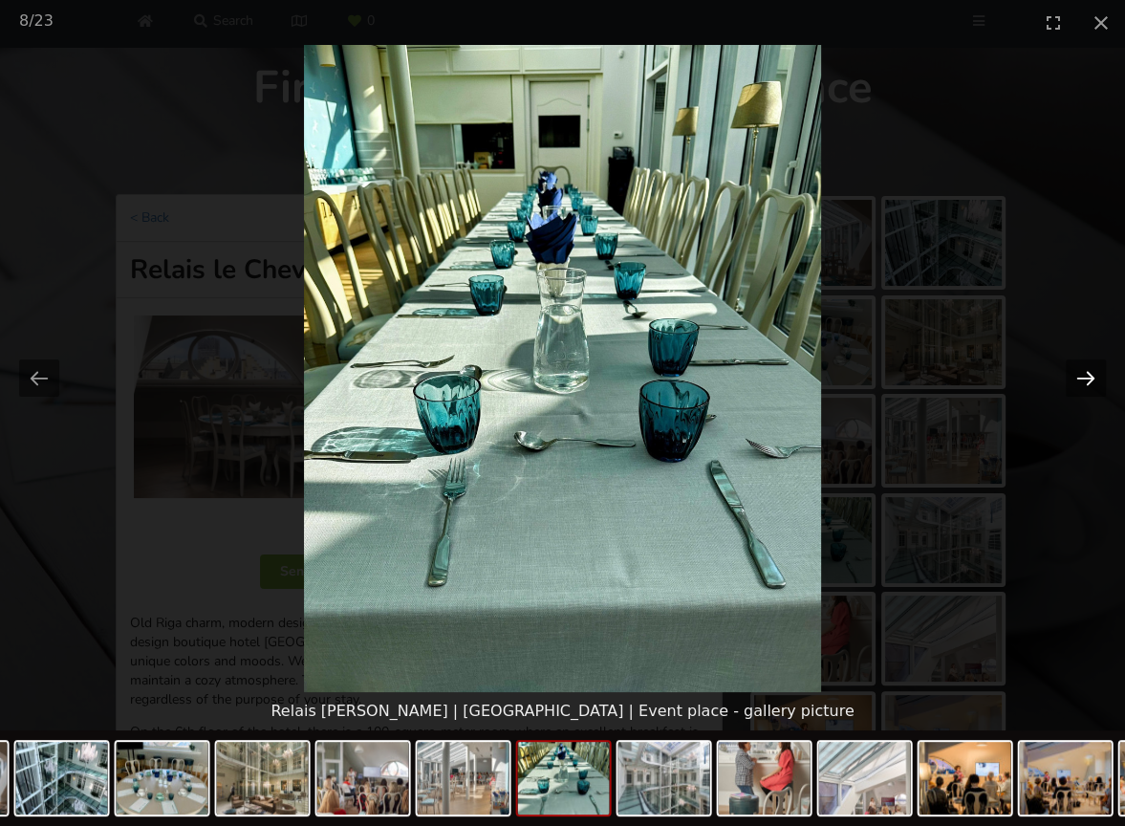
click at [1088, 374] on button "Next slide" at bounding box center [1086, 377] width 40 height 37
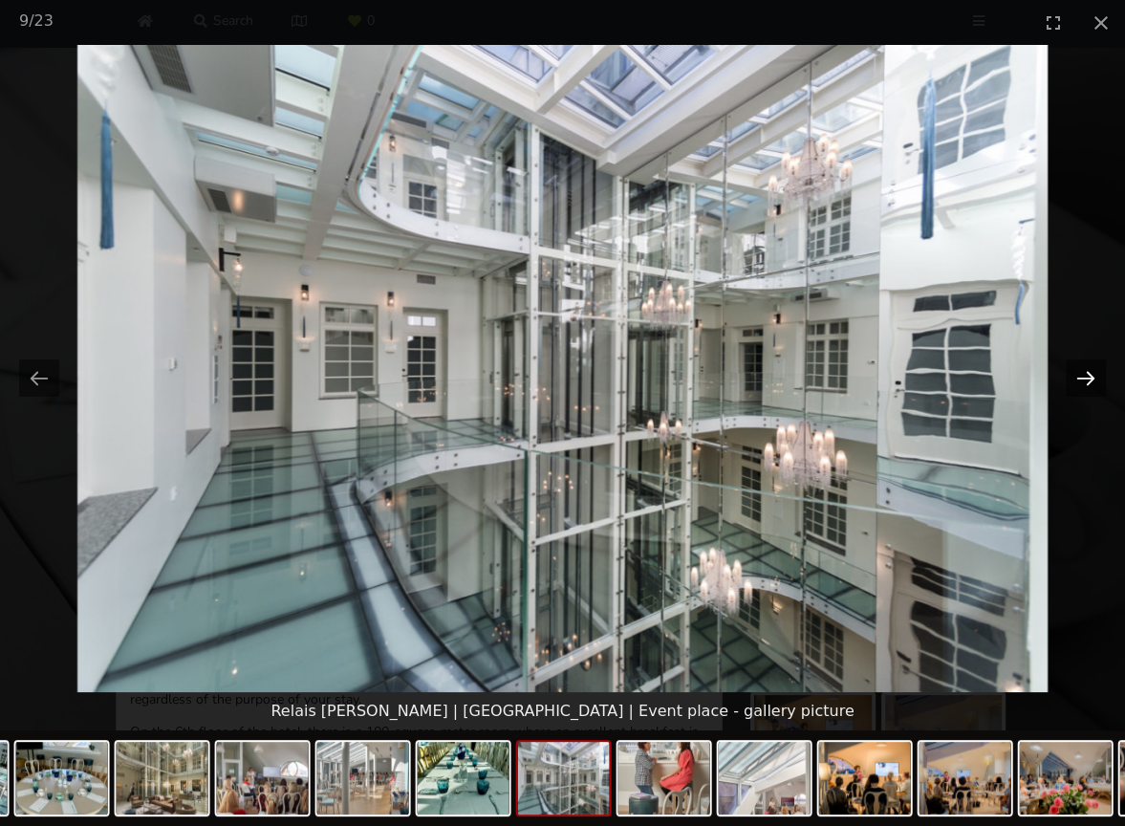
click at [1088, 374] on button "Next slide" at bounding box center [1086, 377] width 40 height 37
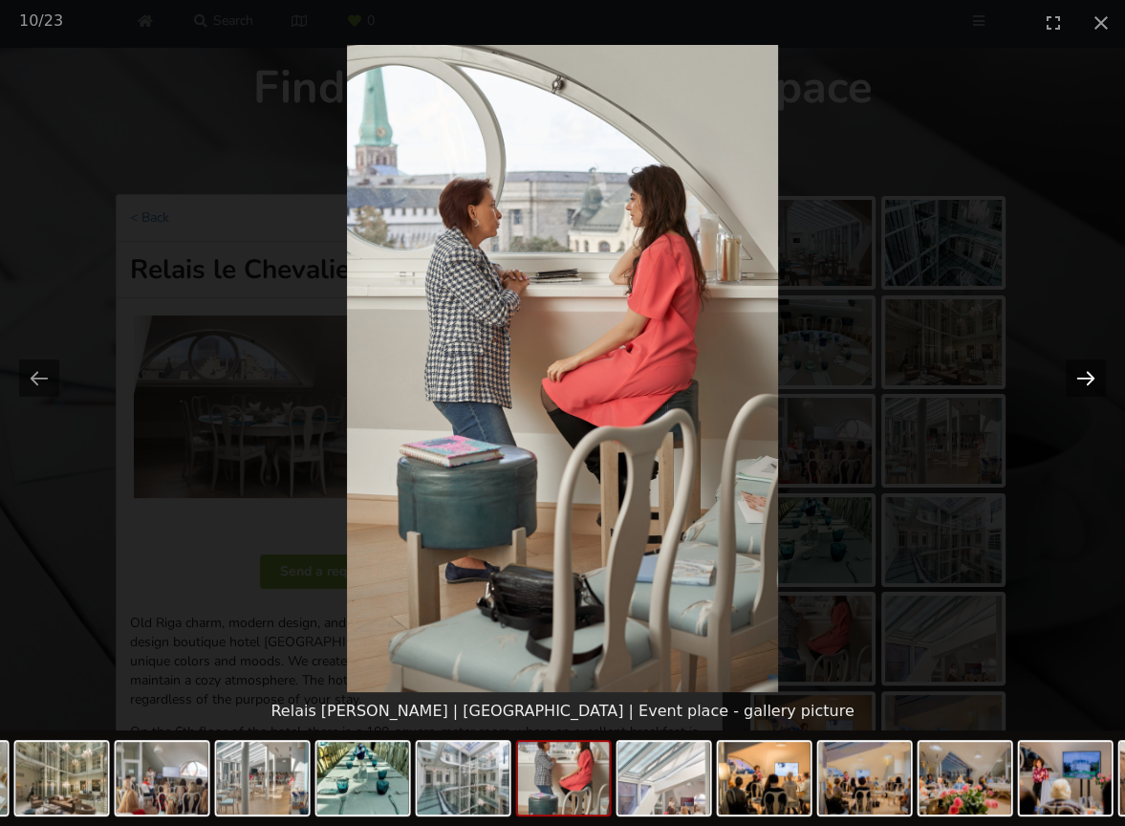
click at [1088, 374] on button "Next slide" at bounding box center [1086, 377] width 40 height 37
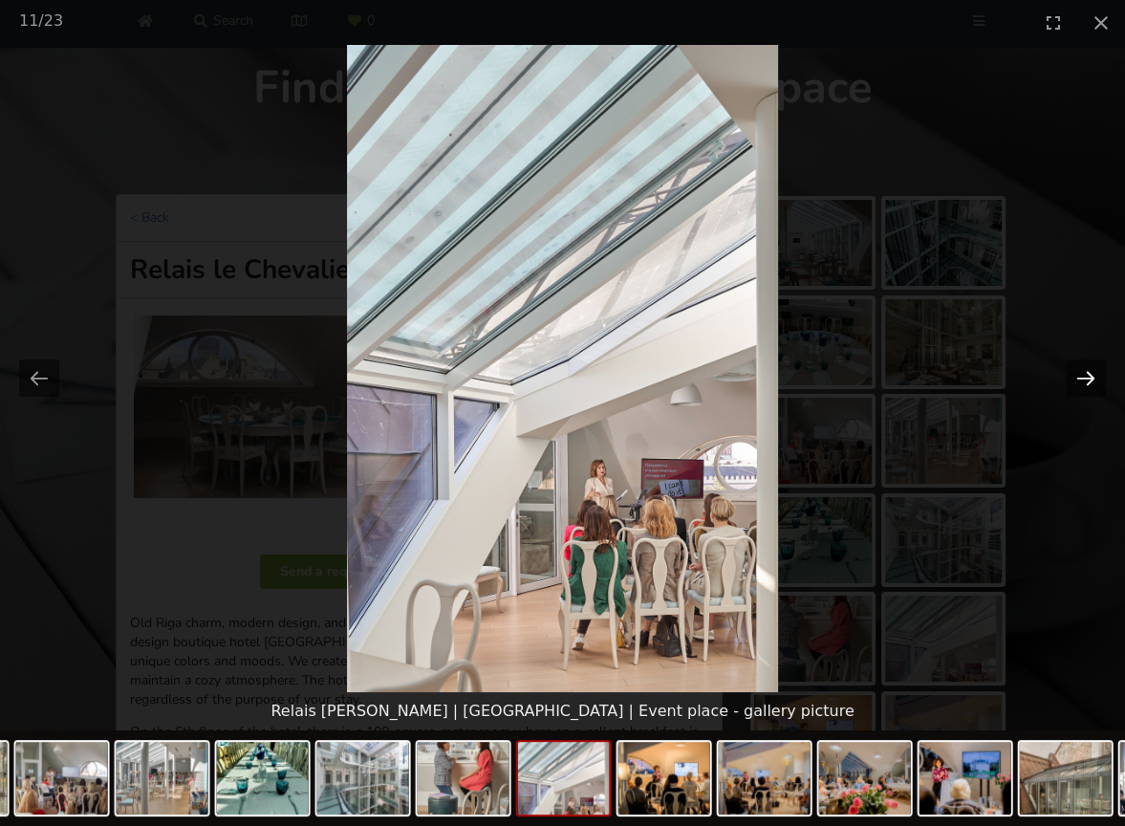
click at [1088, 374] on button "Next slide" at bounding box center [1086, 377] width 40 height 37
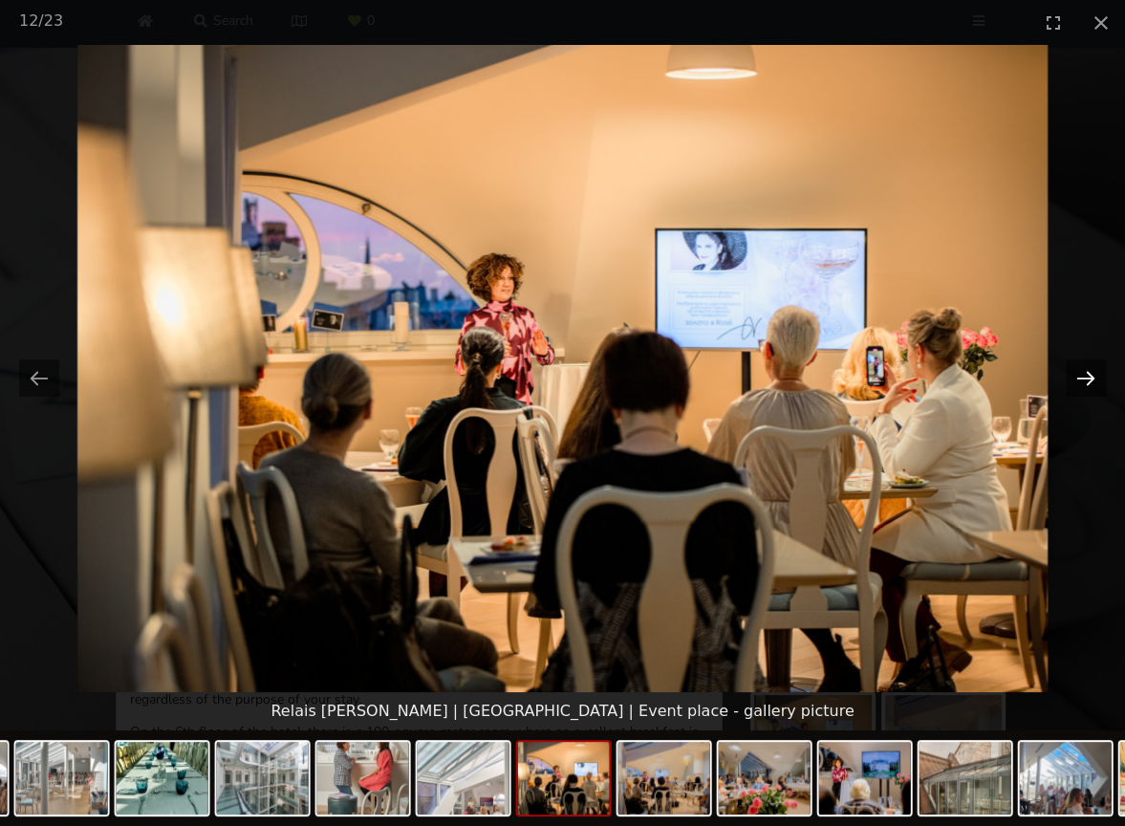
click at [1088, 374] on button "Next slide" at bounding box center [1086, 377] width 40 height 37
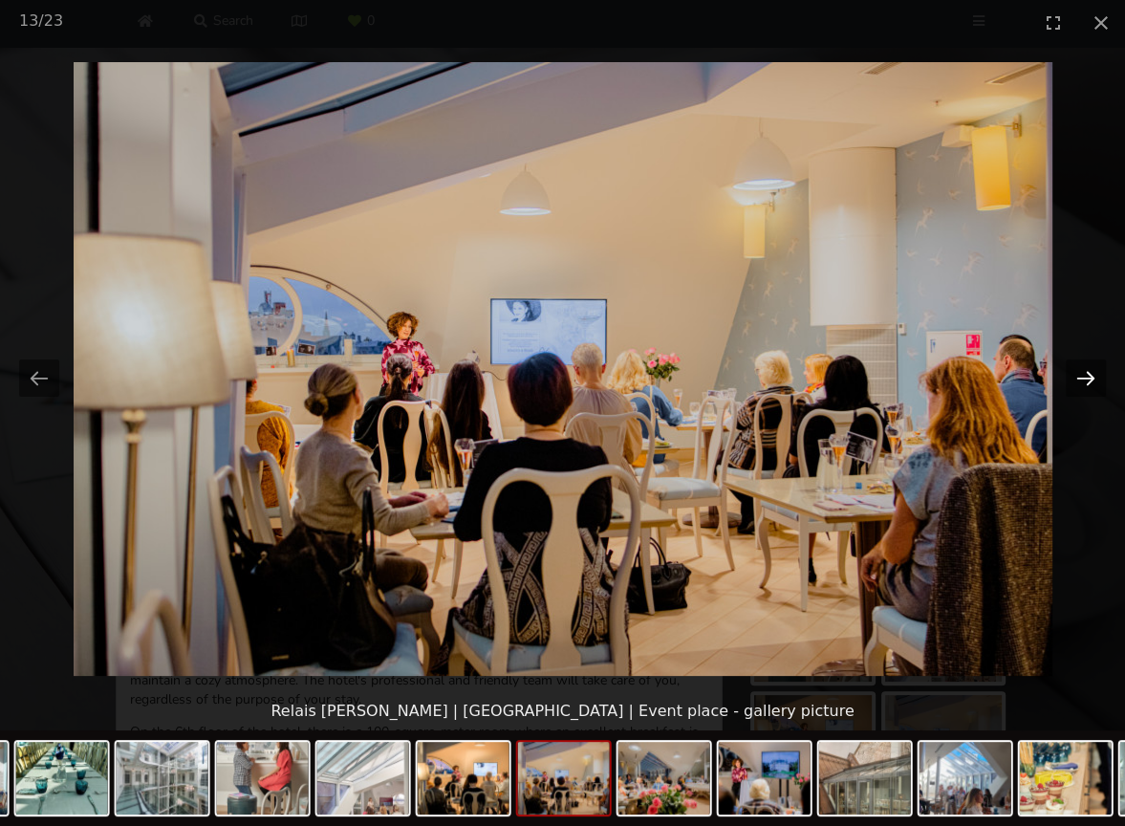
click at [1088, 374] on button "Next slide" at bounding box center [1086, 377] width 40 height 37
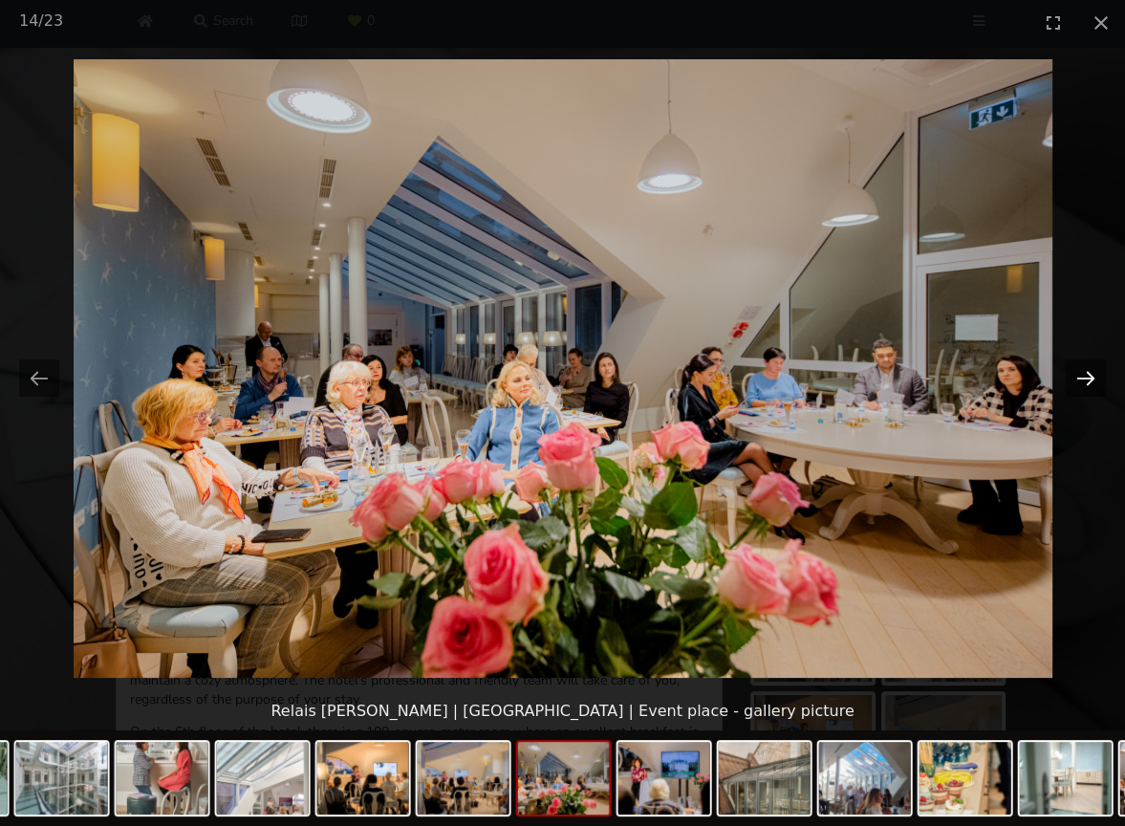
click at [1088, 374] on button "Next slide" at bounding box center [1086, 377] width 40 height 37
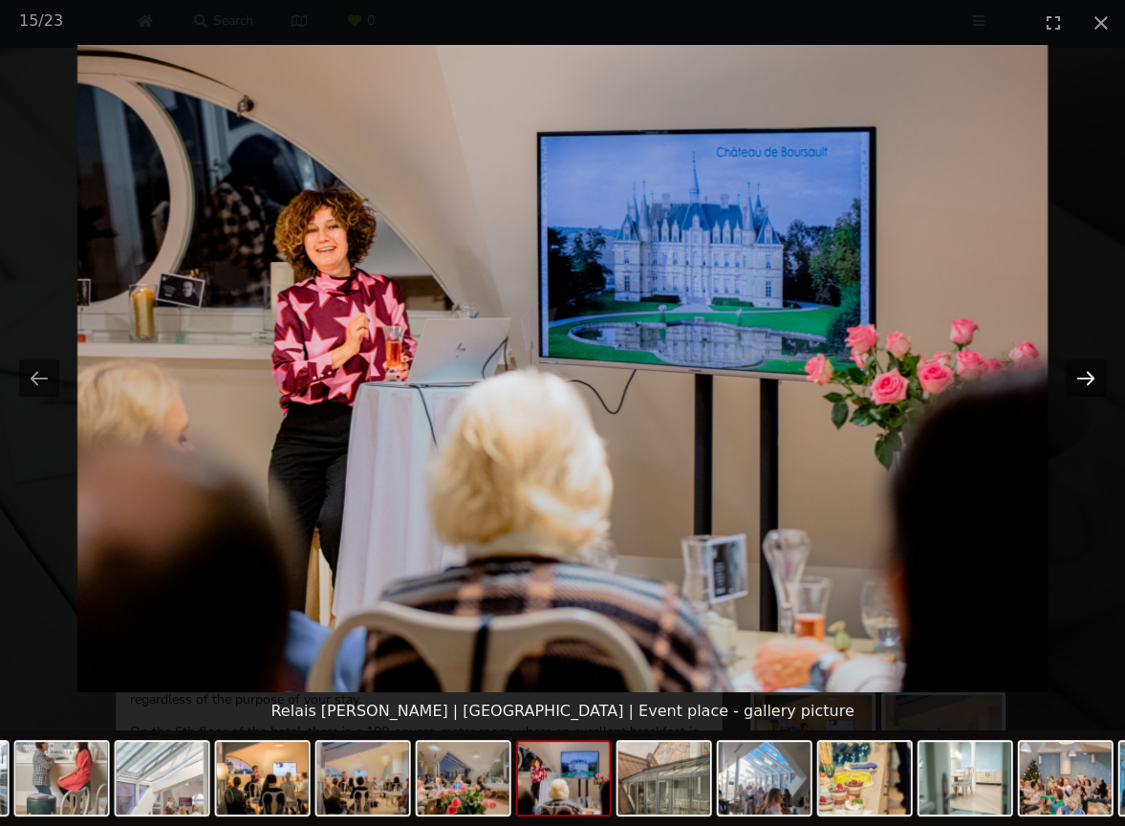
click at [1088, 374] on button "Next slide" at bounding box center [1086, 377] width 40 height 37
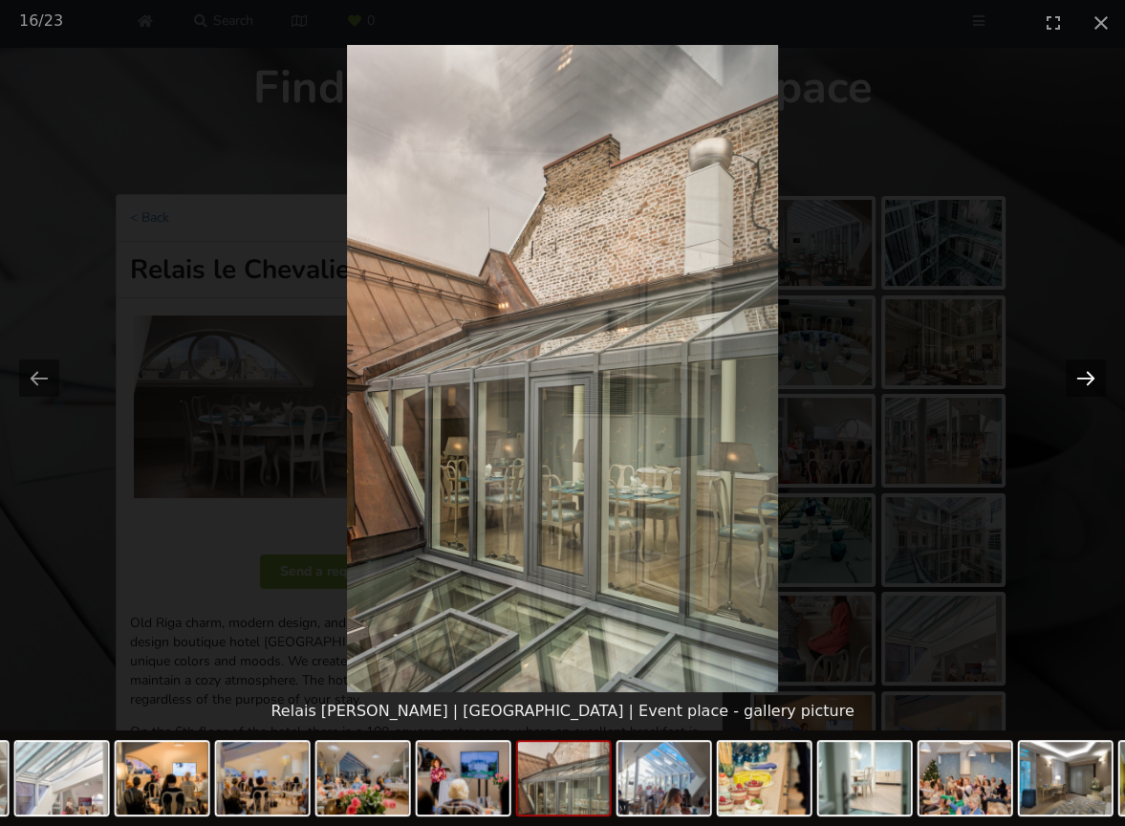
click at [1088, 374] on button "Next slide" at bounding box center [1086, 377] width 40 height 37
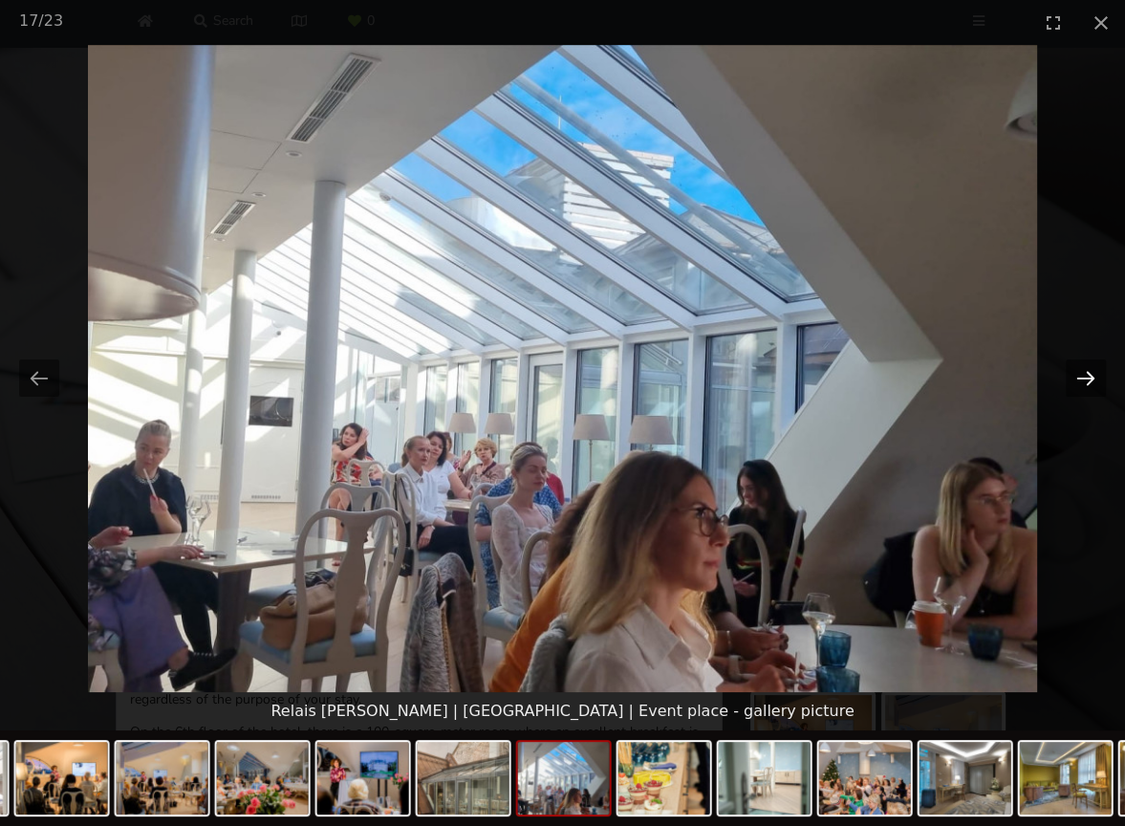
click at [1089, 376] on button "Next slide" at bounding box center [1086, 377] width 40 height 37
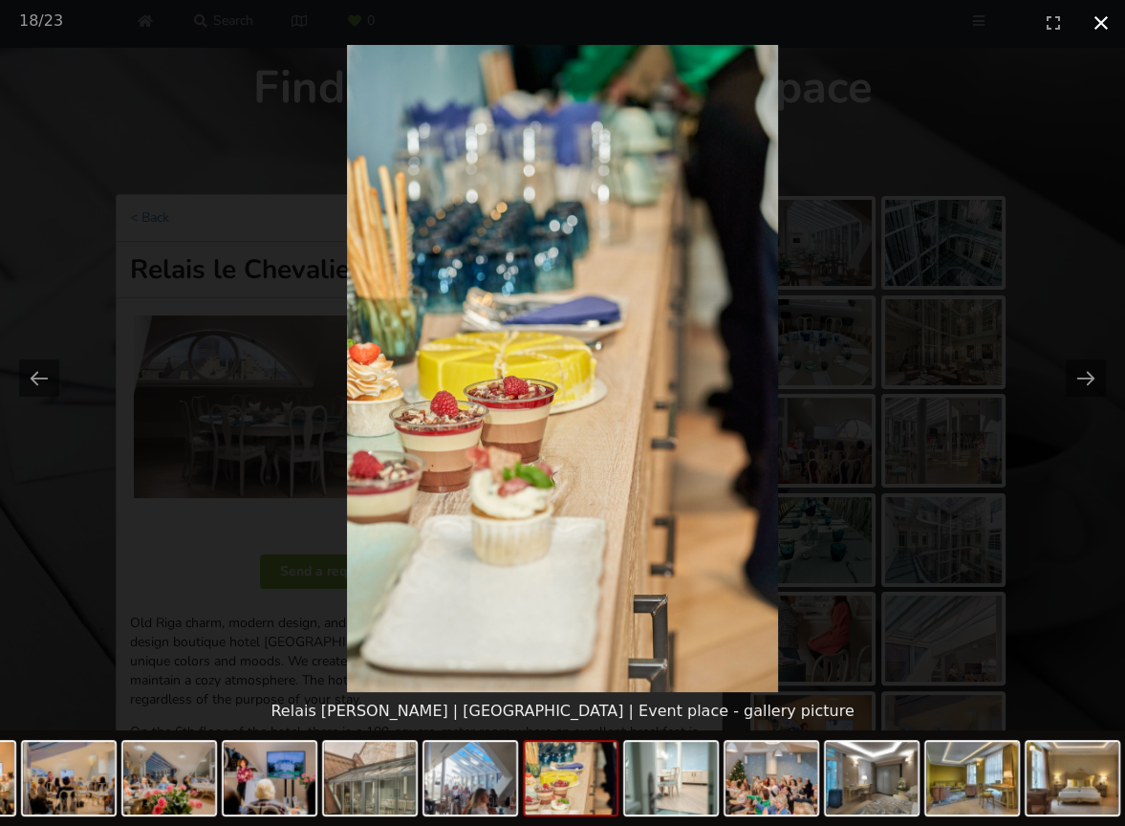
click at [1097, 30] on button "Close gallery" at bounding box center [1101, 22] width 48 height 45
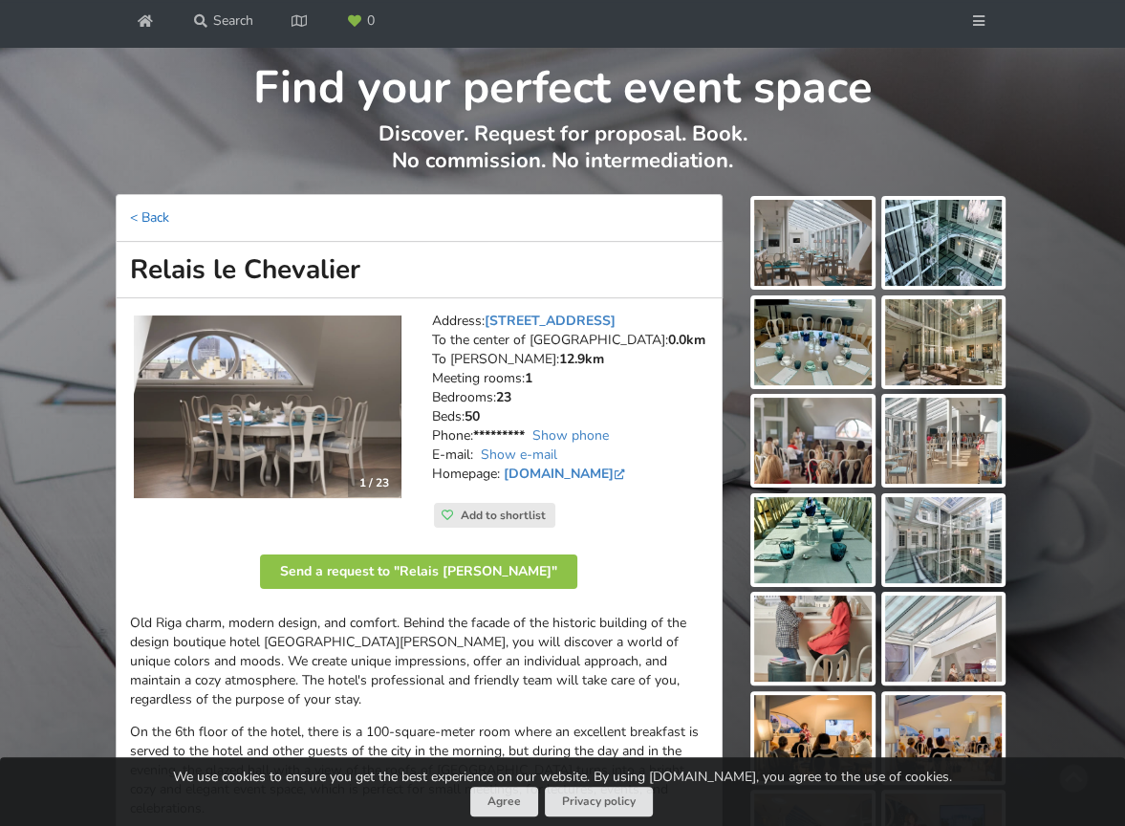
click at [149, 213] on link "< Back" at bounding box center [149, 217] width 39 height 18
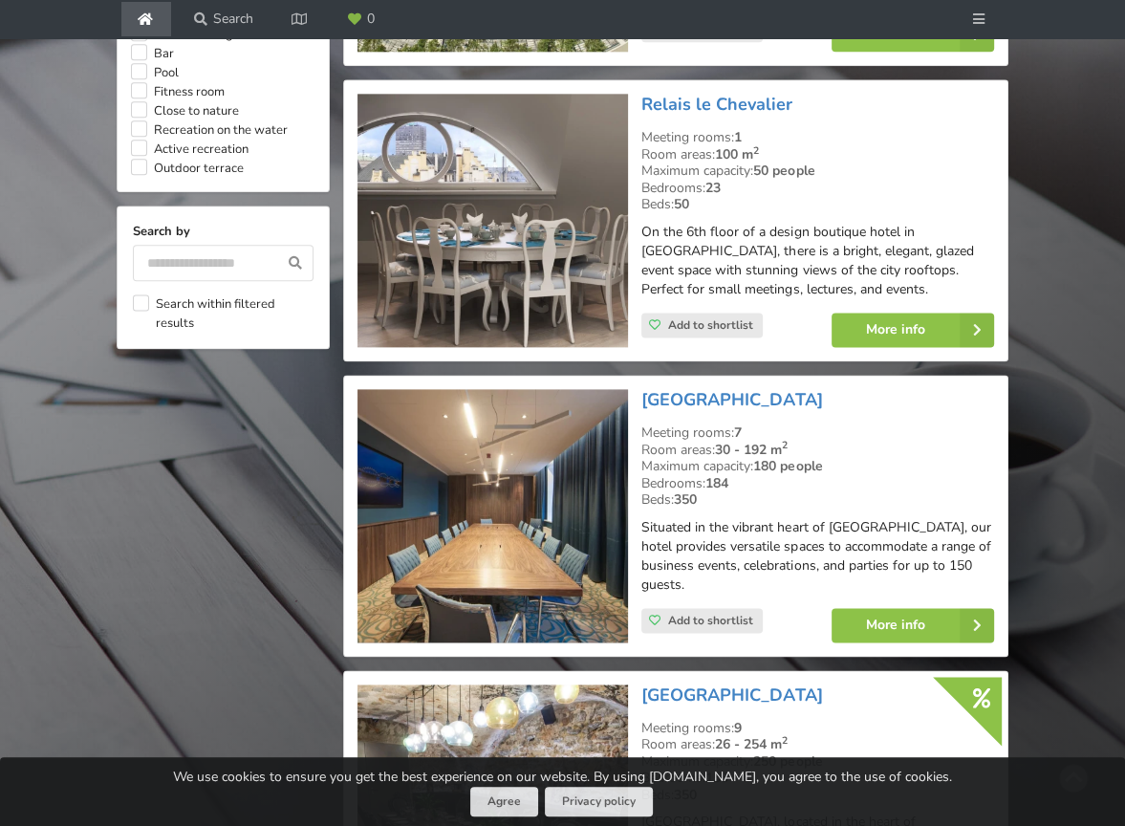
scroll to position [2014, 0]
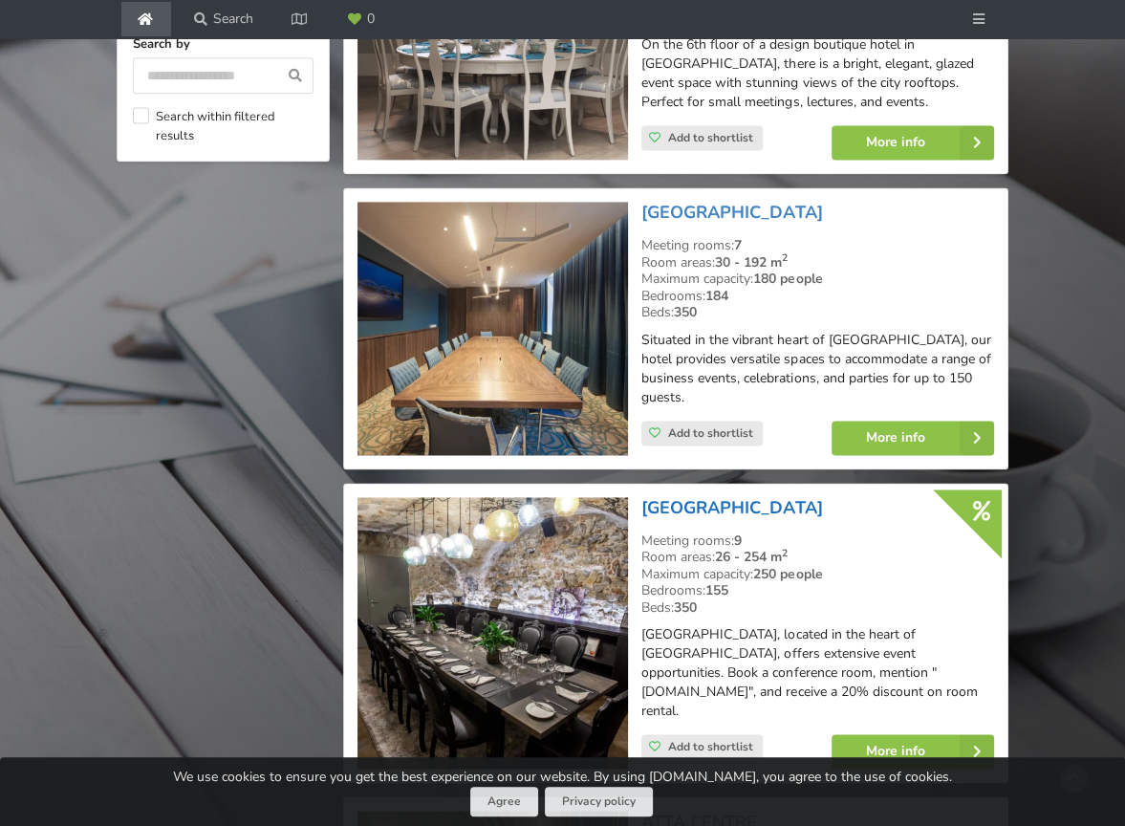
click at [700, 496] on link "[GEOGRAPHIC_DATA]" at bounding box center [731, 507] width 181 height 23
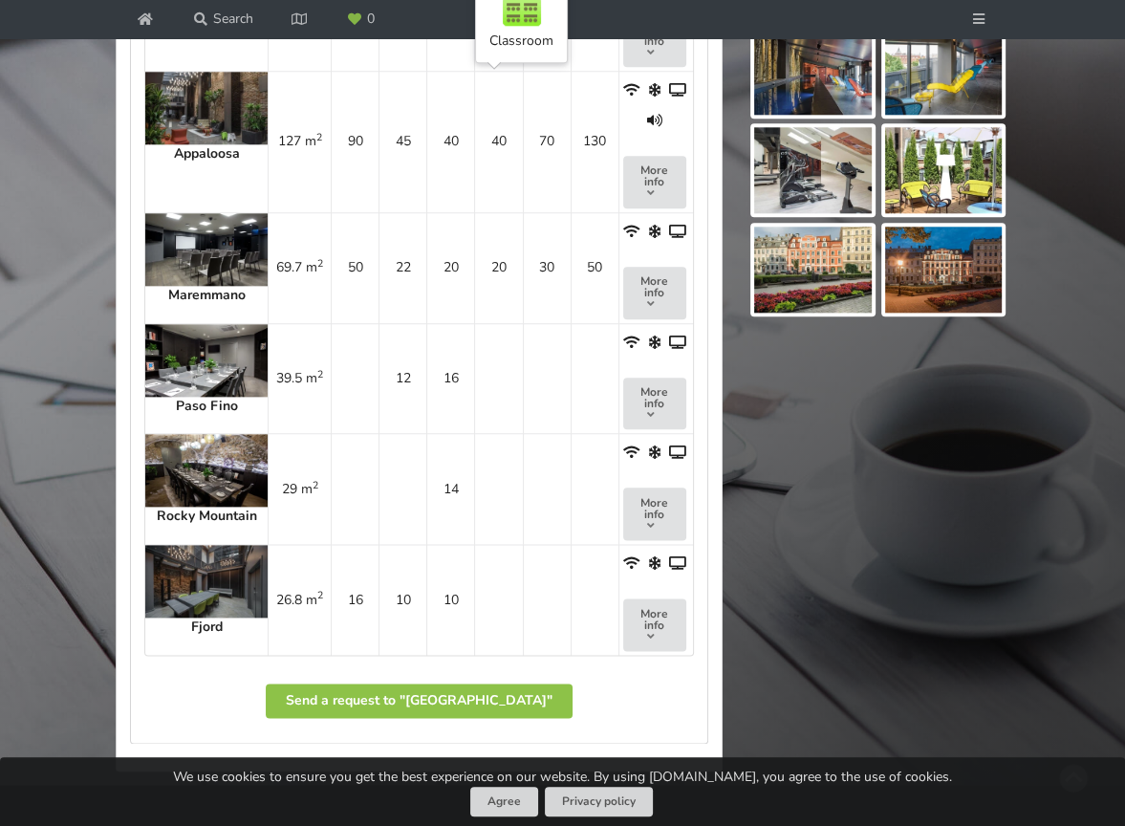
scroll to position [1625, 0]
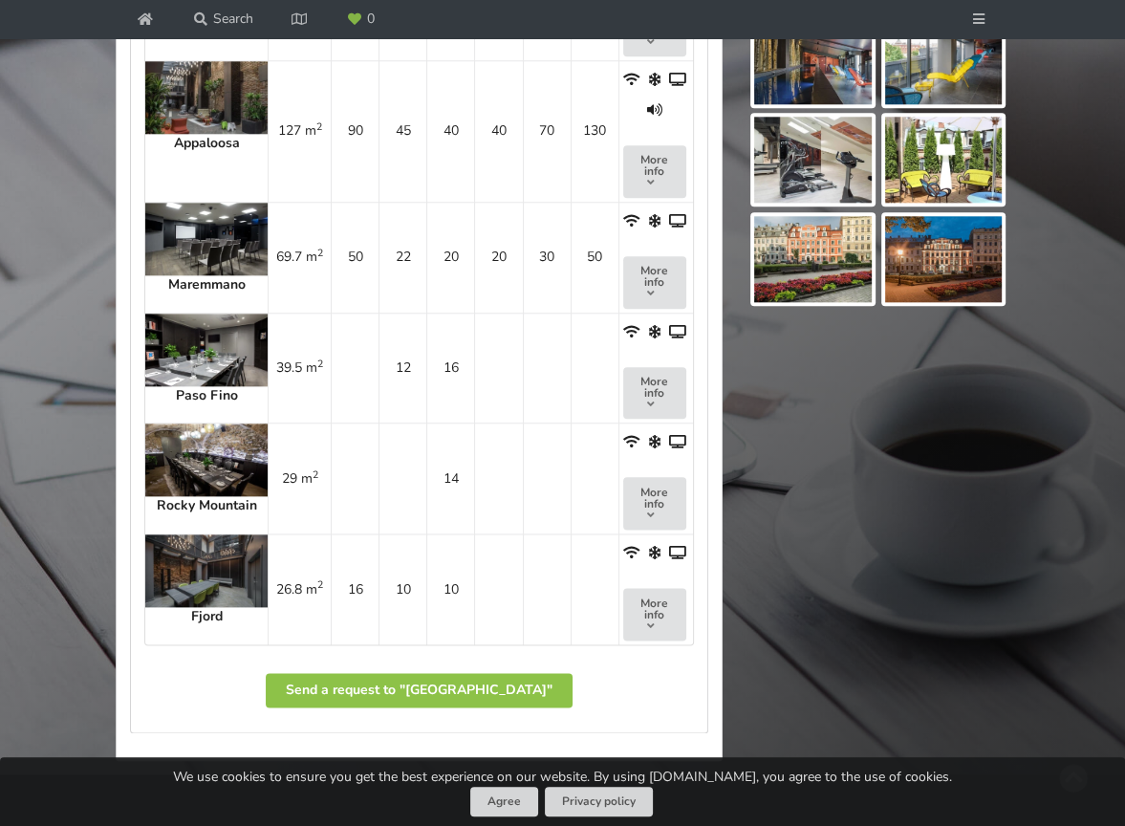
click at [205, 244] on img at bounding box center [206, 239] width 122 height 73
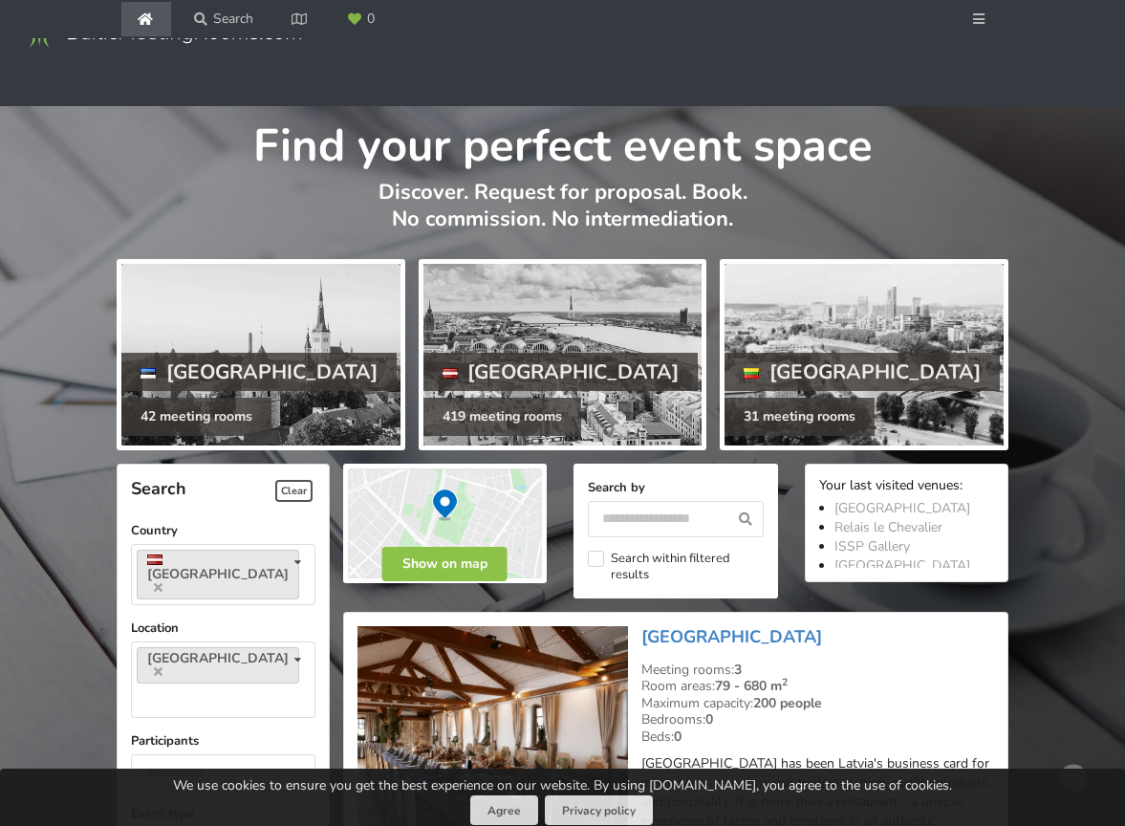
scroll to position [2021, 0]
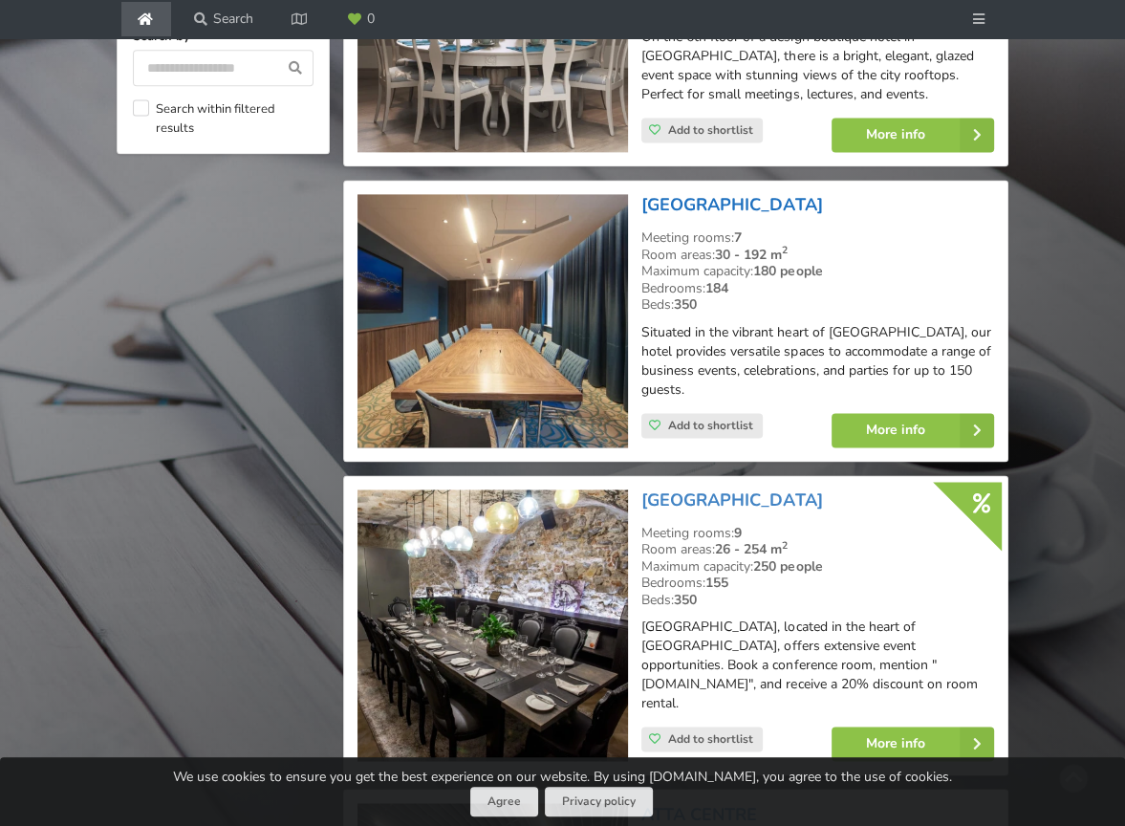
click at [680, 193] on link "[GEOGRAPHIC_DATA]" at bounding box center [731, 204] width 181 height 23
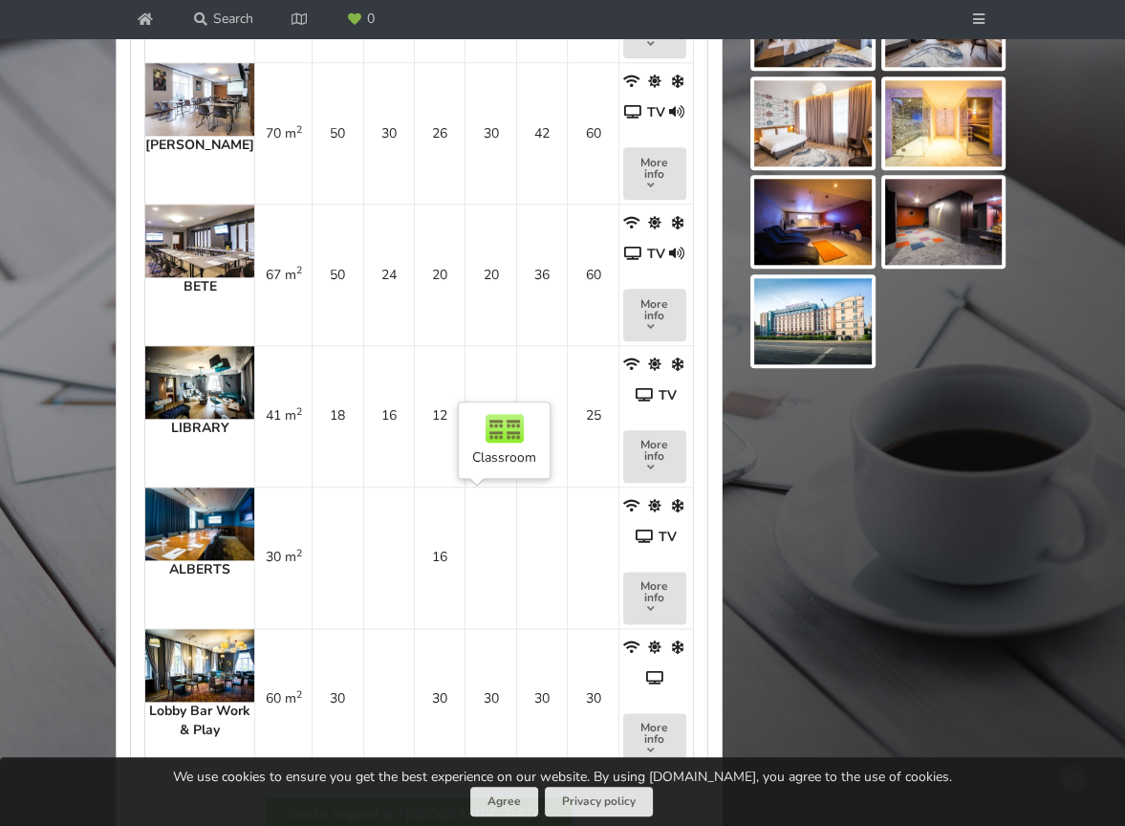
scroll to position [1529, 0]
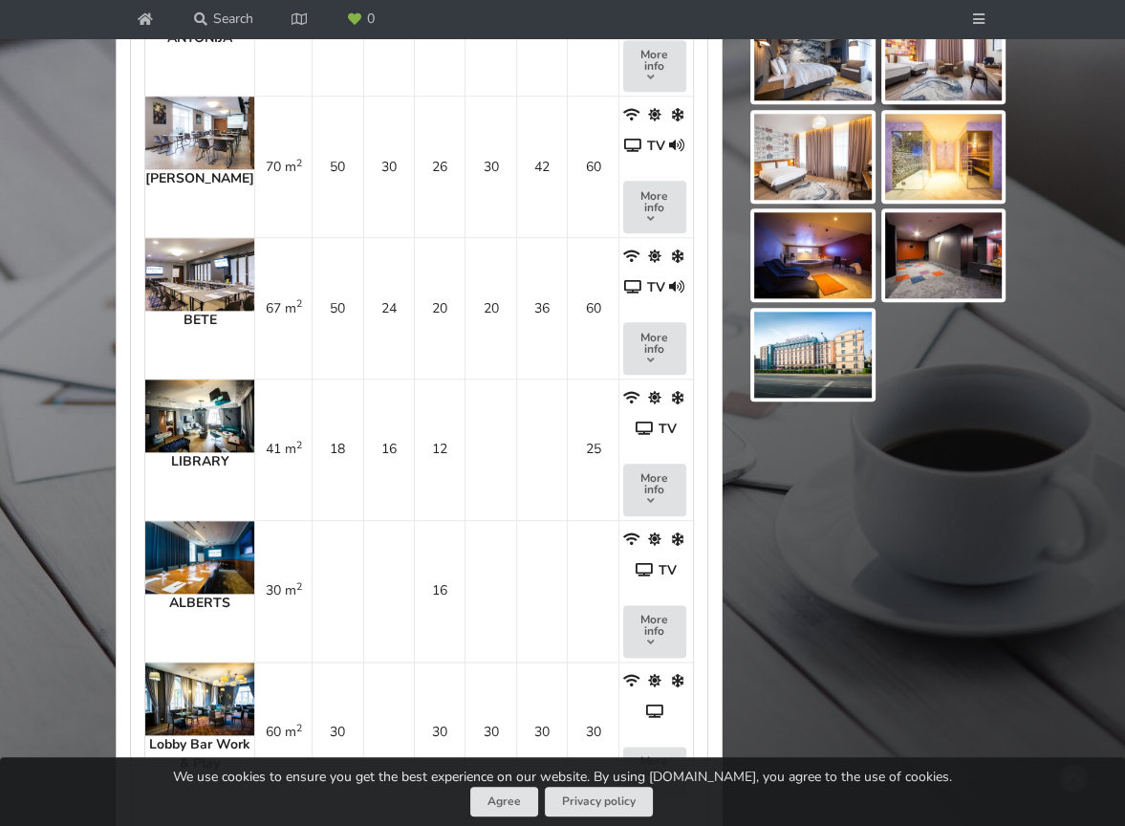
click at [191, 137] on img at bounding box center [199, 133] width 109 height 73
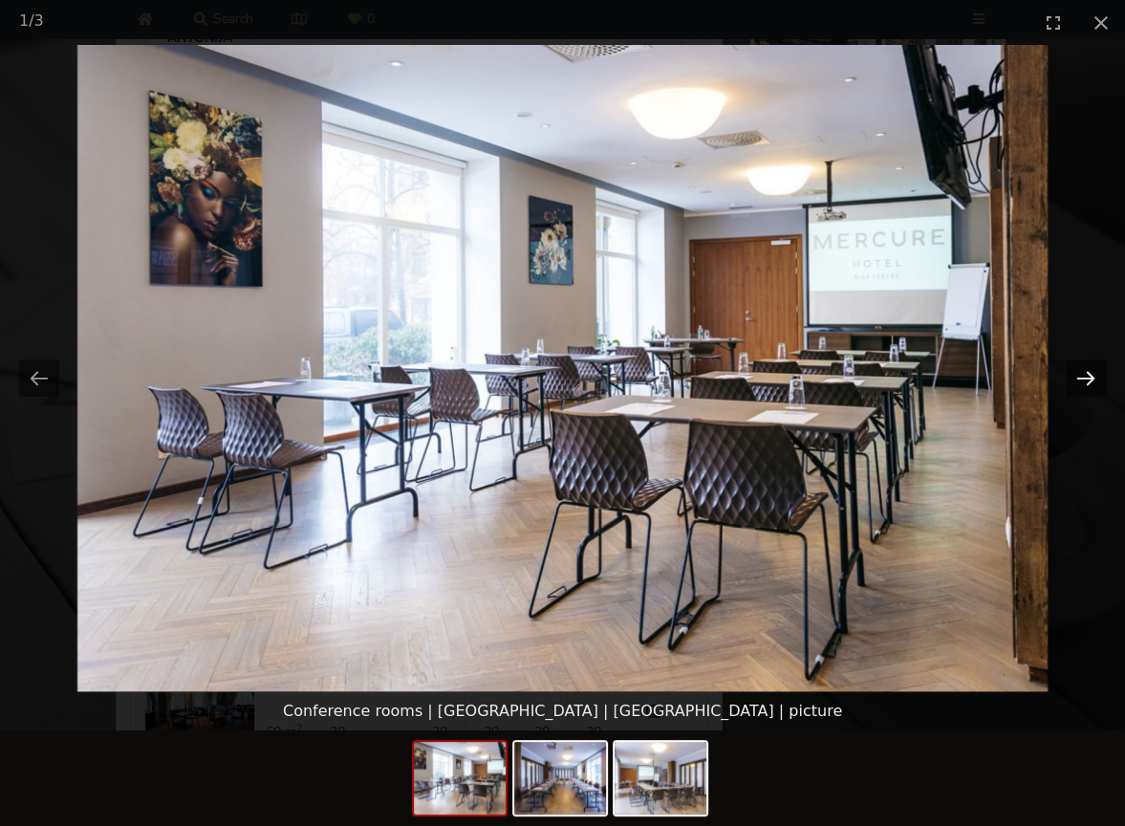
click at [1089, 378] on button "Next slide" at bounding box center [1086, 377] width 40 height 37
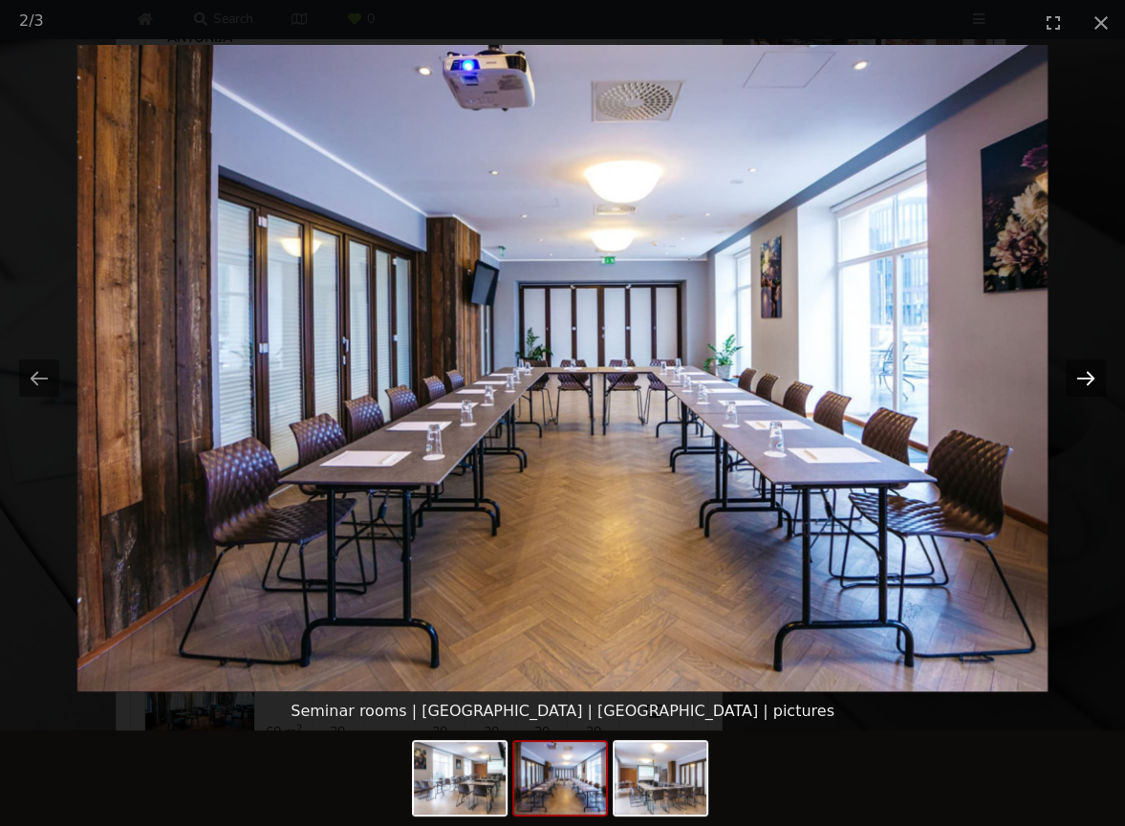
click at [1089, 378] on button "Next slide" at bounding box center [1086, 377] width 40 height 37
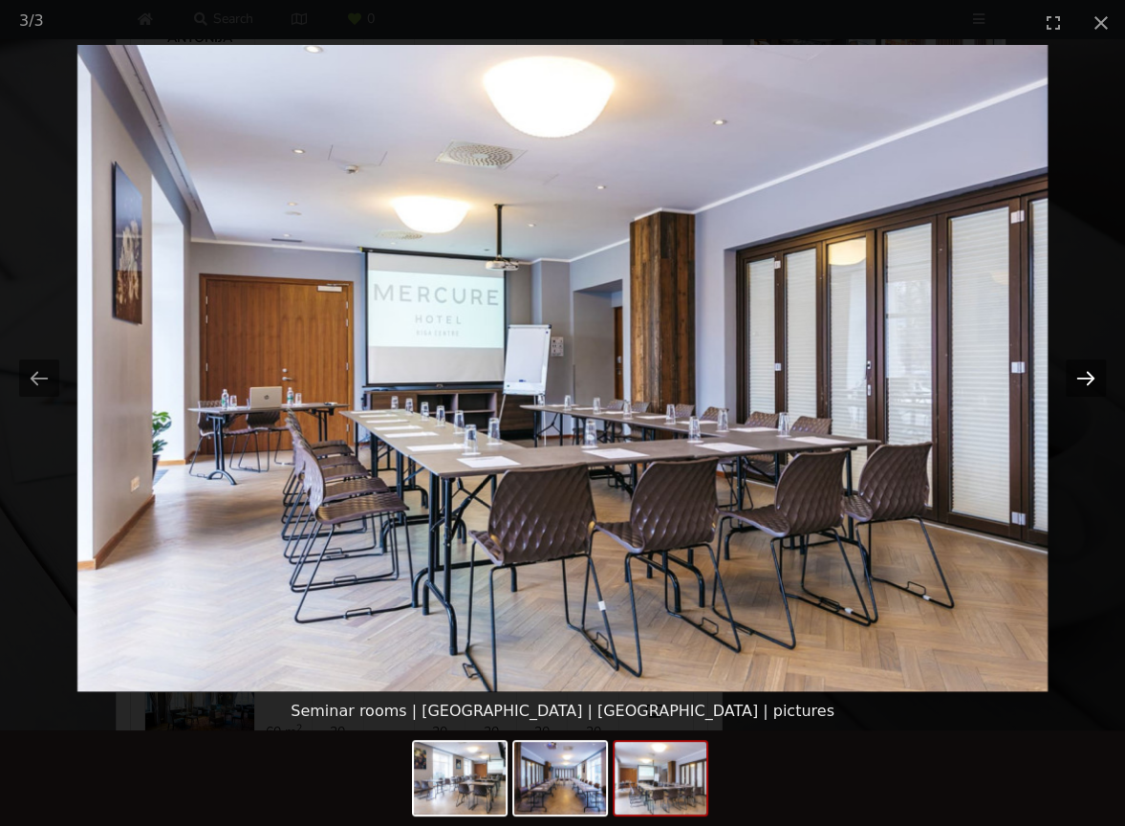
click at [1089, 378] on button "Next slide" at bounding box center [1086, 377] width 40 height 37
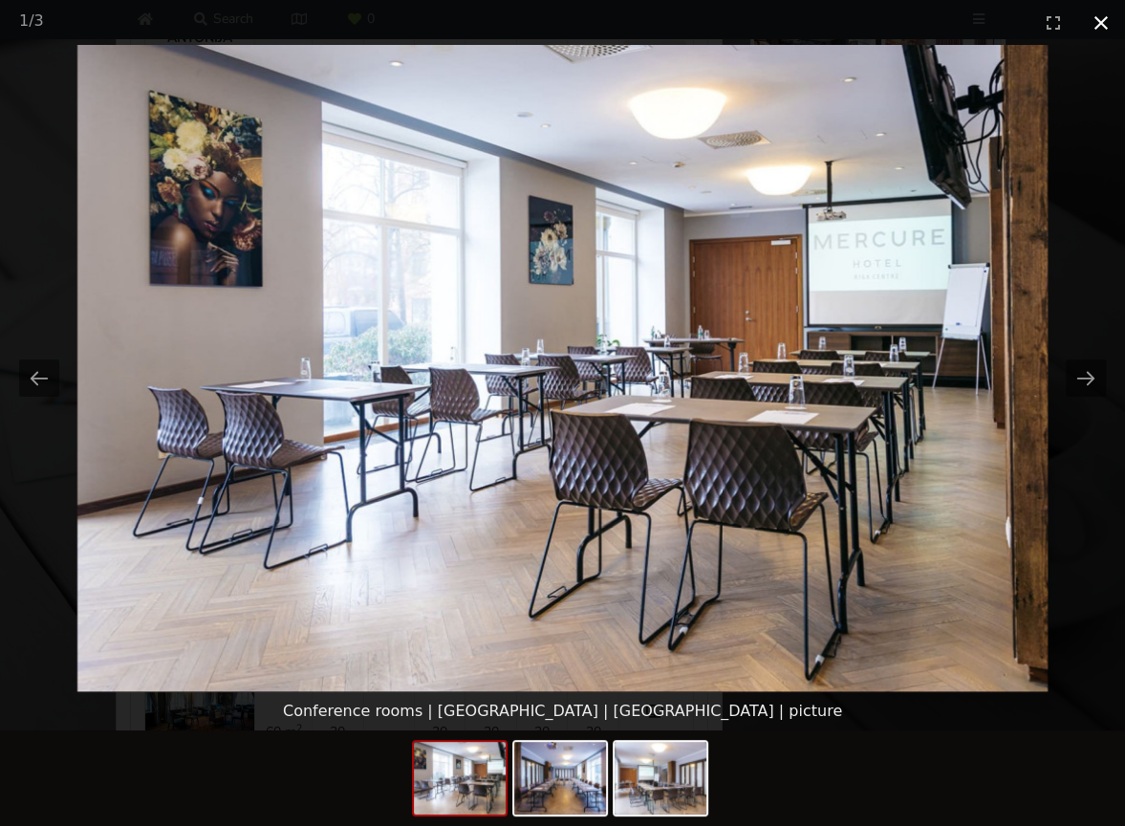
drag, startPoint x: 1096, startPoint y: 27, endPoint x: 1056, endPoint y: 54, distance: 48.8
click at [1097, 27] on button "Close gallery" at bounding box center [1101, 22] width 48 height 45
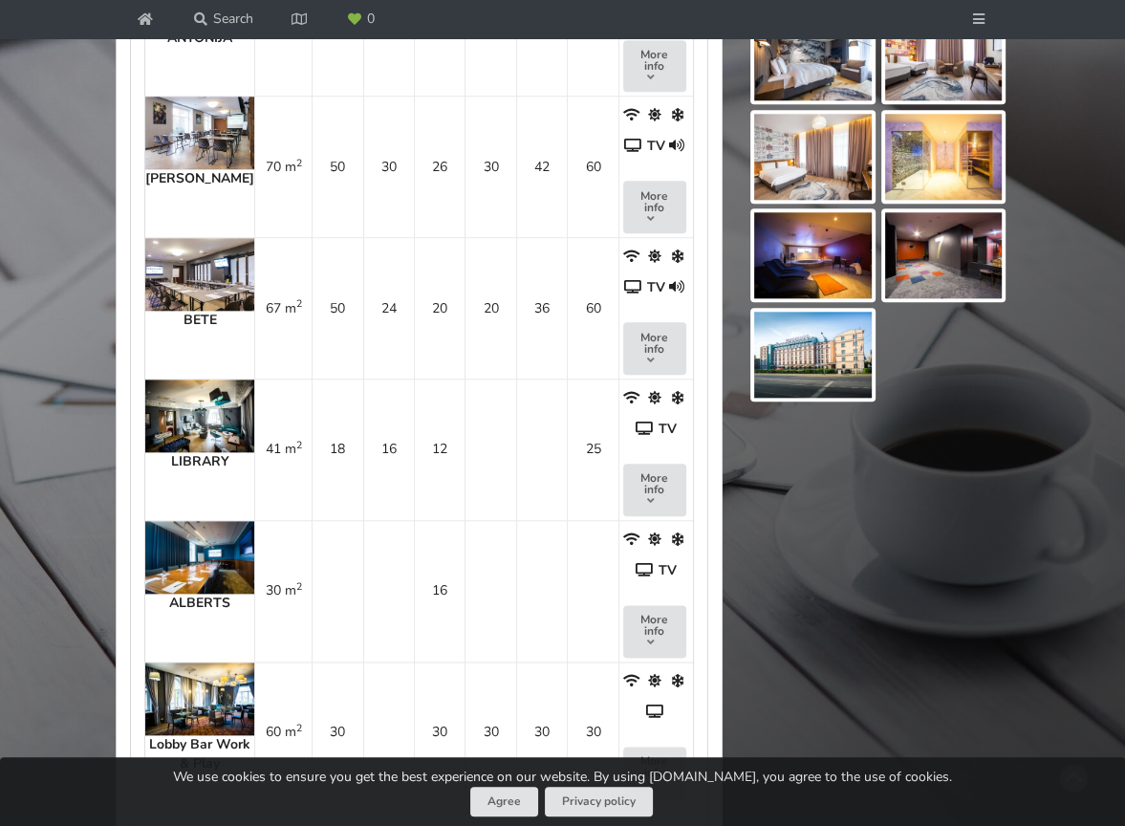
click at [193, 144] on img at bounding box center [199, 133] width 109 height 73
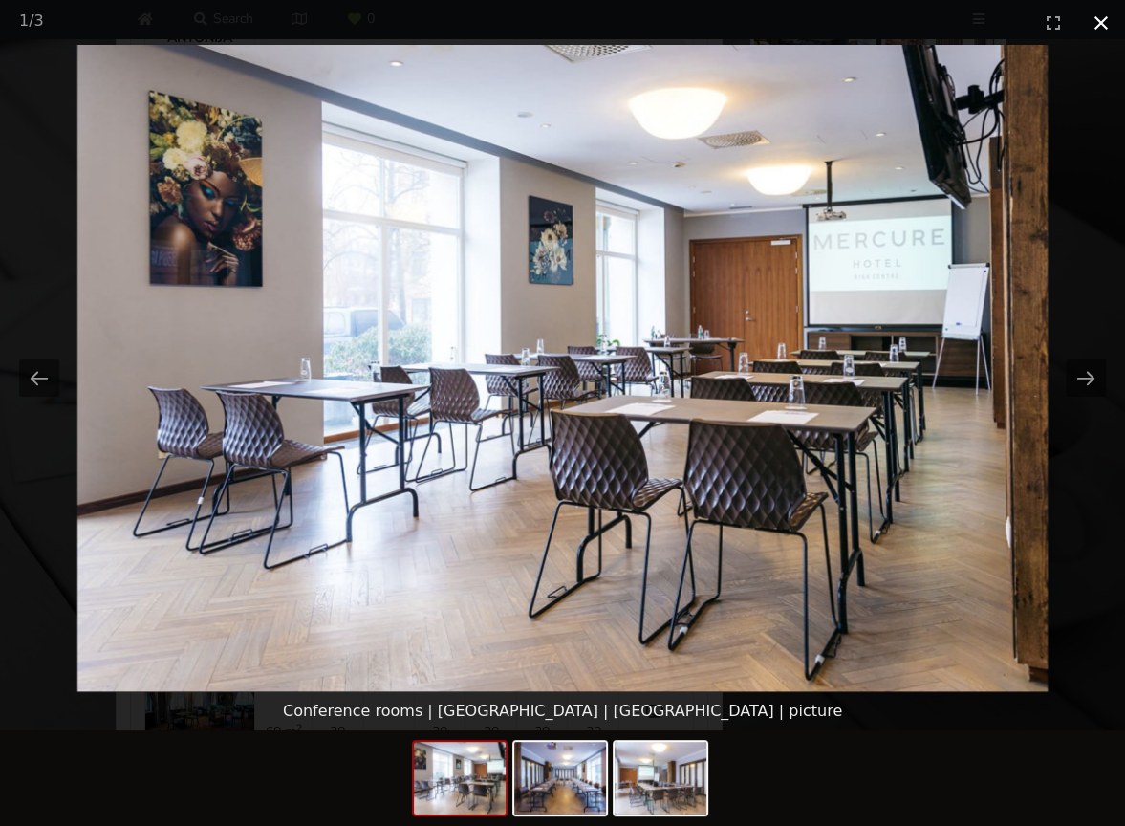
click at [1101, 22] on button "Close gallery" at bounding box center [1101, 22] width 48 height 45
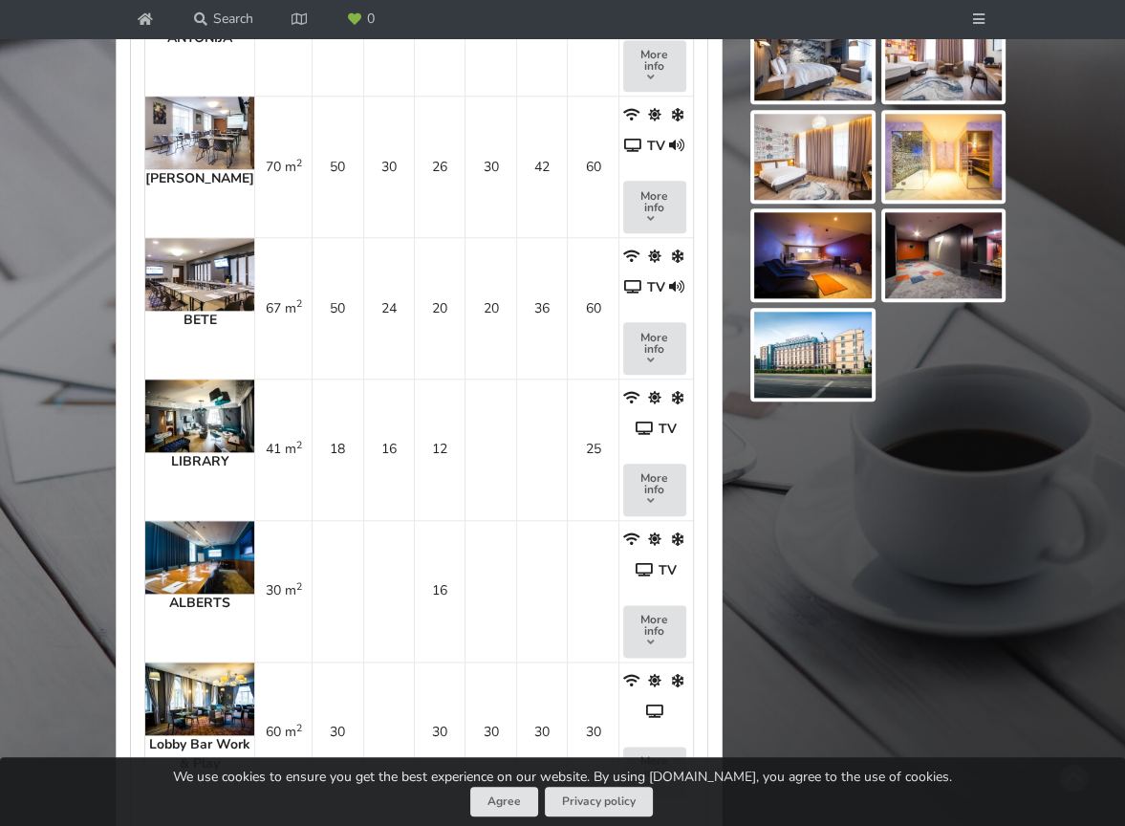
click at [209, 292] on img at bounding box center [199, 274] width 109 height 73
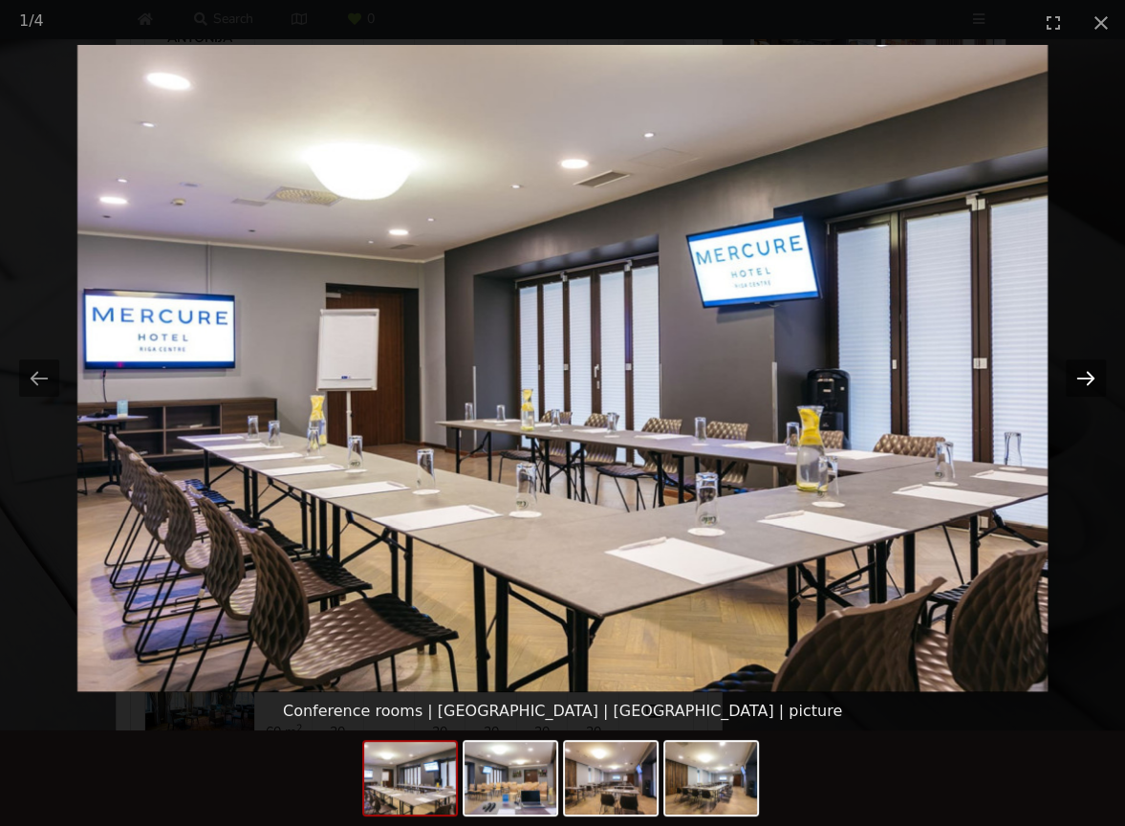
click at [1085, 385] on button "Next slide" at bounding box center [1086, 377] width 40 height 37
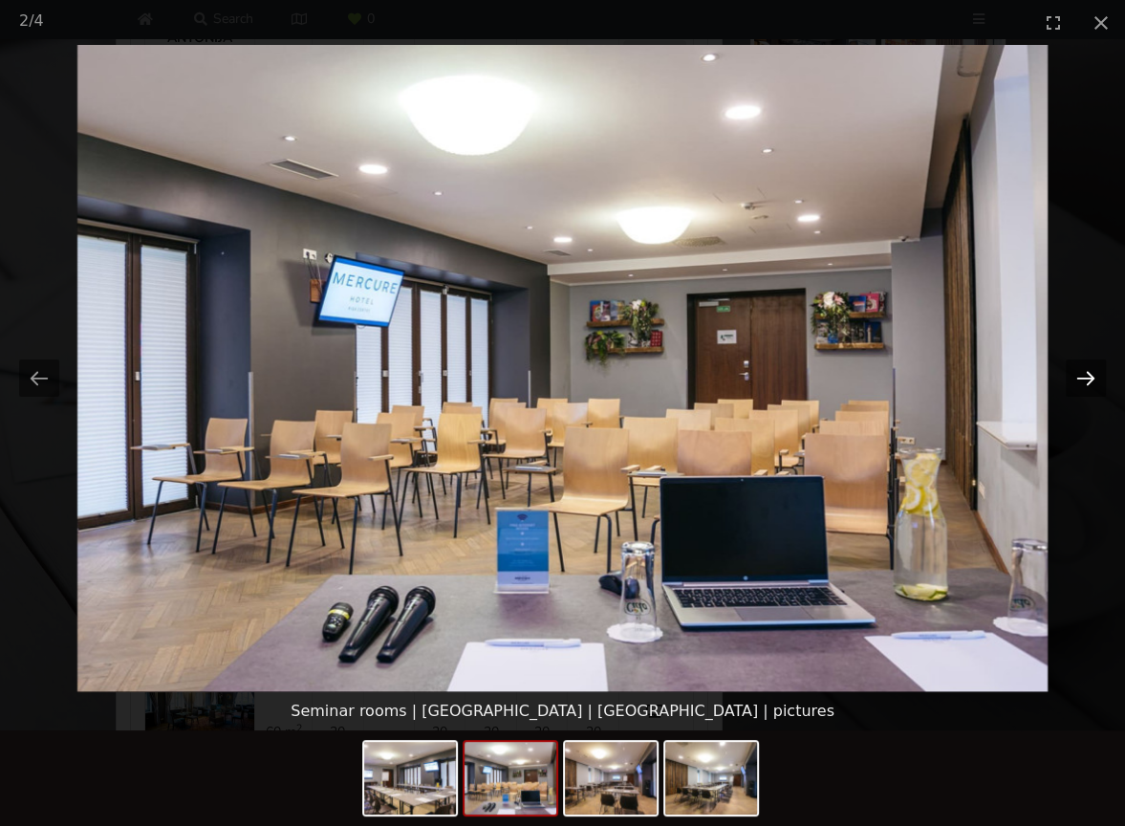
click at [1085, 385] on button "Next slide" at bounding box center [1086, 377] width 40 height 37
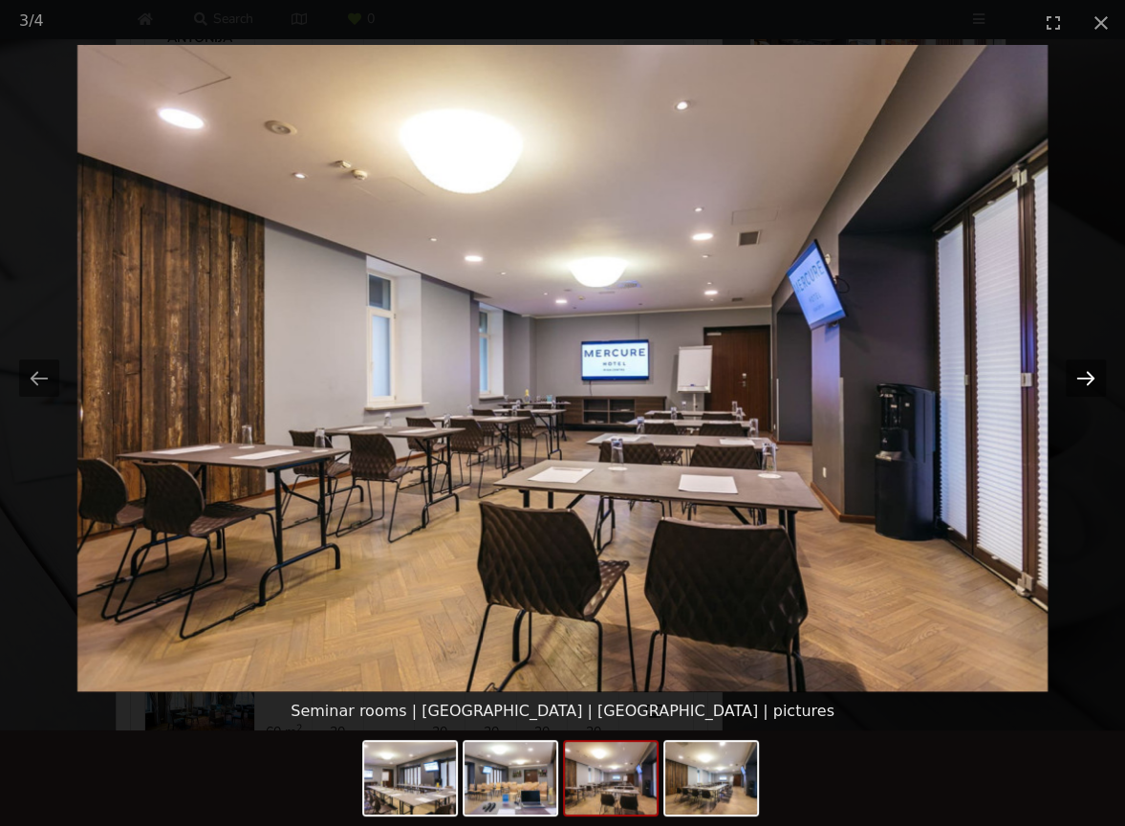
click at [1085, 385] on button "Next slide" at bounding box center [1086, 377] width 40 height 37
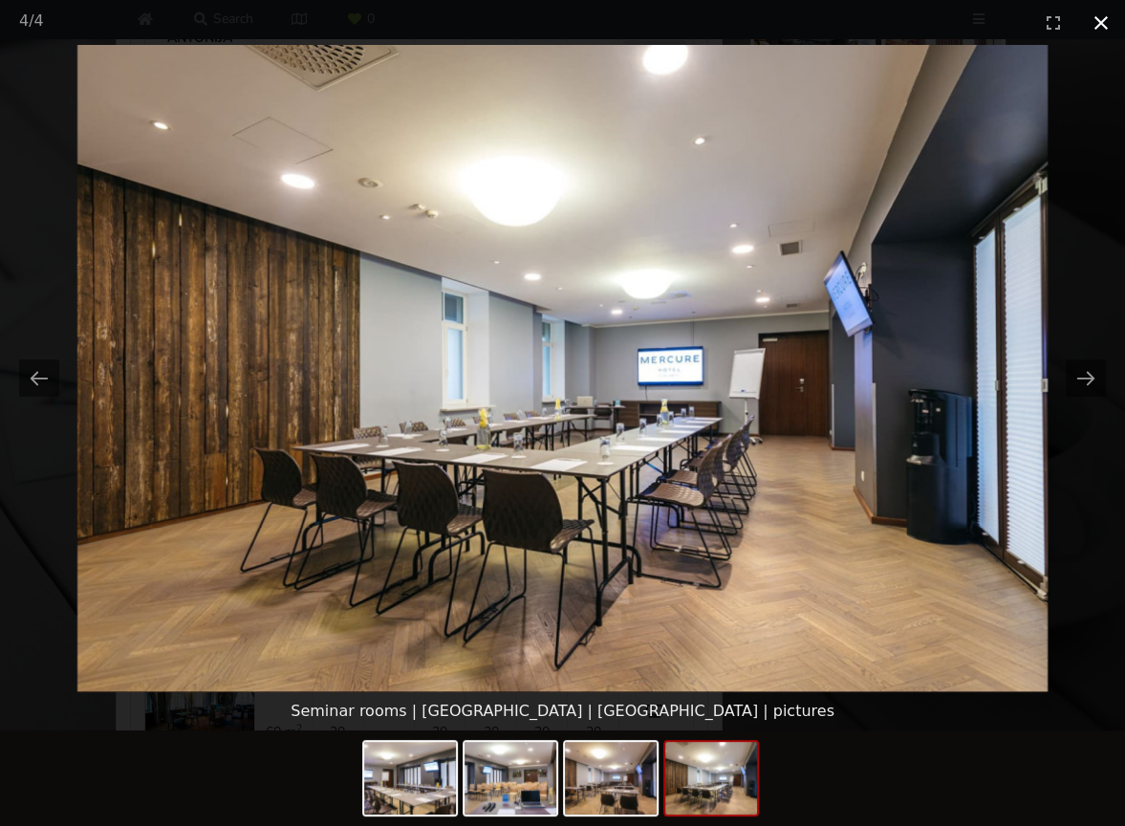
click at [1098, 28] on button "Close gallery" at bounding box center [1101, 22] width 48 height 45
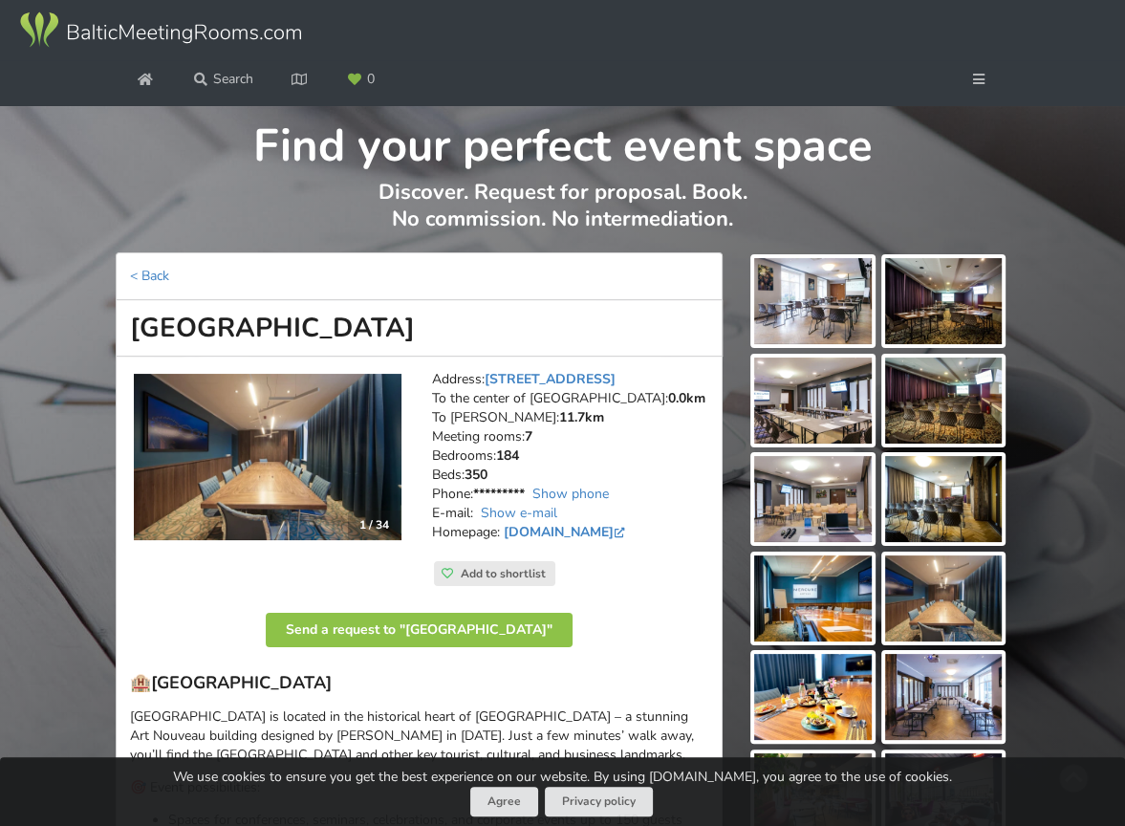
scroll to position [382, 0]
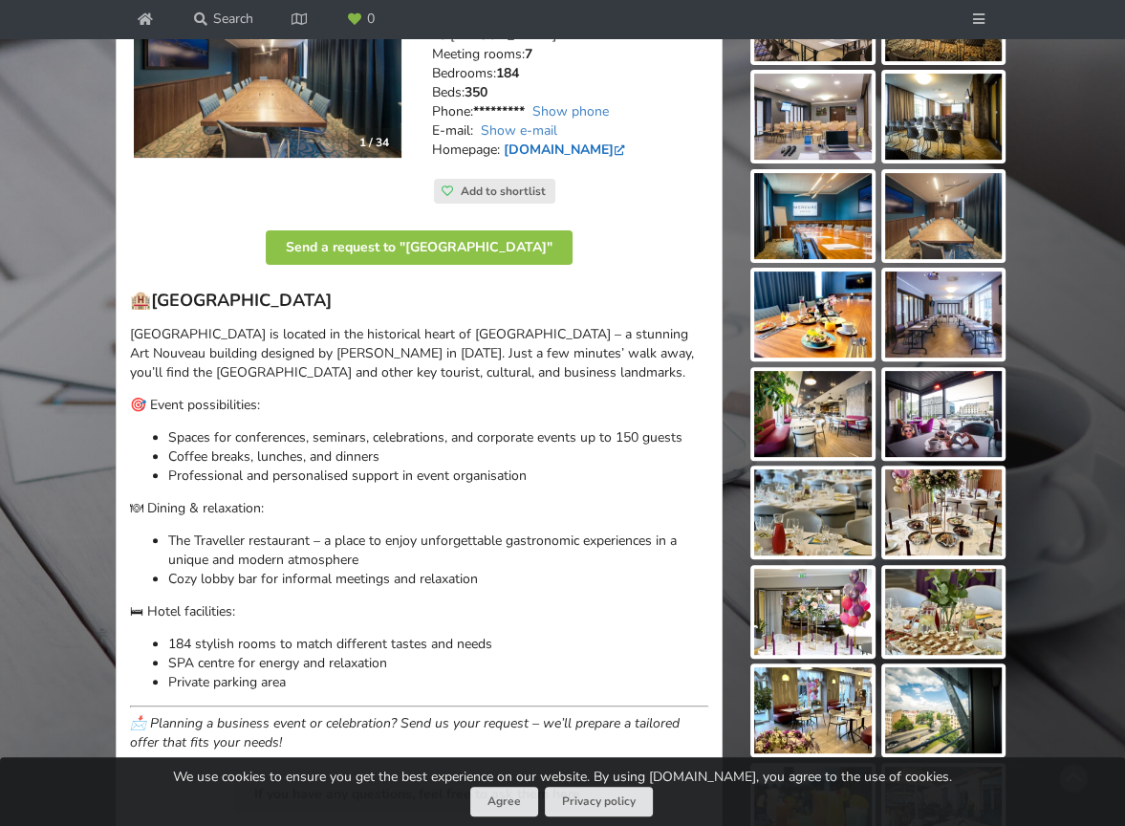
click at [579, 152] on link "mercure-riga.com" at bounding box center [566, 149] width 125 height 18
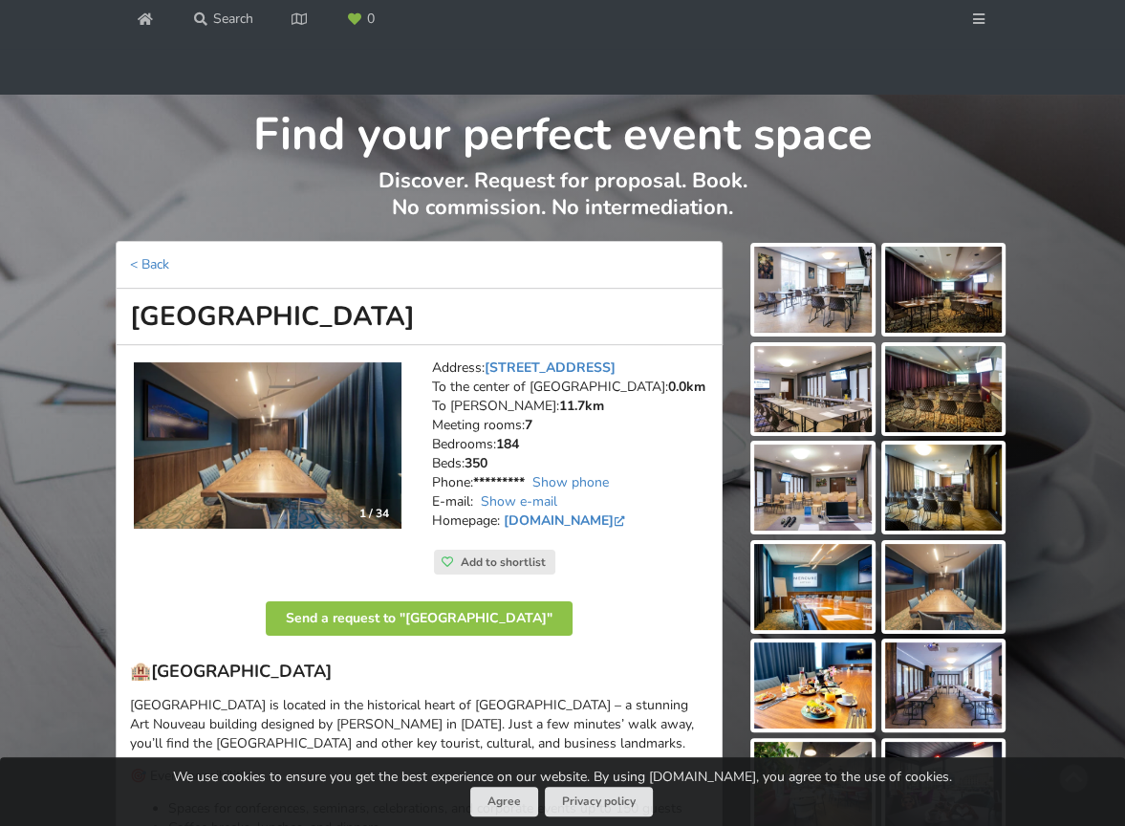
scroll to position [0, 0]
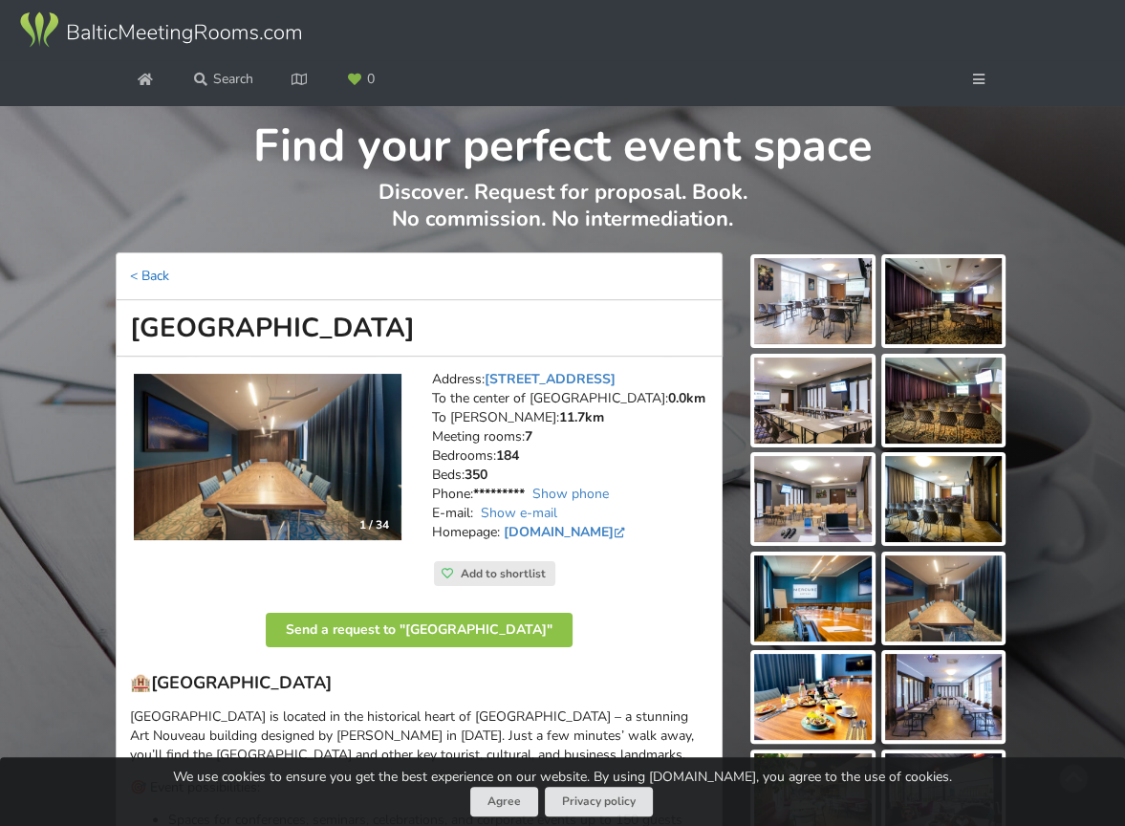
click at [149, 282] on link "< Back" at bounding box center [149, 276] width 39 height 18
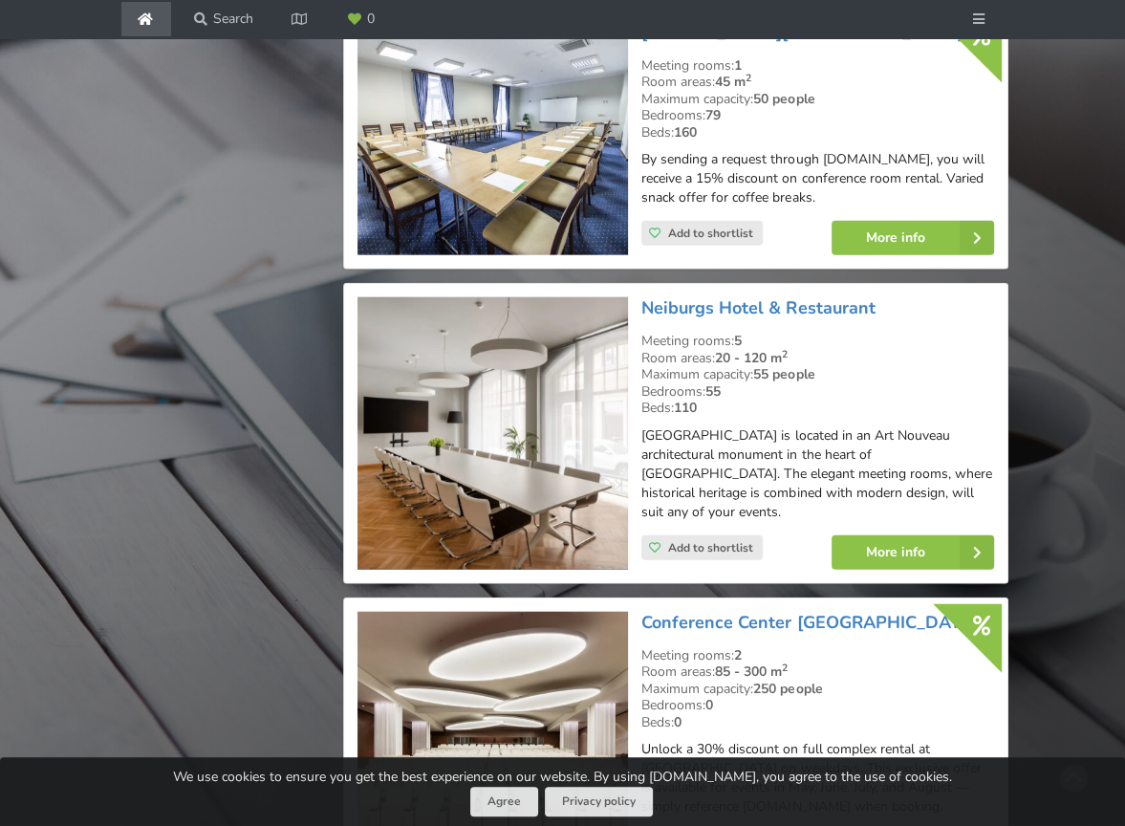
scroll to position [3462, 0]
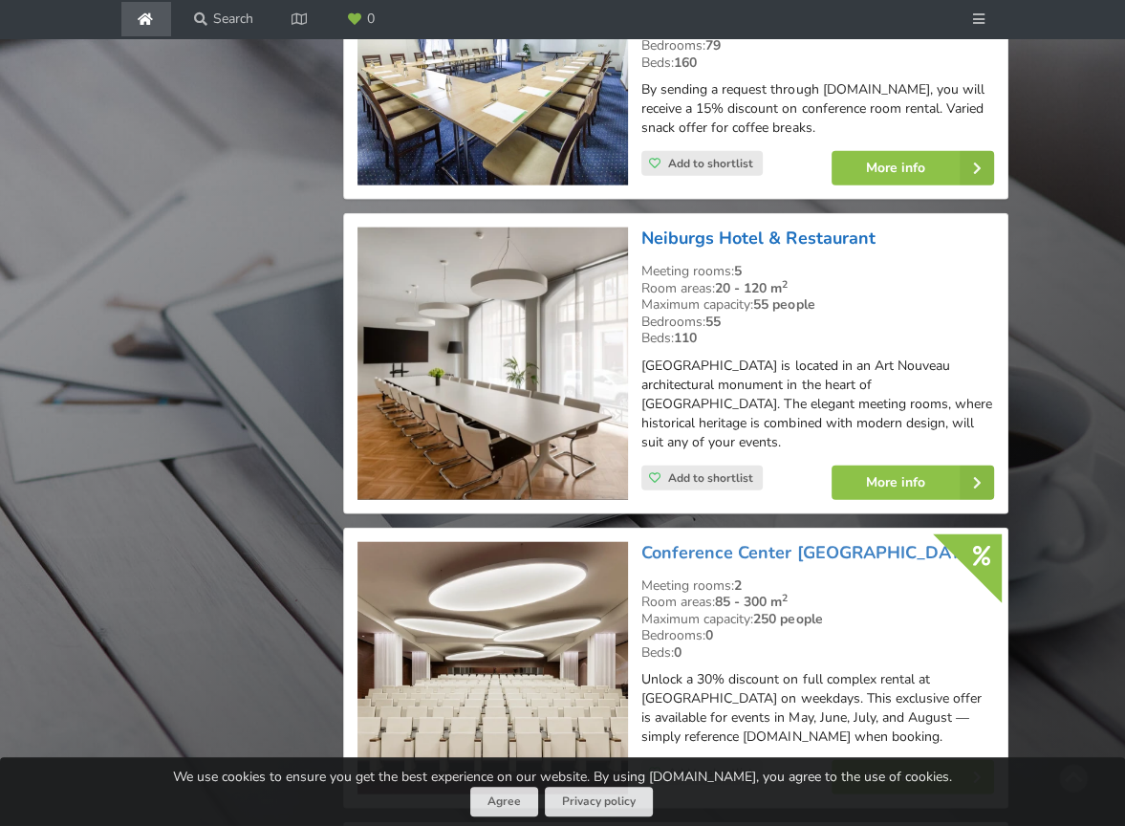
click at [684, 226] on link "Neiburgs Hotel & Restaurant" at bounding box center [757, 237] width 233 height 23
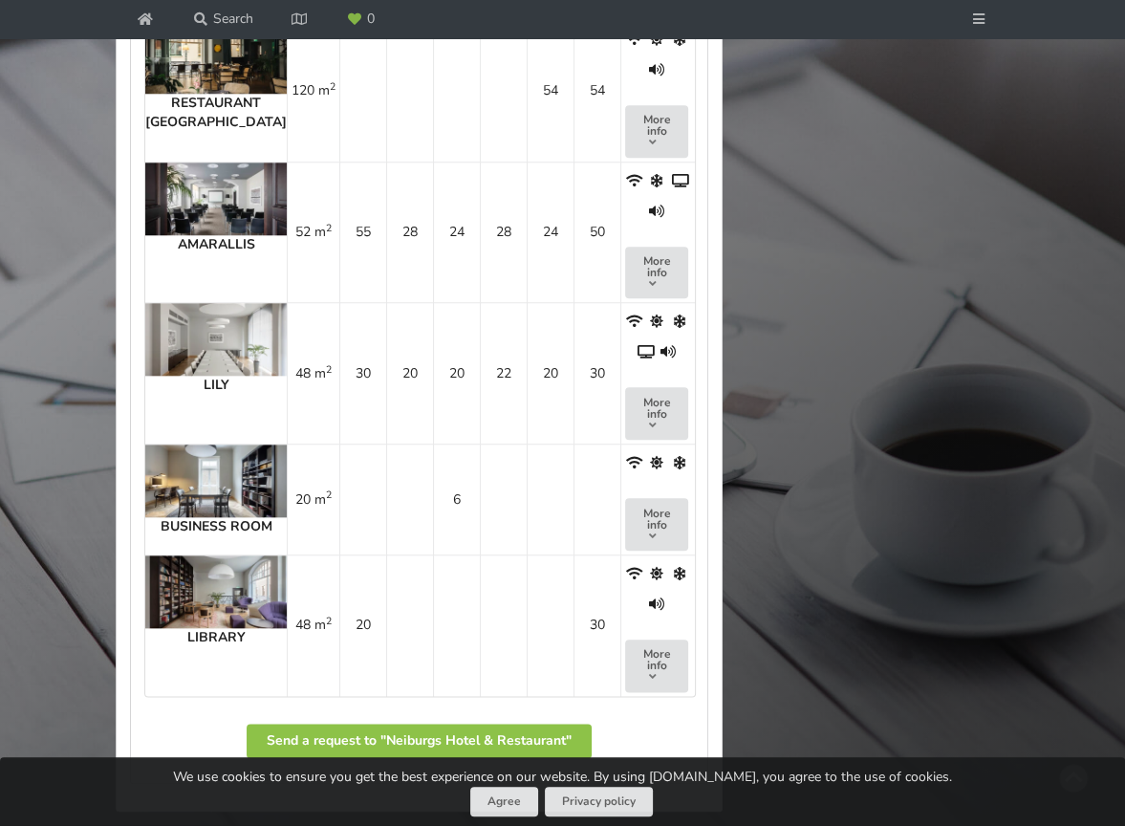
scroll to position [1434, 0]
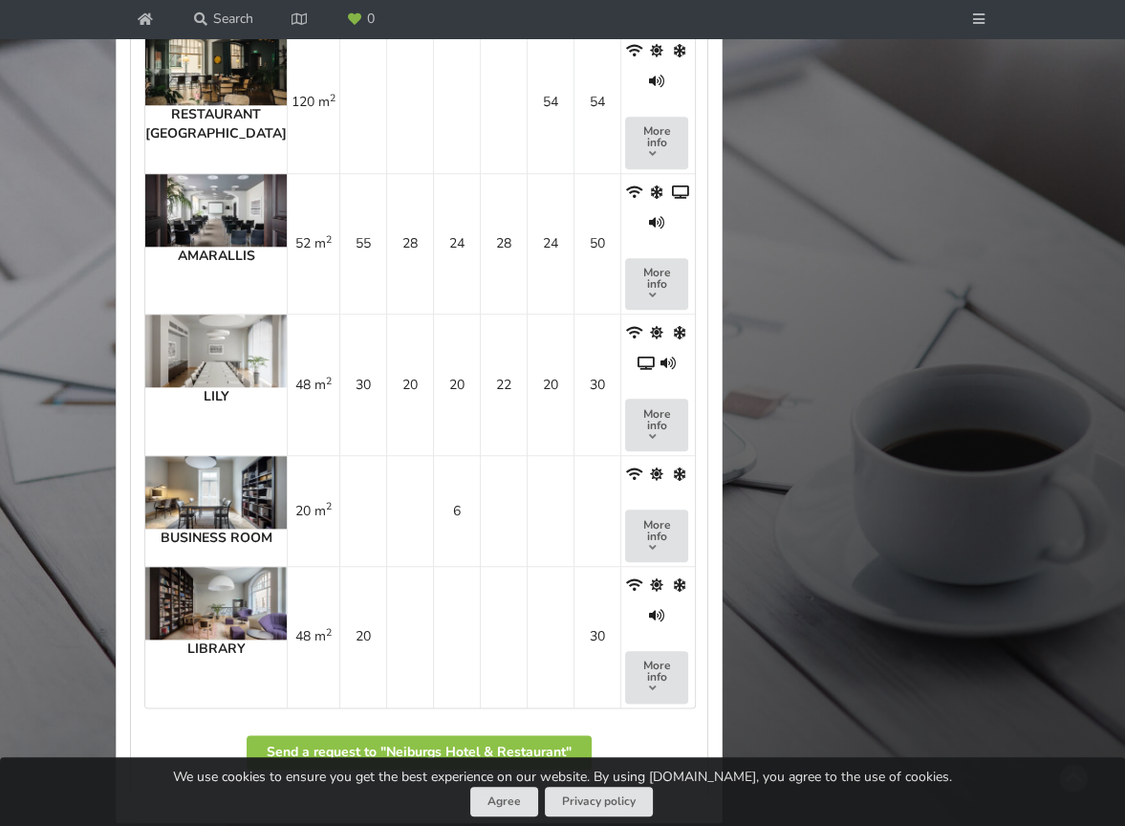
click at [194, 201] on img at bounding box center [215, 210] width 141 height 73
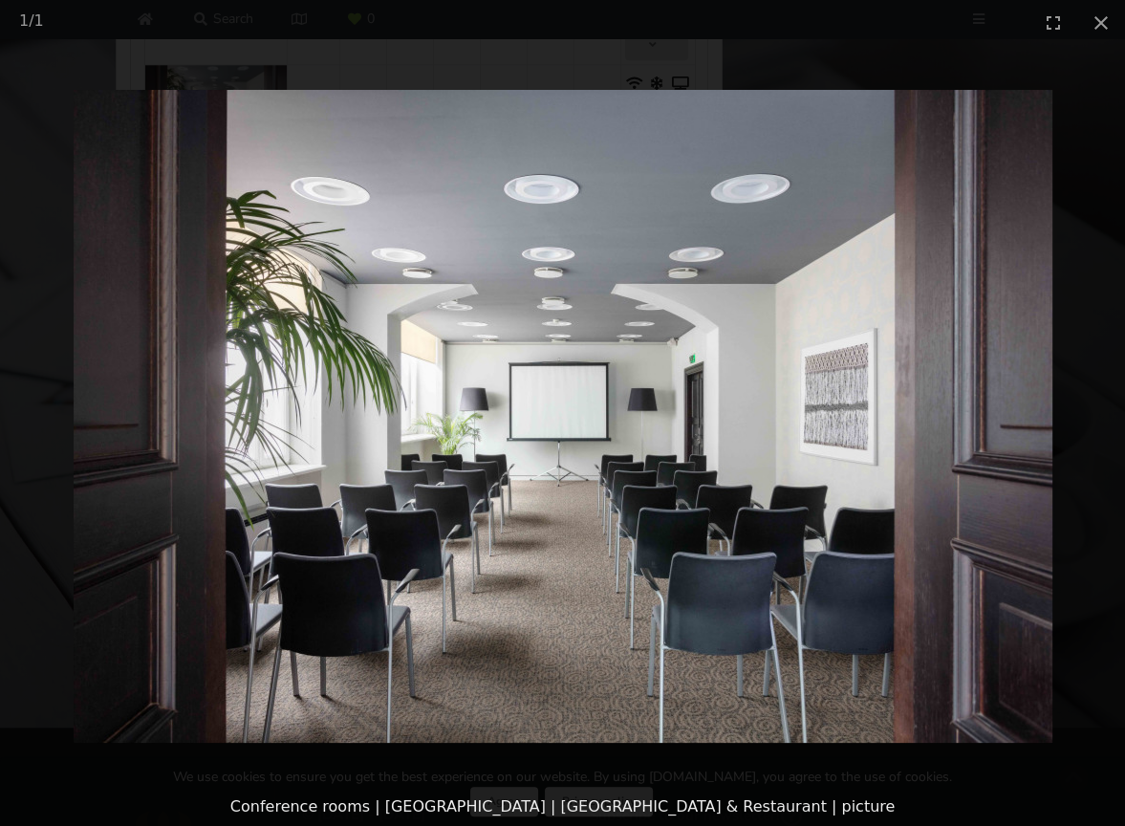
scroll to position [1720, 0]
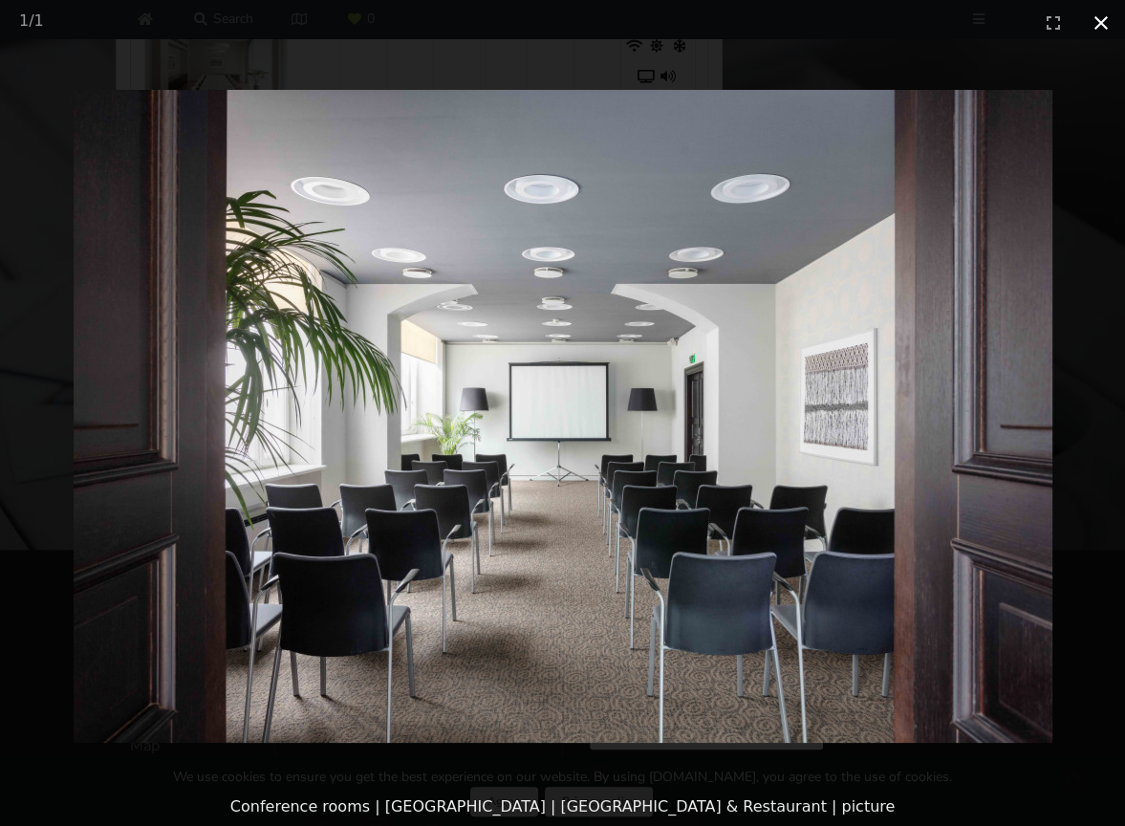
click at [1086, 29] on button "Close gallery" at bounding box center [1101, 22] width 48 height 45
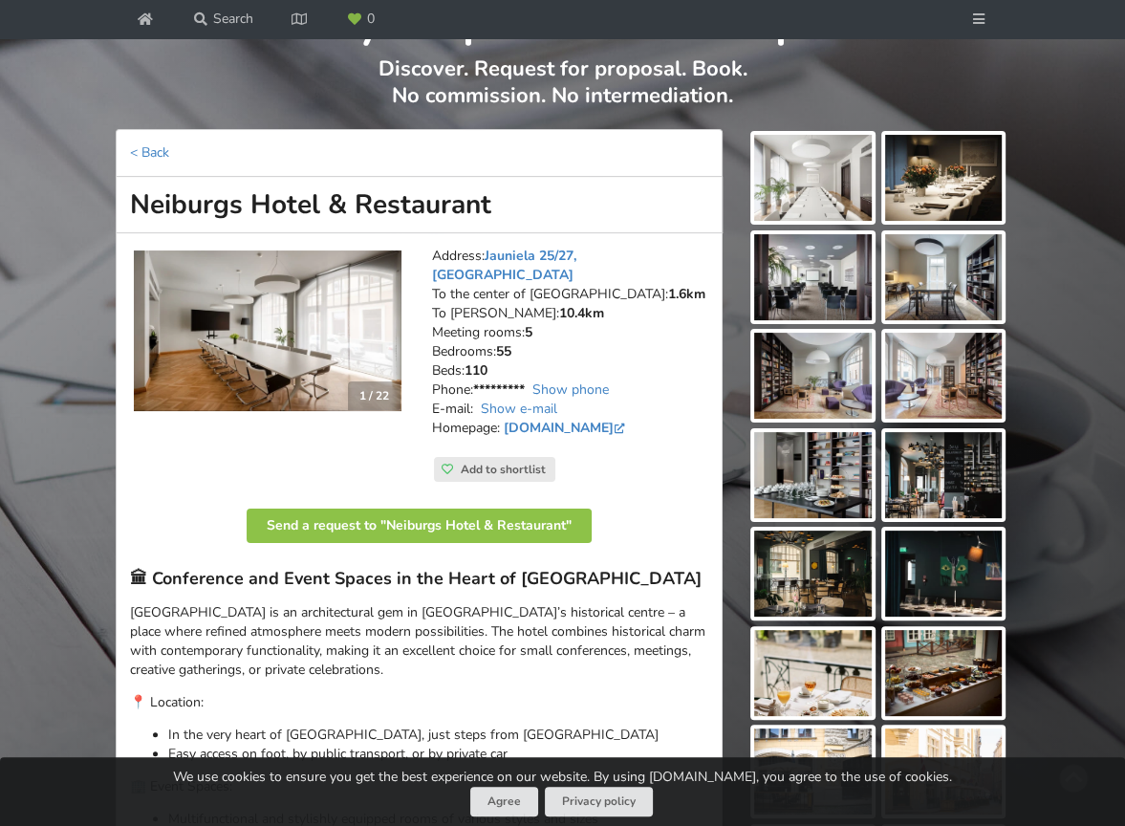
scroll to position [96, 0]
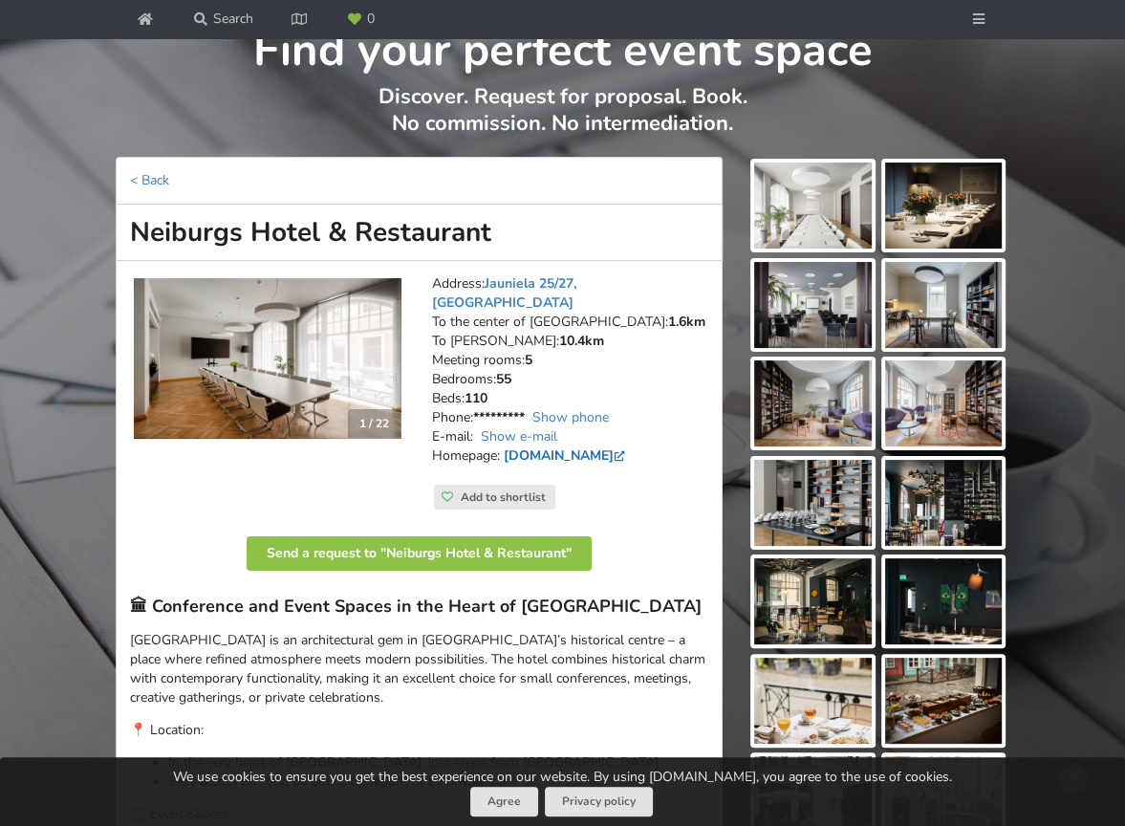
click at [546, 446] on link "www.neiburgs.com" at bounding box center [566, 455] width 125 height 18
click at [144, 181] on link "< Back" at bounding box center [149, 180] width 39 height 18
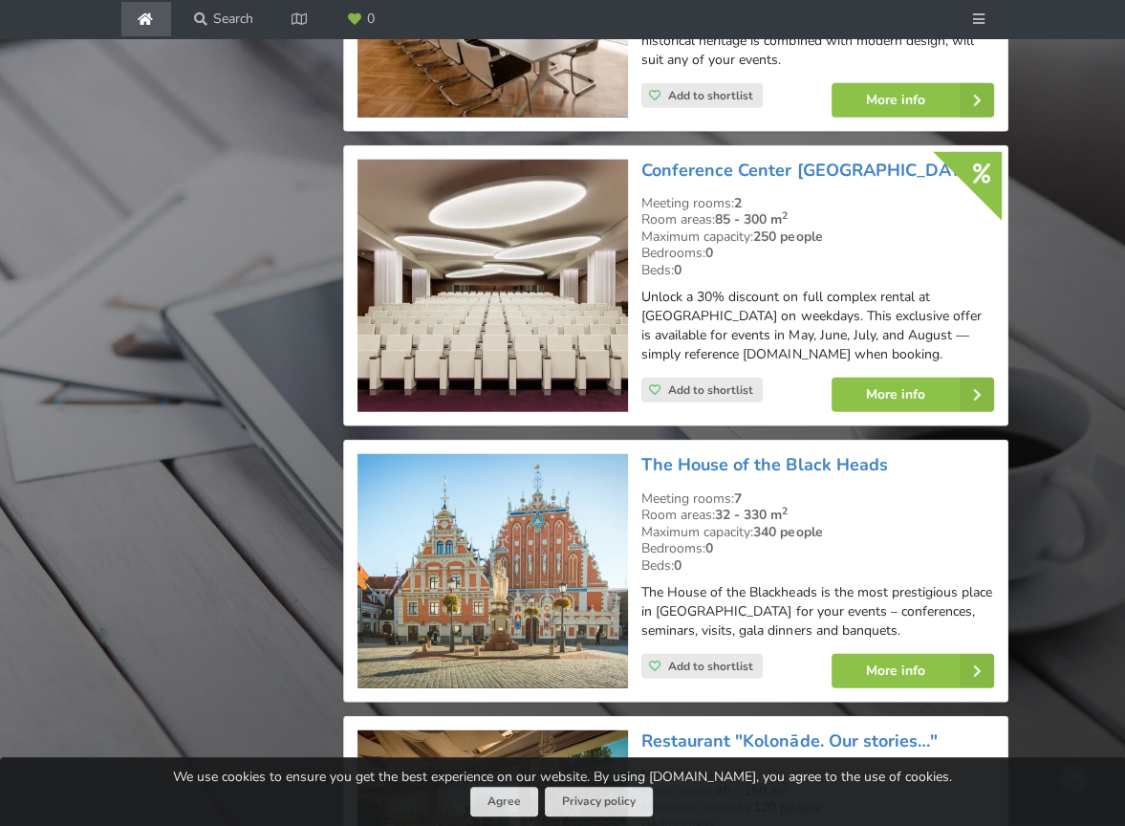
scroll to position [4036, 0]
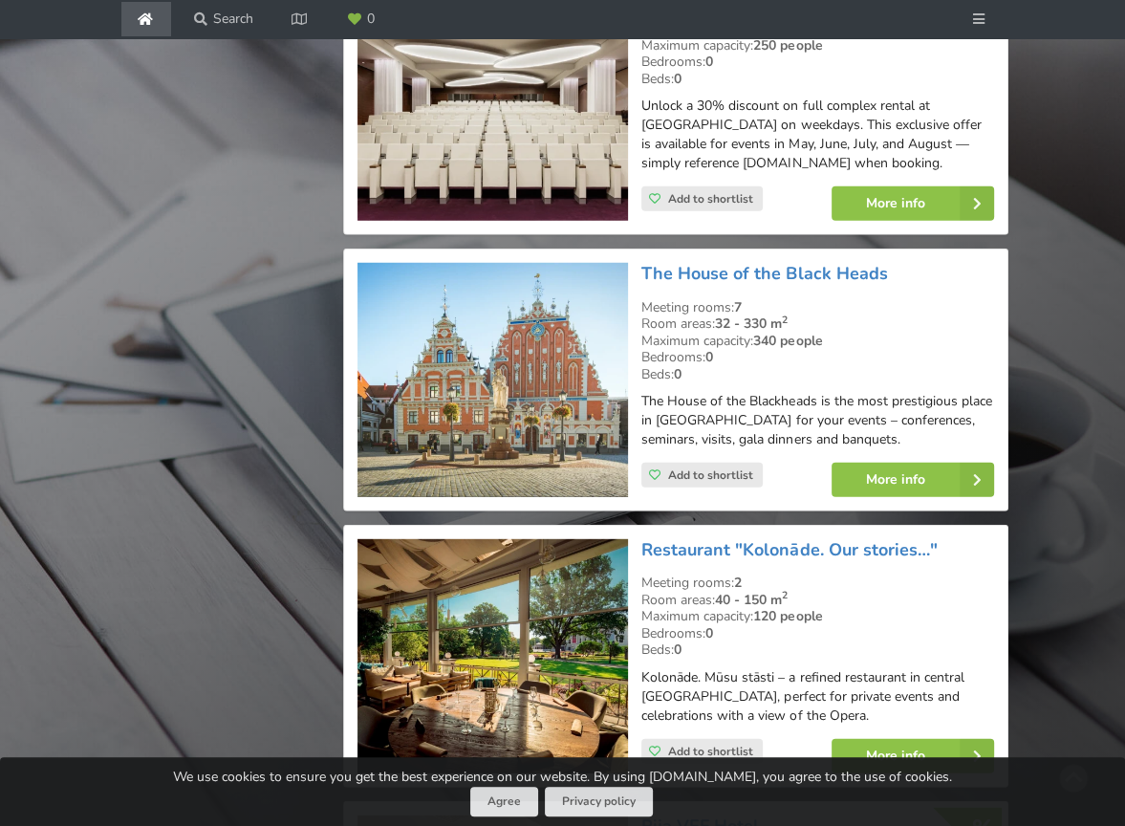
click at [522, 263] on img at bounding box center [492, 380] width 271 height 234
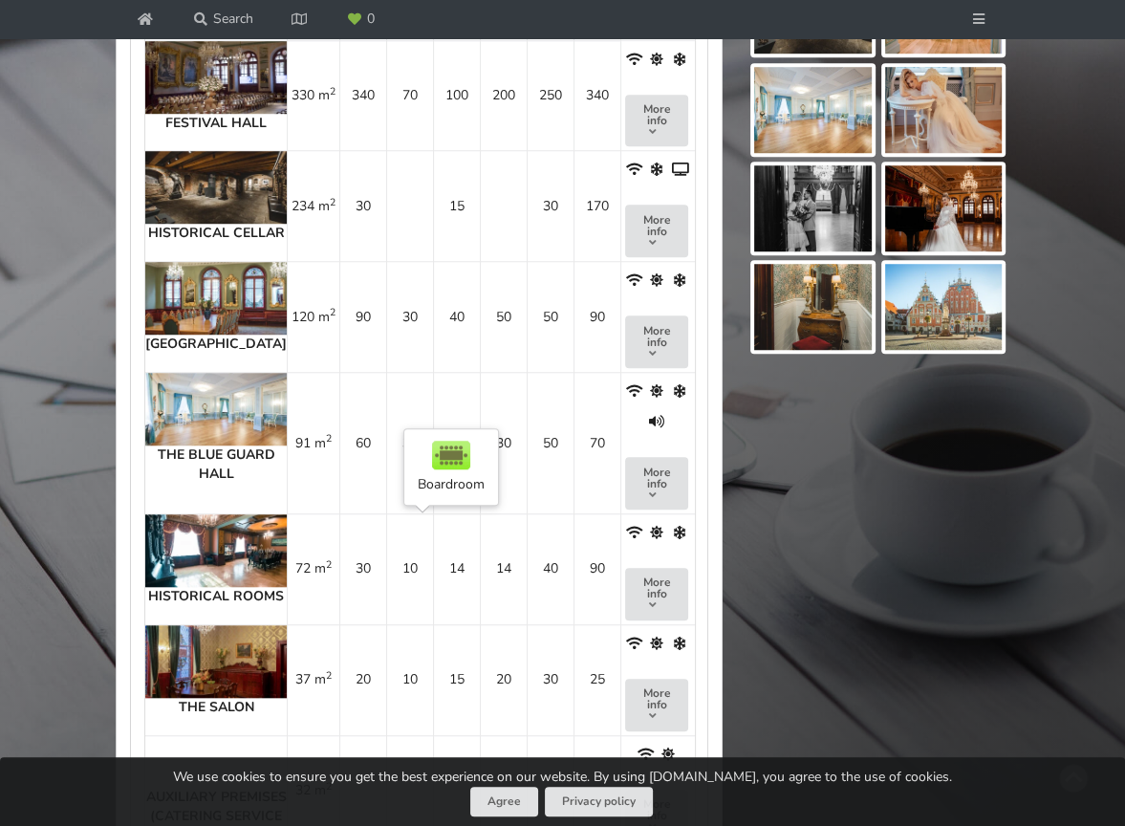
scroll to position [1051, 0]
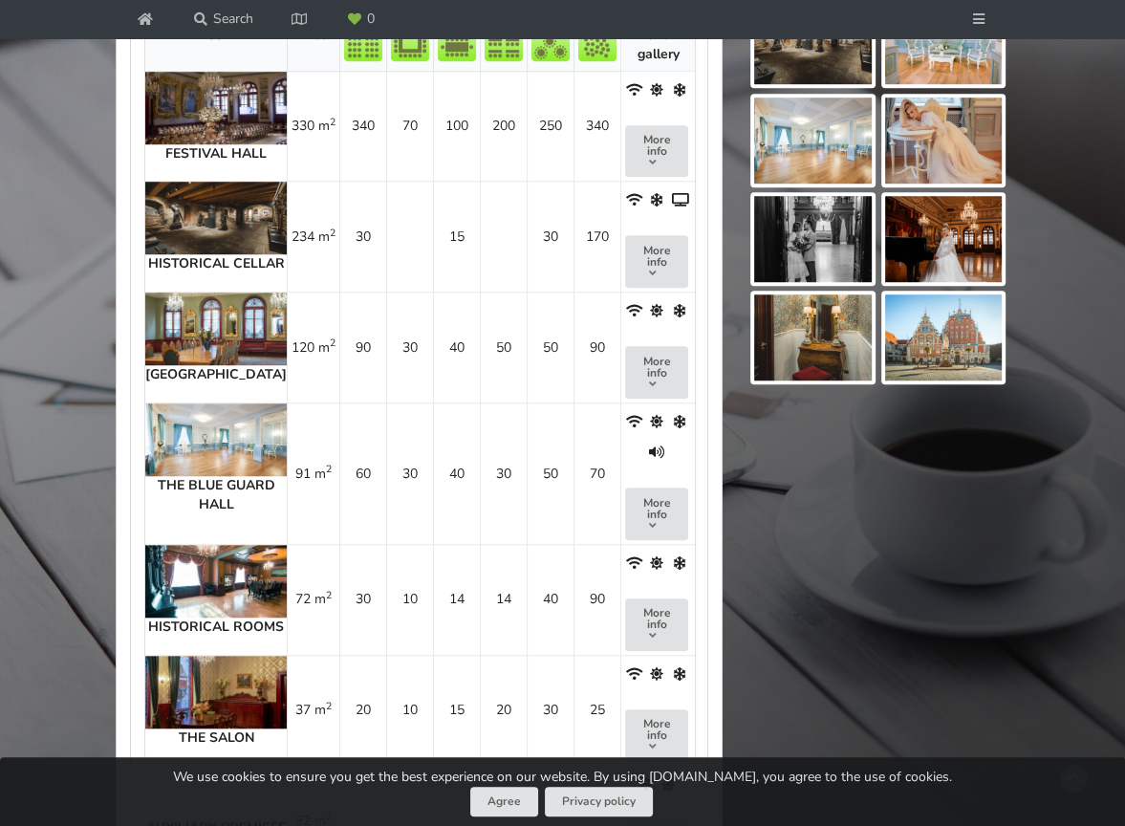
click at [205, 215] on img at bounding box center [215, 218] width 141 height 73
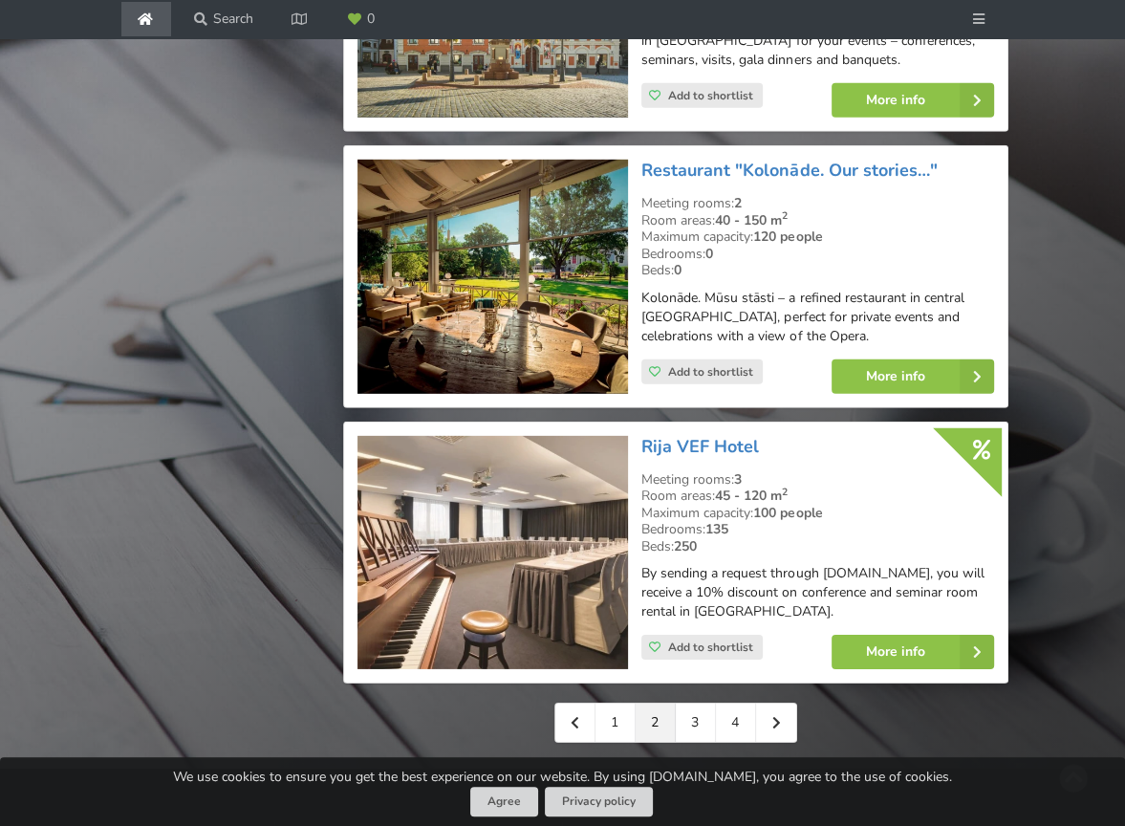
scroll to position [4323, 0]
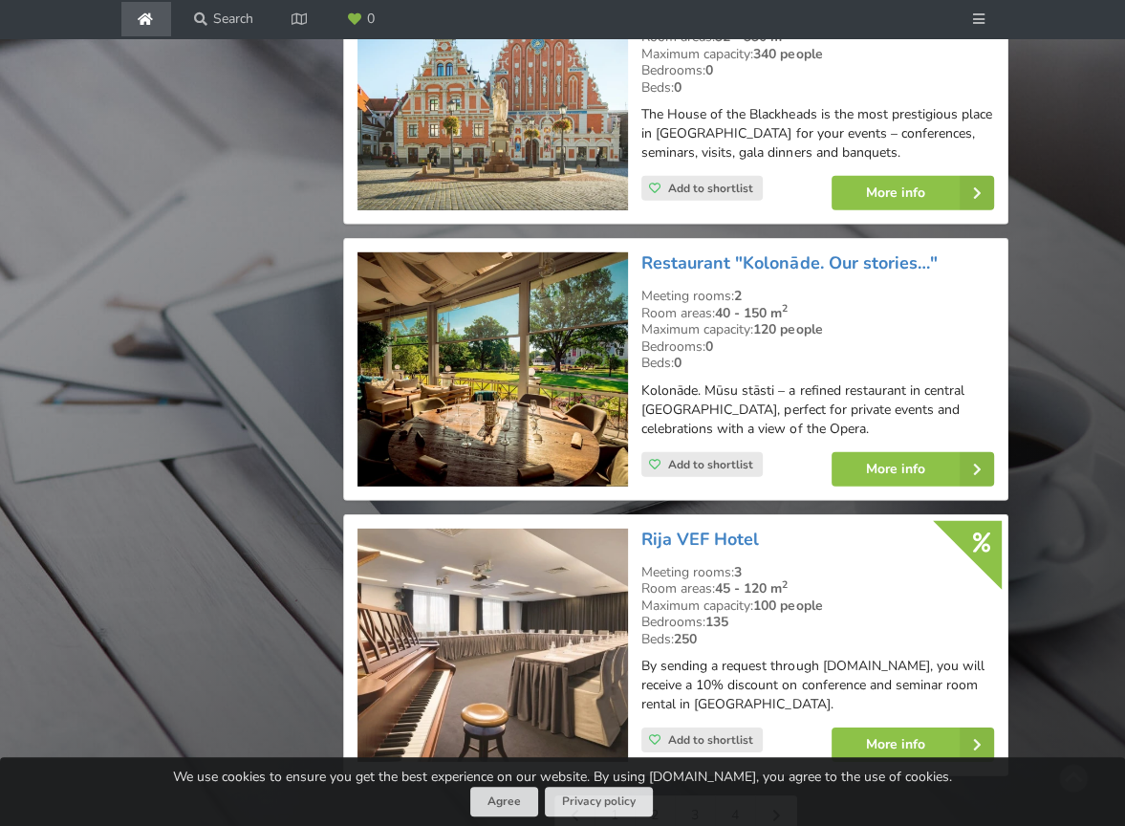
click at [512, 265] on img at bounding box center [492, 369] width 271 height 234
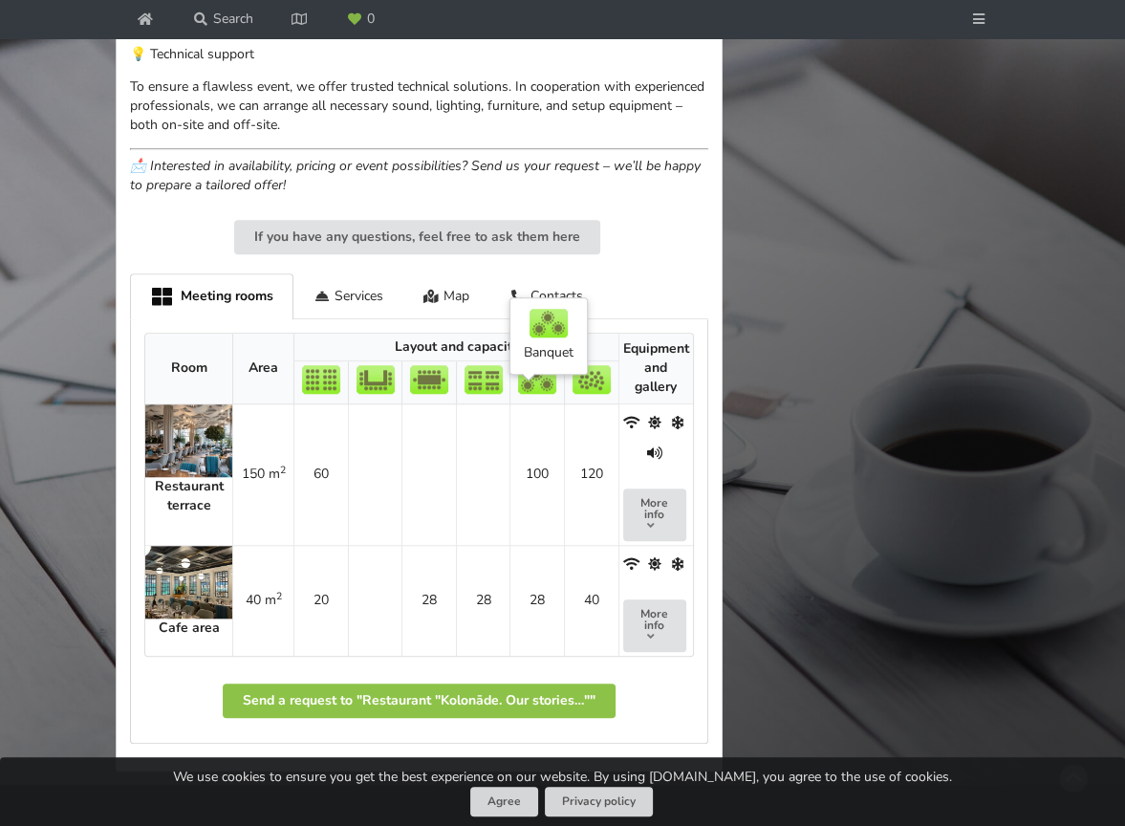
scroll to position [1051, 0]
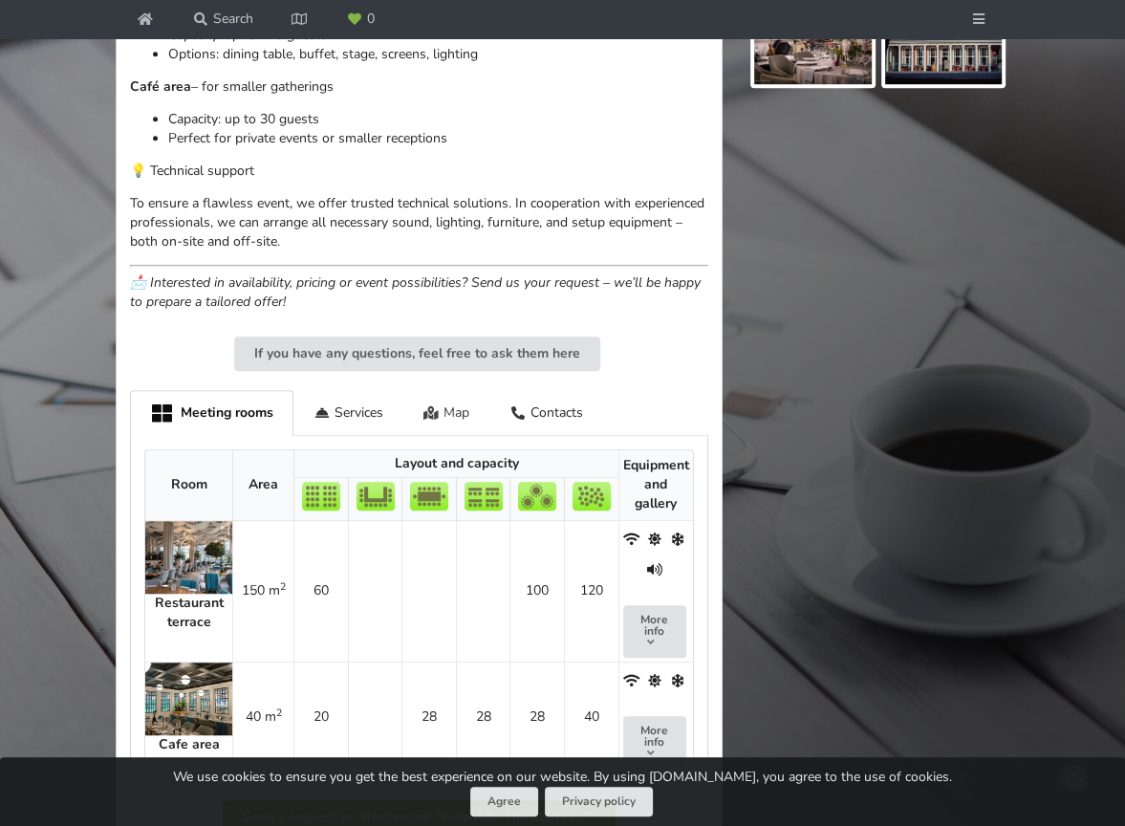
click at [465, 399] on div "Map" at bounding box center [446, 412] width 87 height 45
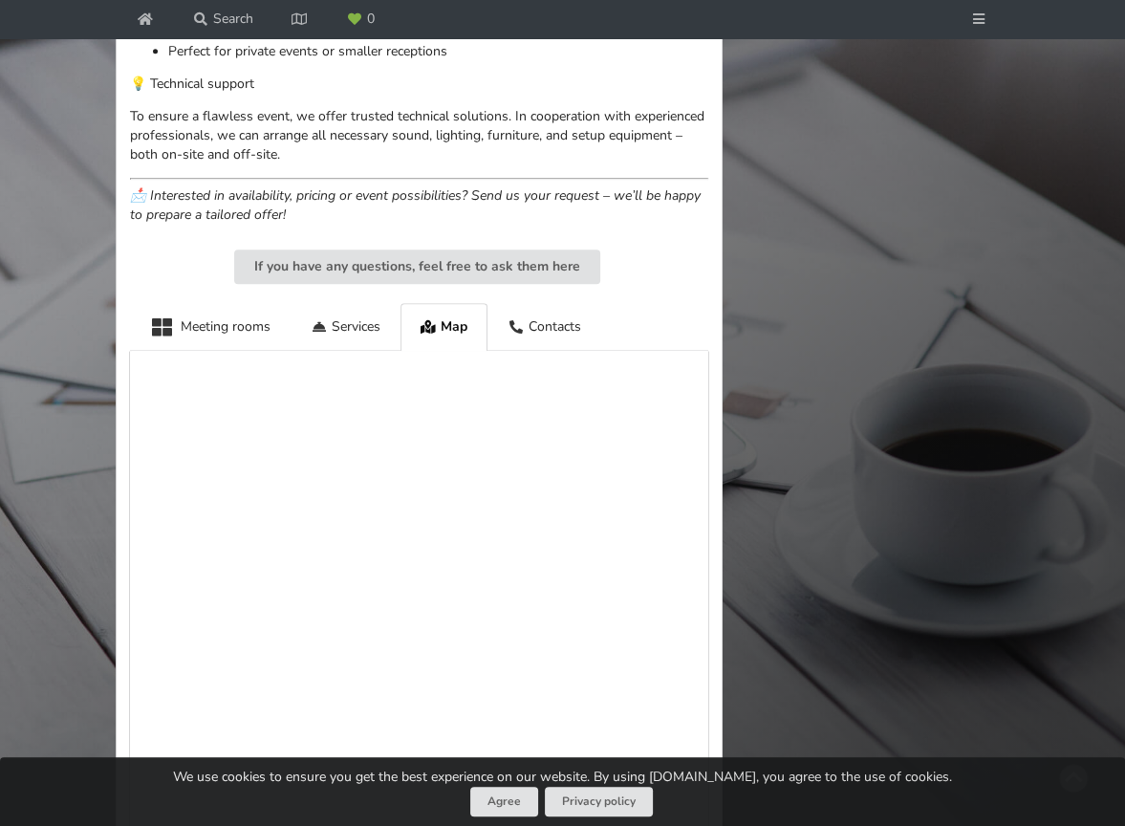
scroll to position [1242, 0]
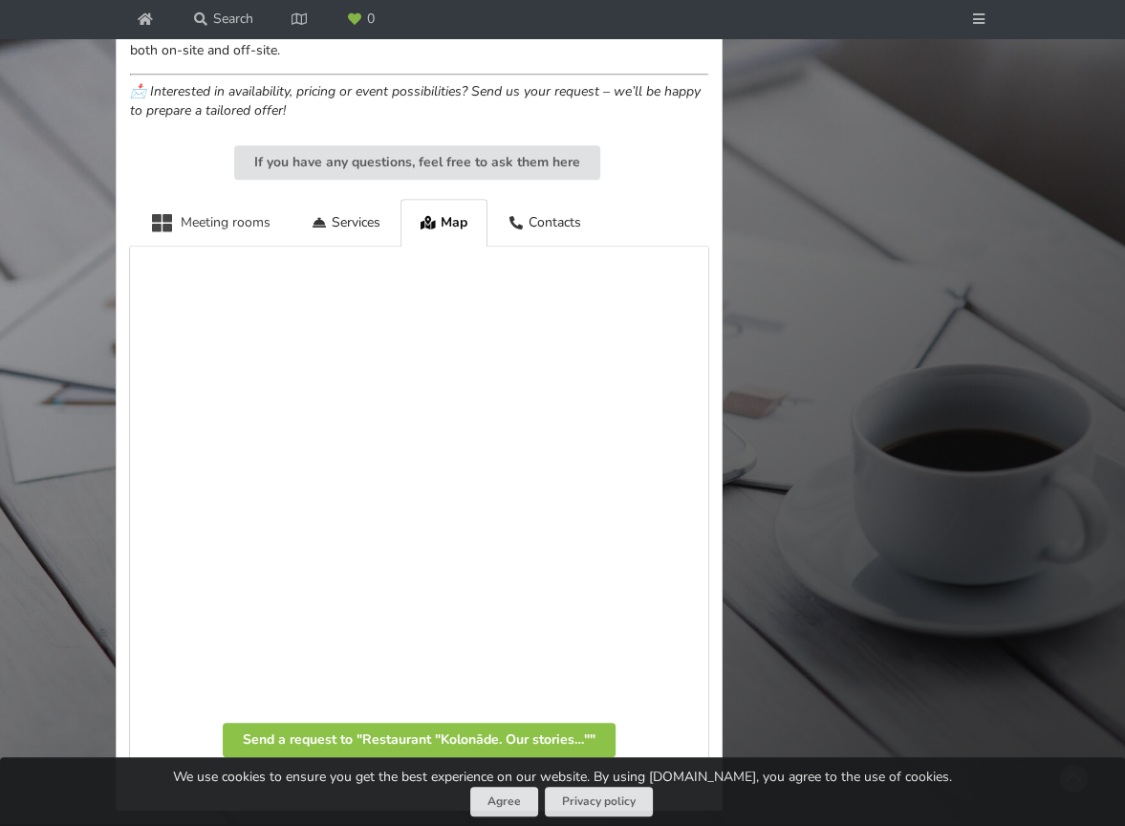
click at [234, 209] on div "Meeting rooms" at bounding box center [210, 222] width 161 height 47
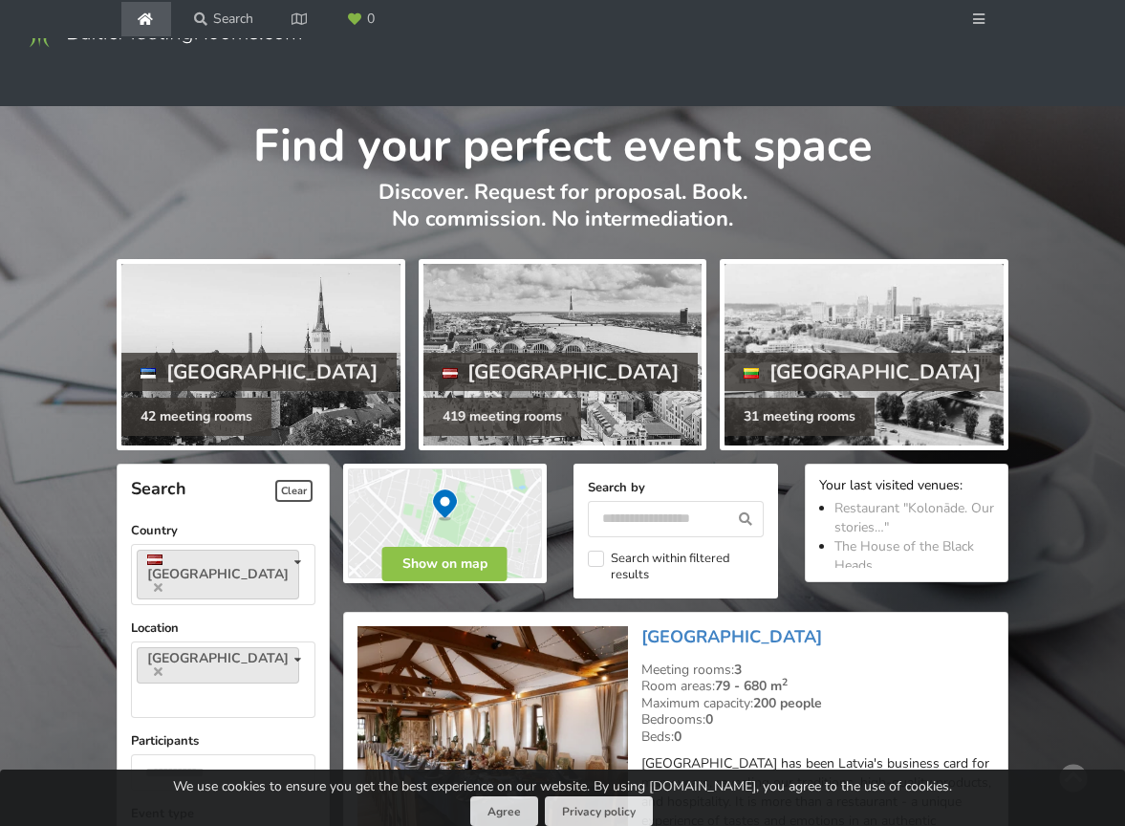
scroll to position [4323, 0]
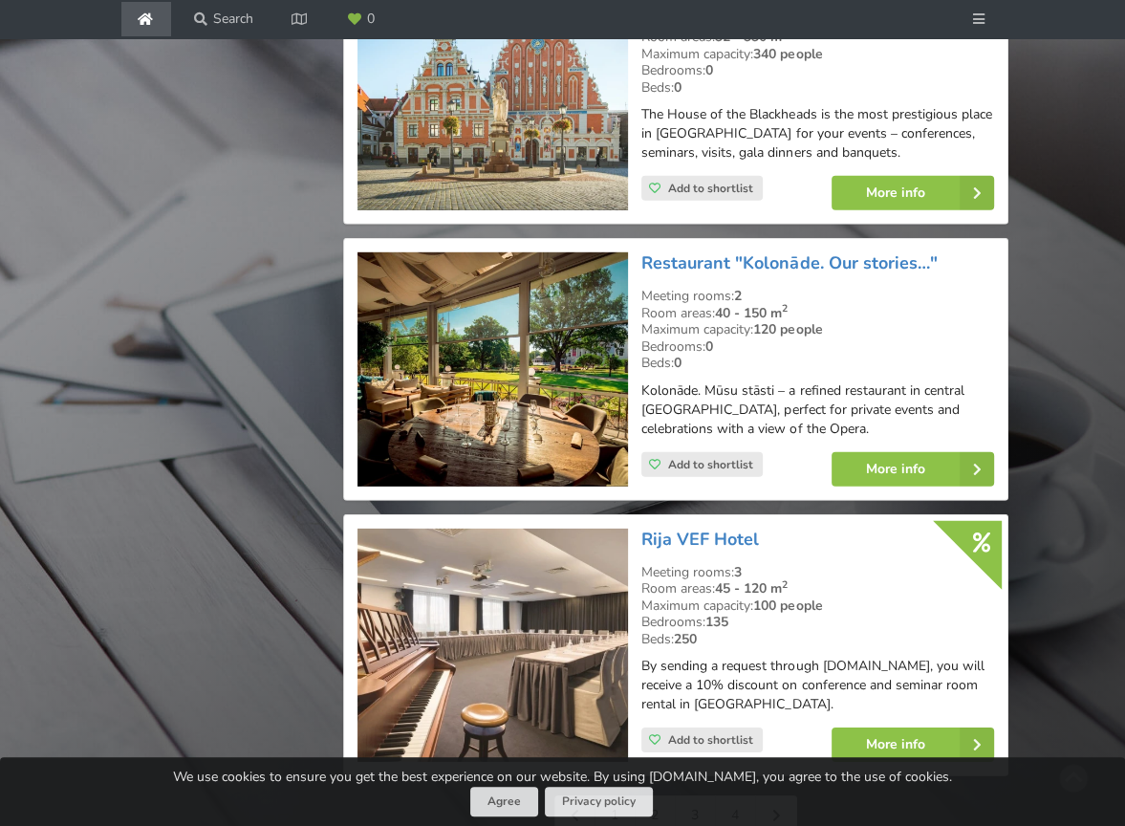
click at [688, 796] on link "3" at bounding box center [696, 815] width 40 height 38
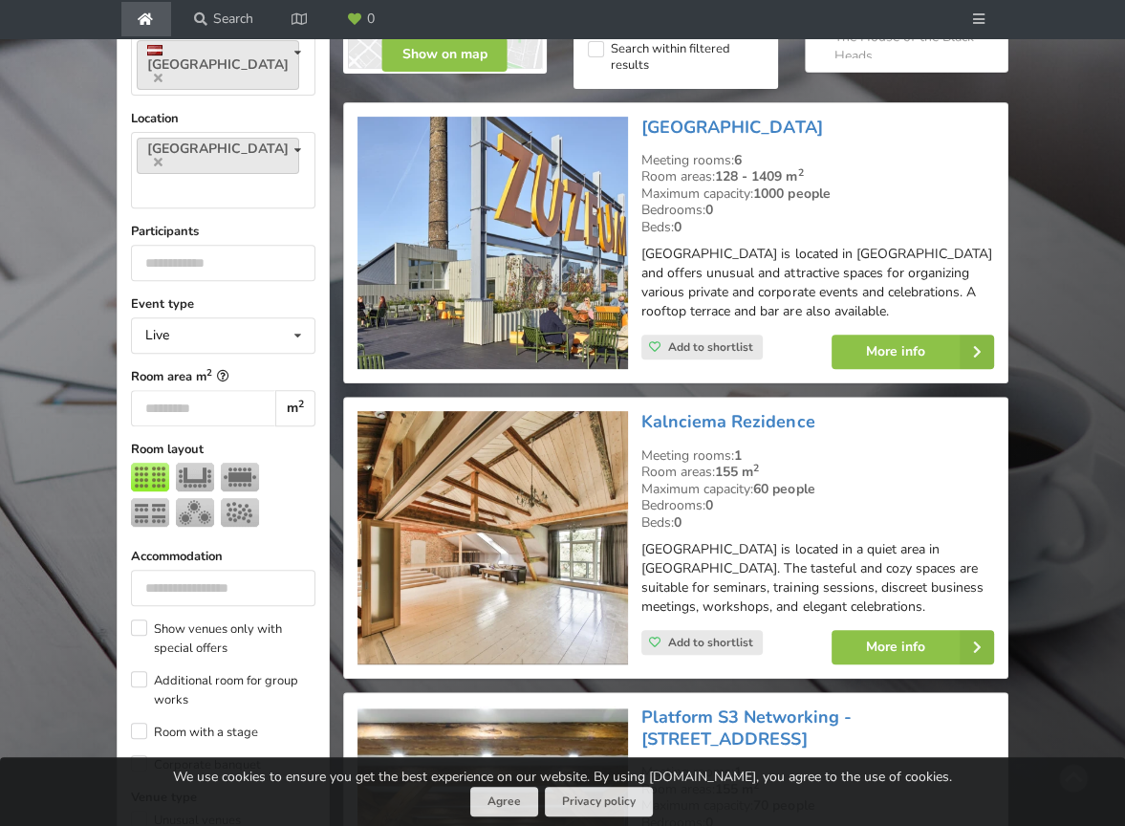
scroll to position [478, 0]
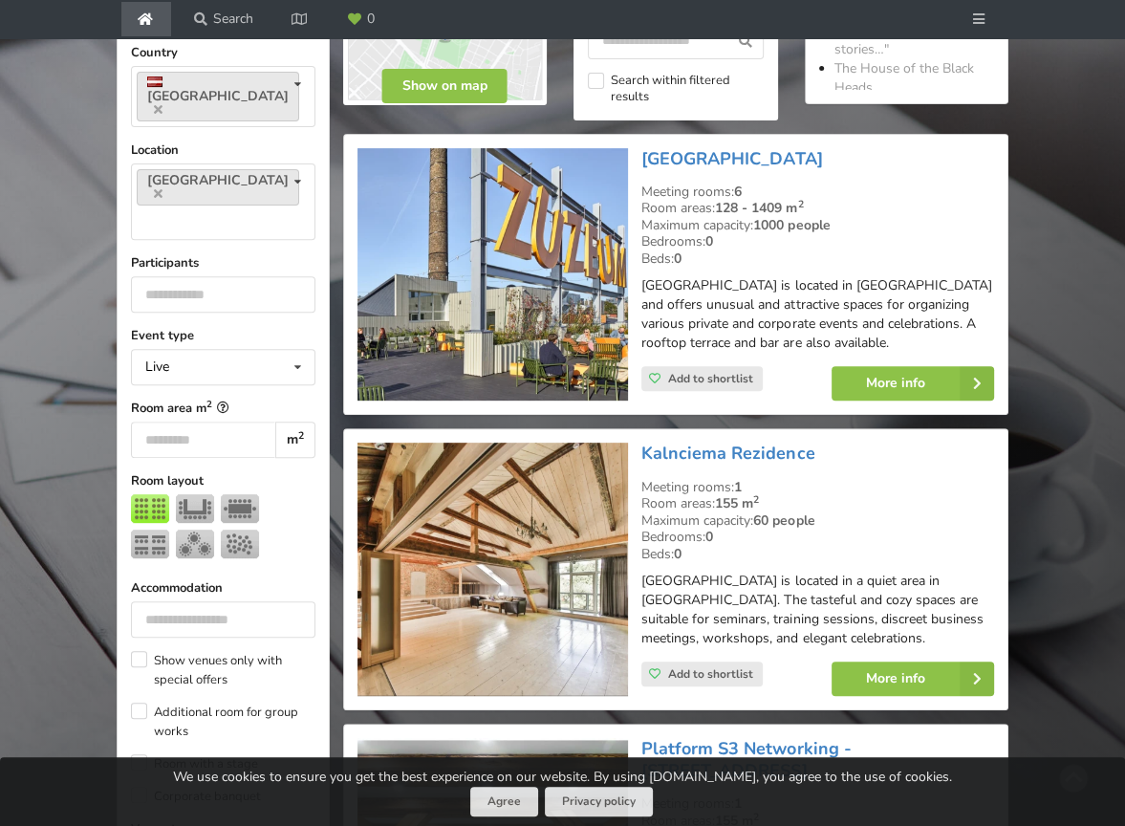
click at [548, 291] on img at bounding box center [492, 274] width 271 height 253
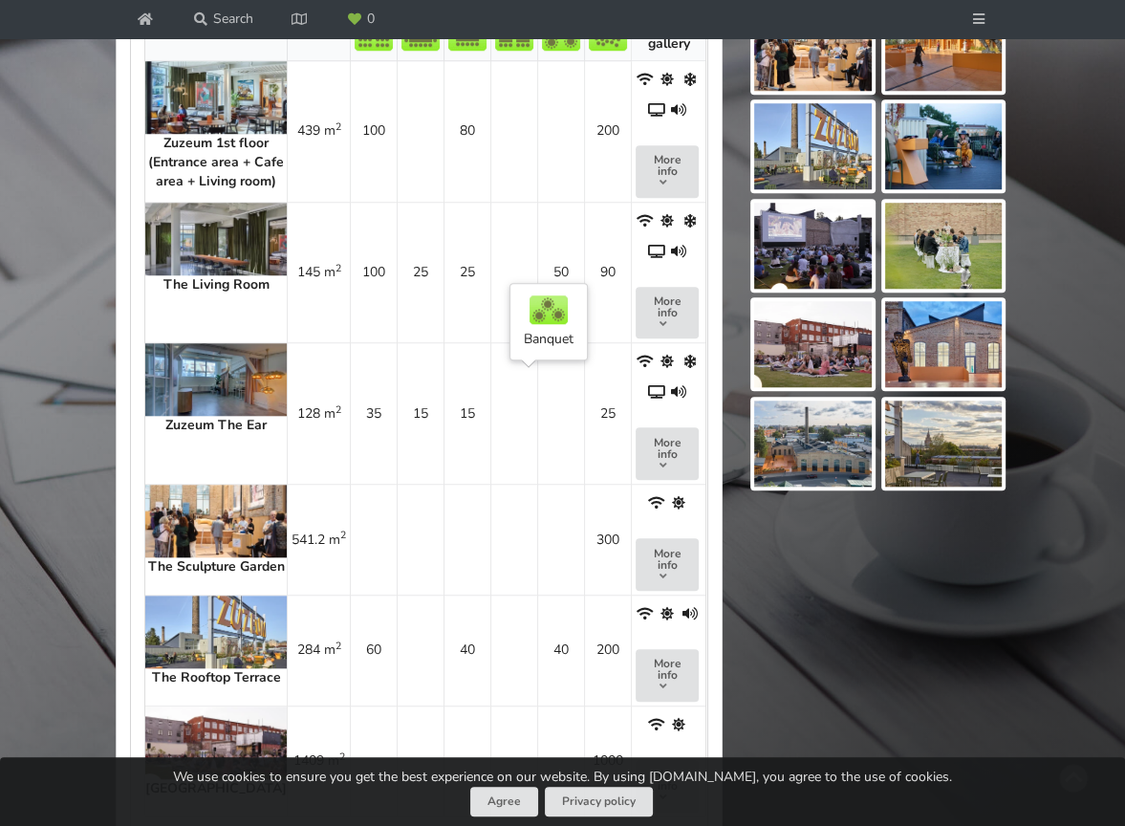
scroll to position [1529, 0]
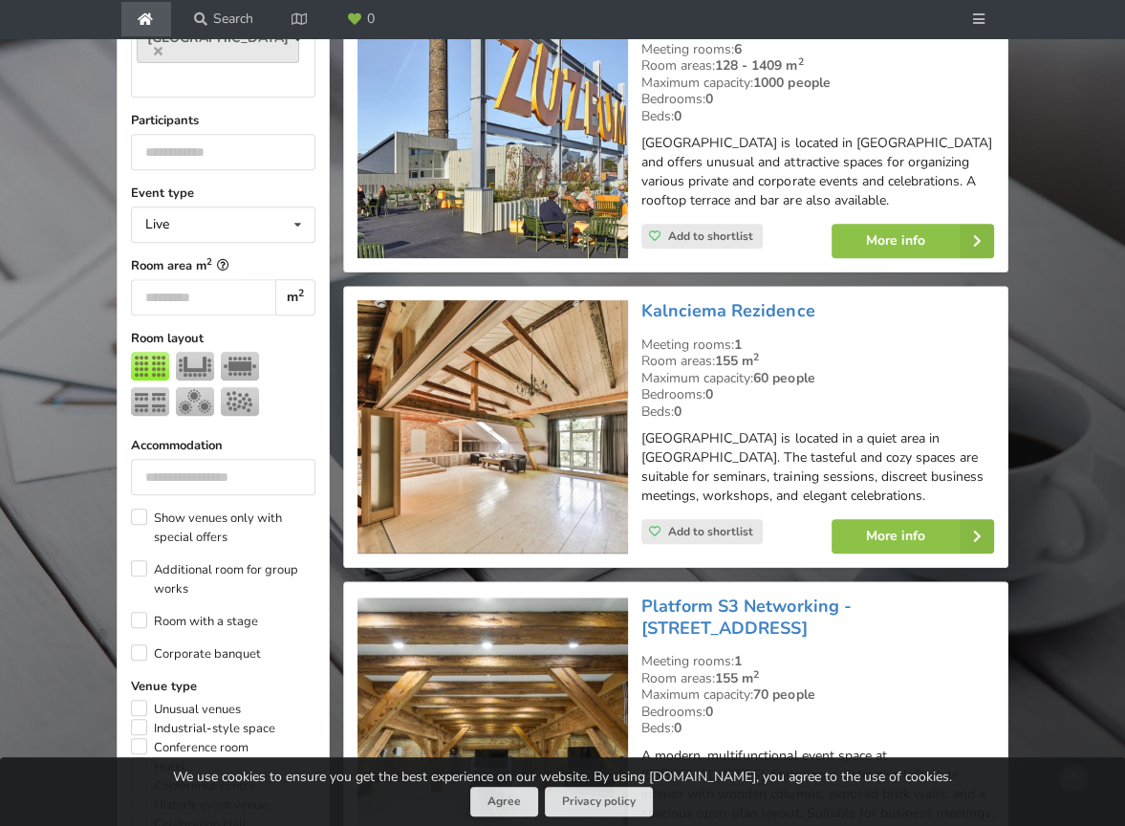
scroll to position [860, 0]
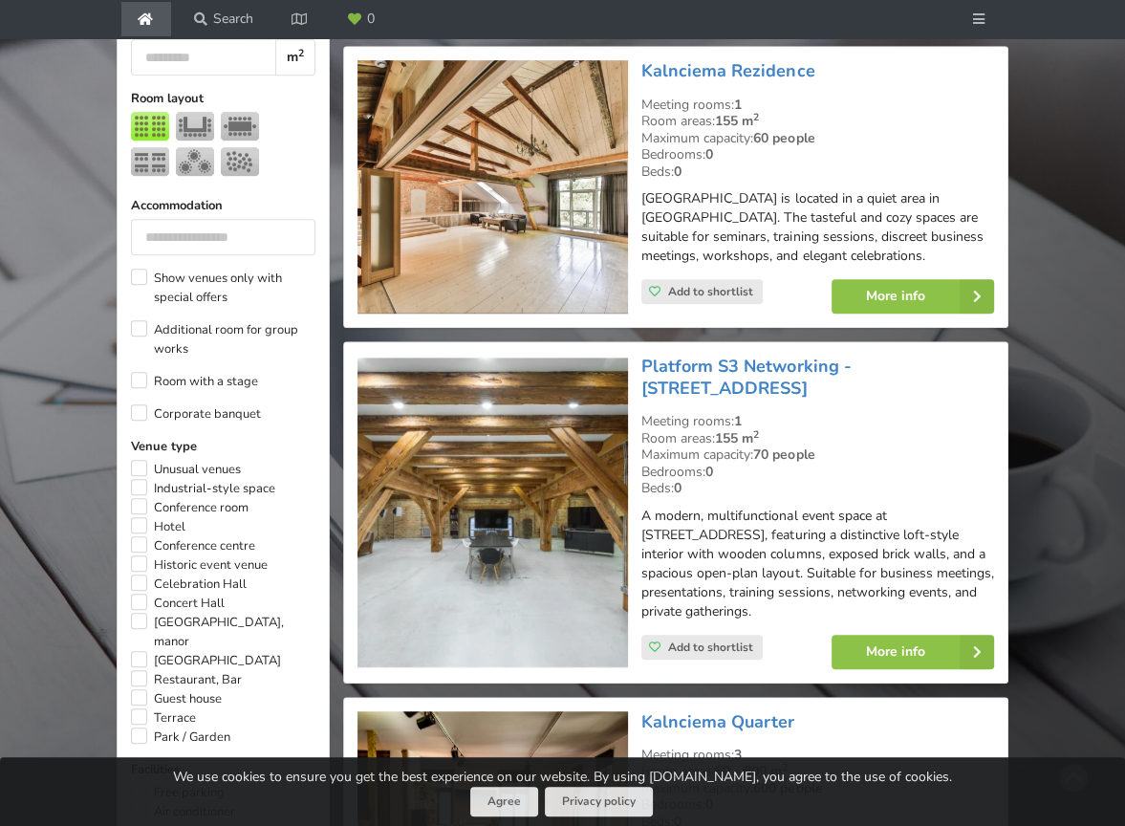
click at [535, 189] on img at bounding box center [492, 186] width 271 height 253
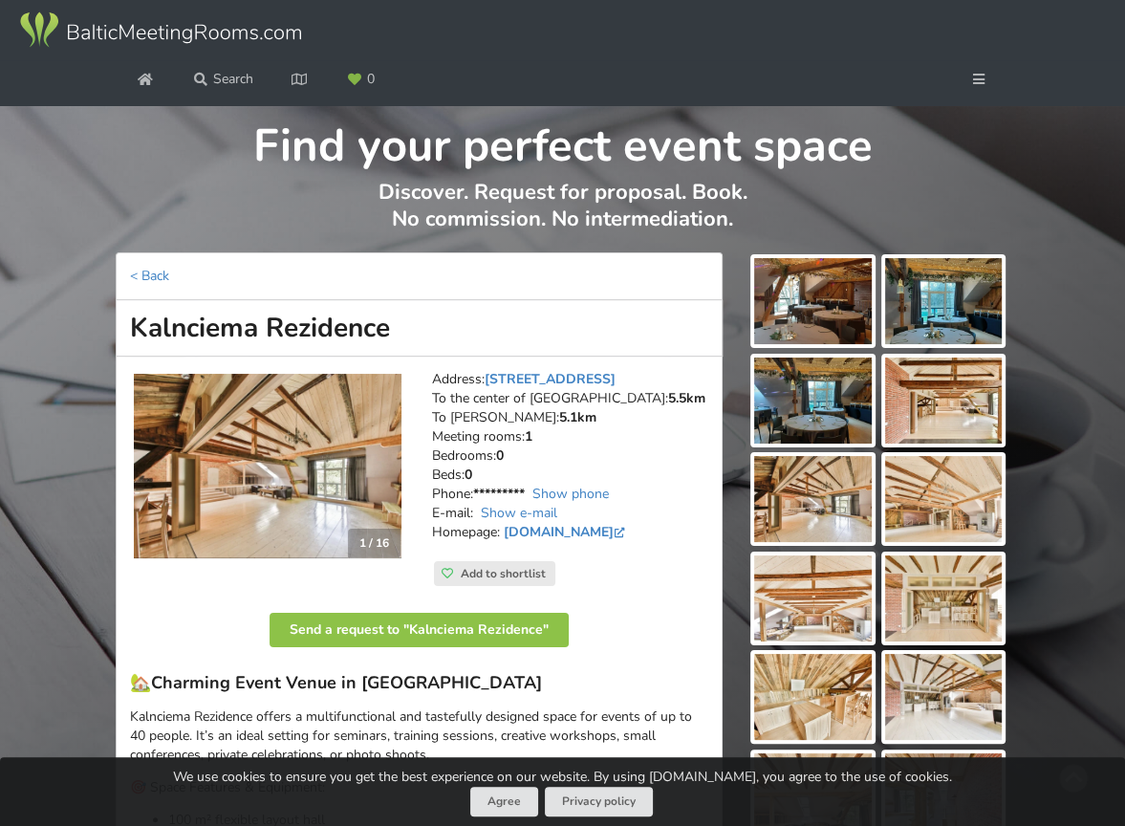
click at [849, 294] on img at bounding box center [813, 301] width 118 height 86
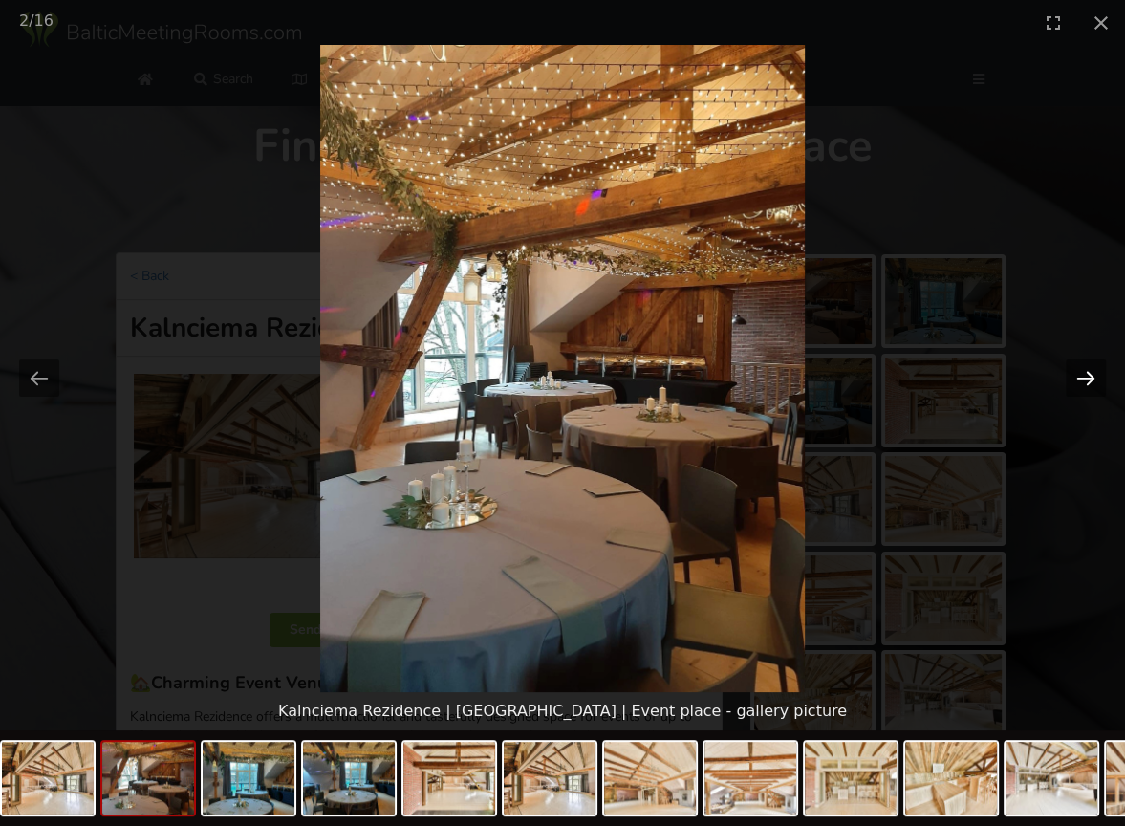
click at [1086, 375] on button "Next slide" at bounding box center [1086, 377] width 40 height 37
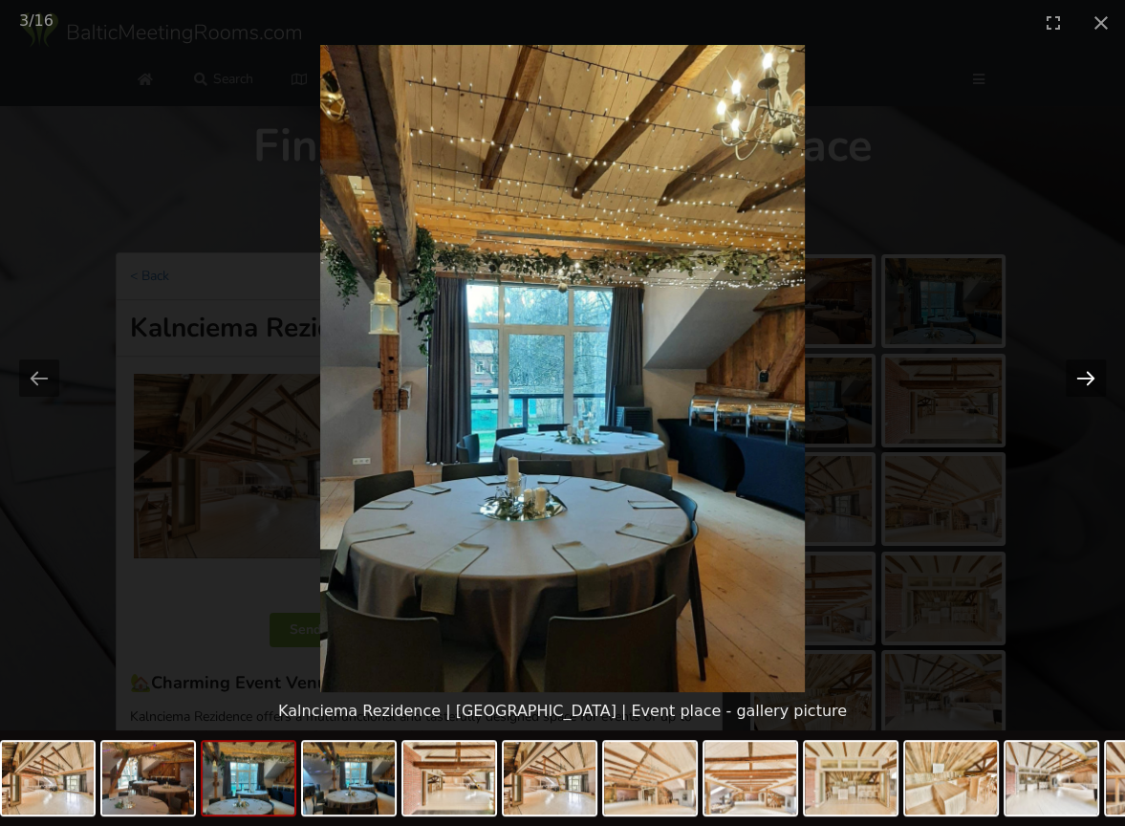
click at [1086, 375] on button "Next slide" at bounding box center [1086, 377] width 40 height 37
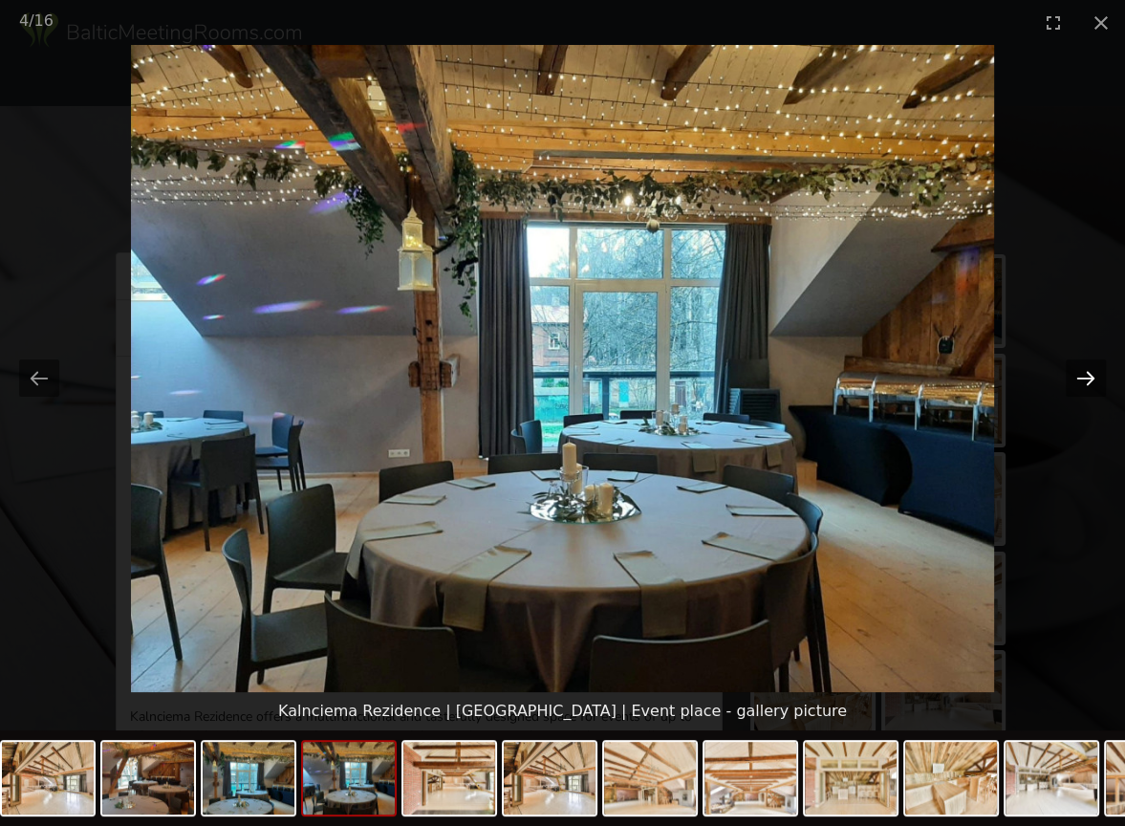
click at [1086, 375] on button "Next slide" at bounding box center [1086, 377] width 40 height 37
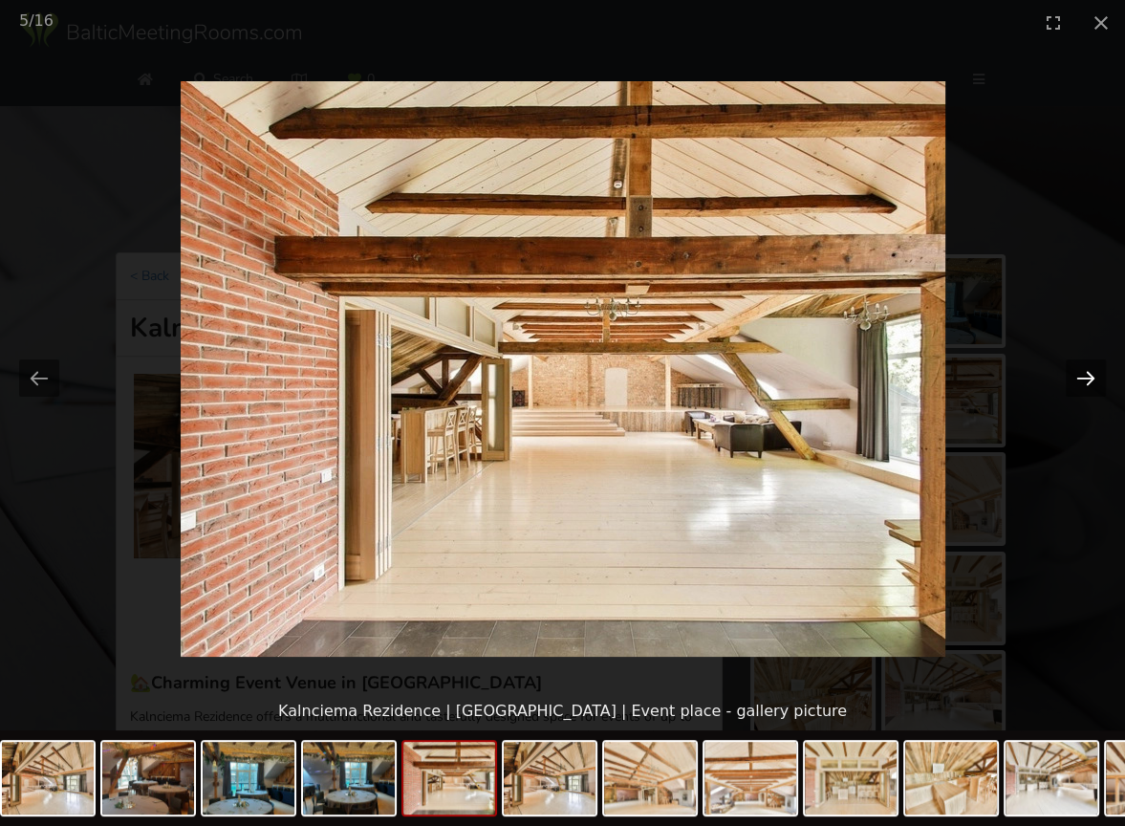
click at [1086, 375] on button "Next slide" at bounding box center [1086, 377] width 40 height 37
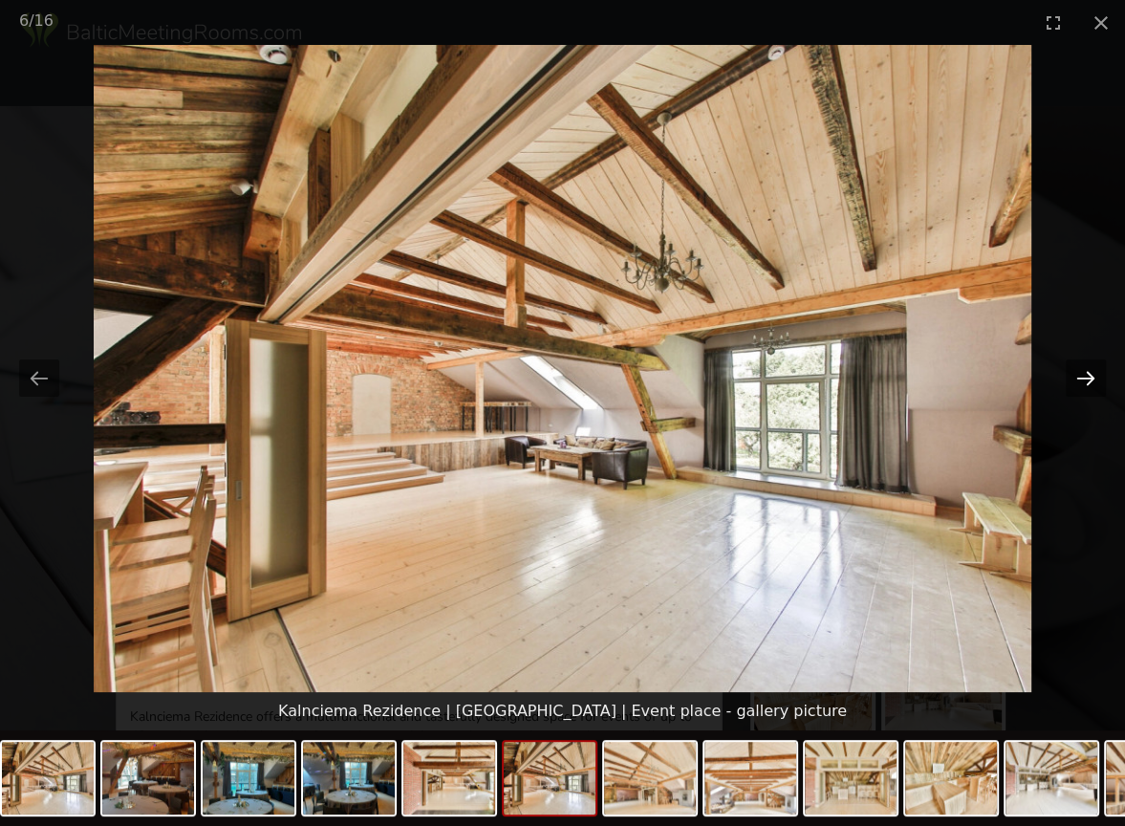
click at [1086, 375] on button "Next slide" at bounding box center [1086, 377] width 40 height 37
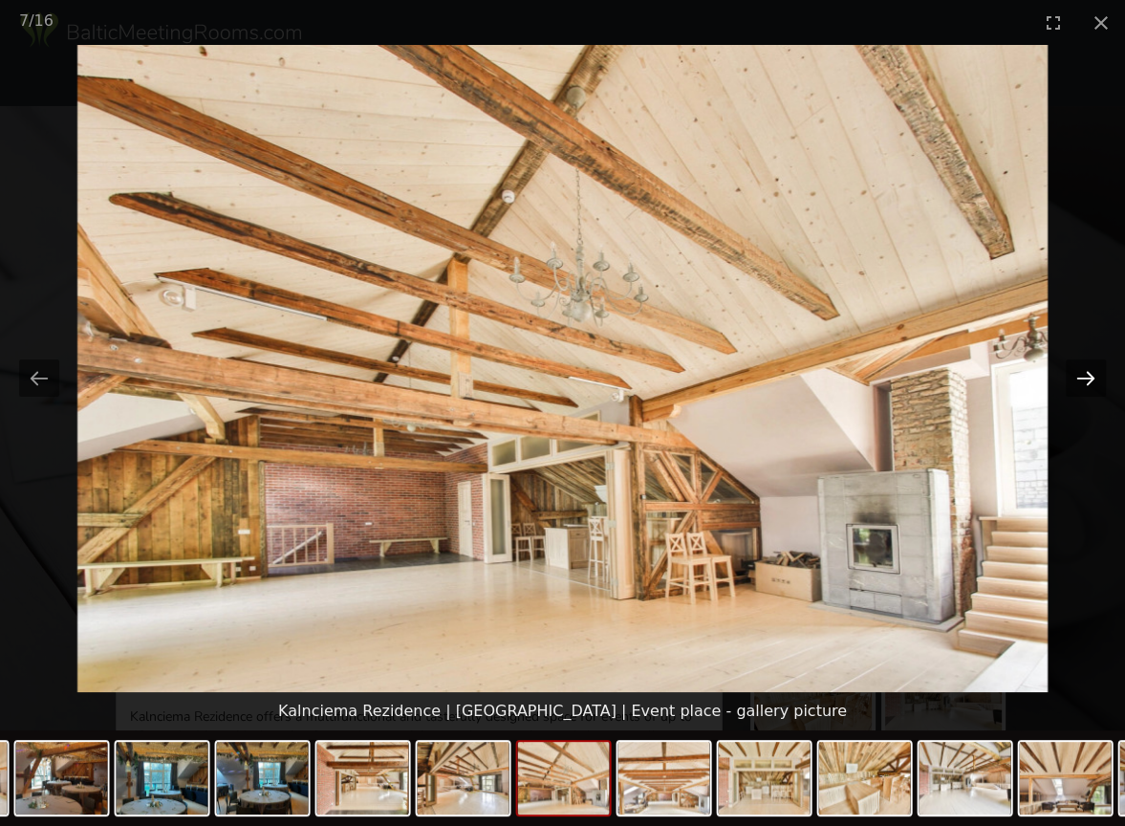
click at [1086, 375] on button "Next slide" at bounding box center [1086, 377] width 40 height 37
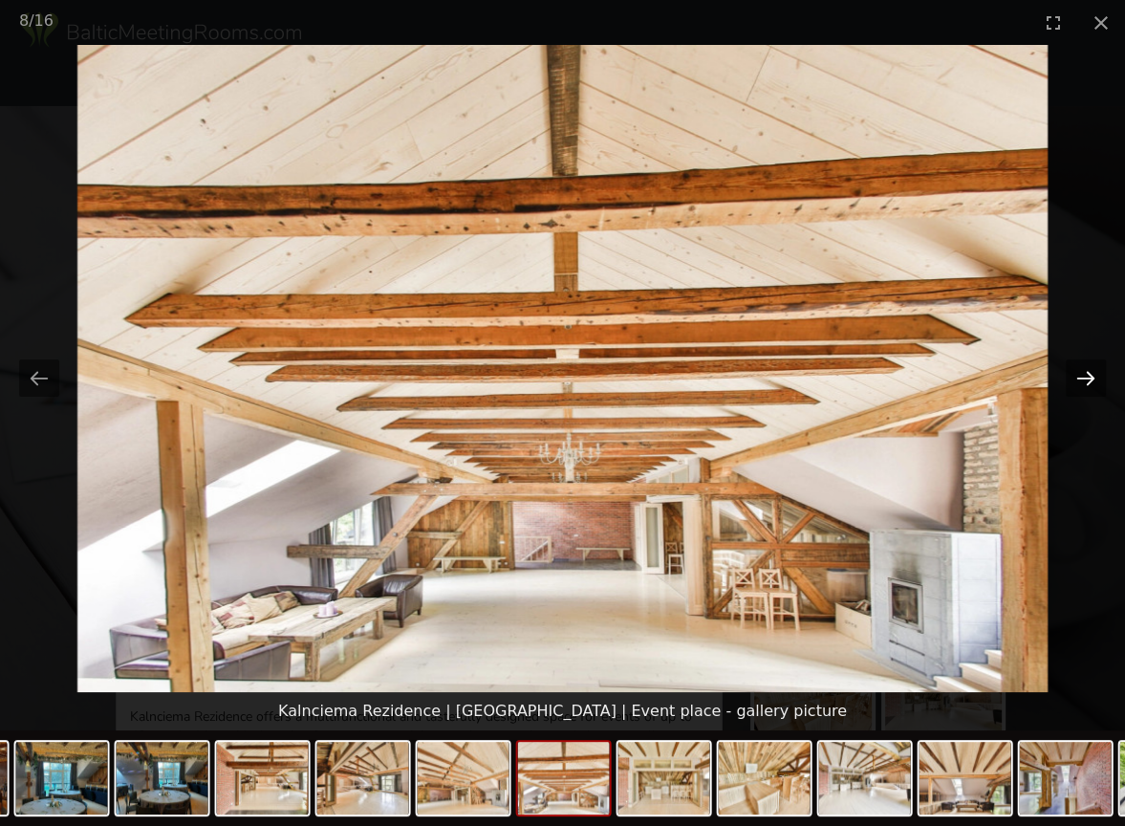
click at [1086, 375] on button "Next slide" at bounding box center [1086, 377] width 40 height 37
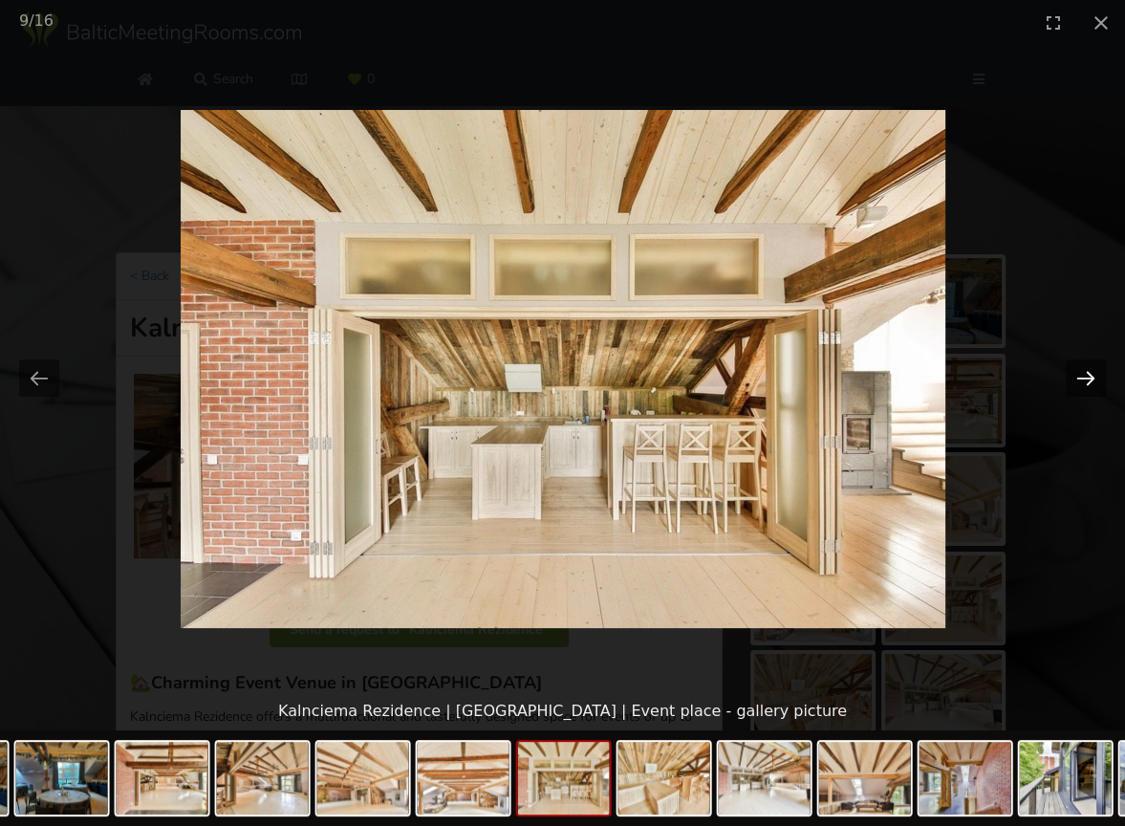
click at [1086, 375] on button "Next slide" at bounding box center [1086, 377] width 40 height 37
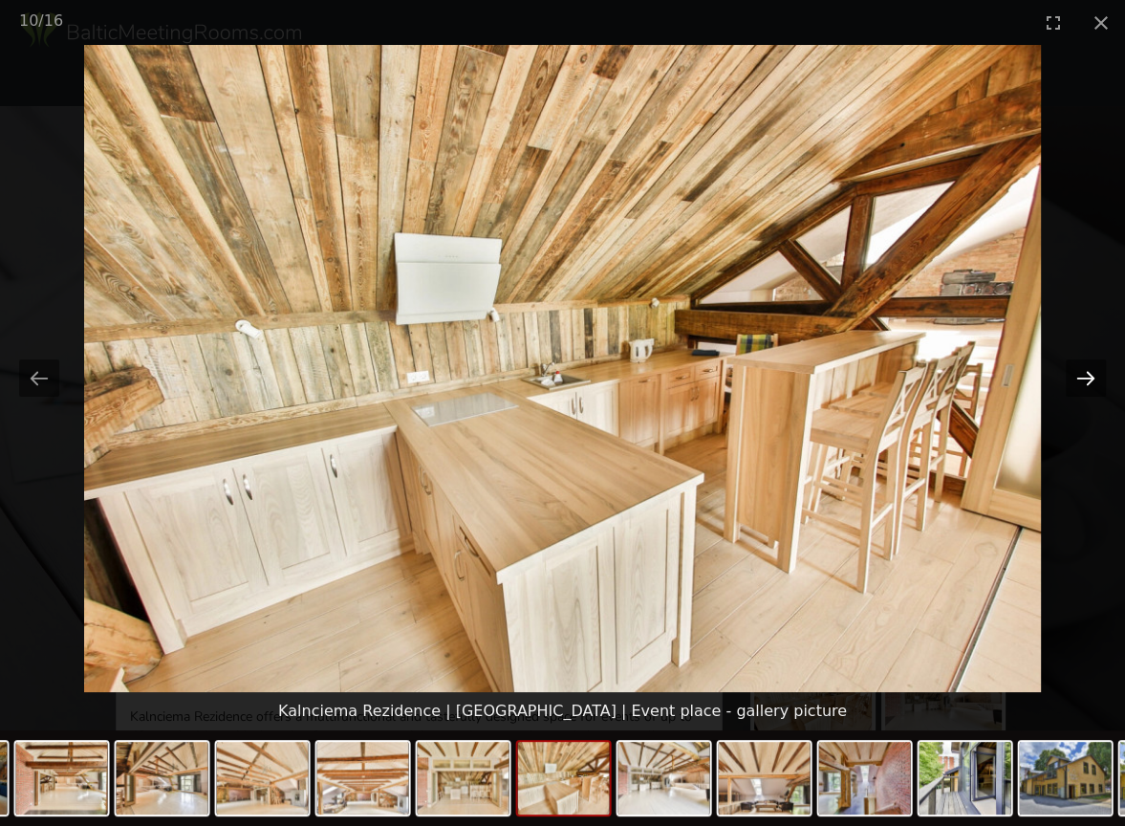
click at [1086, 375] on button "Next slide" at bounding box center [1086, 377] width 40 height 37
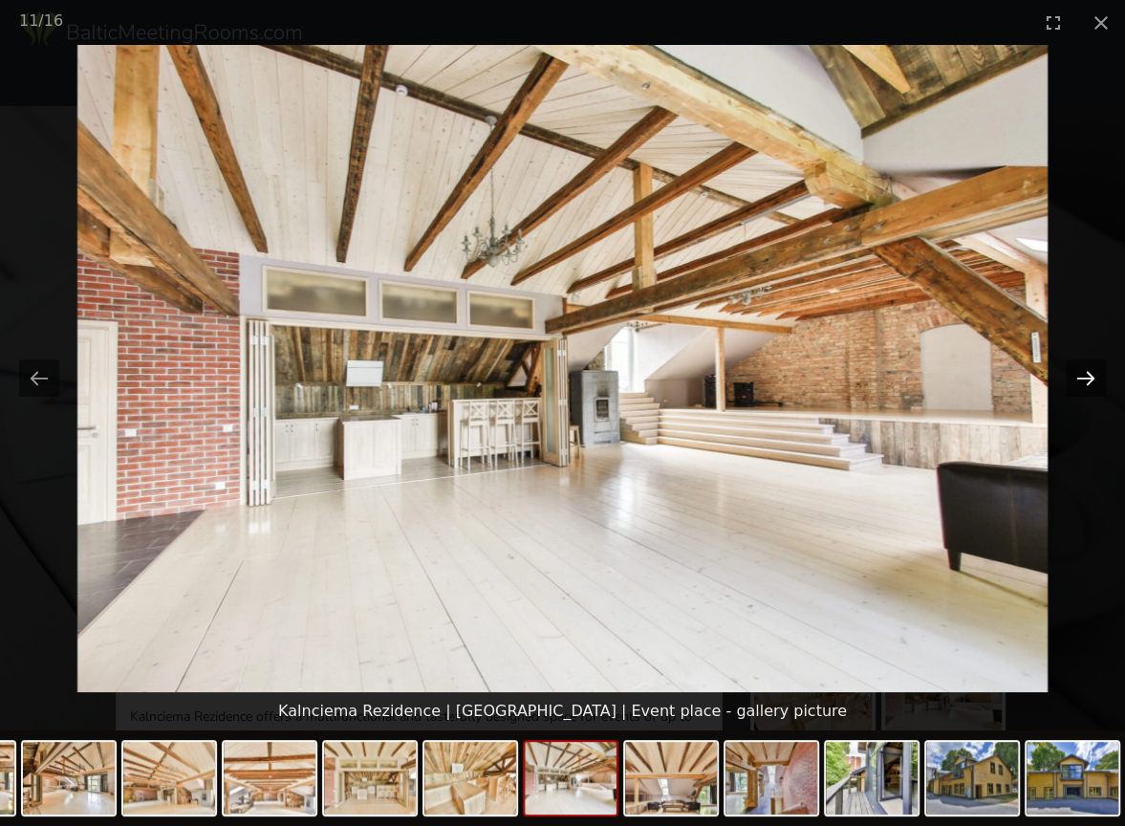
click at [1086, 375] on button "Next slide" at bounding box center [1086, 377] width 40 height 37
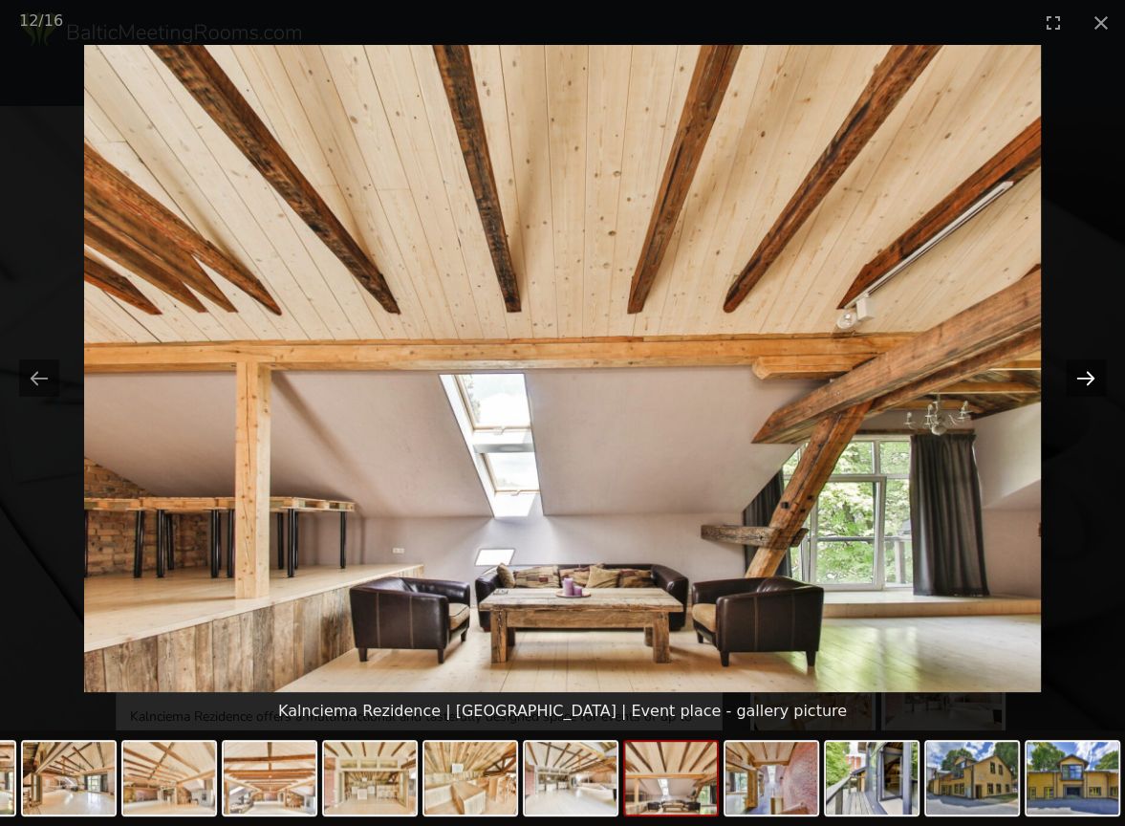
click at [1086, 375] on button "Next slide" at bounding box center [1086, 377] width 40 height 37
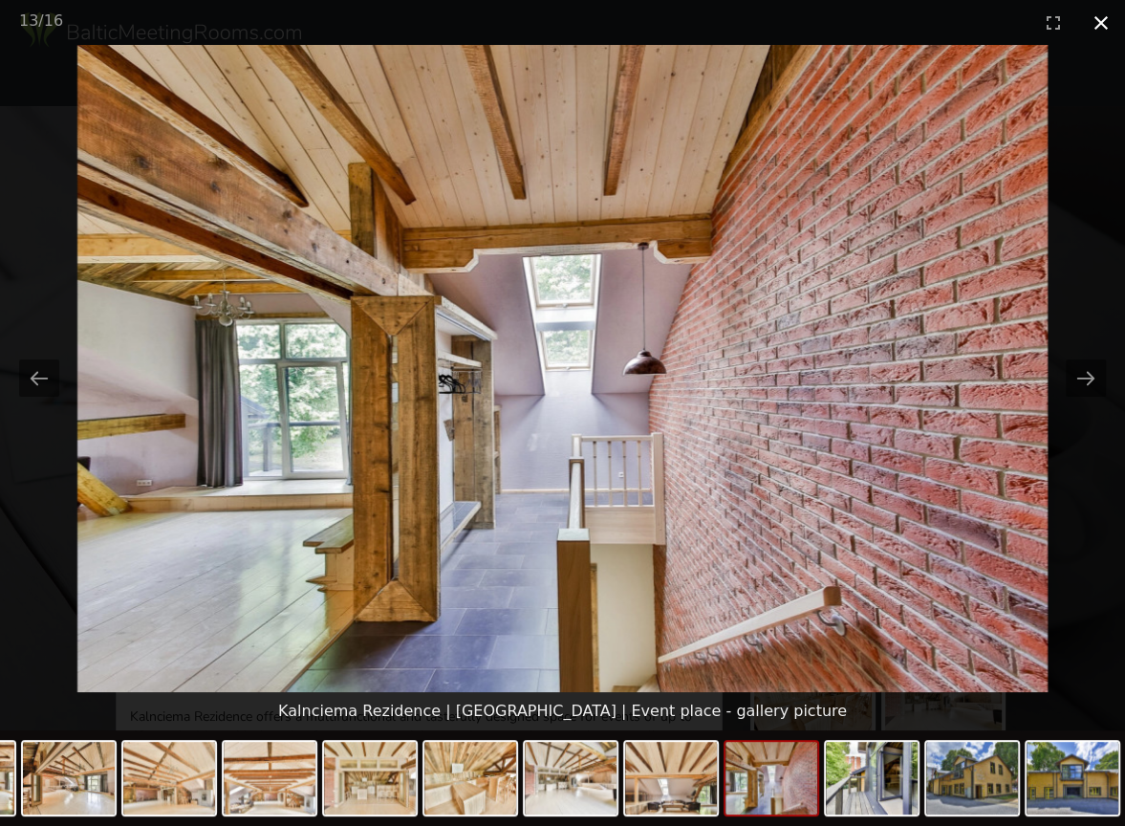
click at [1105, 19] on button "Close gallery" at bounding box center [1101, 22] width 48 height 45
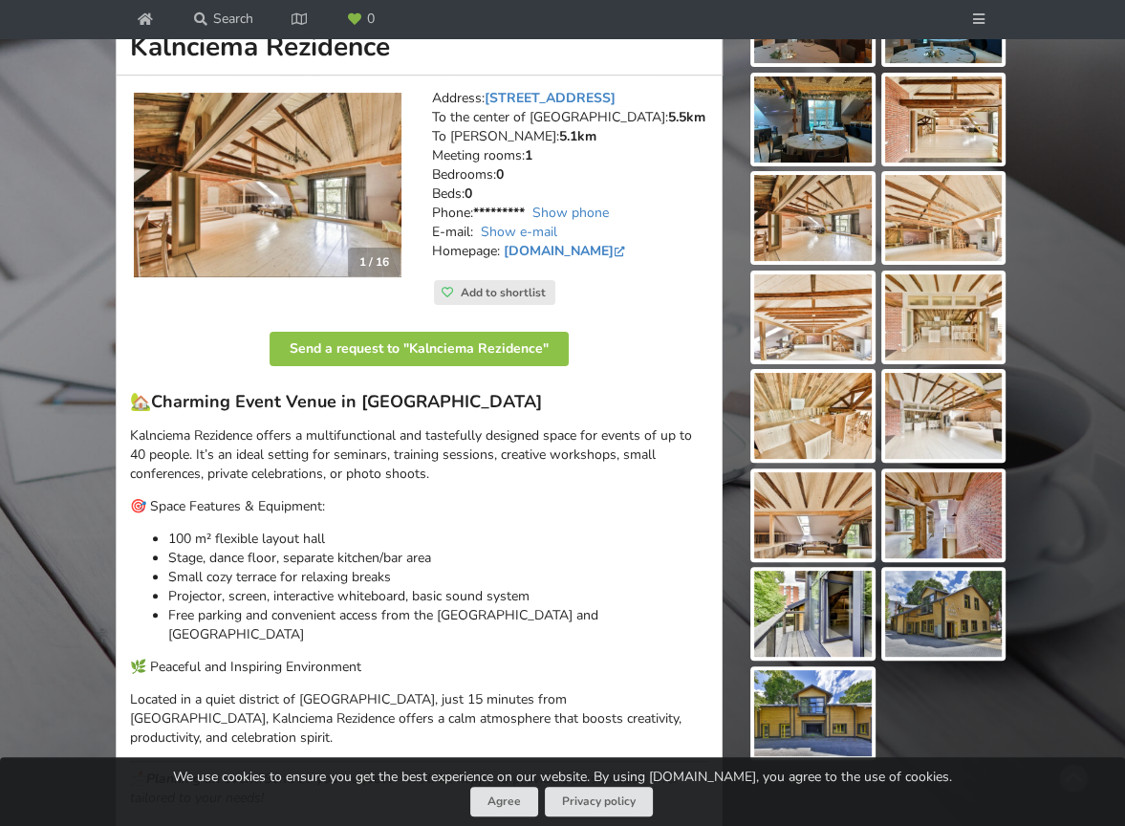
scroll to position [287, 0]
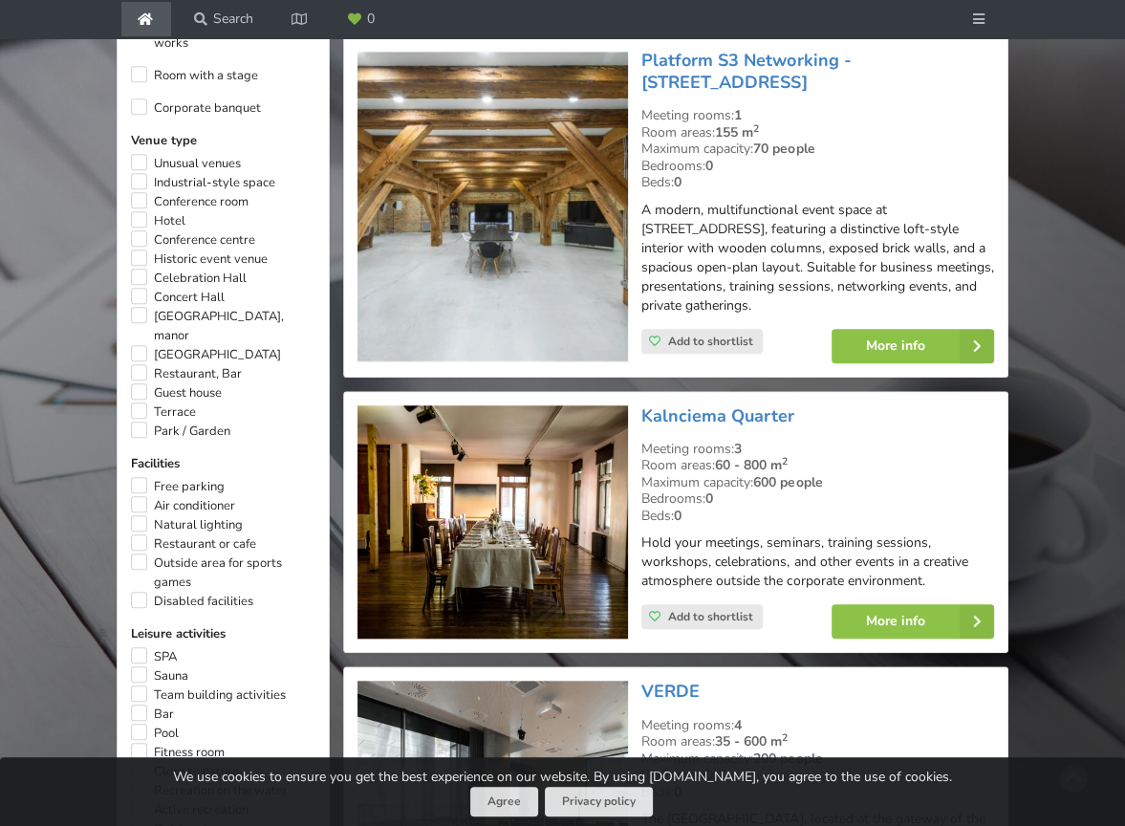
scroll to position [1059, 0]
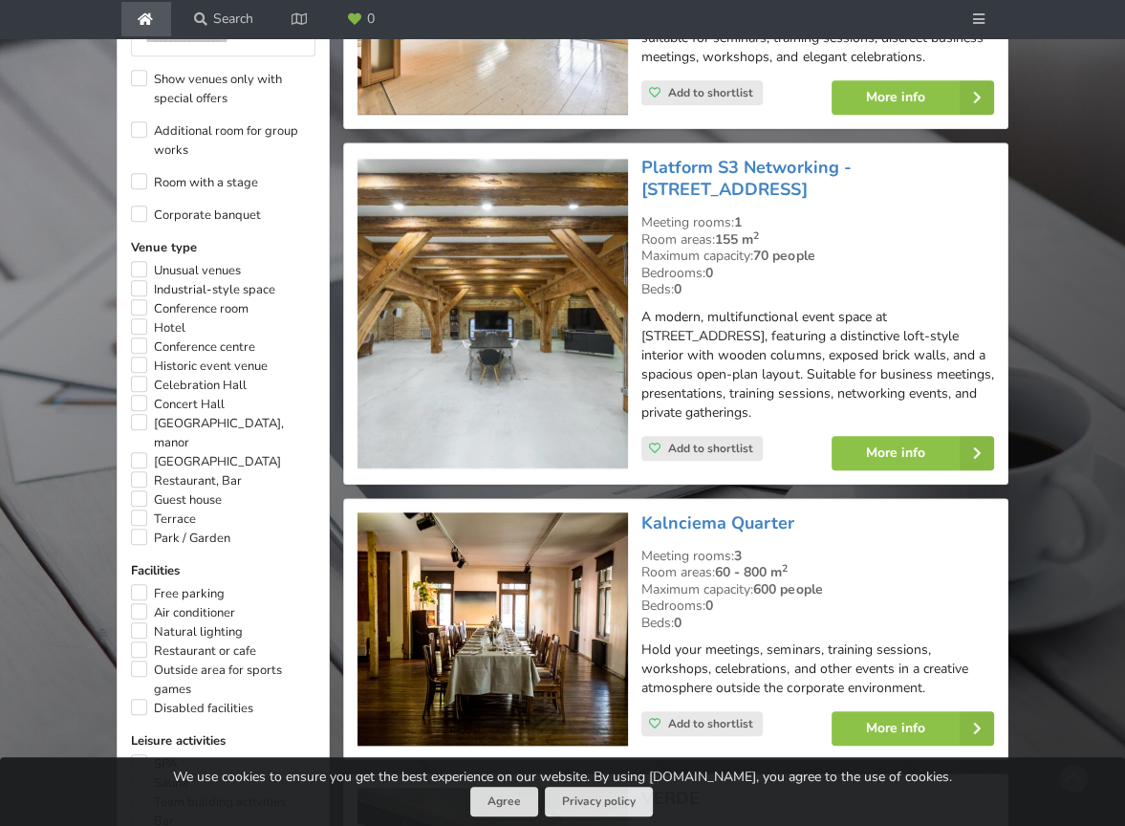
click at [549, 261] on img at bounding box center [492, 313] width 271 height 313
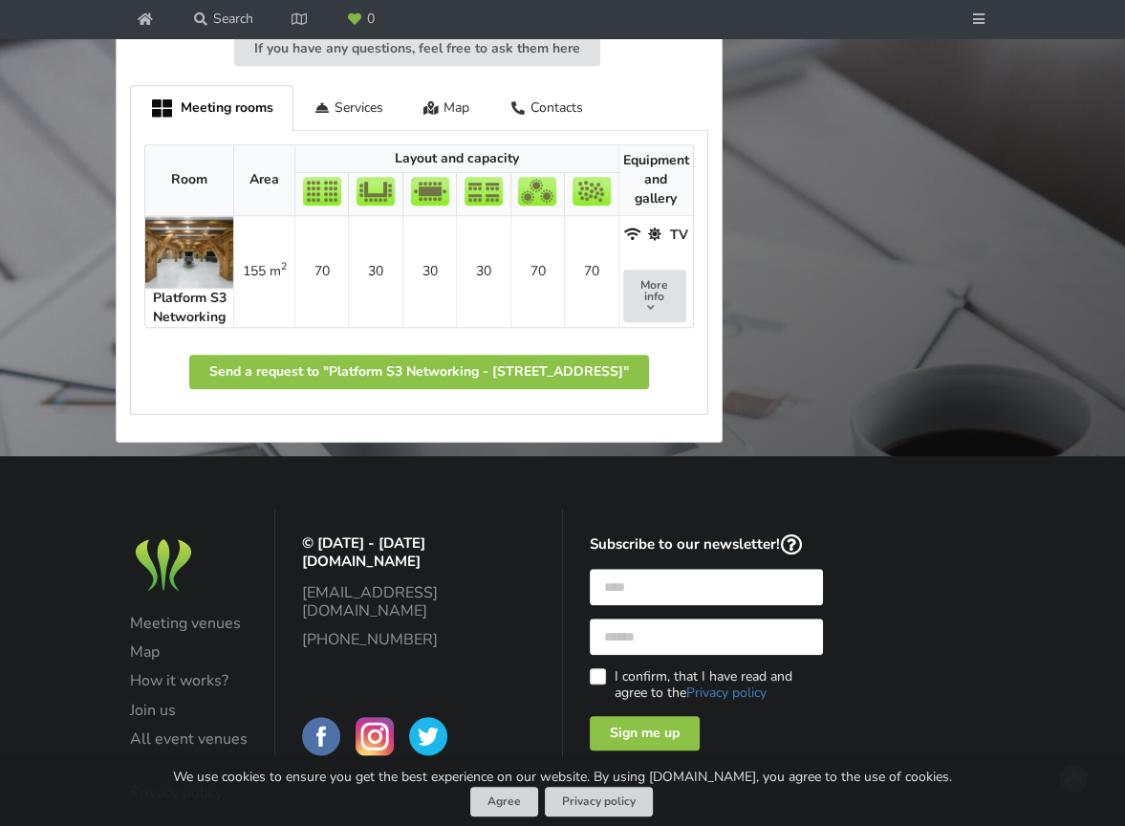
scroll to position [1147, 0]
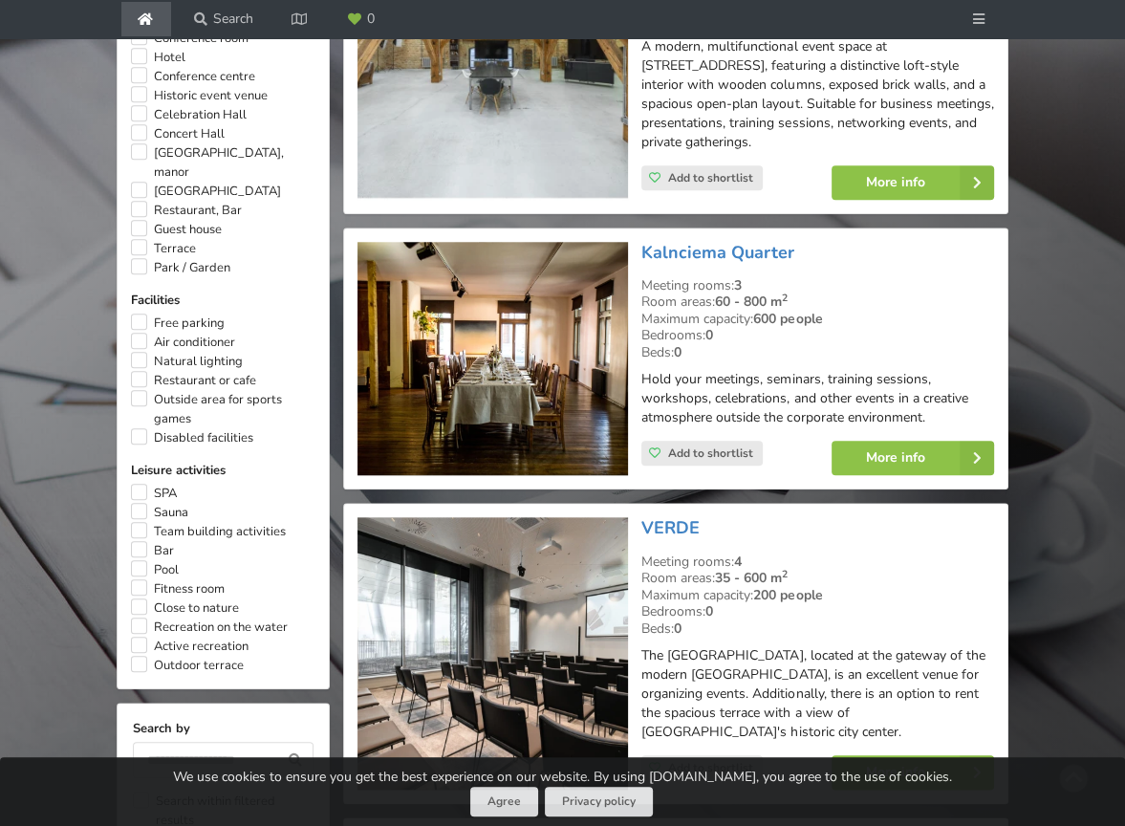
scroll to position [1346, 0]
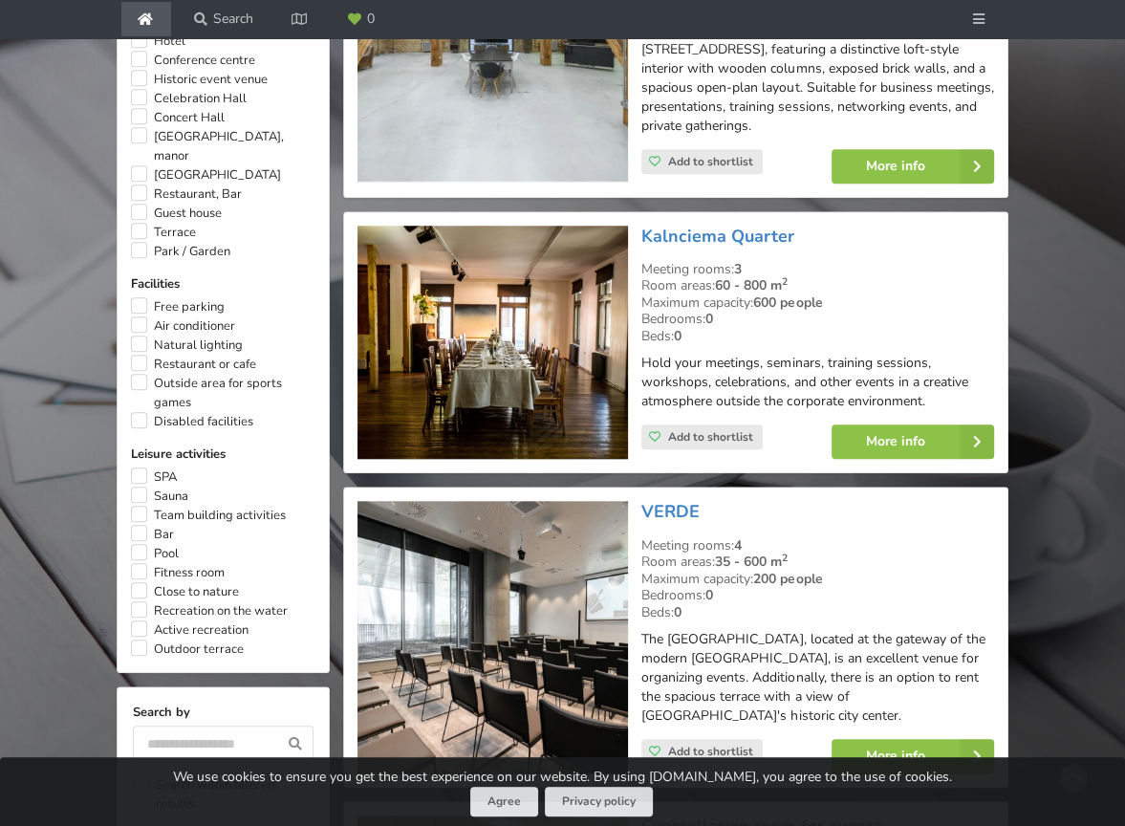
click at [550, 260] on img at bounding box center [492, 343] width 271 height 234
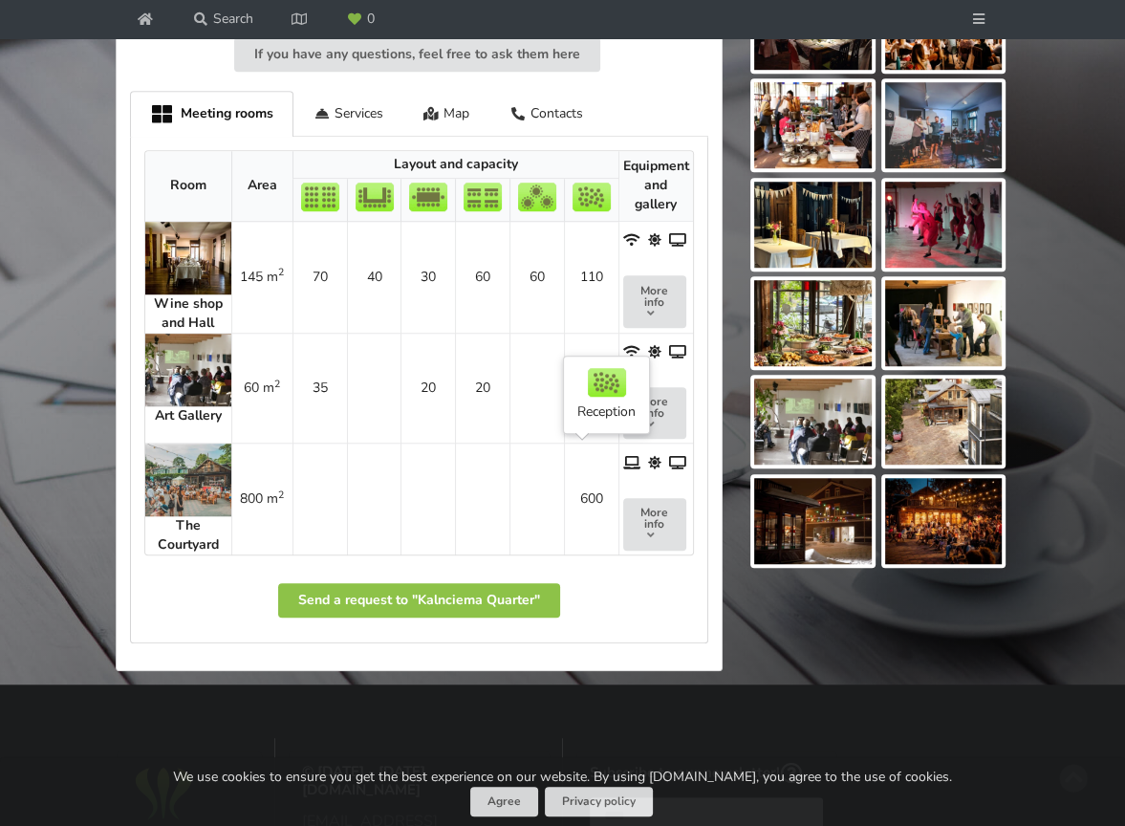
scroll to position [956, 0]
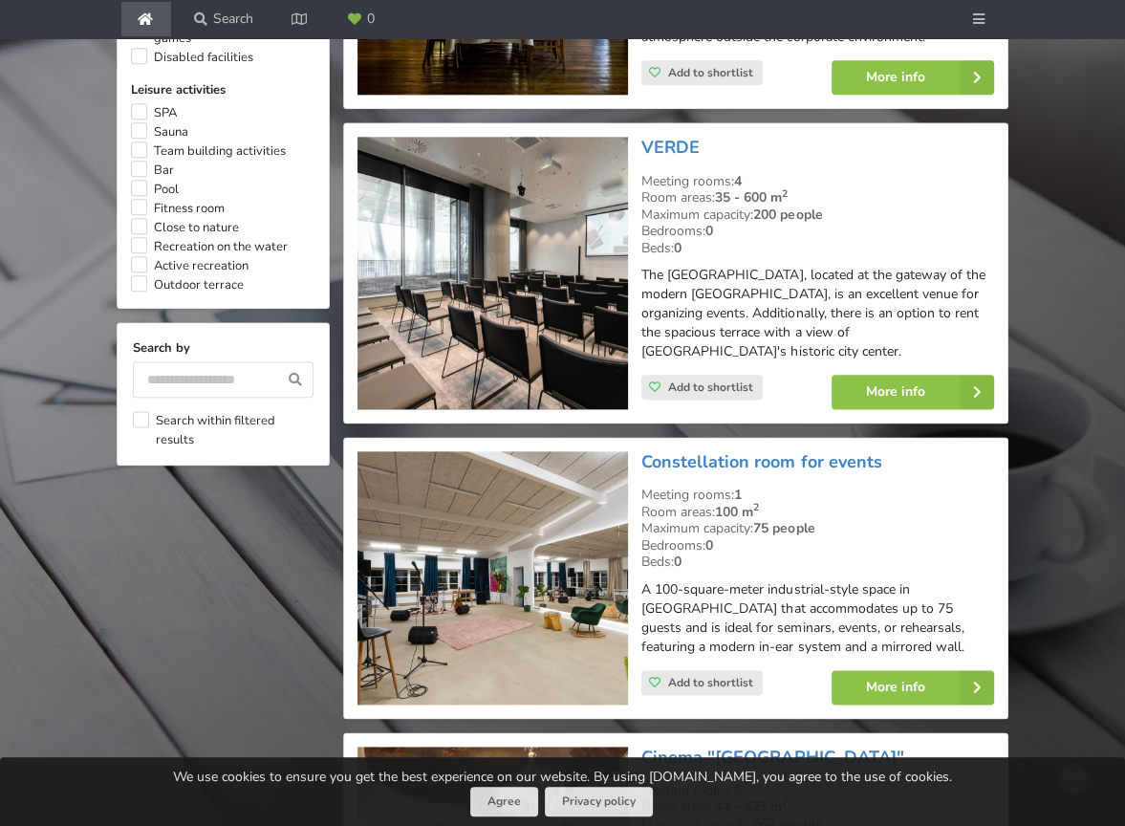
scroll to position [1728, 0]
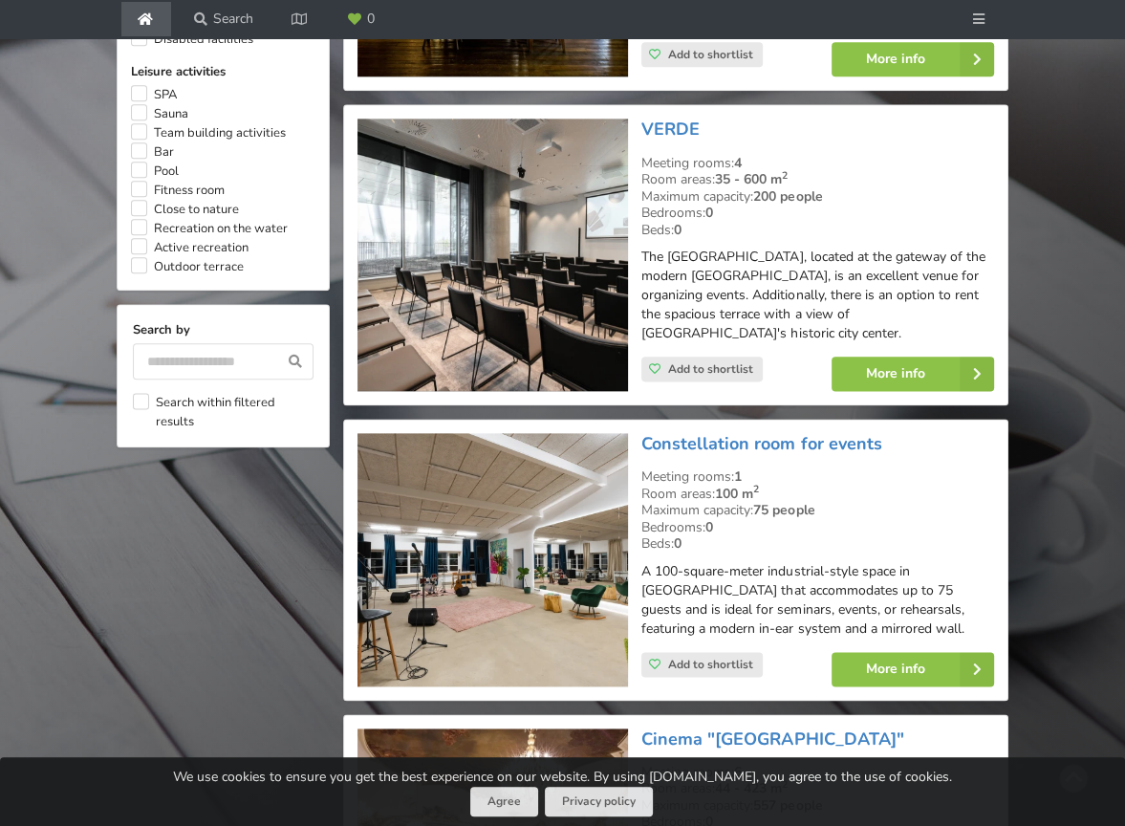
click at [515, 264] on img at bounding box center [492, 255] width 271 height 272
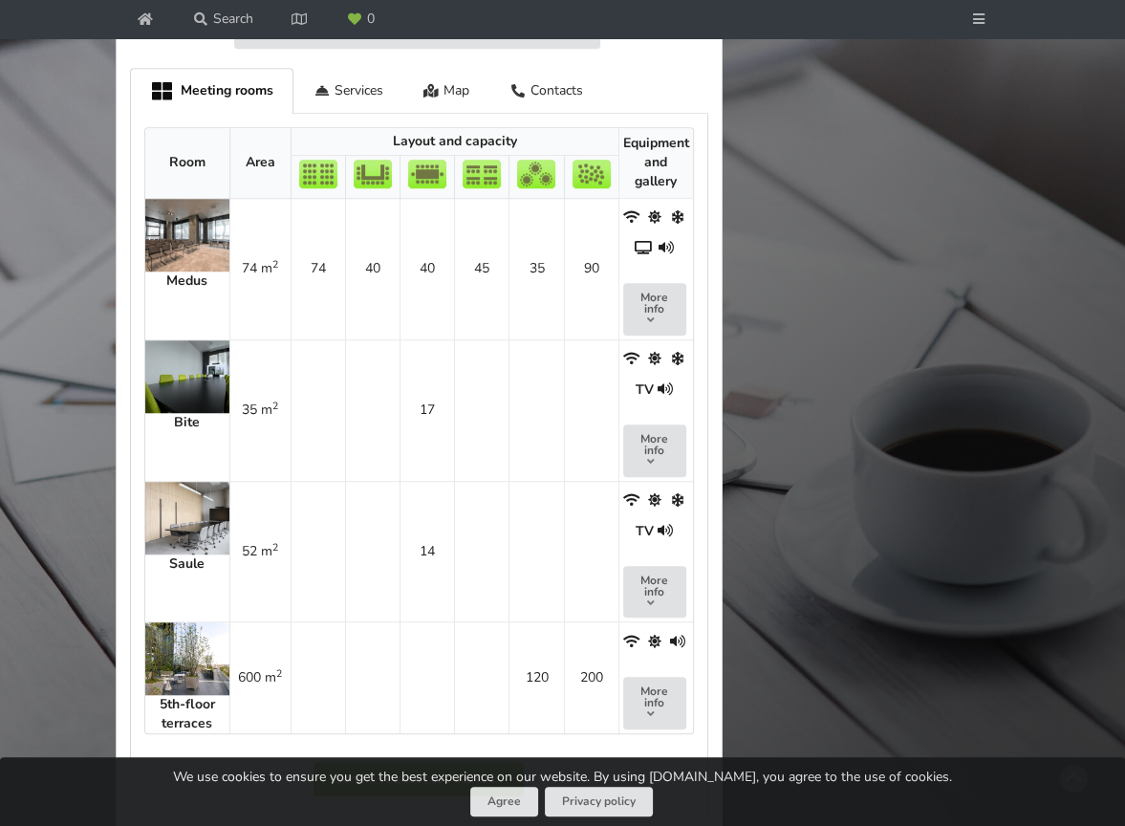
scroll to position [1051, 0]
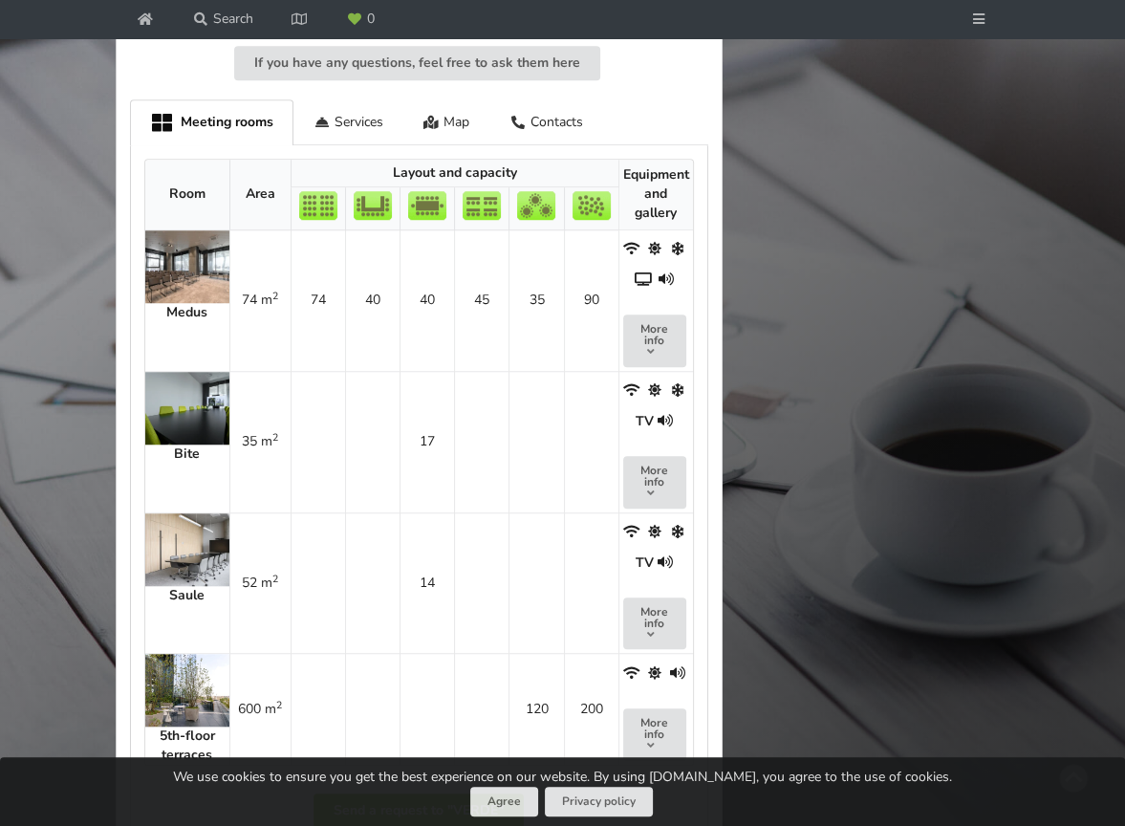
click at [187, 238] on img at bounding box center [187, 266] width 84 height 73
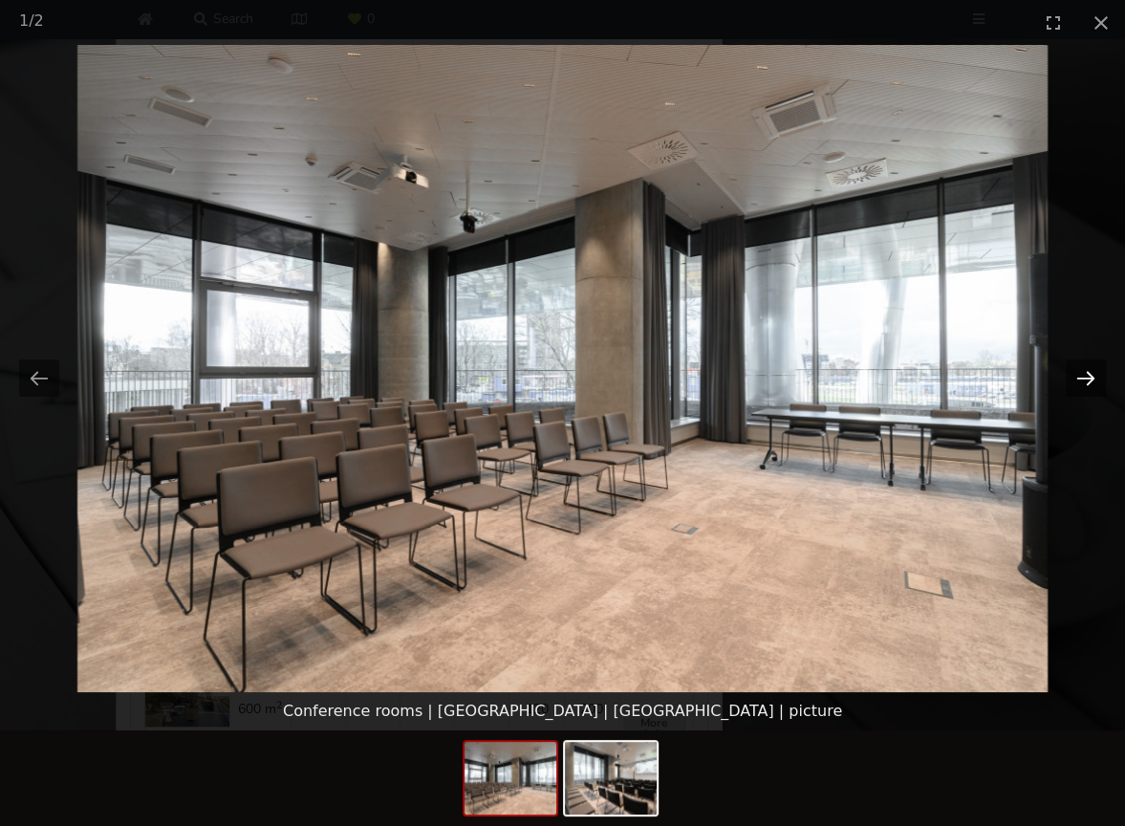
click at [1088, 383] on button "Next slide" at bounding box center [1086, 377] width 40 height 37
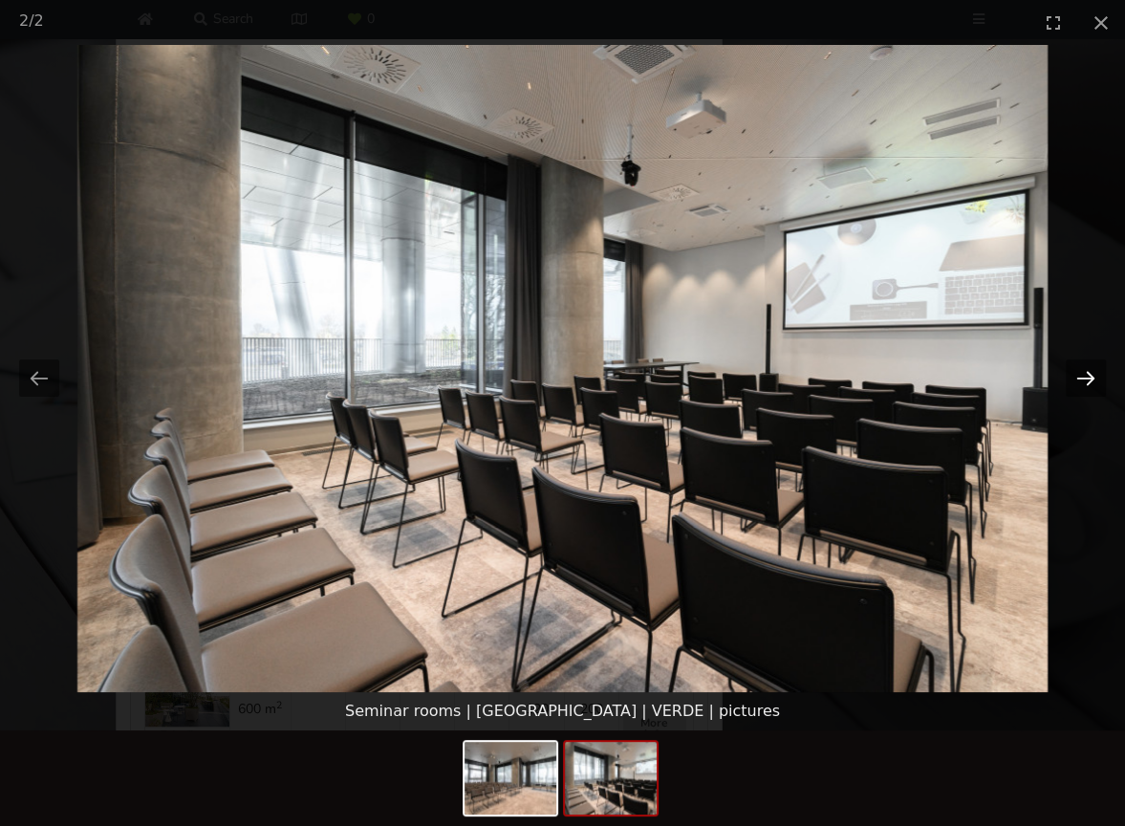
click at [1088, 383] on button "Next slide" at bounding box center [1086, 377] width 40 height 37
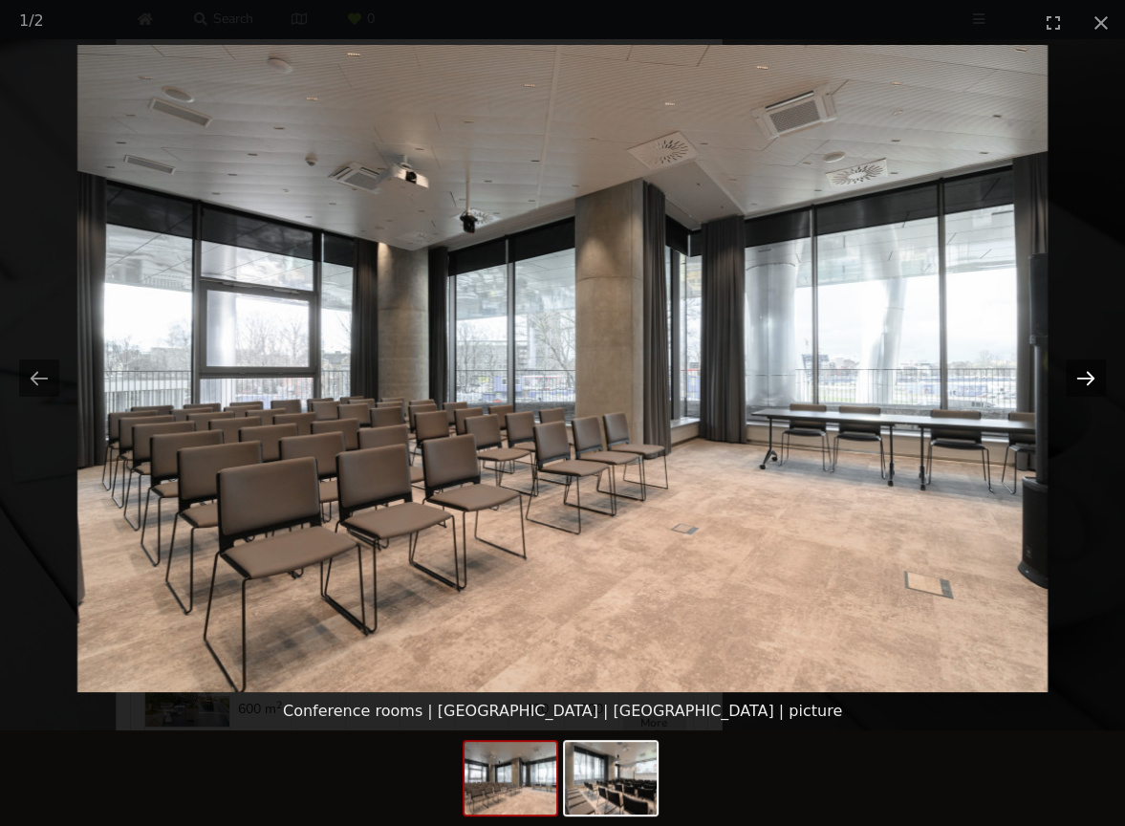
click at [1088, 383] on button "Next slide" at bounding box center [1086, 377] width 40 height 37
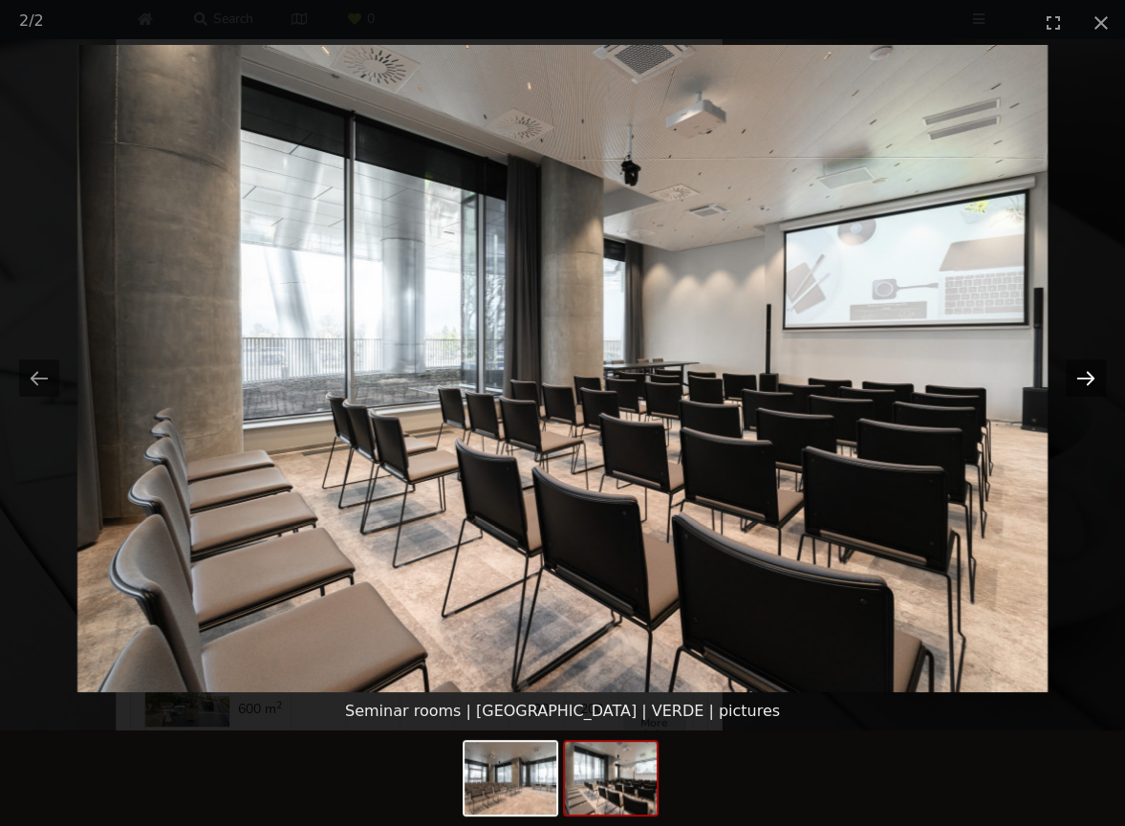
click at [1088, 383] on button "Next slide" at bounding box center [1086, 377] width 40 height 37
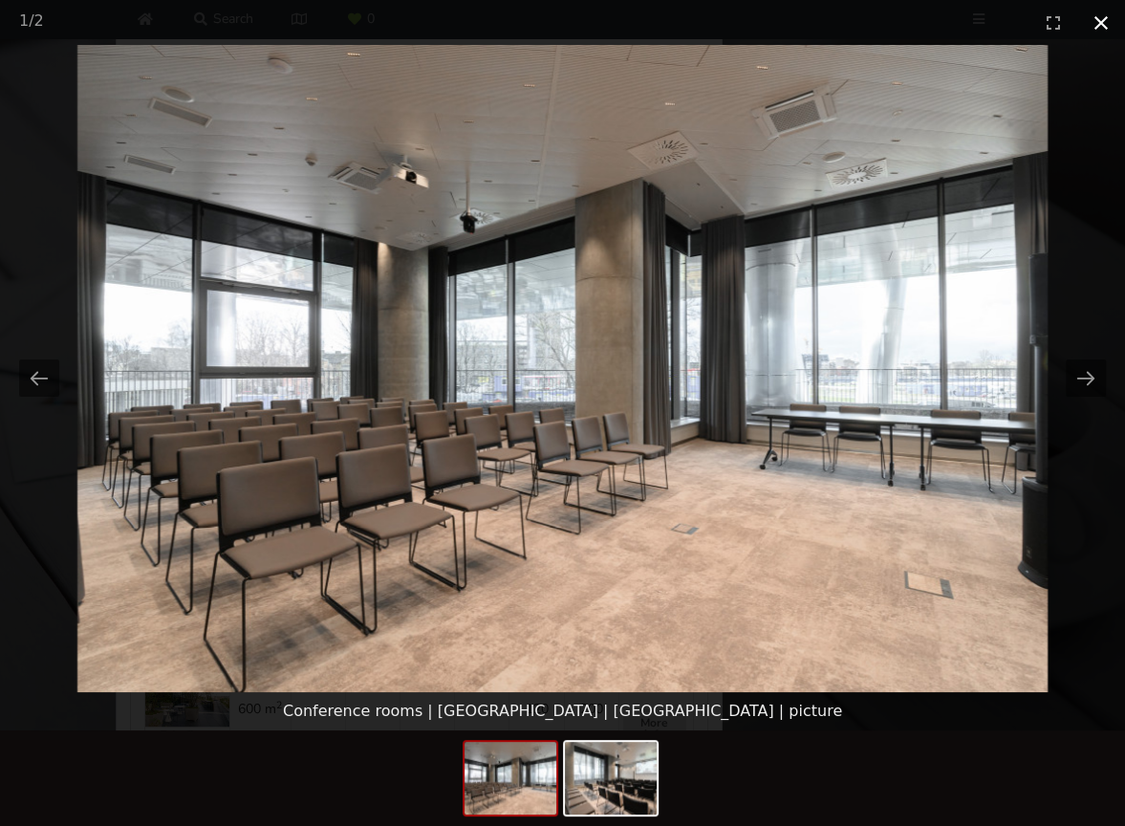
click at [1105, 21] on button "Close gallery" at bounding box center [1101, 22] width 48 height 45
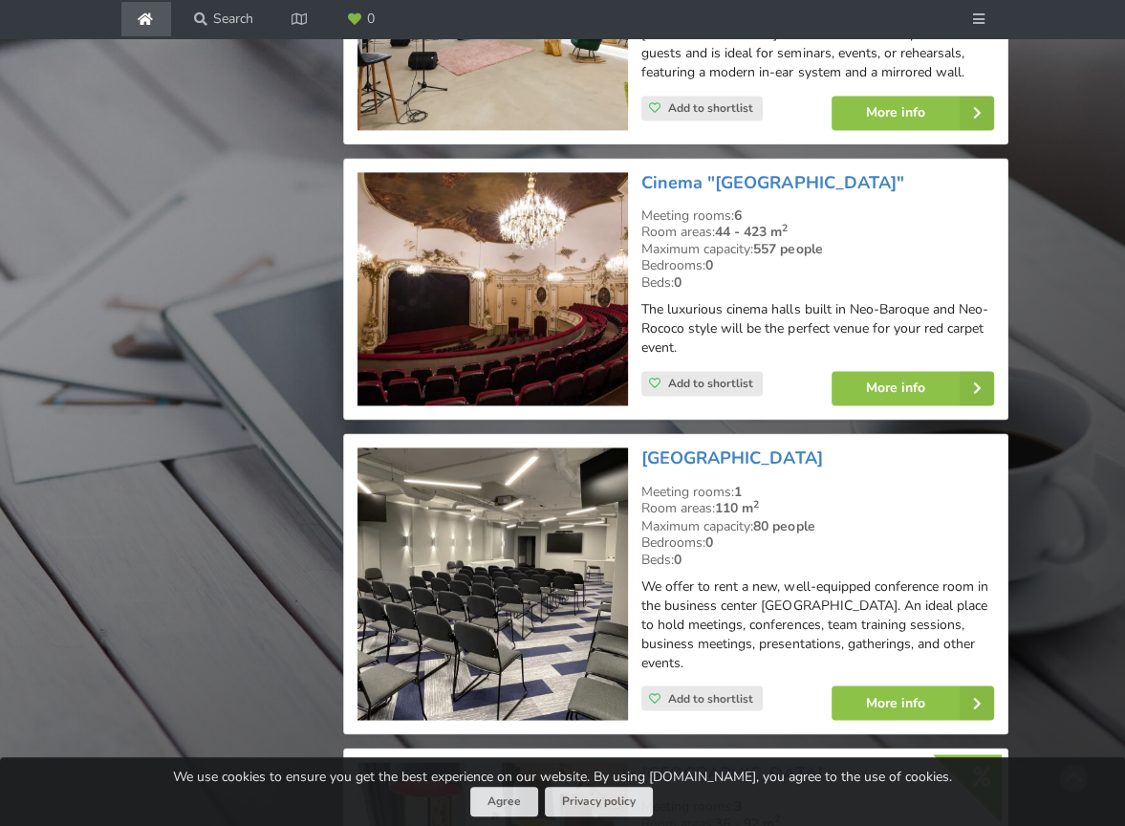
scroll to position [2300, 0]
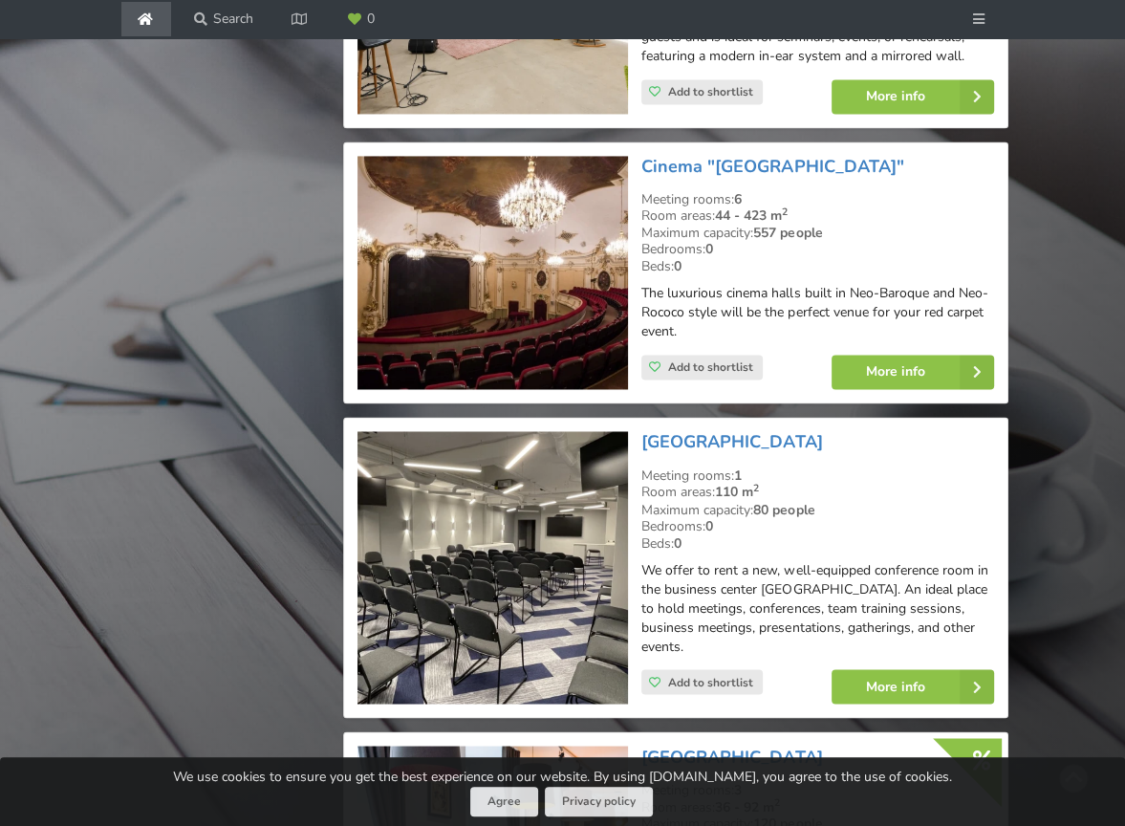
click at [558, 269] on img at bounding box center [492, 273] width 271 height 234
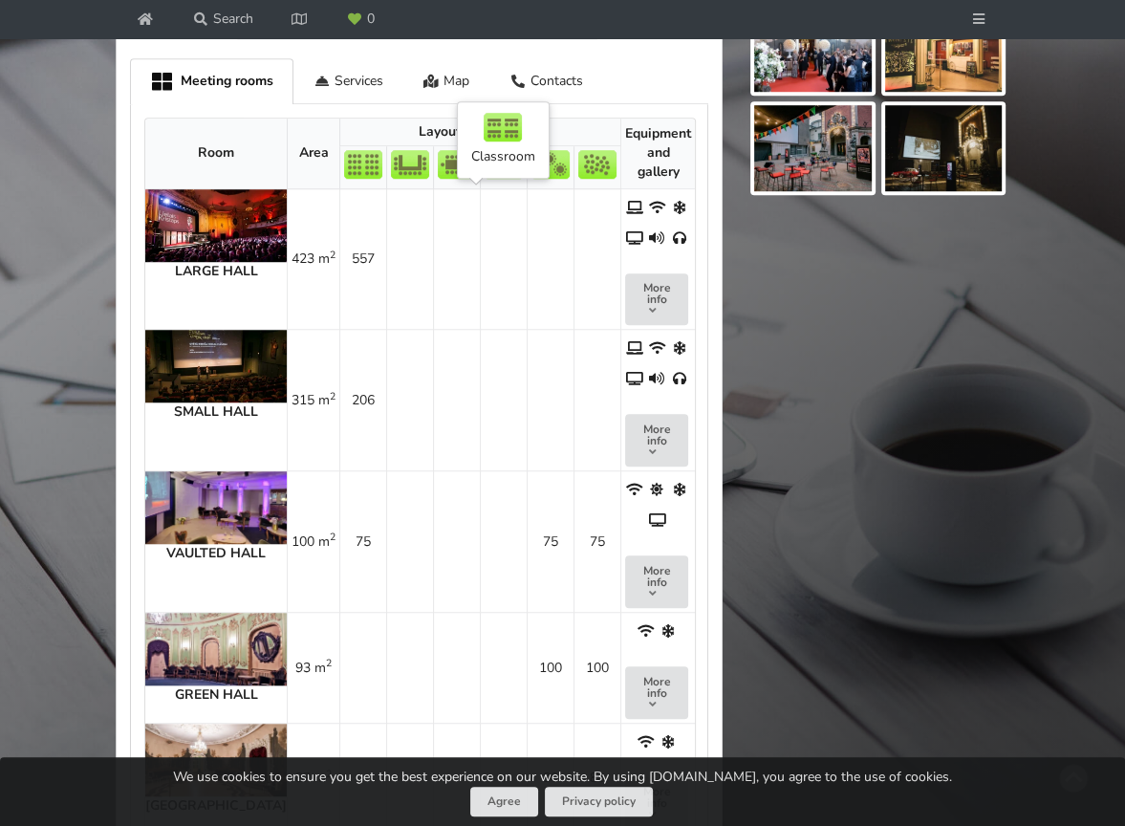
scroll to position [1338, 0]
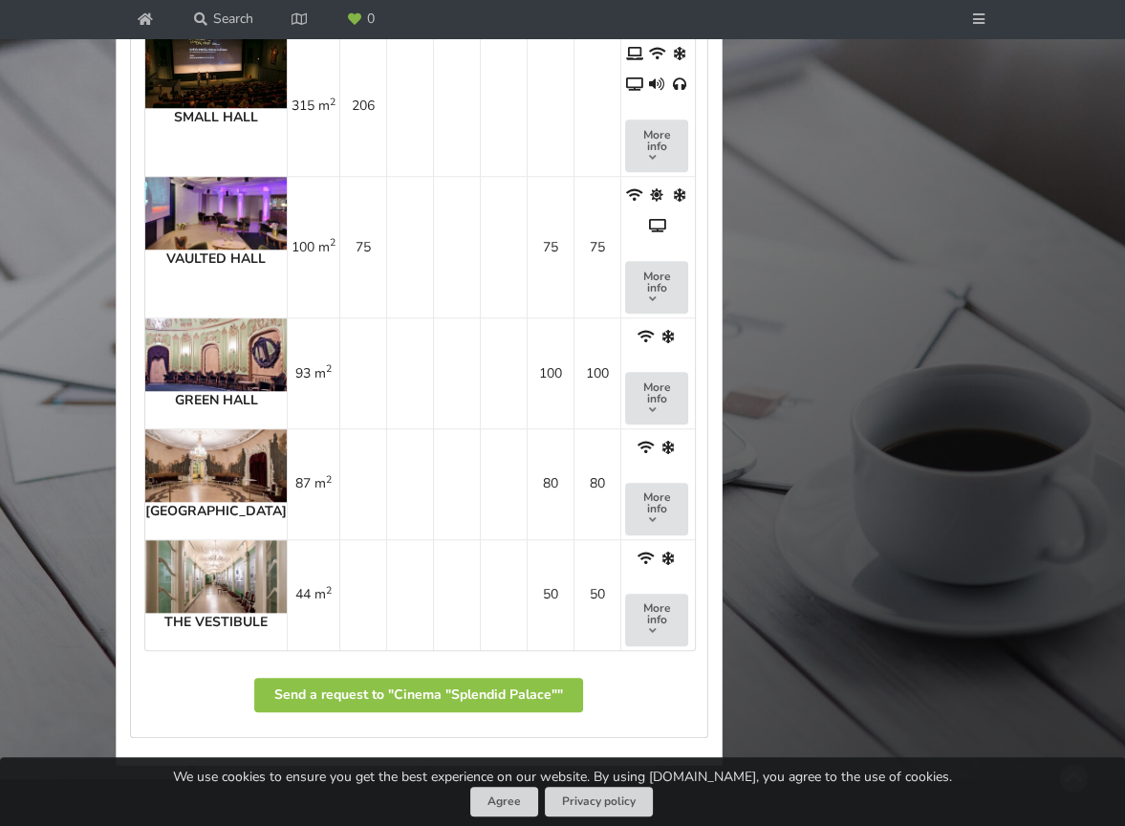
click at [196, 226] on img at bounding box center [215, 213] width 141 height 73
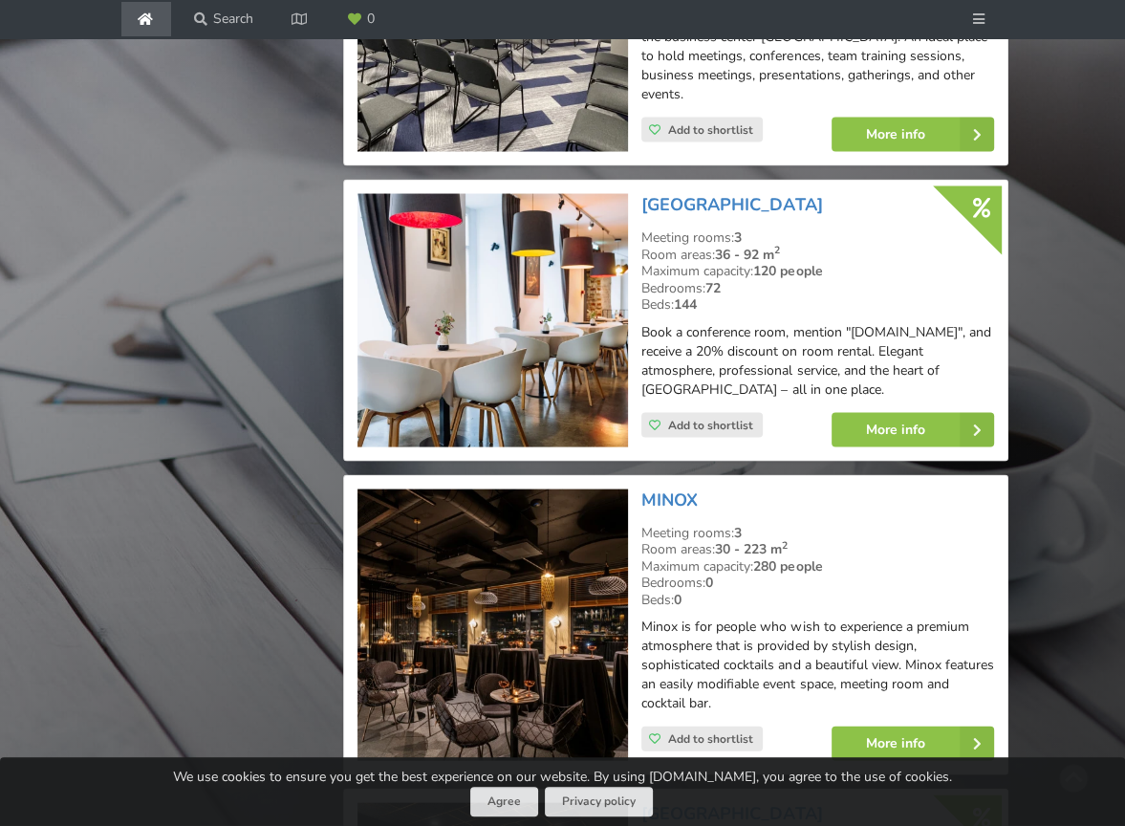
scroll to position [2969, 0]
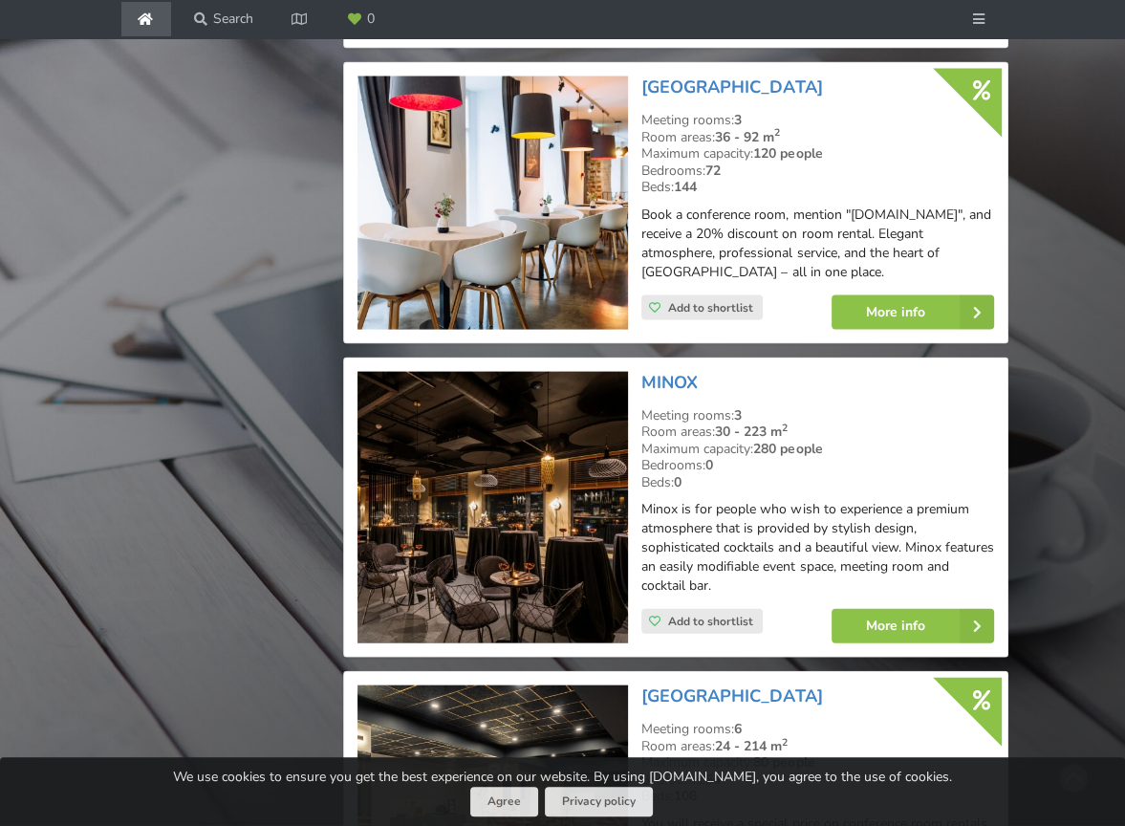
click at [481, 219] on img at bounding box center [492, 202] width 271 height 253
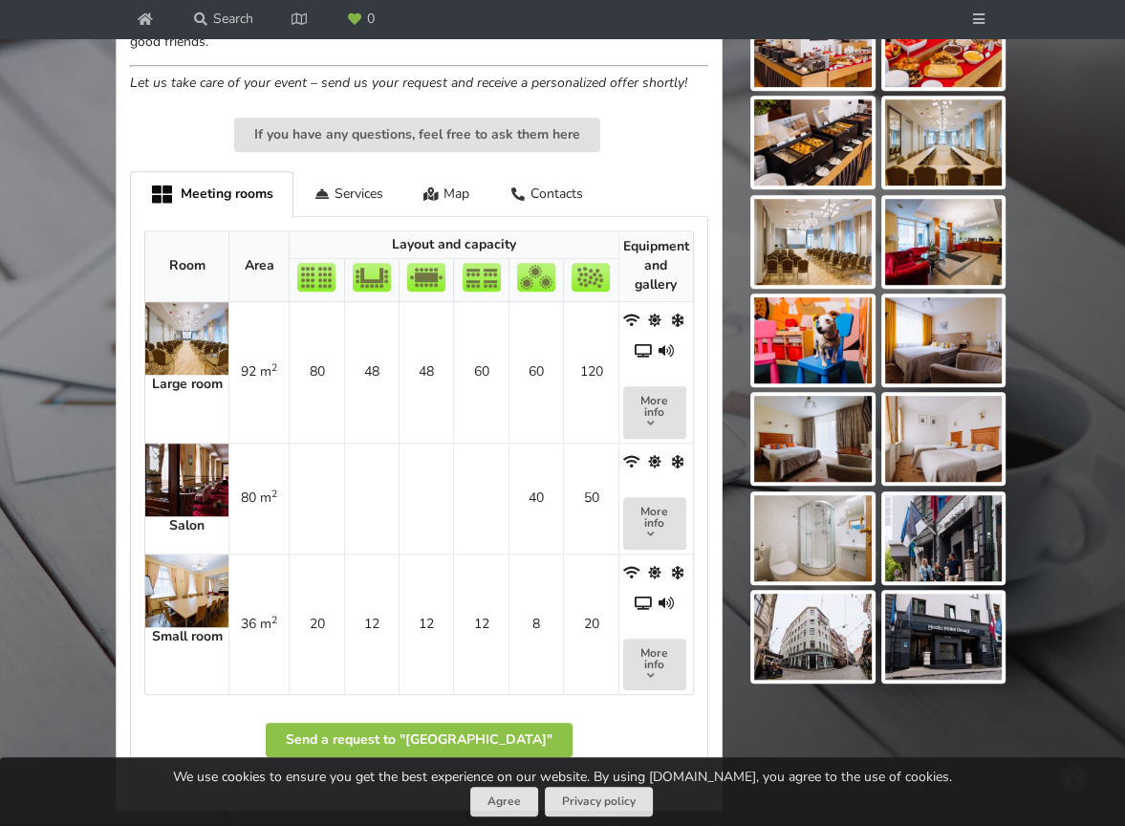
scroll to position [956, 0]
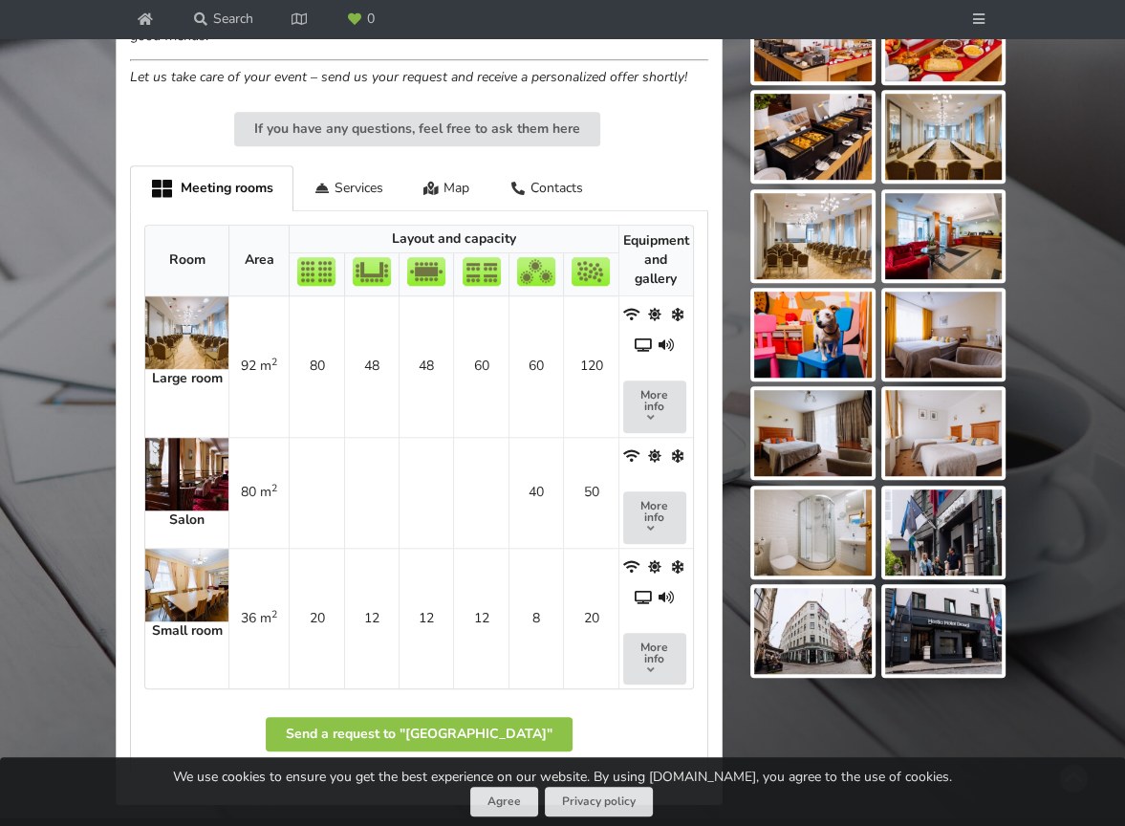
click at [193, 349] on img at bounding box center [186, 332] width 83 height 73
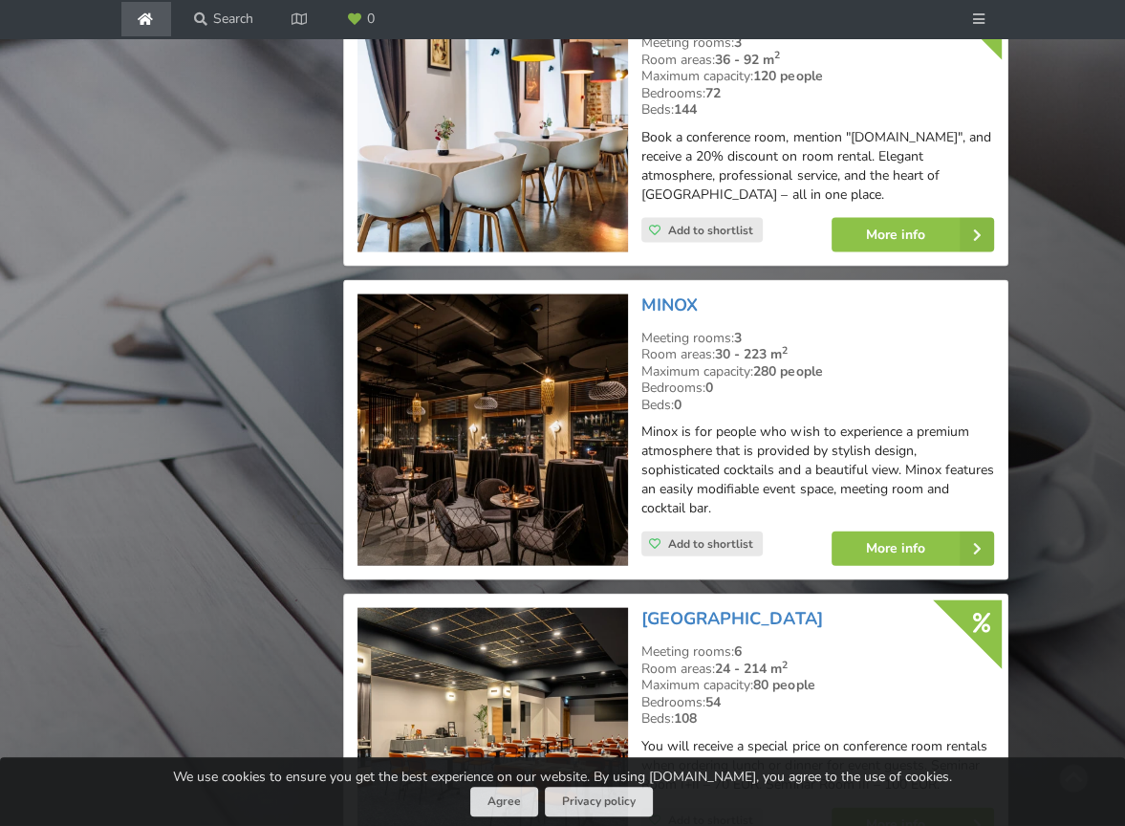
scroll to position [3160, 0]
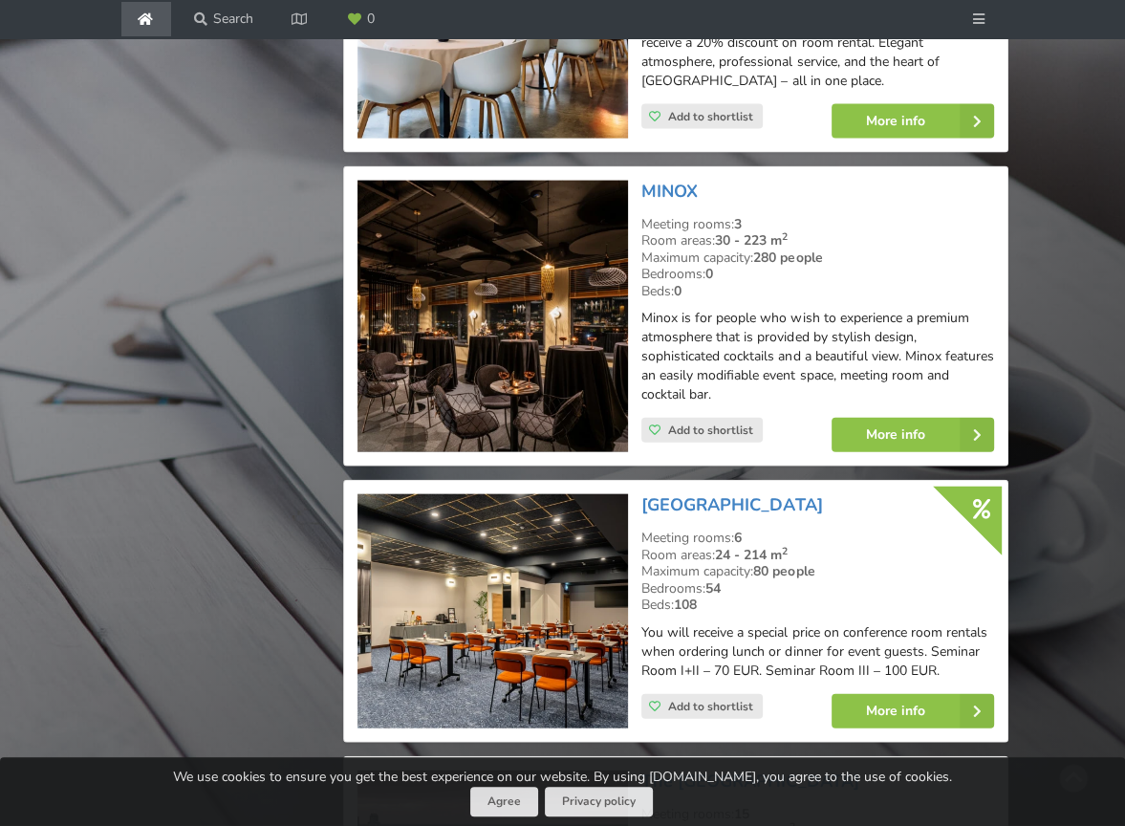
click at [479, 314] on img at bounding box center [492, 317] width 271 height 272
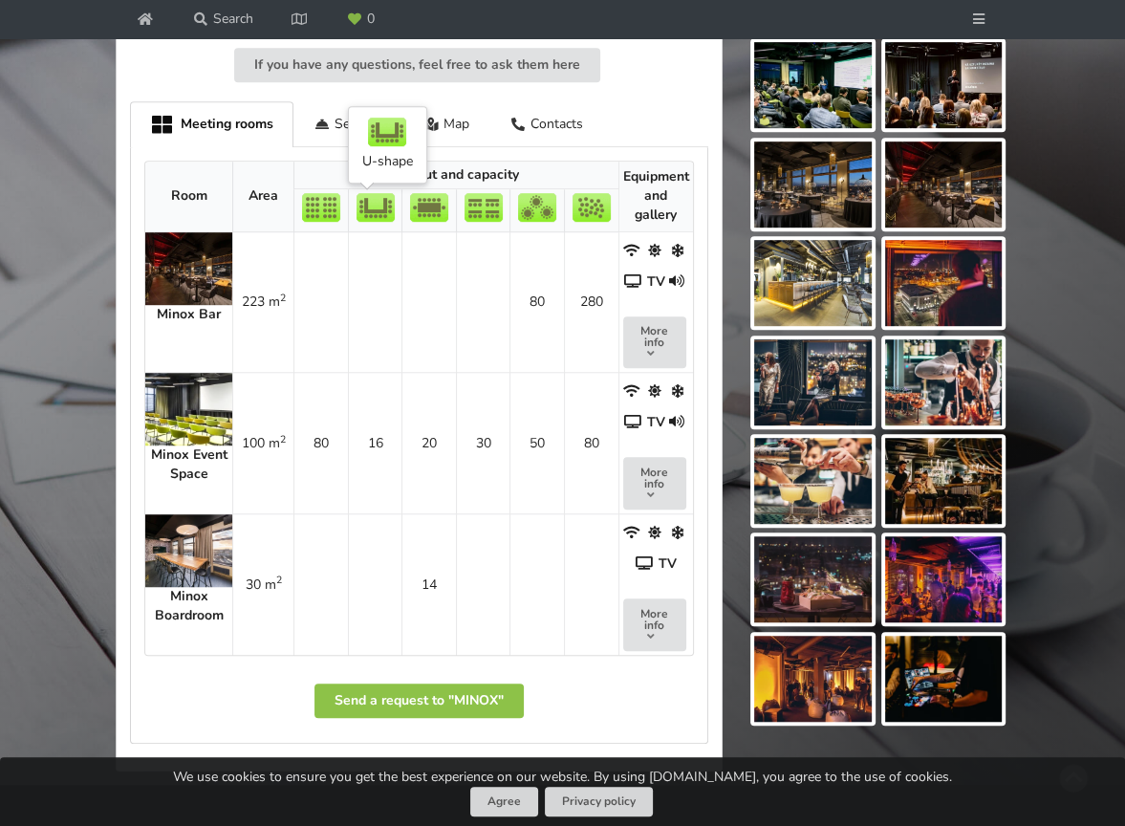
scroll to position [860, 0]
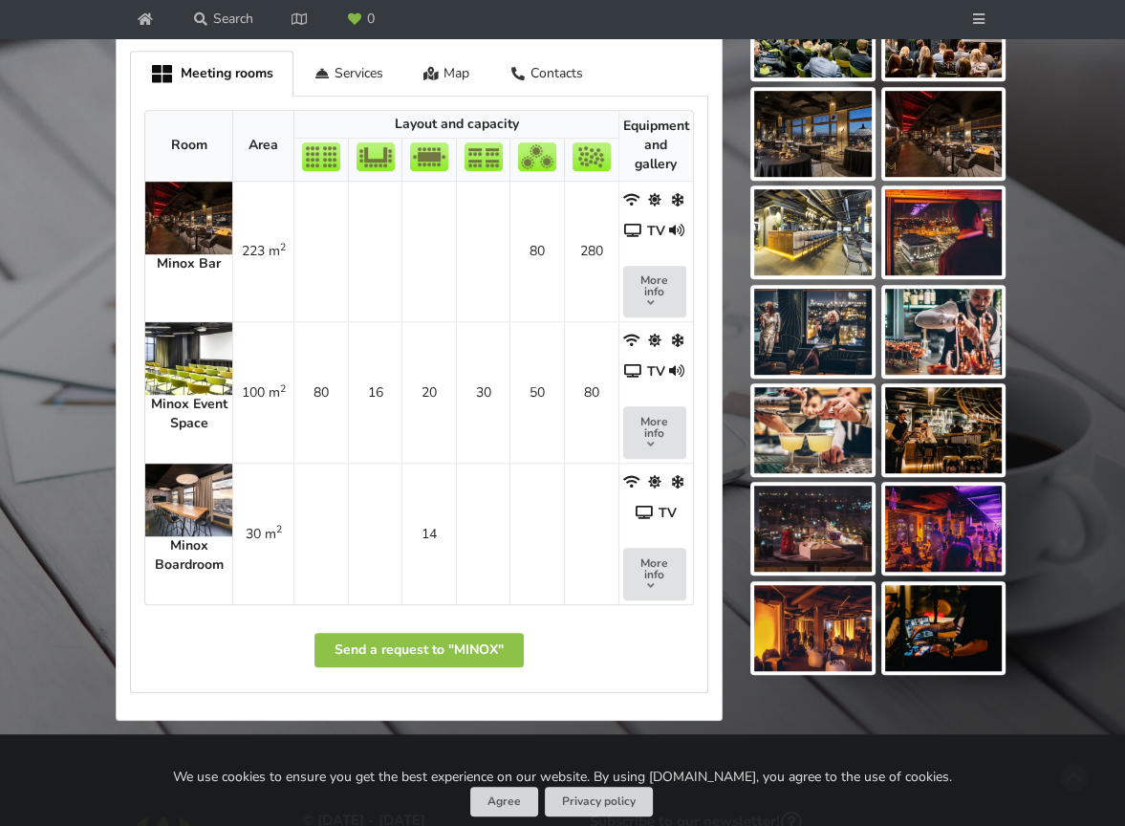
click at [207, 329] on img at bounding box center [188, 358] width 87 height 73
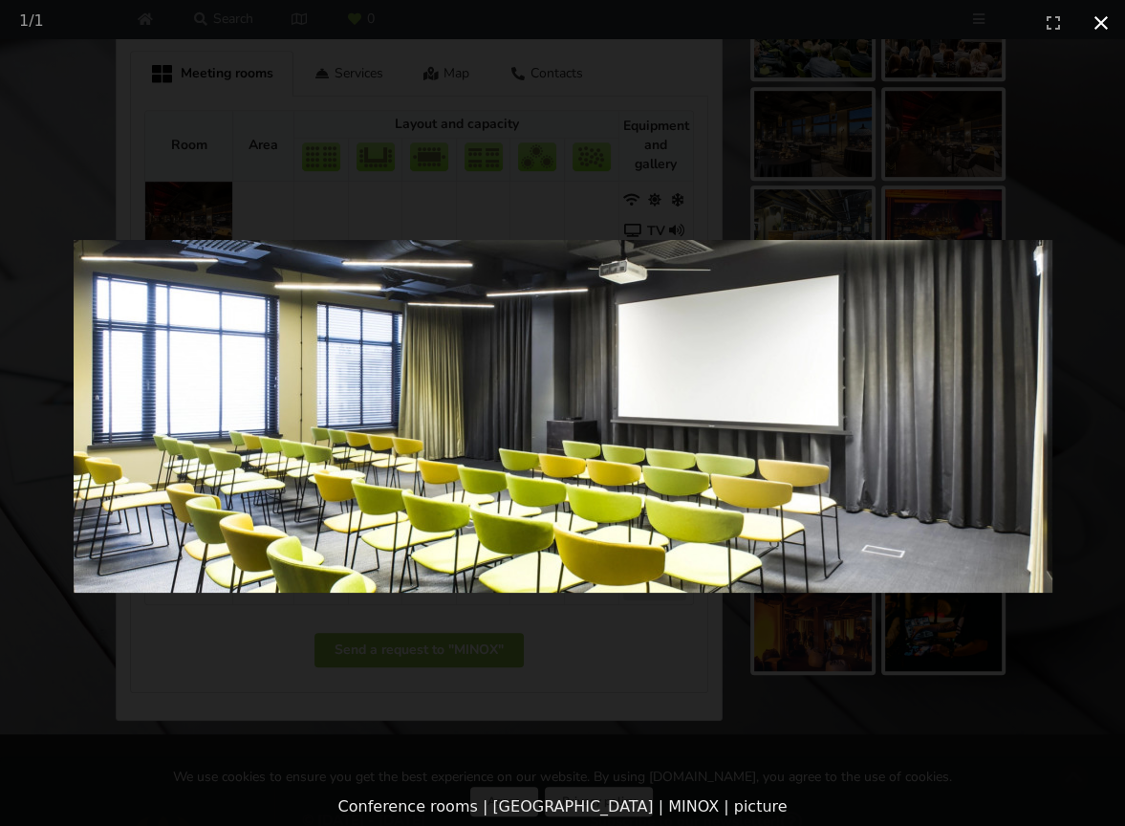
click at [1102, 23] on button "Close gallery" at bounding box center [1101, 22] width 48 height 45
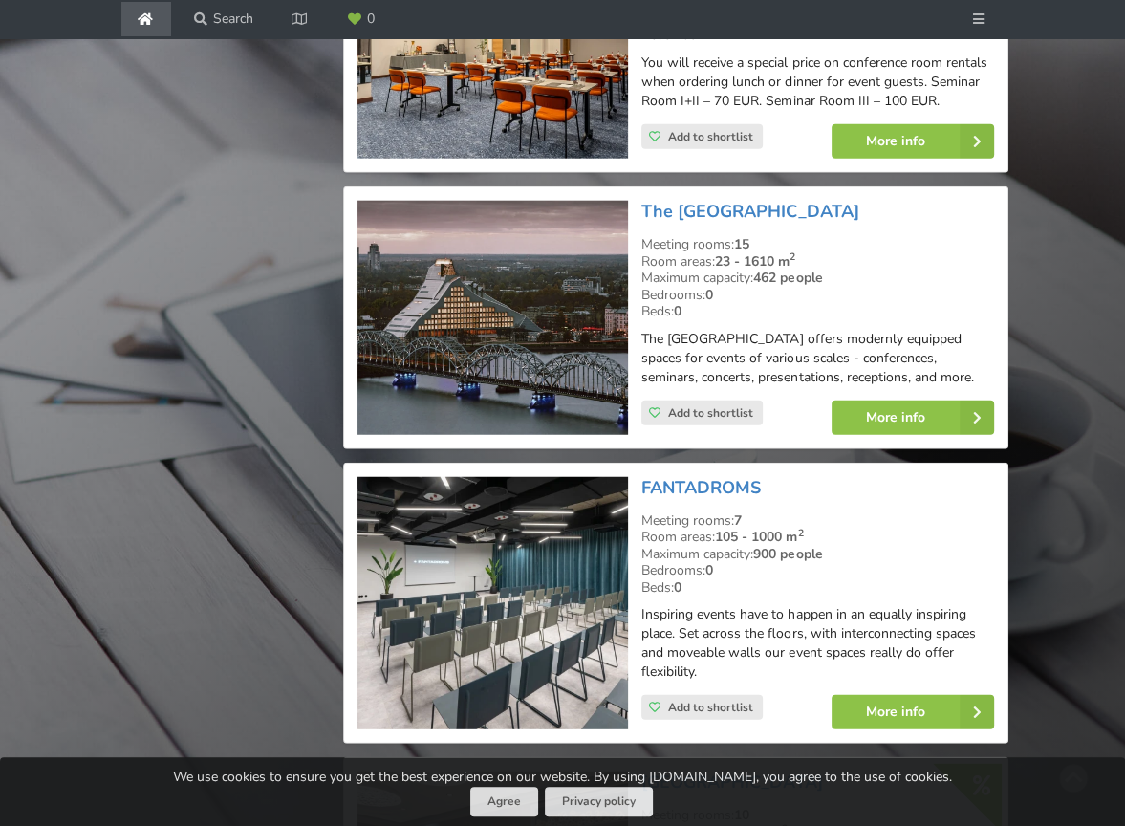
scroll to position [3734, 0]
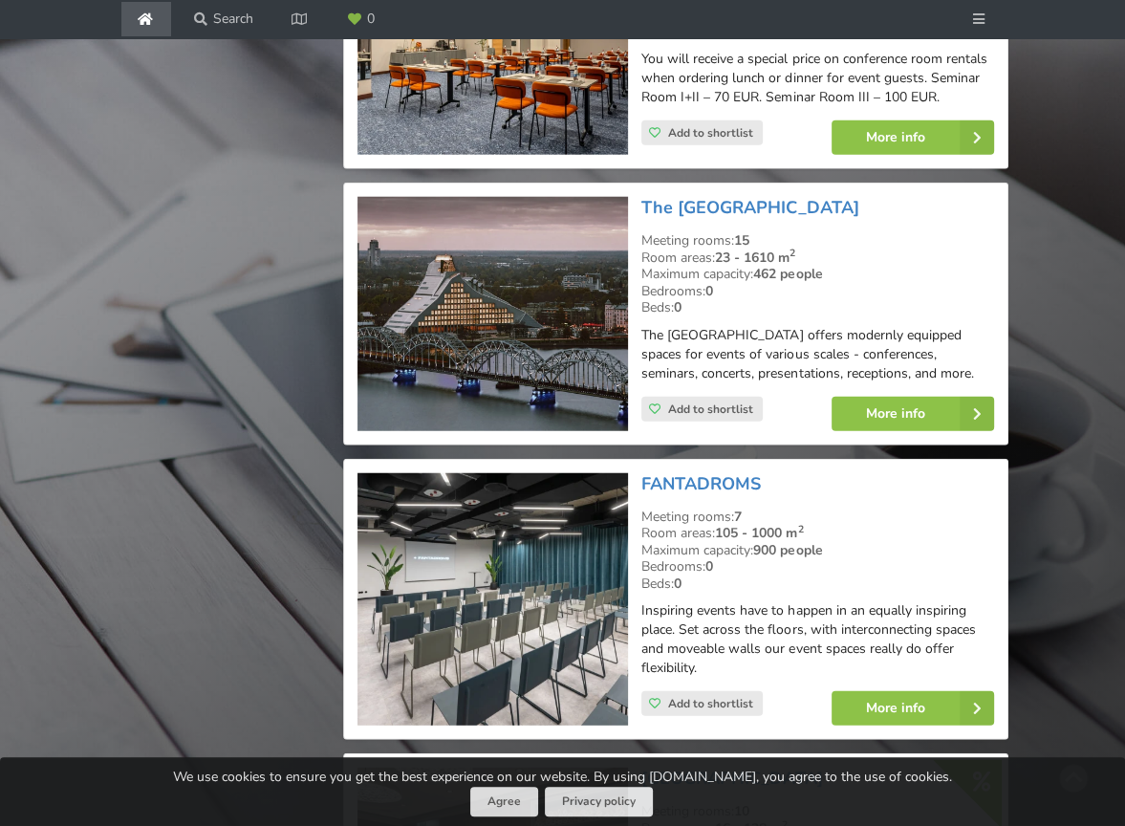
click at [528, 301] on img at bounding box center [492, 314] width 271 height 234
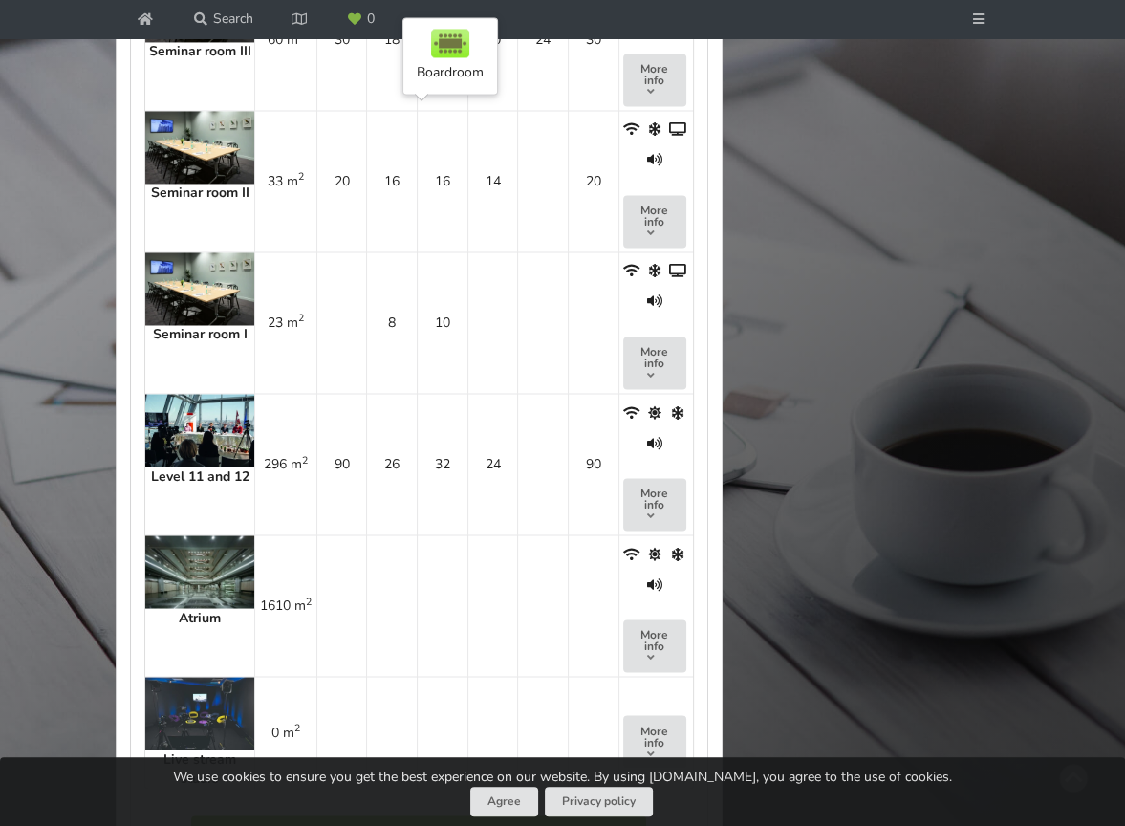
scroll to position [2485, 0]
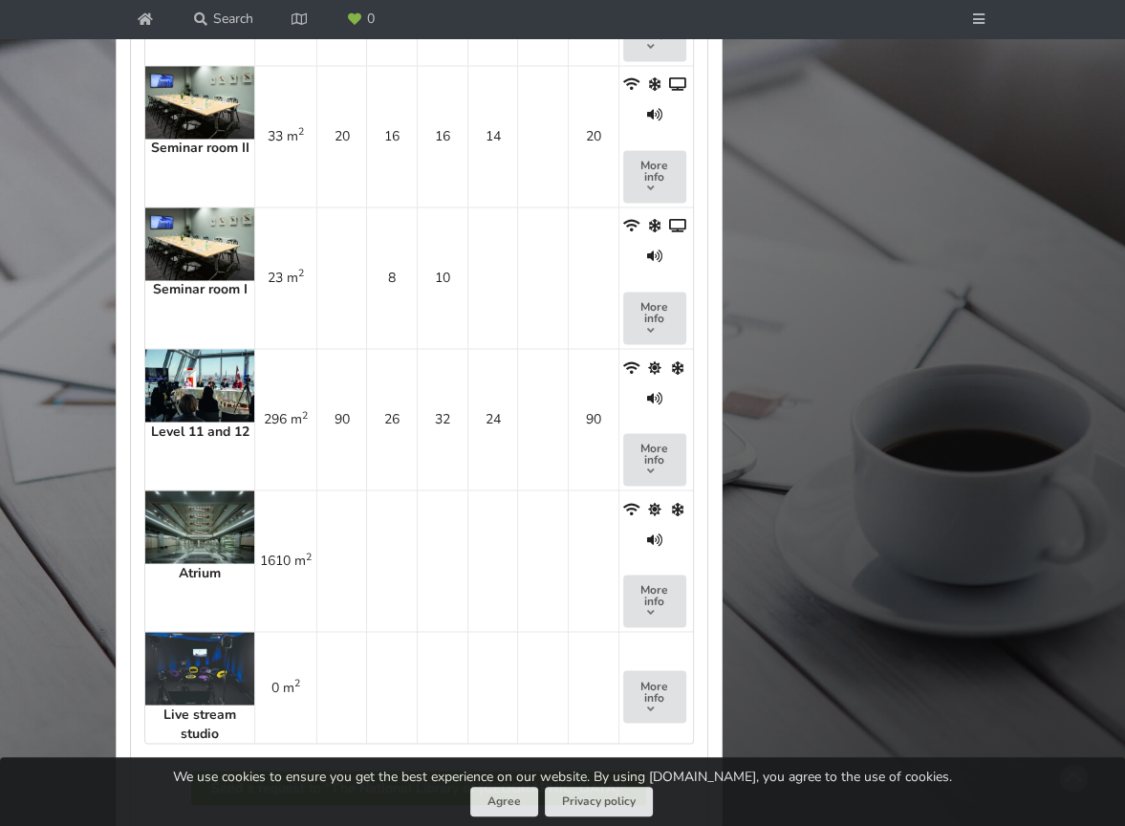
click at [181, 370] on img at bounding box center [199, 385] width 109 height 73
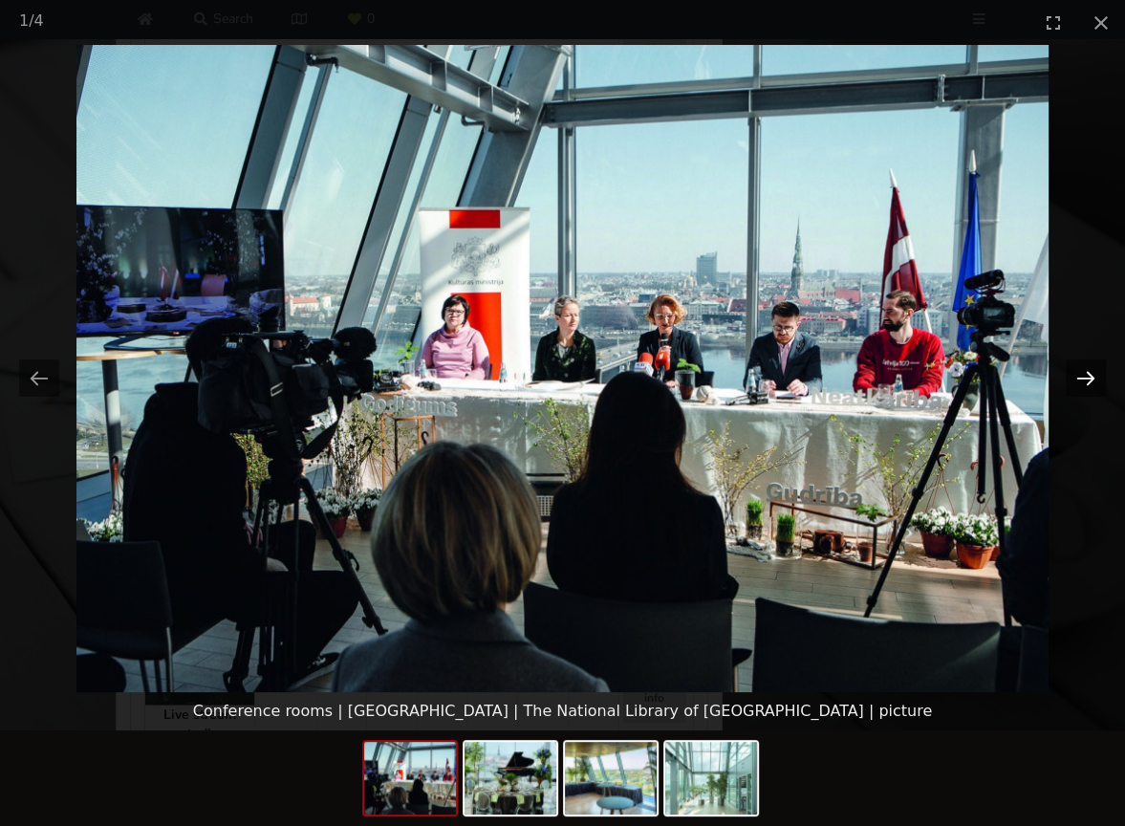
click at [1087, 378] on button "Next slide" at bounding box center [1086, 377] width 40 height 37
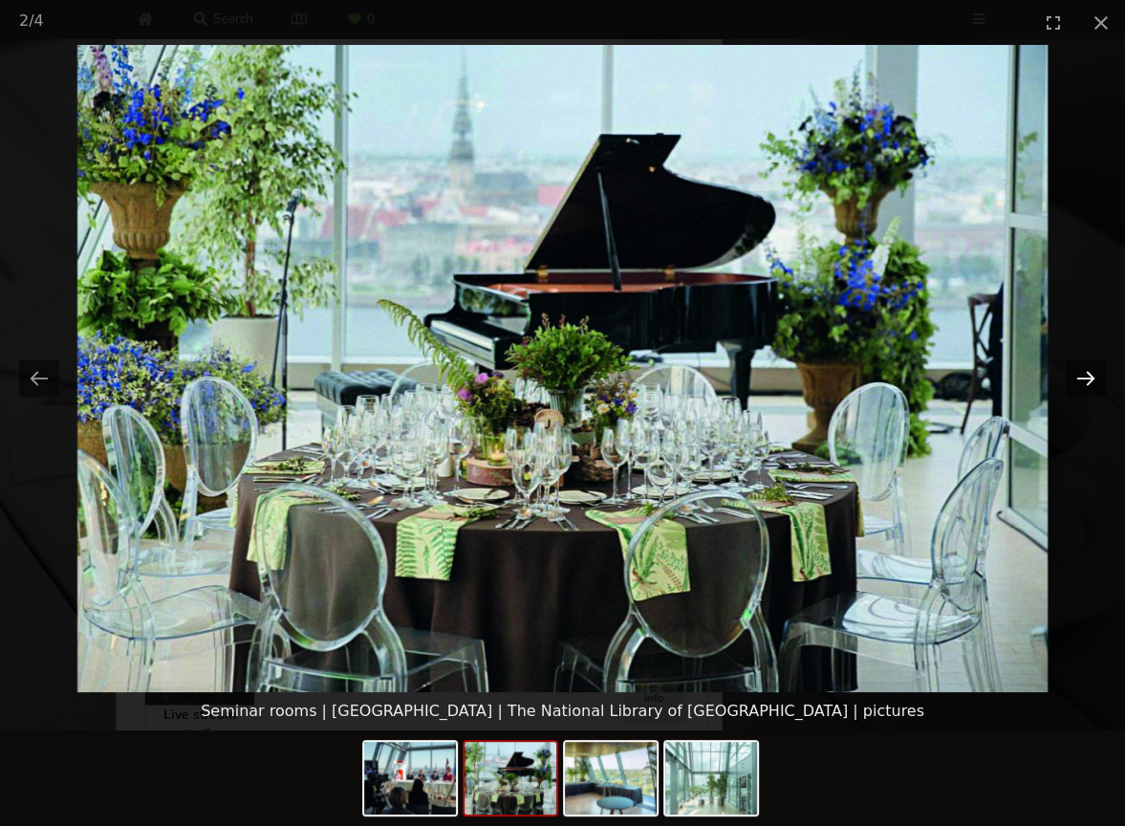
click at [1086, 378] on button "Next slide" at bounding box center [1086, 377] width 40 height 37
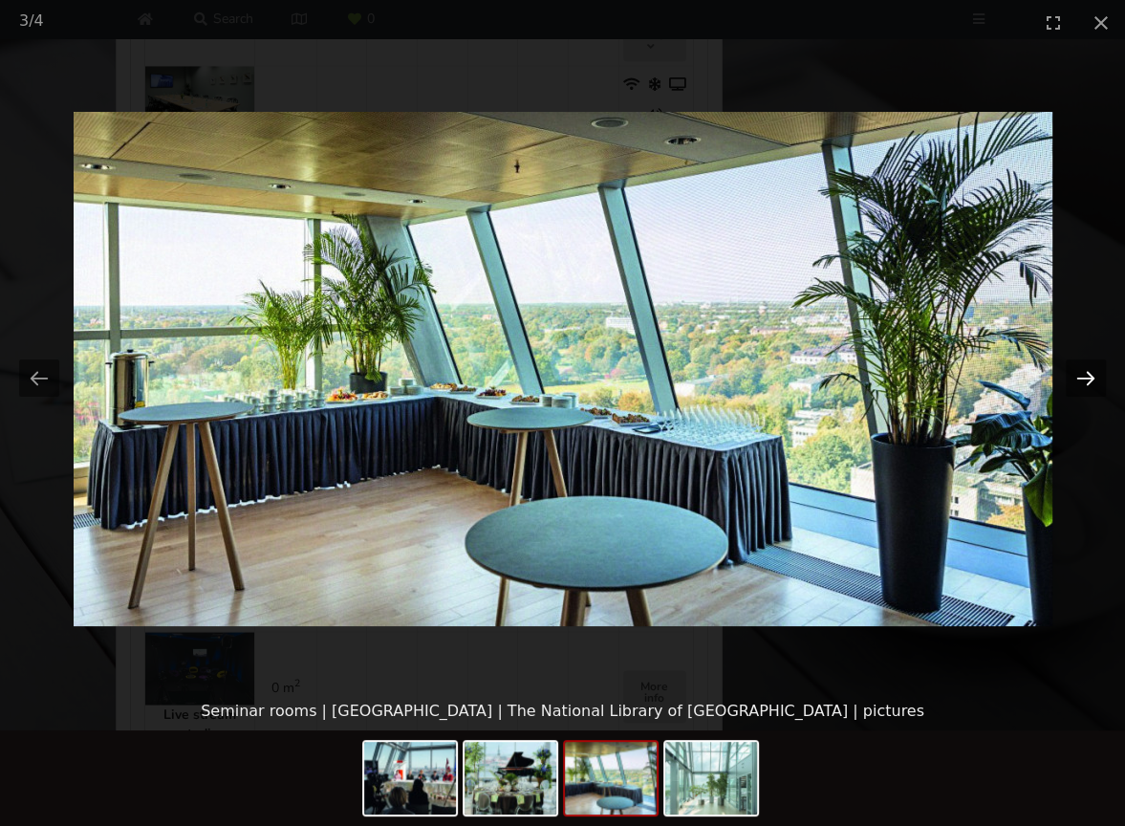
click at [1086, 378] on button "Next slide" at bounding box center [1086, 377] width 40 height 37
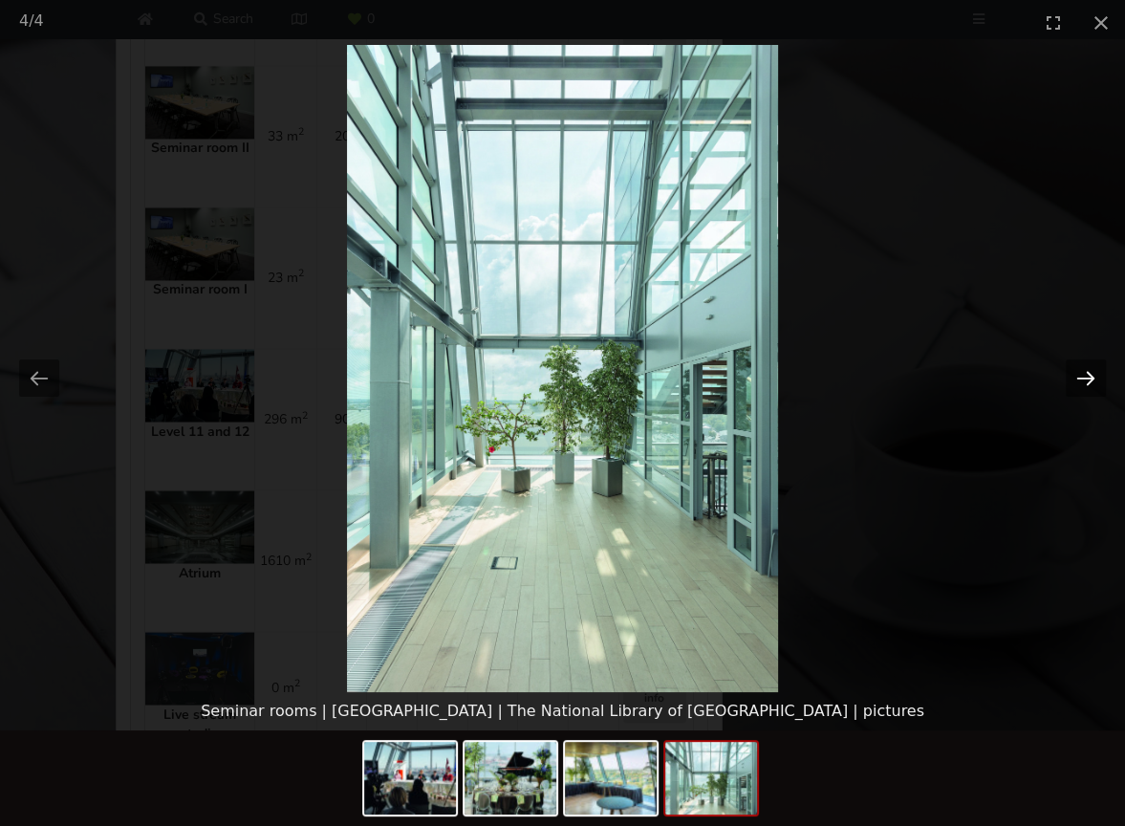
click at [1086, 378] on button "Next slide" at bounding box center [1086, 377] width 40 height 37
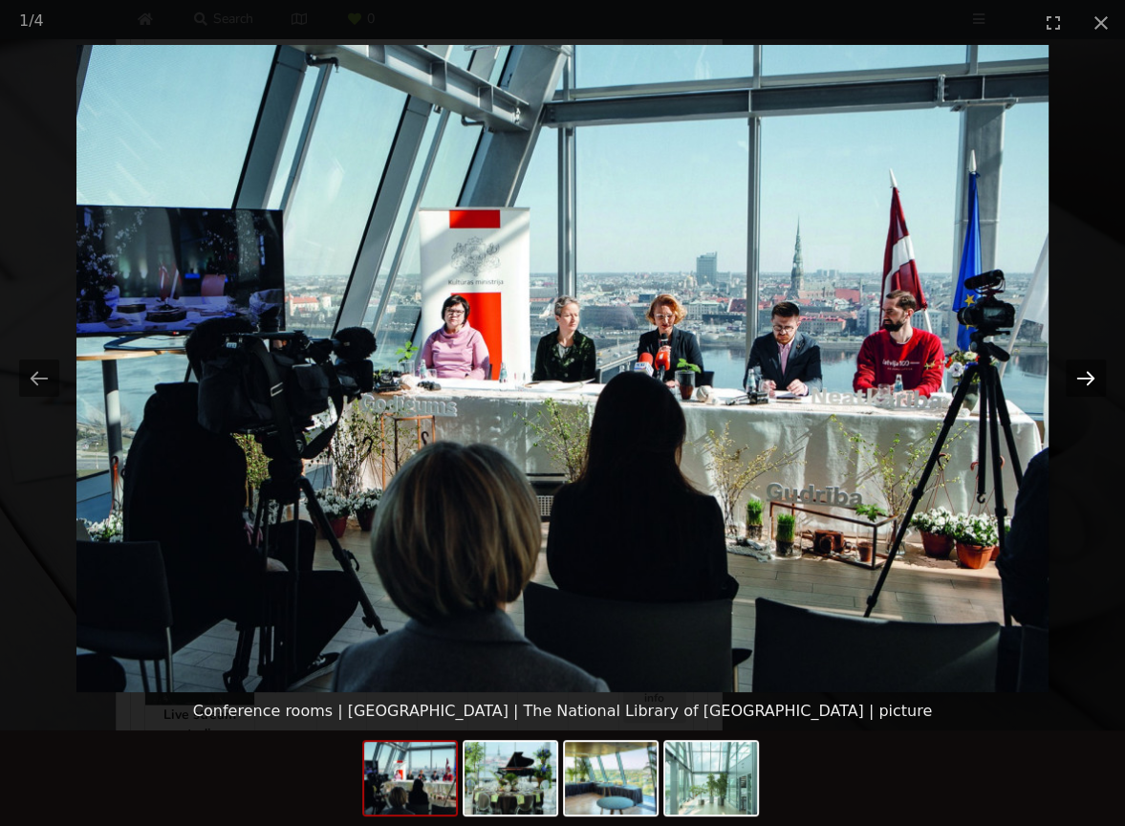
click at [1086, 378] on button "Next slide" at bounding box center [1086, 377] width 40 height 37
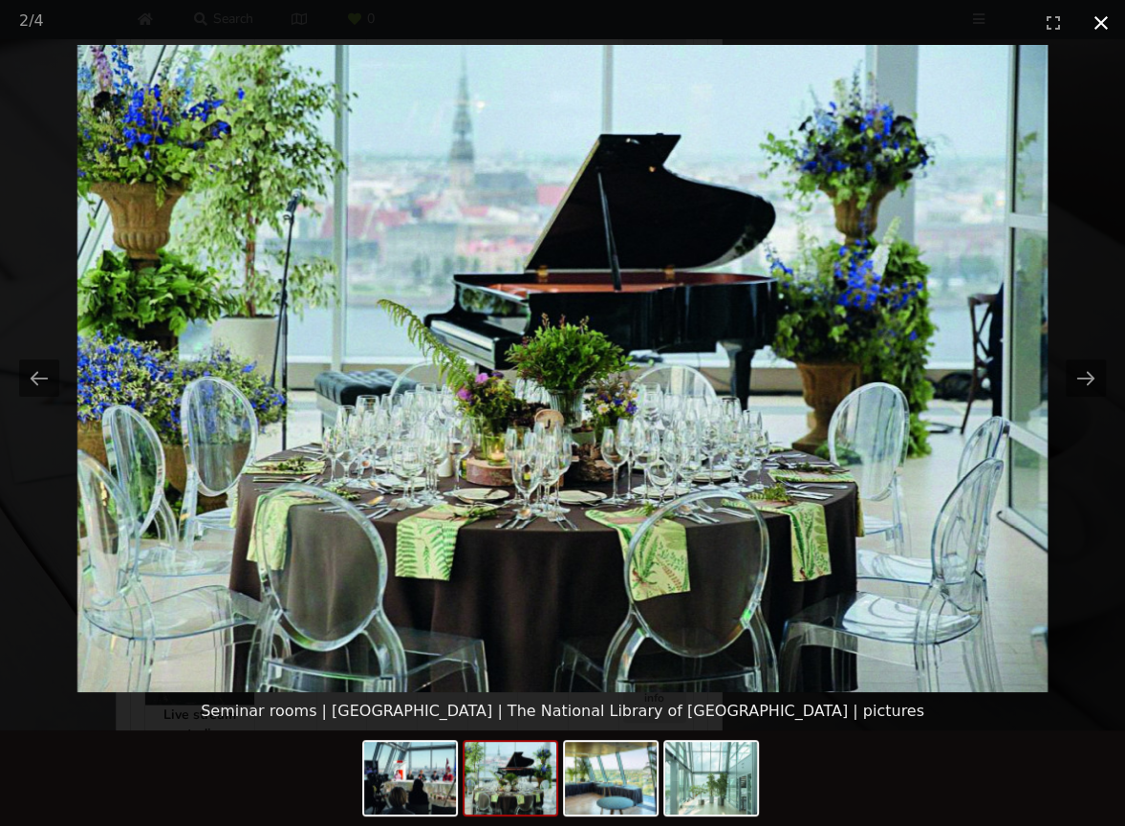
click at [1097, 32] on button "Close gallery" at bounding box center [1101, 22] width 48 height 45
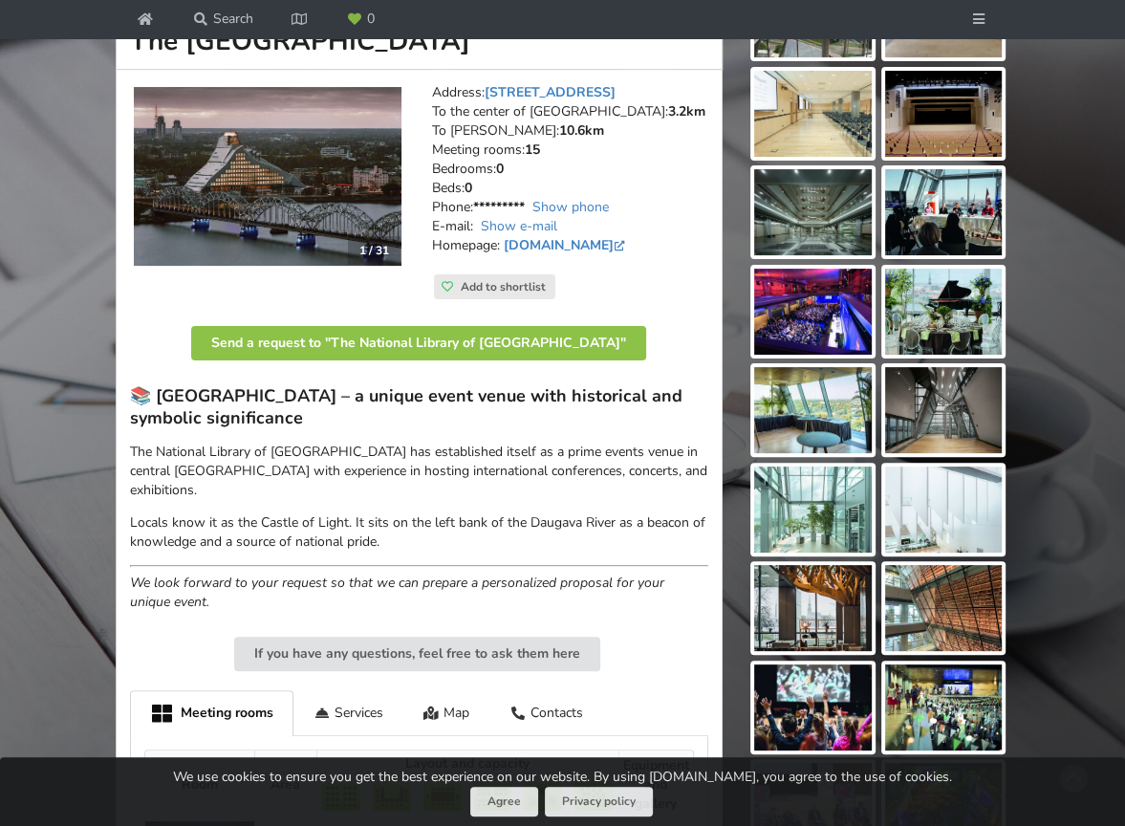
scroll to position [0, 0]
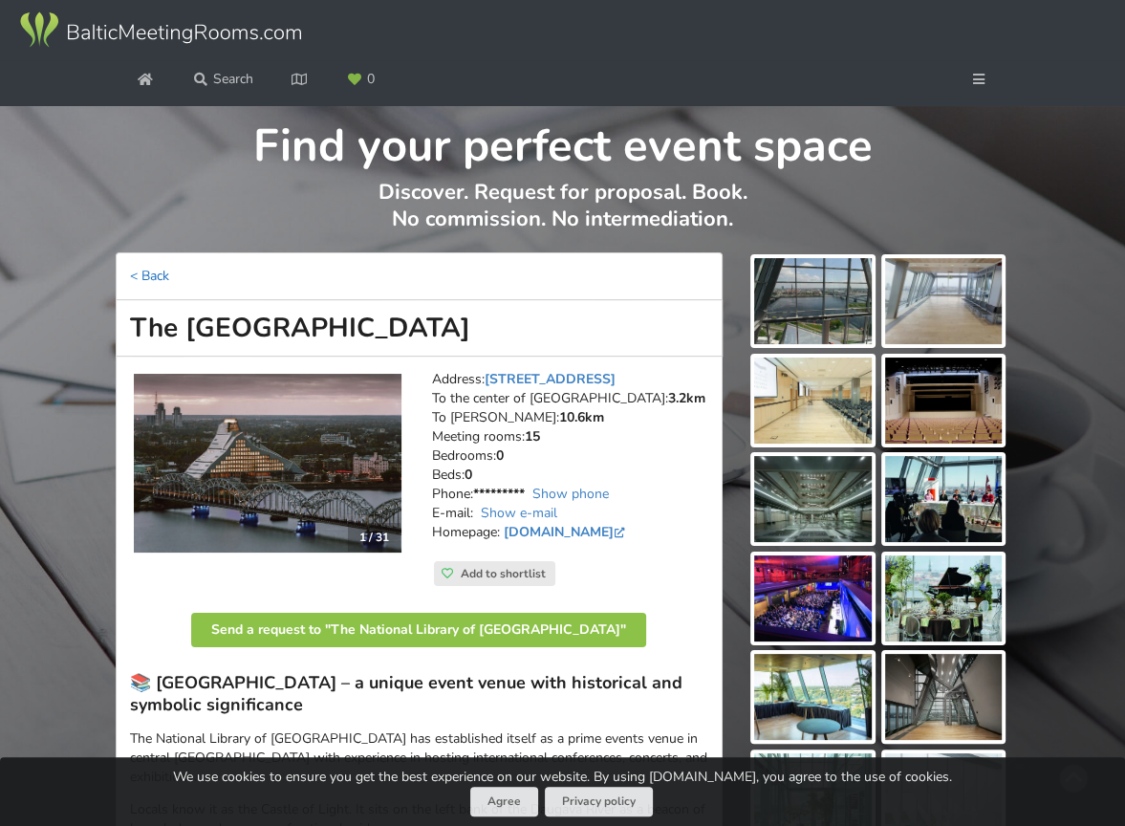
click at [145, 276] on link "< Back" at bounding box center [149, 276] width 39 height 18
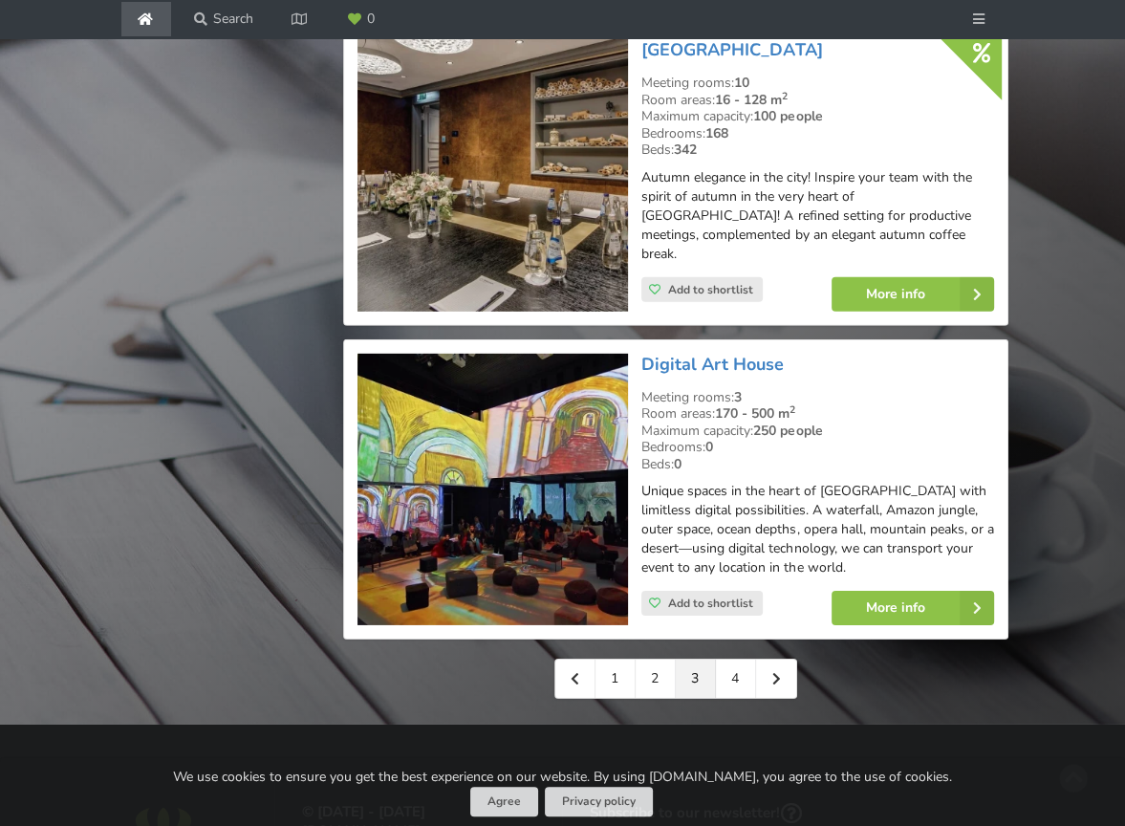
scroll to position [4498, 0]
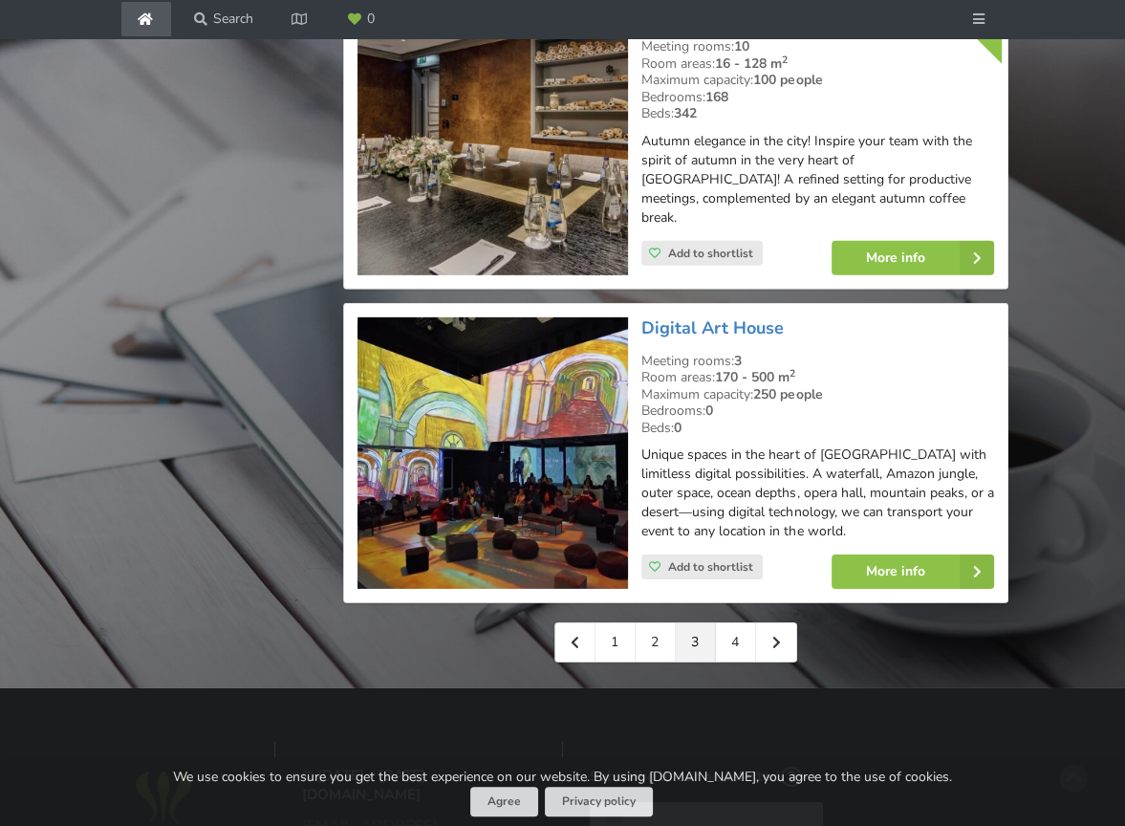
click at [492, 175] on img at bounding box center [492, 139] width 271 height 272
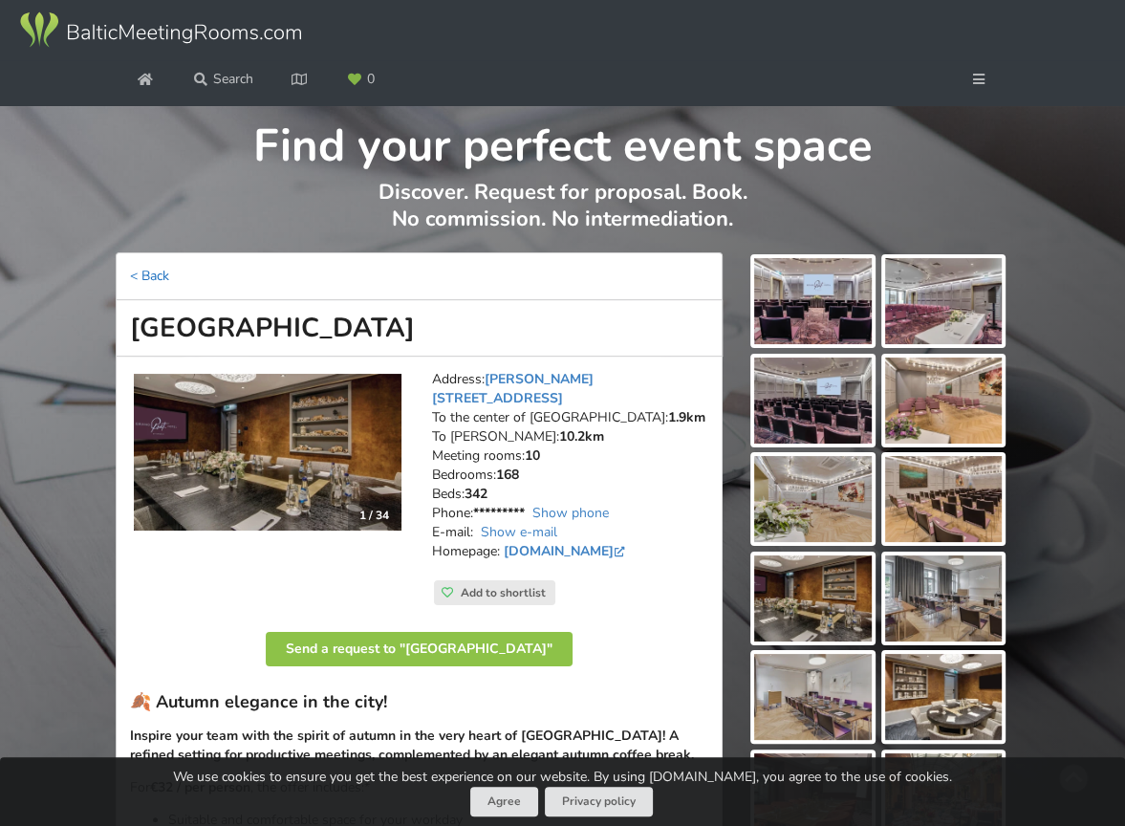
click at [162, 277] on link "< Back" at bounding box center [149, 276] width 39 height 18
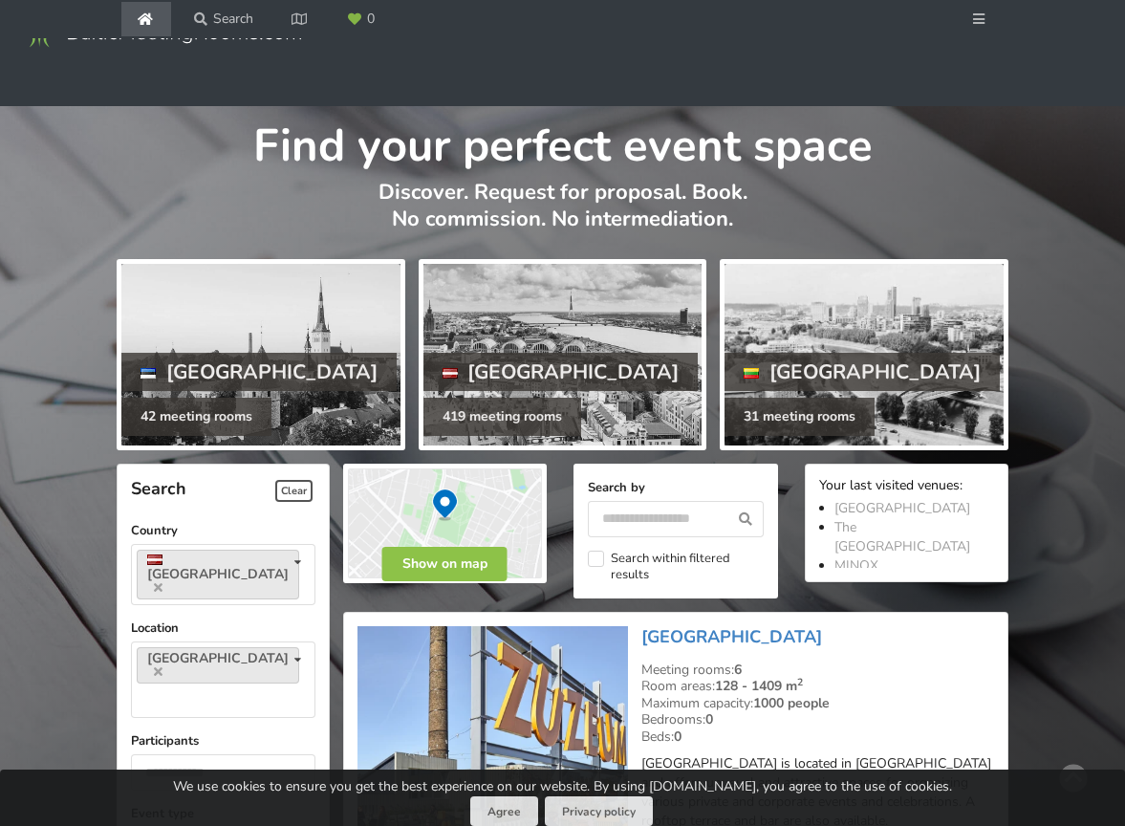
scroll to position [4498, 0]
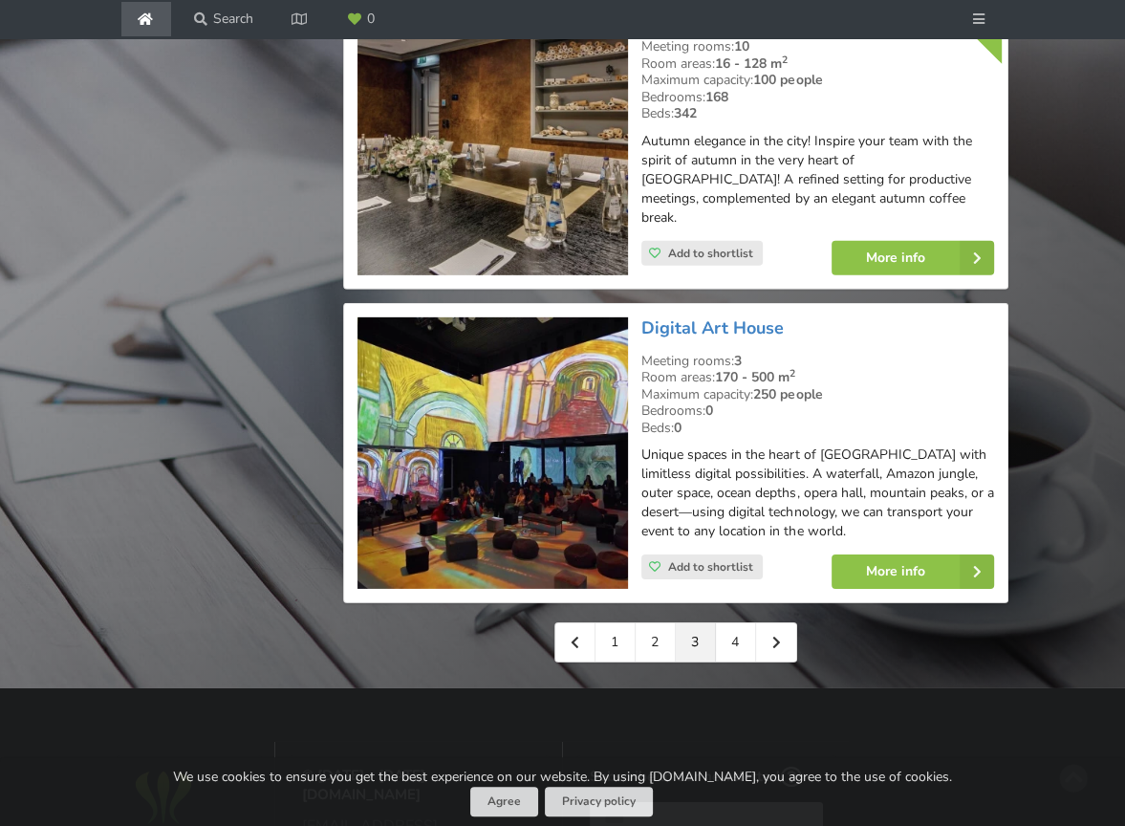
click at [493, 435] on img at bounding box center [492, 453] width 271 height 272
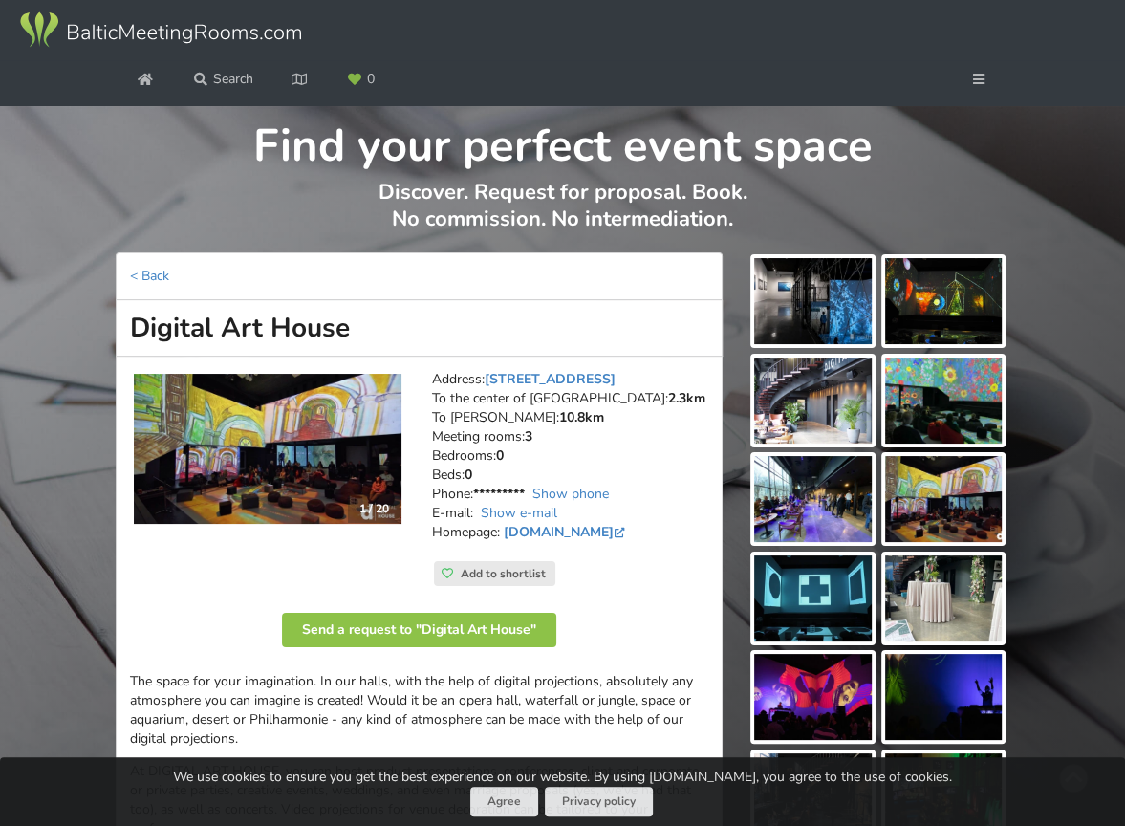
drag, startPoint x: 161, startPoint y: 270, endPoint x: 192, endPoint y: 292, distance: 38.4
click at [161, 270] on link "< Back" at bounding box center [149, 276] width 39 height 18
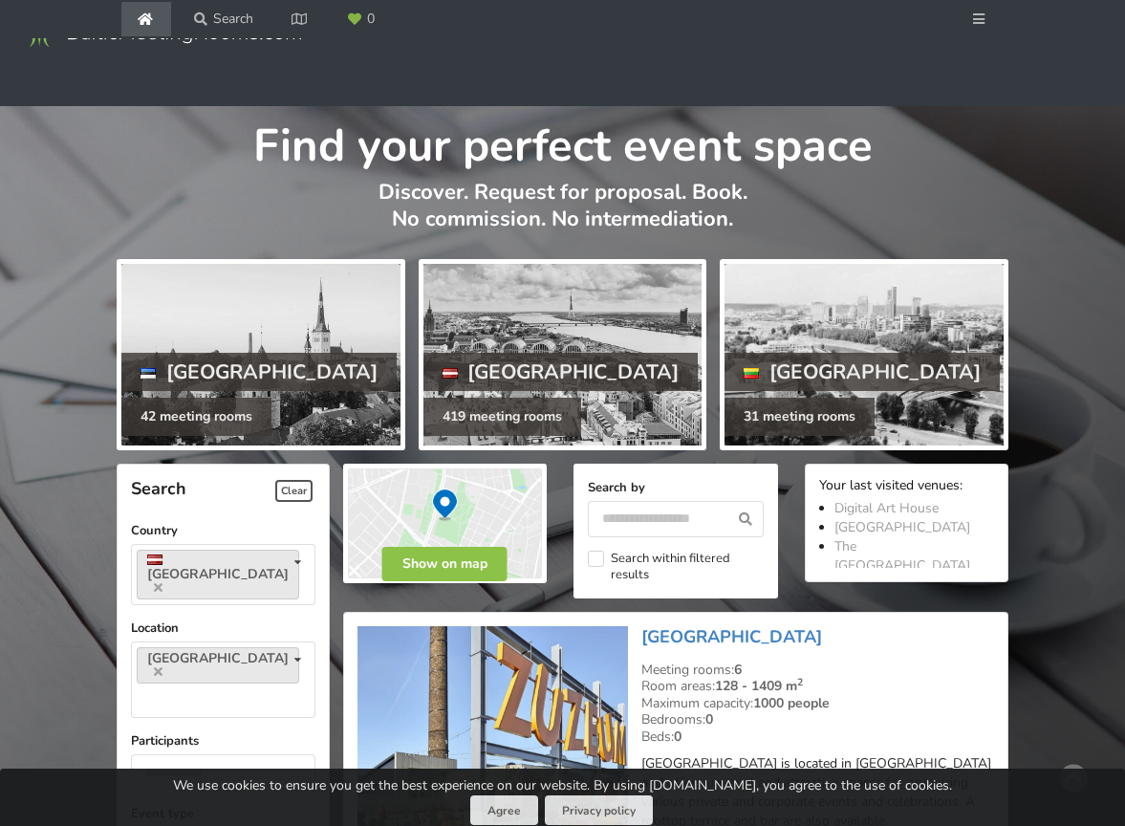
scroll to position [4498, 0]
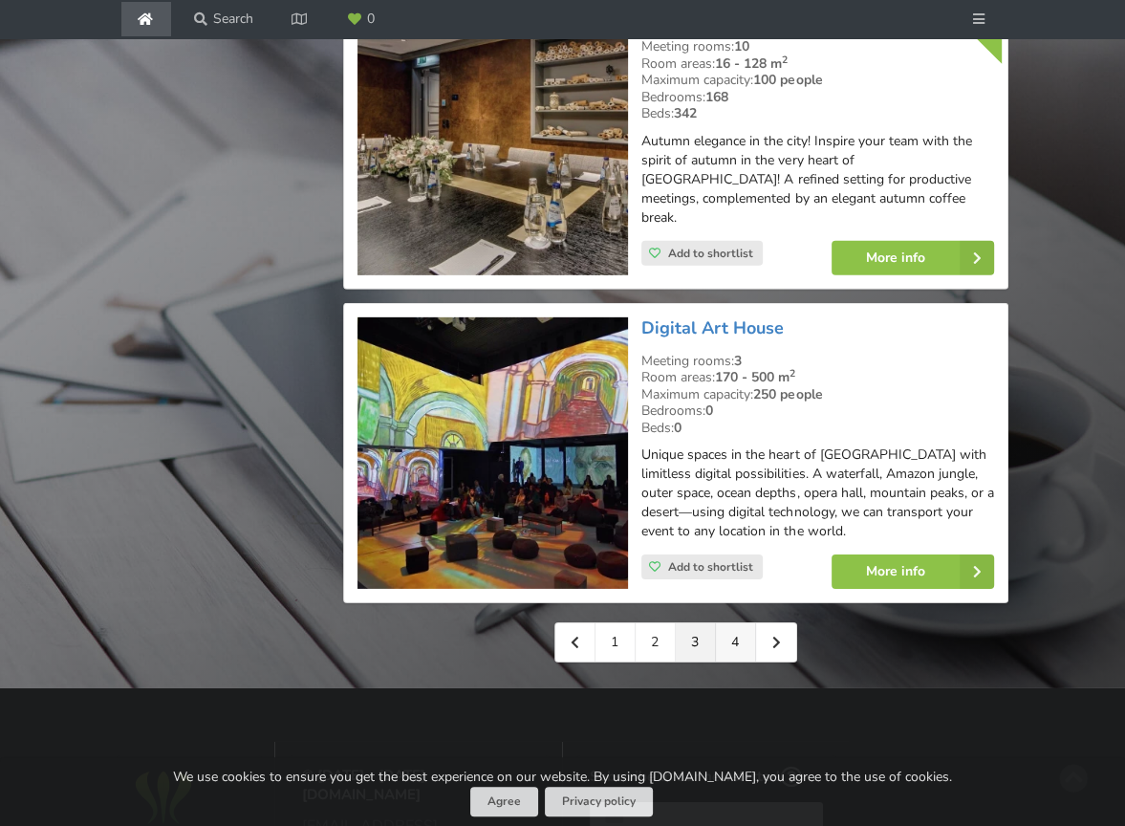
click at [738, 623] on link "4" at bounding box center [736, 642] width 40 height 38
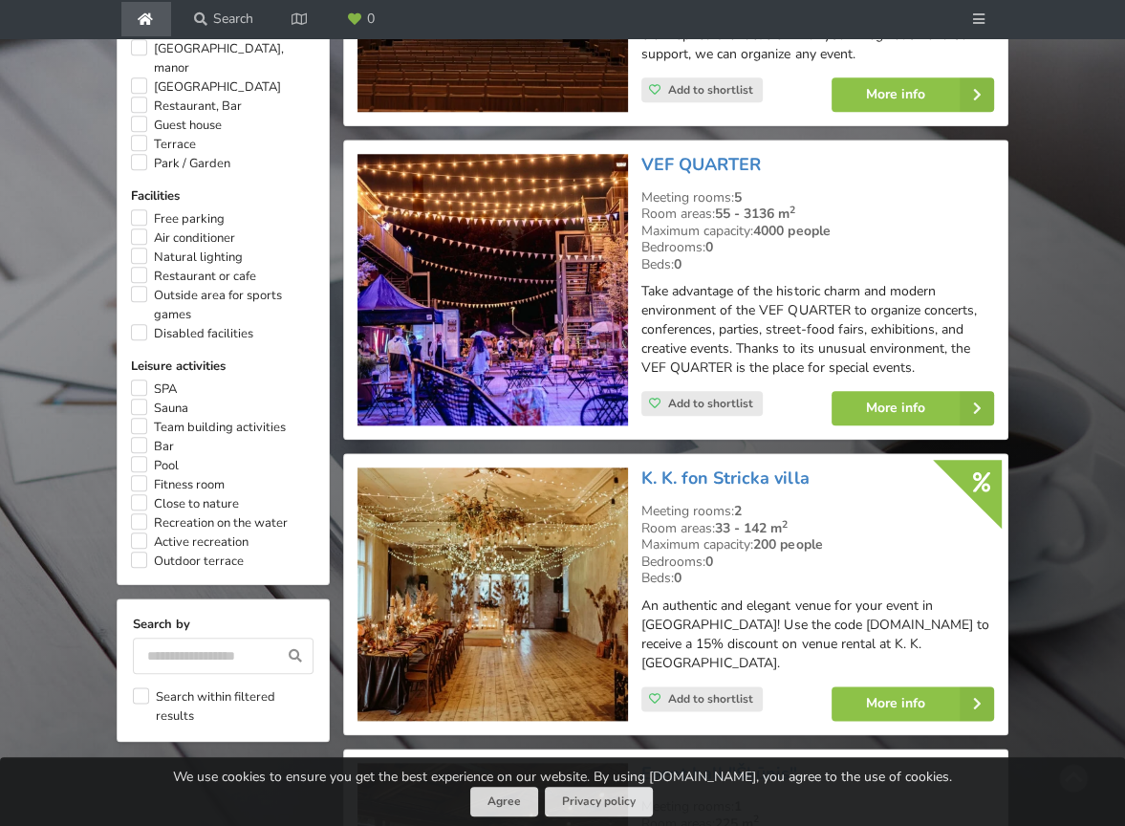
scroll to position [1625, 0]
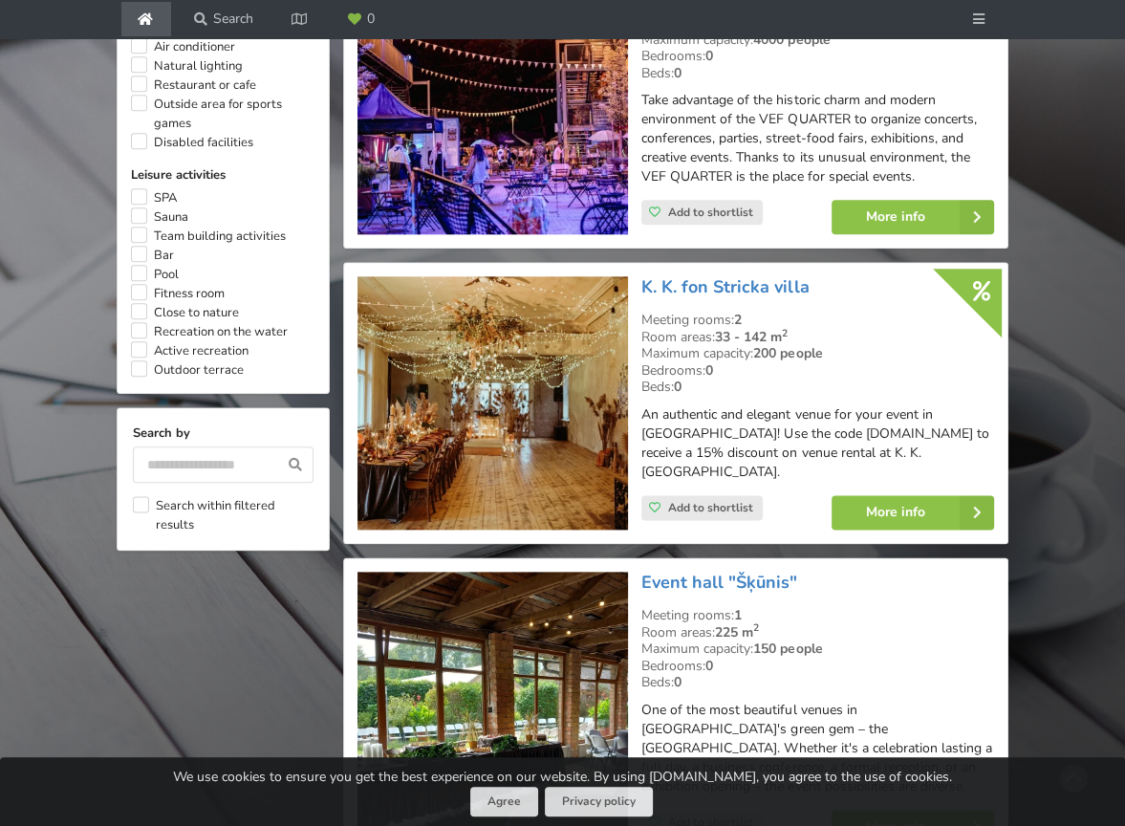
click at [539, 355] on img at bounding box center [492, 402] width 271 height 253
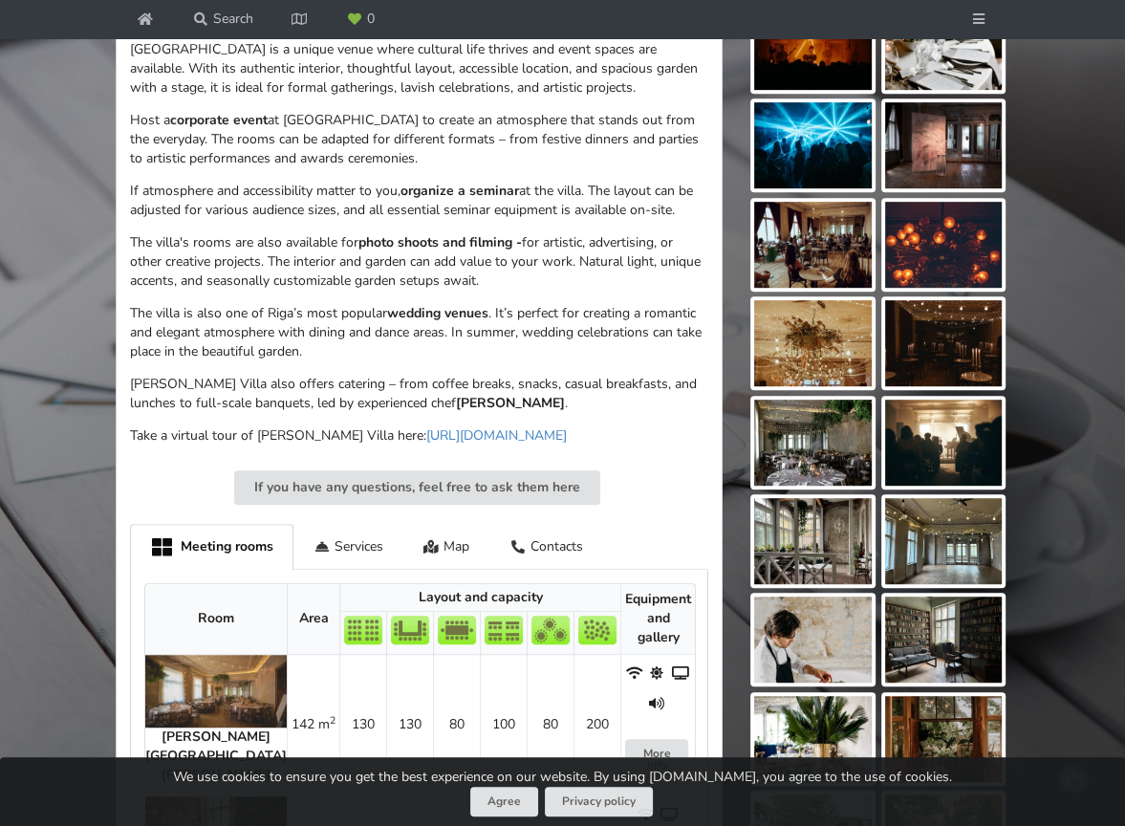
scroll to position [956, 0]
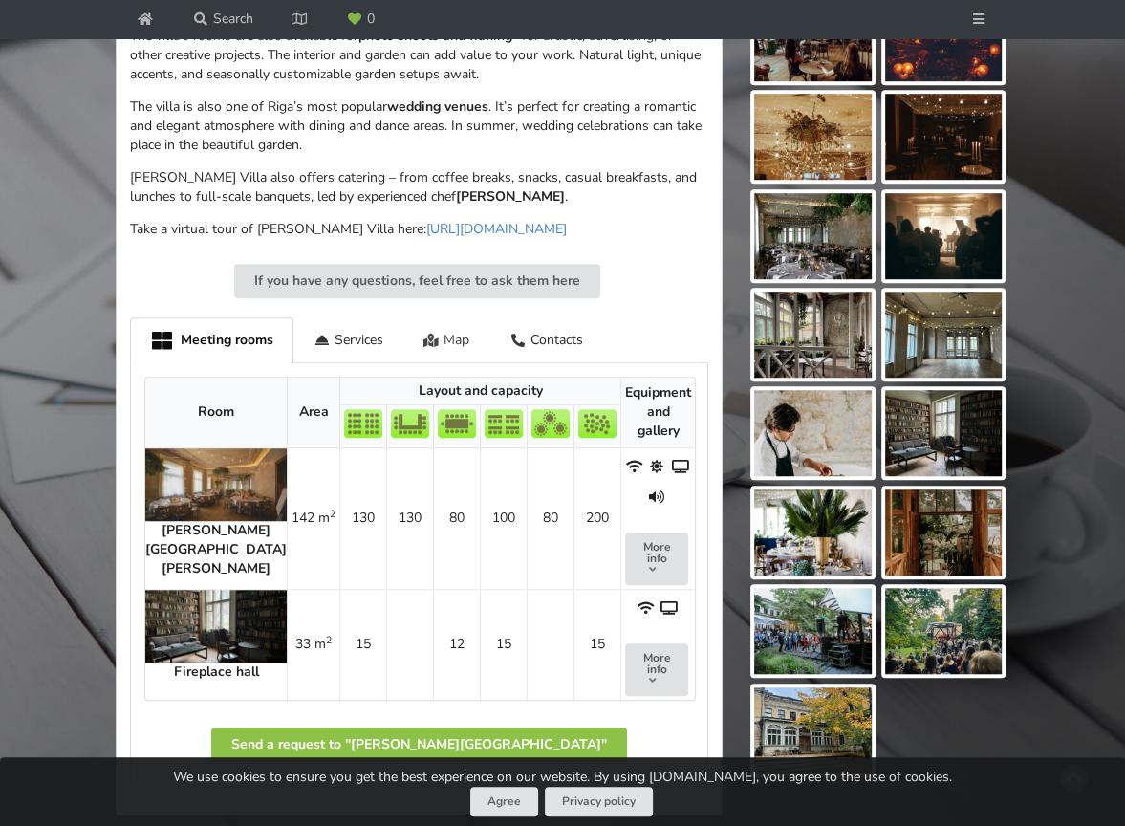
click at [440, 317] on div "Map" at bounding box center [446, 339] width 87 height 45
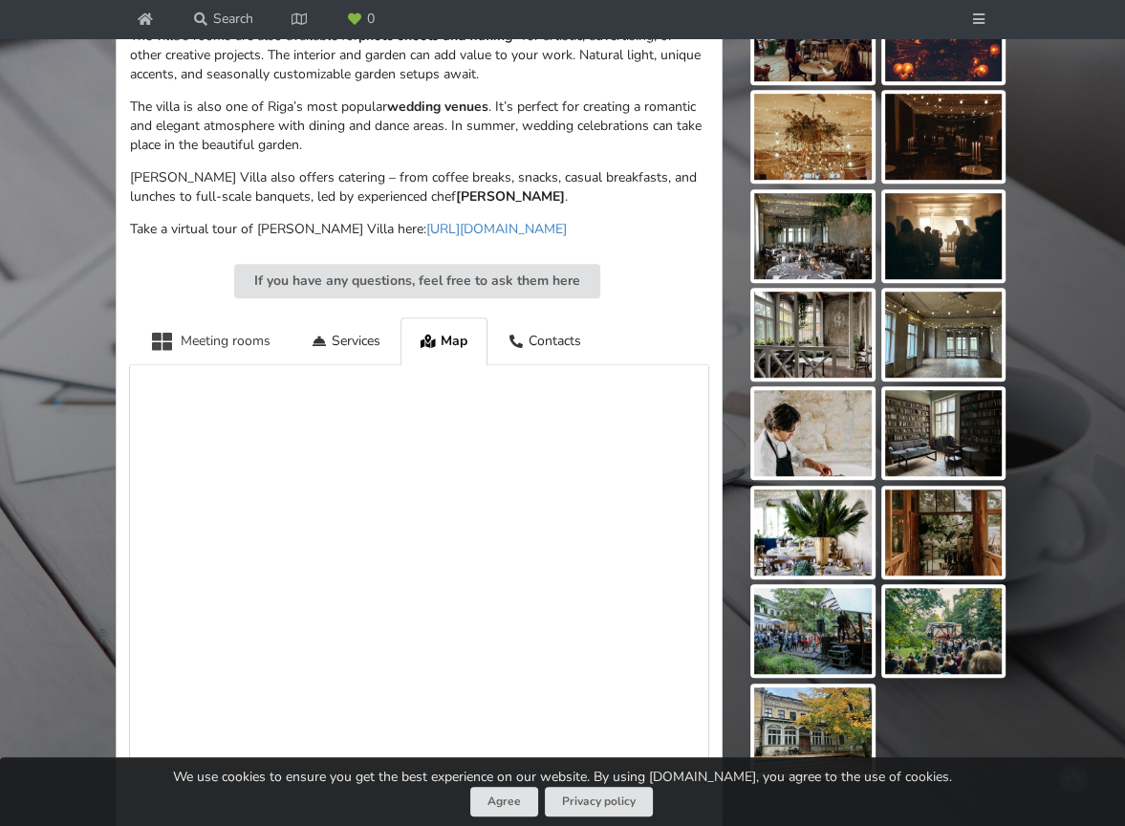
click at [257, 318] on div "Meeting rooms" at bounding box center [210, 340] width 161 height 47
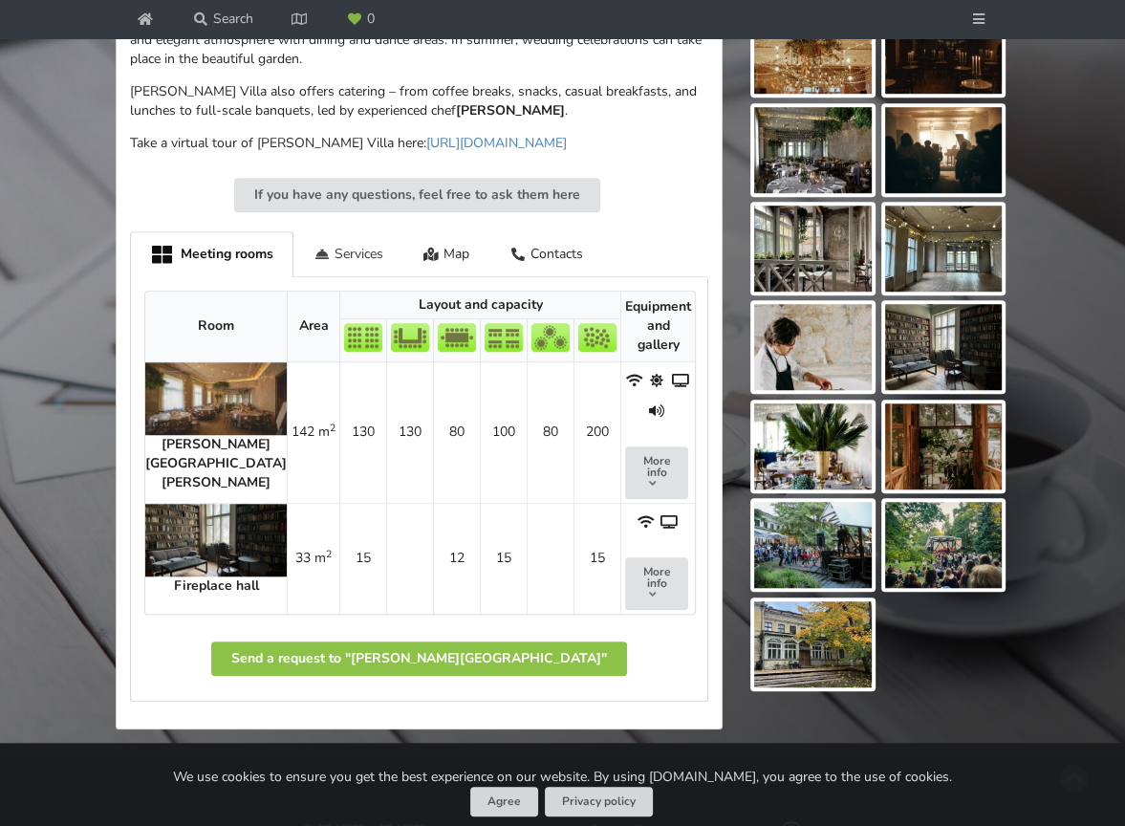
scroll to position [1147, 0]
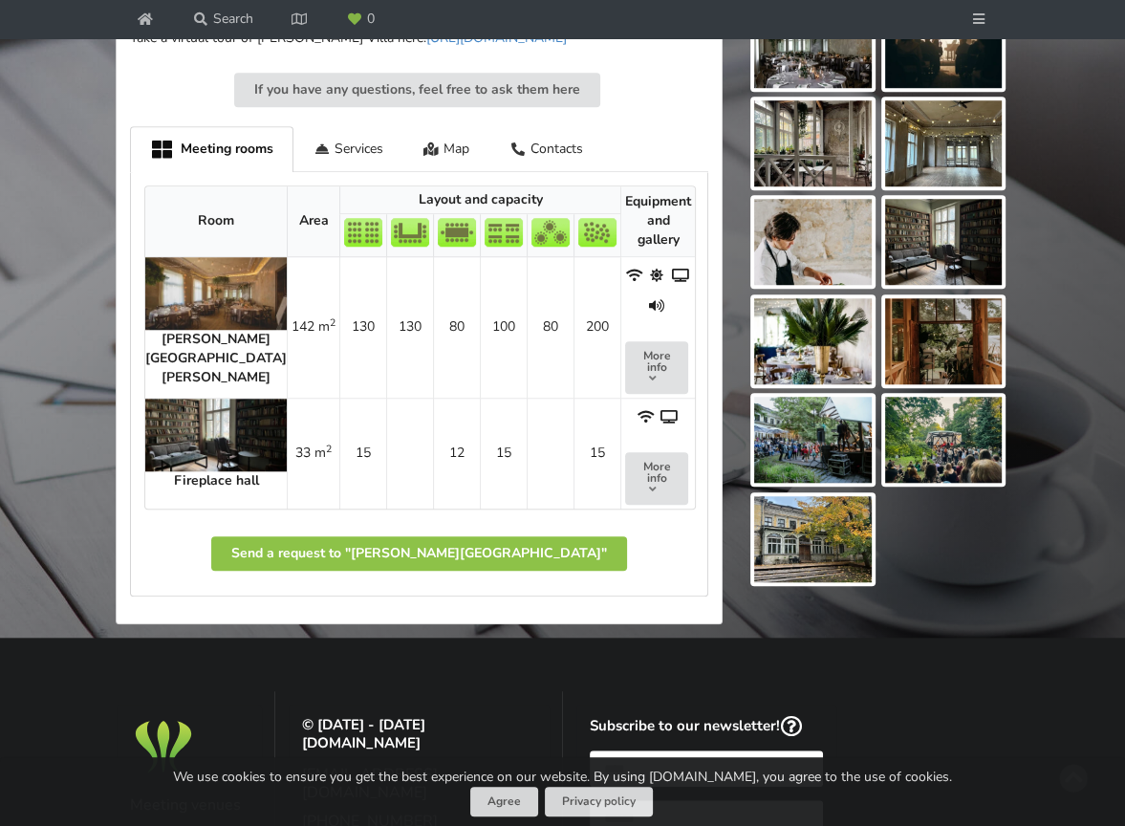
click at [199, 291] on img at bounding box center [215, 293] width 141 height 73
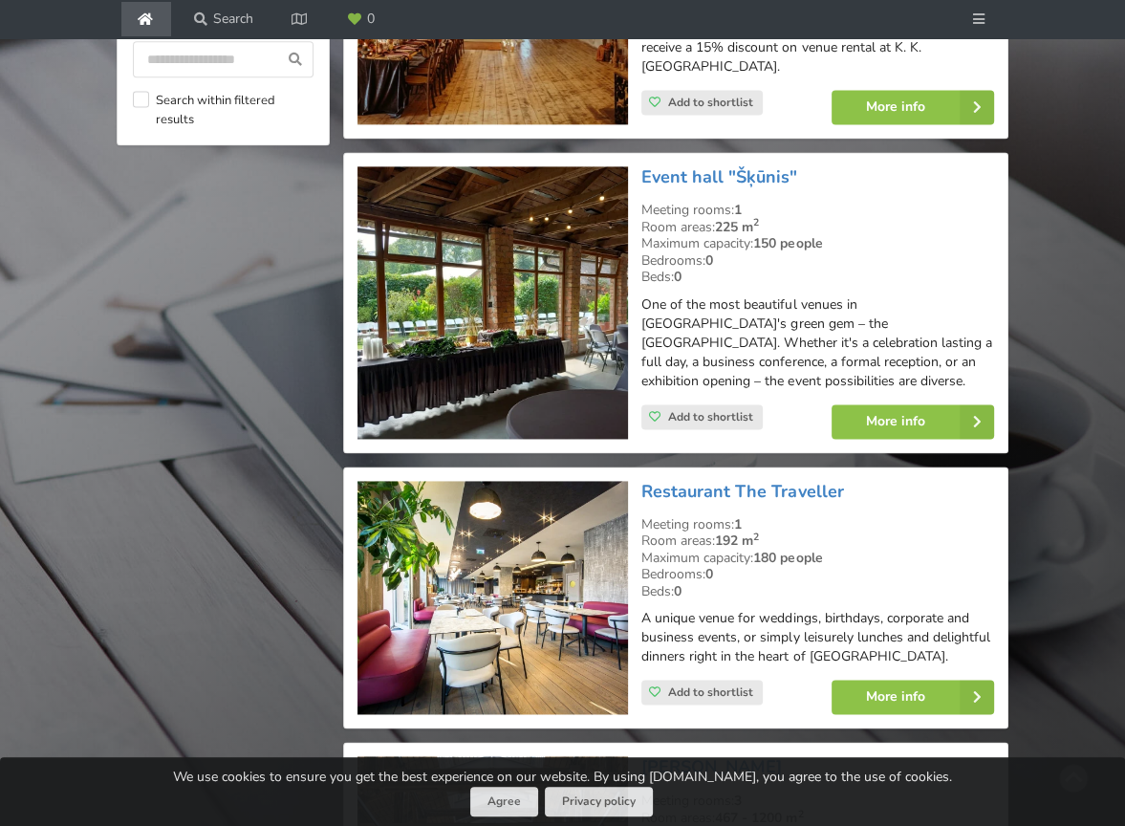
scroll to position [1919, 0]
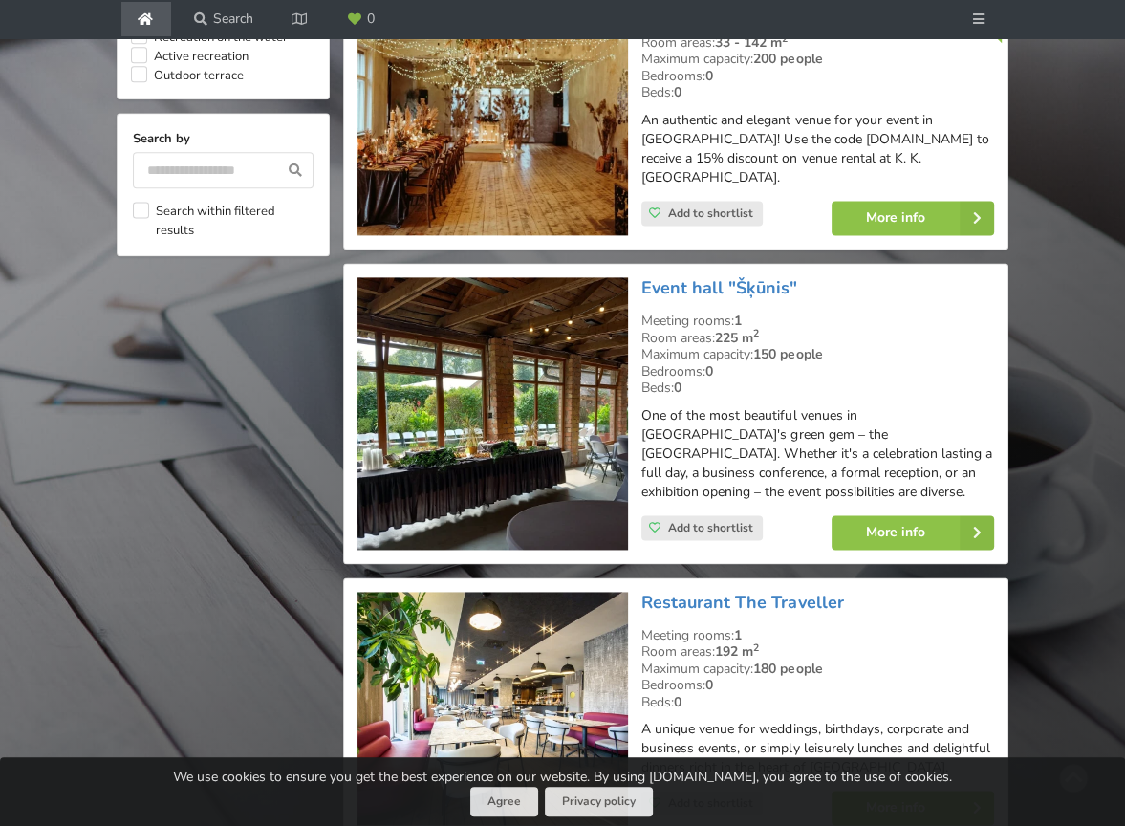
click at [452, 327] on img at bounding box center [492, 413] width 271 height 272
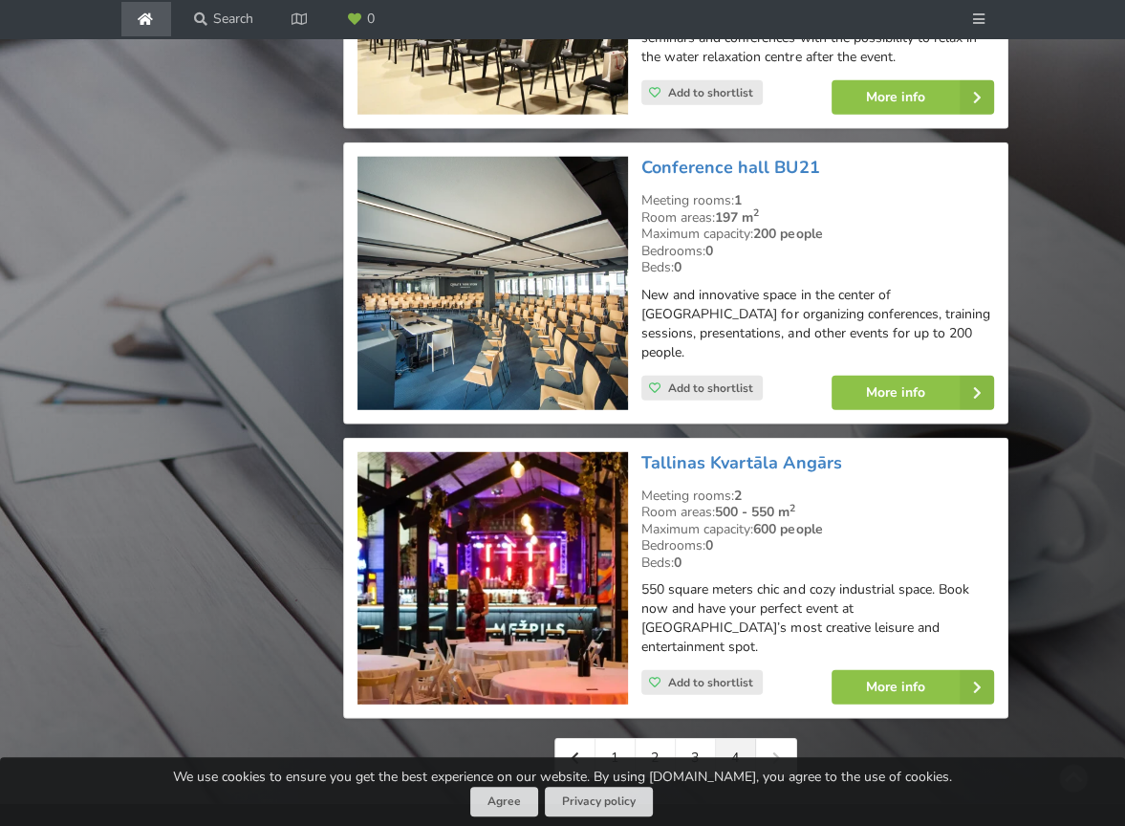
scroll to position [3926, 0]
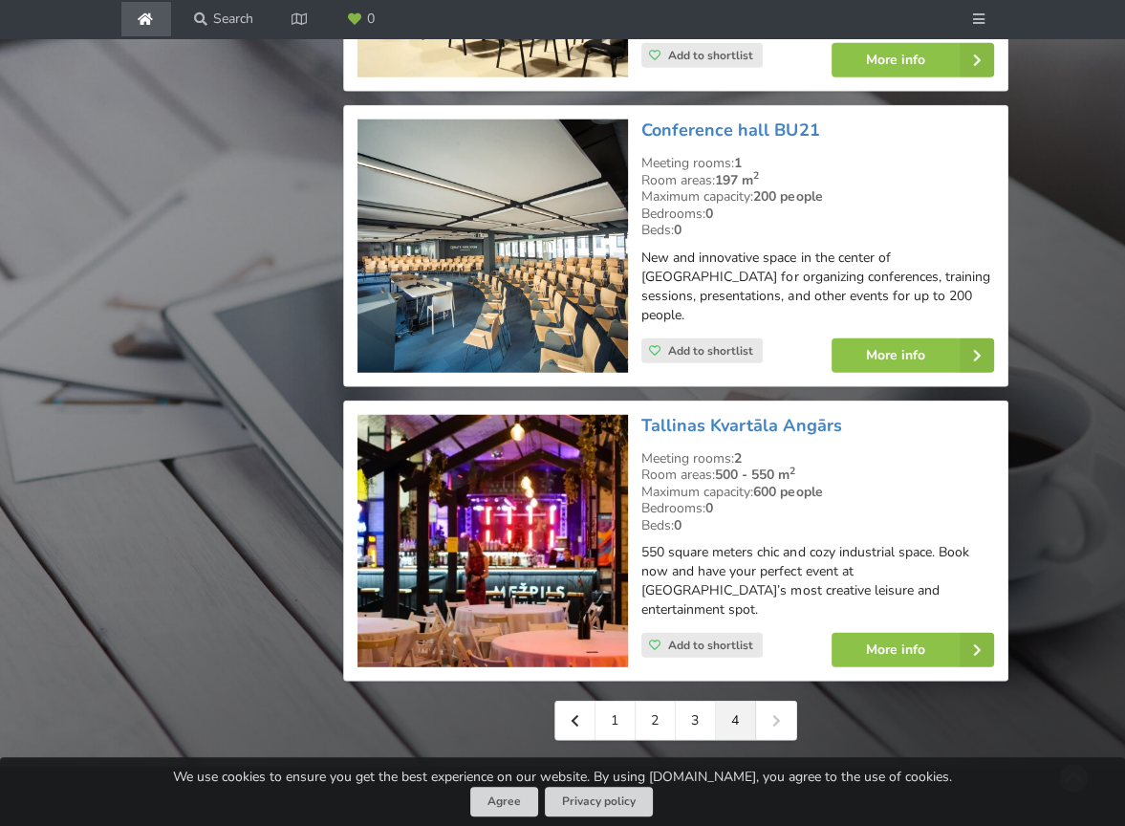
click at [462, 415] on img at bounding box center [492, 541] width 271 height 253
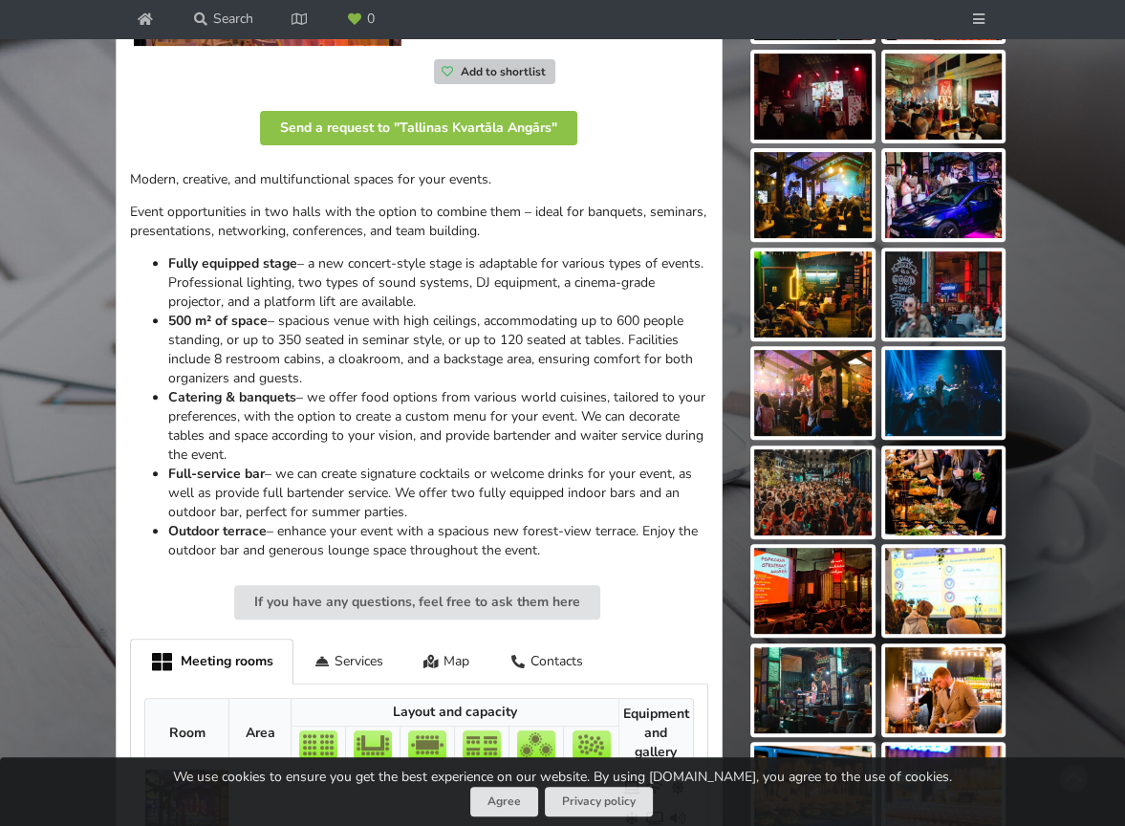
scroll to position [191, 0]
